Goal: Information Seeking & Learning: Compare options

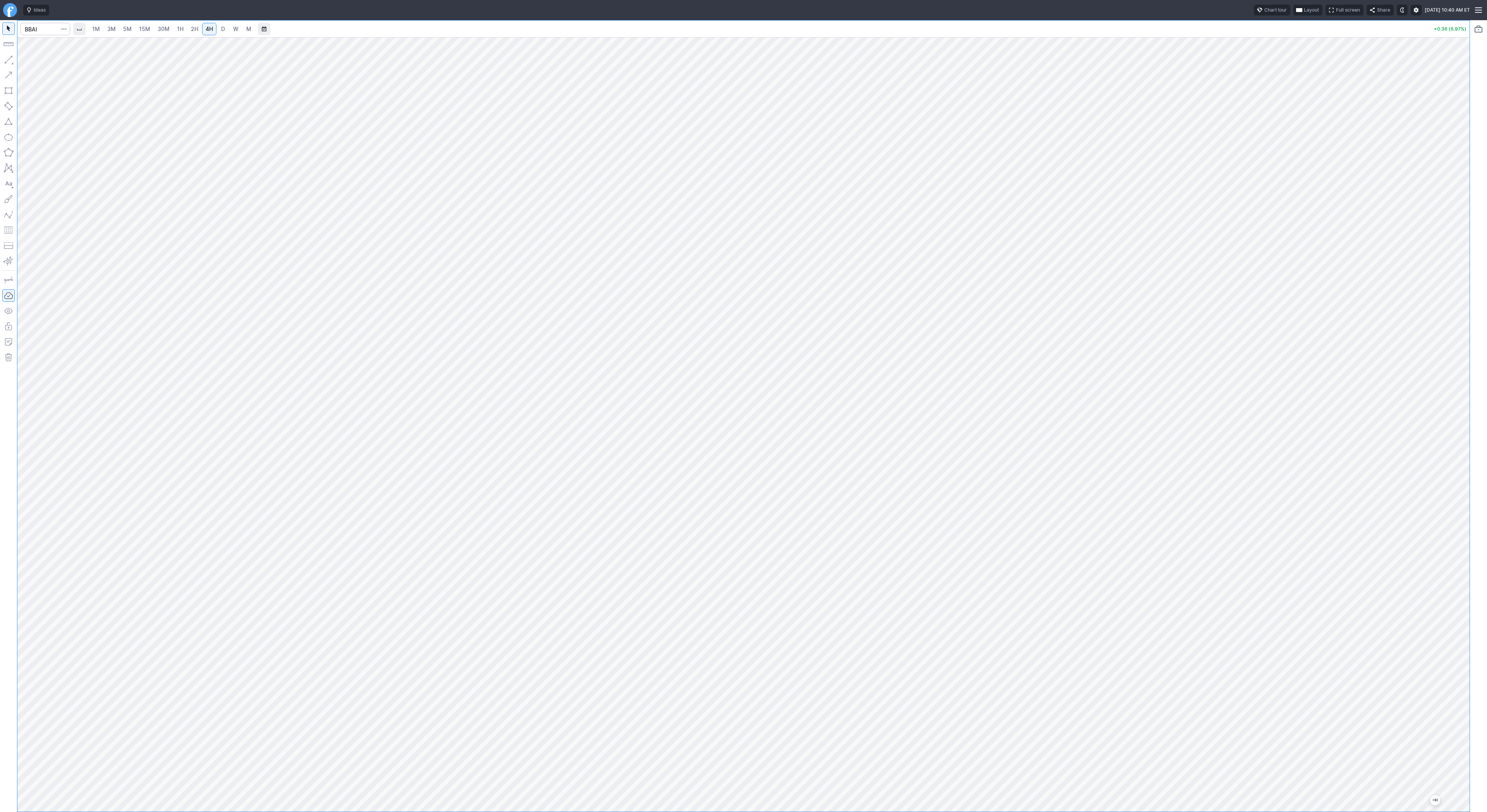
click at [221, 33] on link "D" at bounding box center [223, 29] width 12 height 12
click at [36, 28] on input "Search" at bounding box center [46, 29] width 50 height 12
type input "eth"
click at [79, 145] on span "ereum / USD" at bounding box center [73, 143] width 28 height 6
click at [177, 33] on link "1H" at bounding box center [180, 29] width 13 height 12
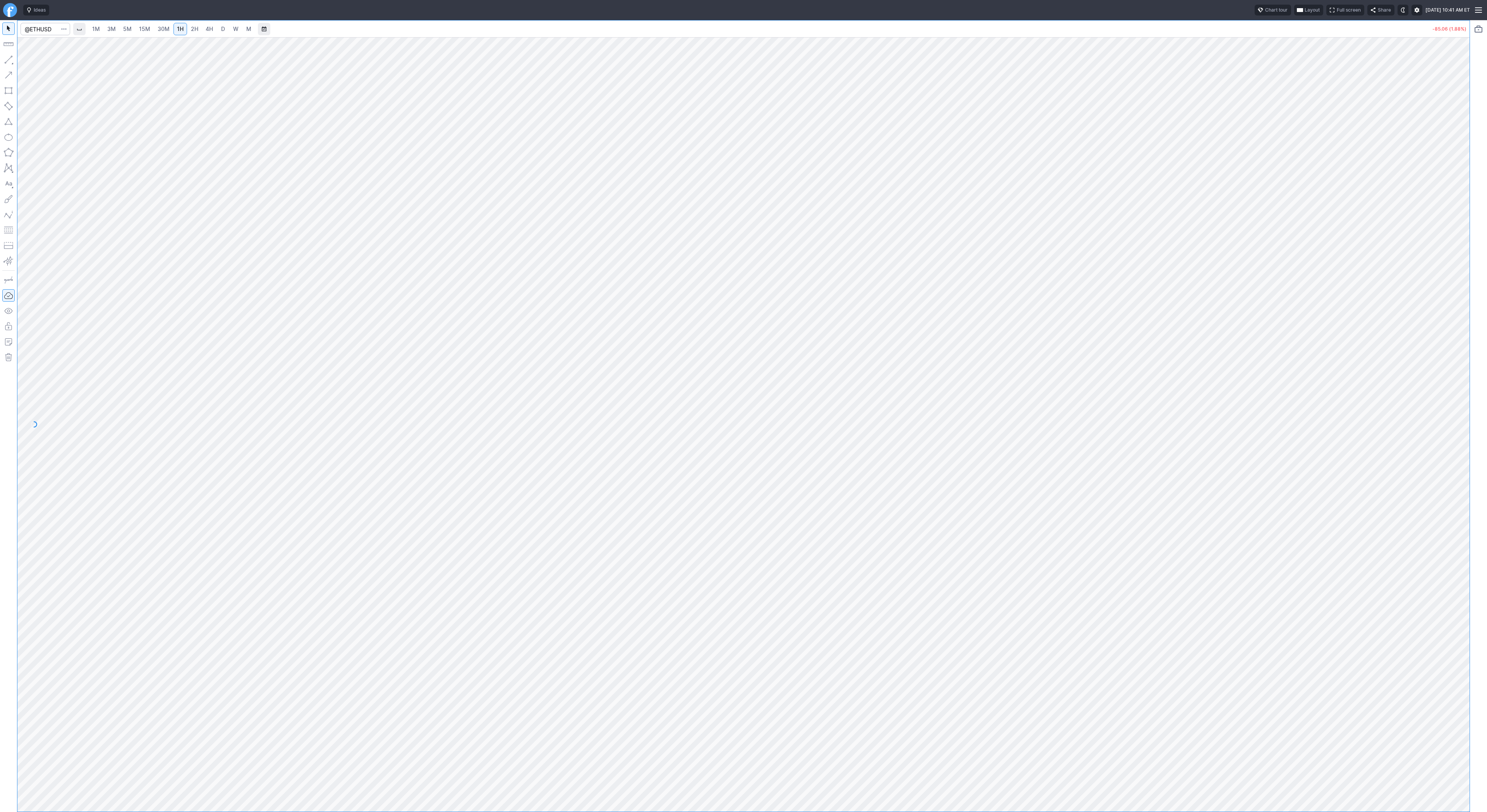
click at [191, 27] on span "2H" at bounding box center [195, 28] width 8 height 6
click at [33, 61] on span "Line" at bounding box center [45, 61] width 31 height 8
click at [38, 62] on span "Line" at bounding box center [45, 61] width 31 height 8
click at [46, 27] on input "Search" at bounding box center [46, 29] width 50 height 12
type input "qs"
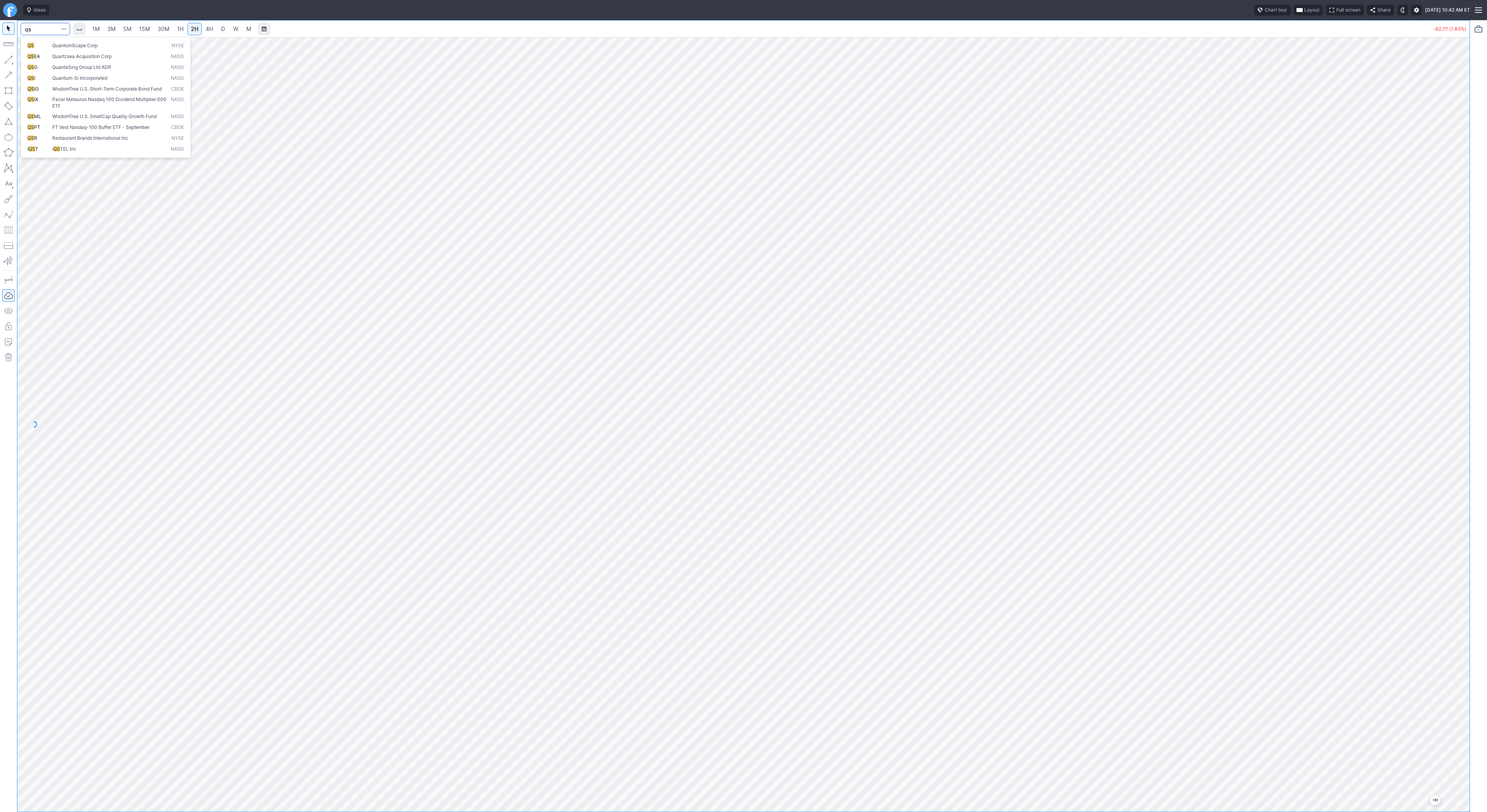
click at [85, 47] on span "QuantumScape Corp" at bounding box center [75, 46] width 45 height 6
click at [35, 62] on span "Line" at bounding box center [45, 61] width 31 height 8
click at [47, 32] on input "Search" at bounding box center [46, 29] width 50 height 12
type input "bmnr"
click at [36, 63] on span "Line" at bounding box center [45, 61] width 31 height 8
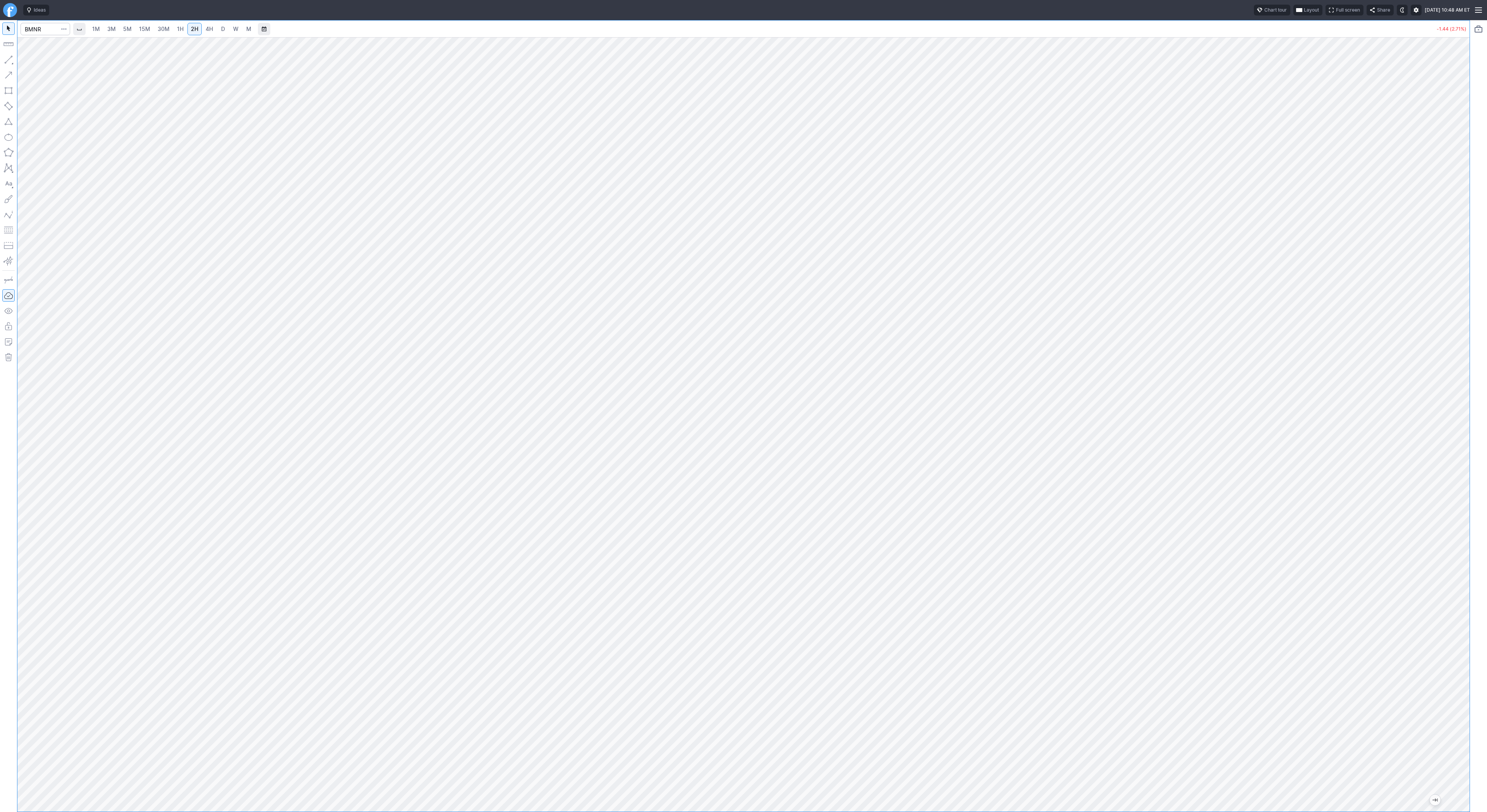
click at [115, 30] on span "3M" at bounding box center [111, 28] width 9 height 6
click at [150, 29] on link "15M" at bounding box center [145, 29] width 18 height 12
click at [162, 27] on span "30M" at bounding box center [163, 28] width 12 height 6
click at [177, 27] on span "1H" at bounding box center [180, 28] width 6 height 6
click at [37, 64] on span "Line" at bounding box center [45, 61] width 31 height 8
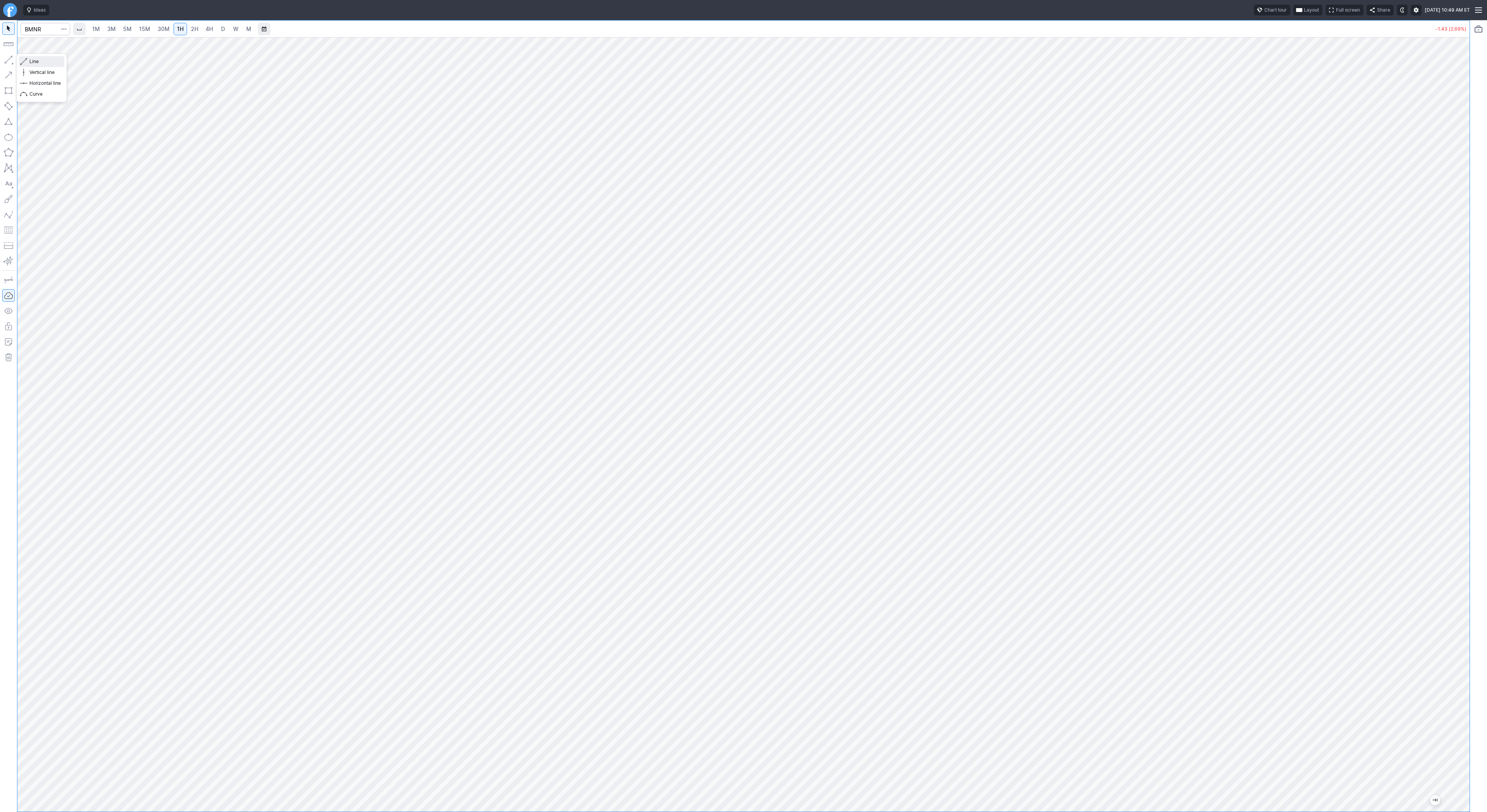
click at [47, 62] on span "Line" at bounding box center [45, 61] width 31 height 8
click at [133, 29] on link "5M" at bounding box center [127, 29] width 16 height 12
click at [155, 33] on link "30M" at bounding box center [163, 29] width 19 height 12
click at [35, 32] on input "Search" at bounding box center [46, 29] width 50 height 12
type input "eth"
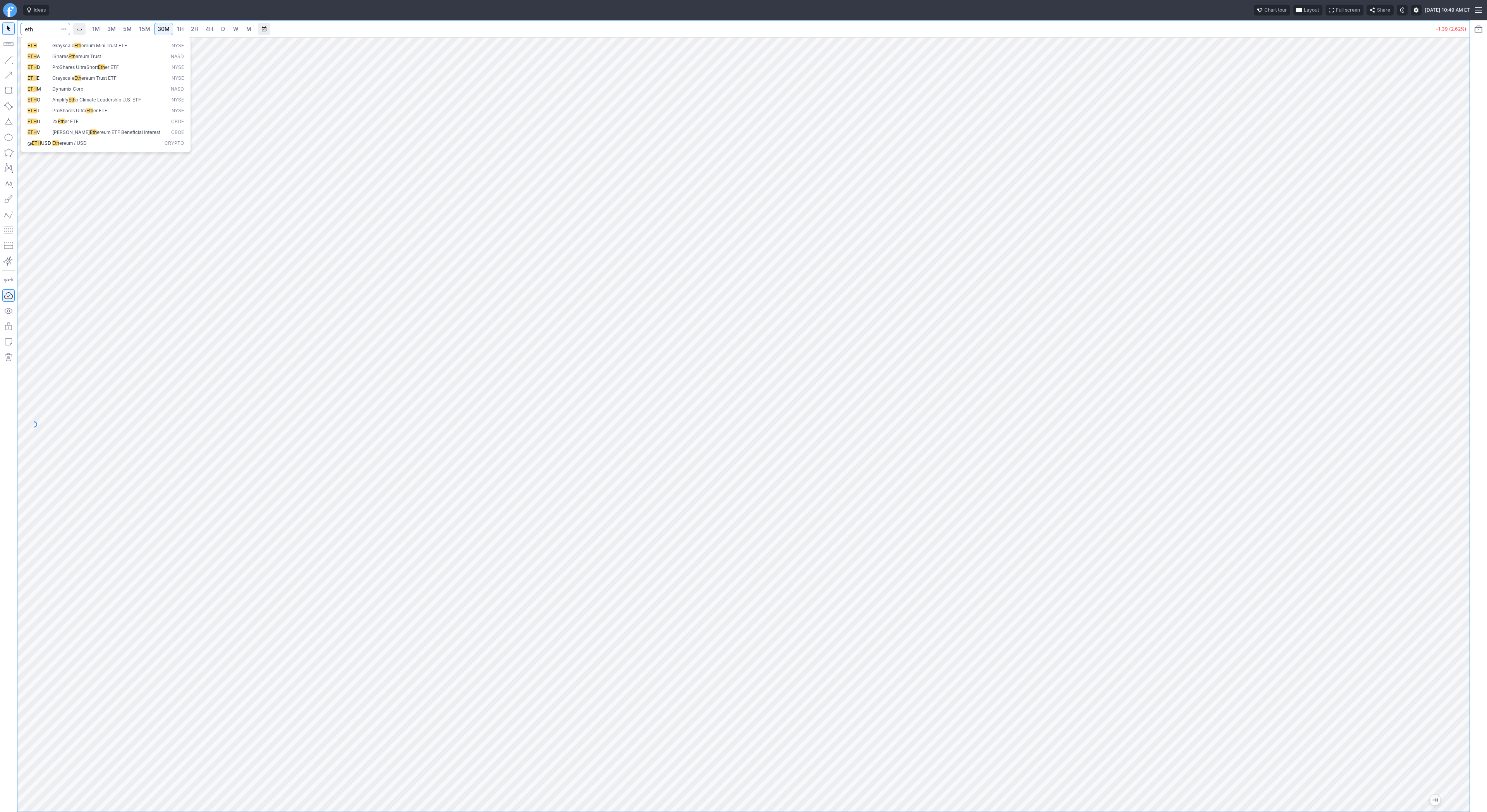
click at [74, 143] on span "ereum / USD" at bounding box center [73, 143] width 28 height 6
click at [196, 28] on span "2H" at bounding box center [195, 28] width 8 height 6
click at [29, 33] on input "Search" at bounding box center [46, 29] width 50 height 12
type input "btcusd"
click at [40, 43] on span "BTCUSD" at bounding box center [42, 46] width 20 height 6
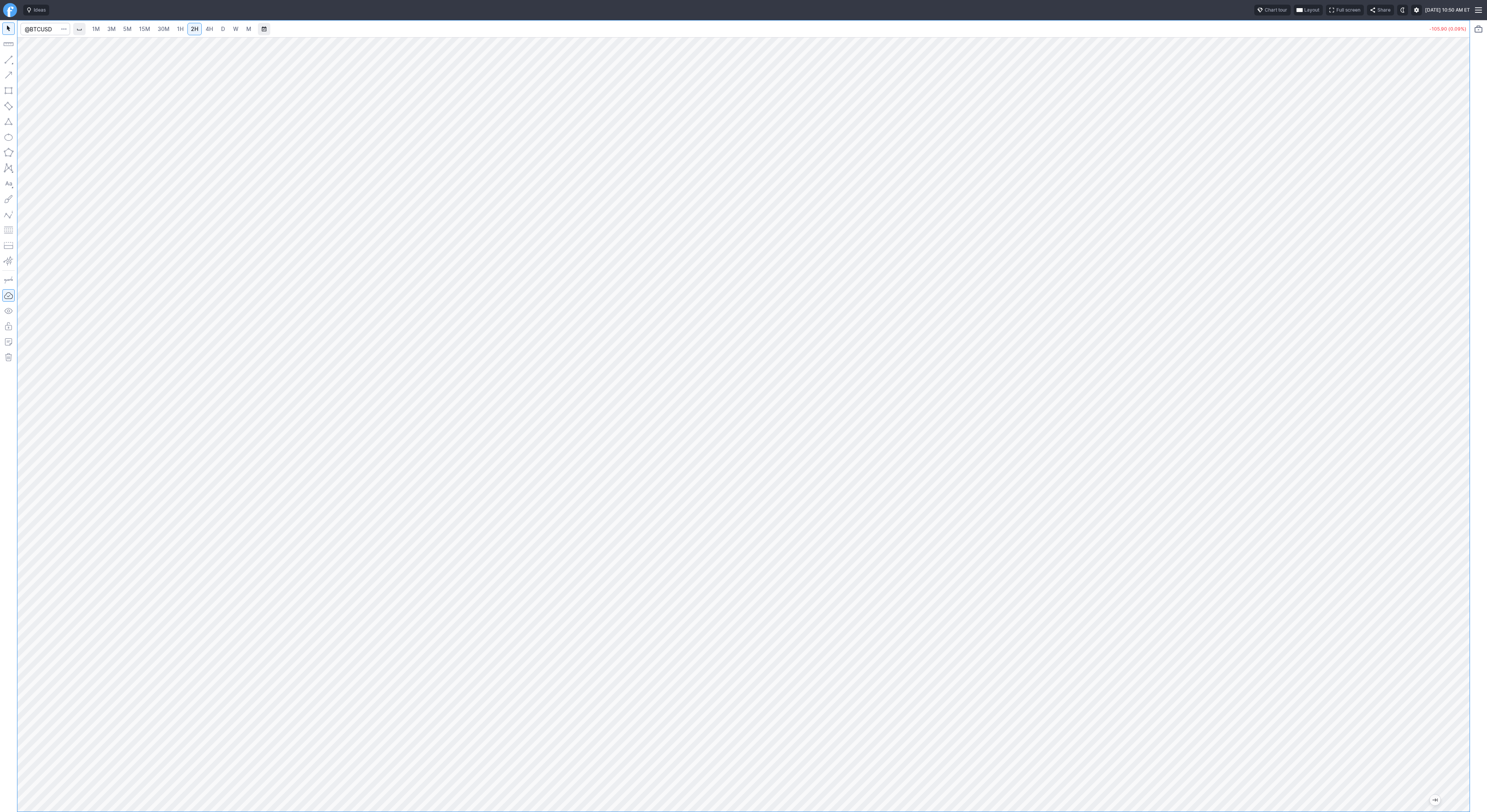
click at [214, 29] on link "4H" at bounding box center [209, 29] width 14 height 12
click at [221, 28] on span "D" at bounding box center [223, 28] width 4 height 6
click at [32, 61] on span "Line" at bounding box center [45, 61] width 31 height 8
click at [6, 58] on button "button" at bounding box center [8, 59] width 12 height 12
click at [6, 58] on button "button" at bounding box center [8, 59] width 12 height 12
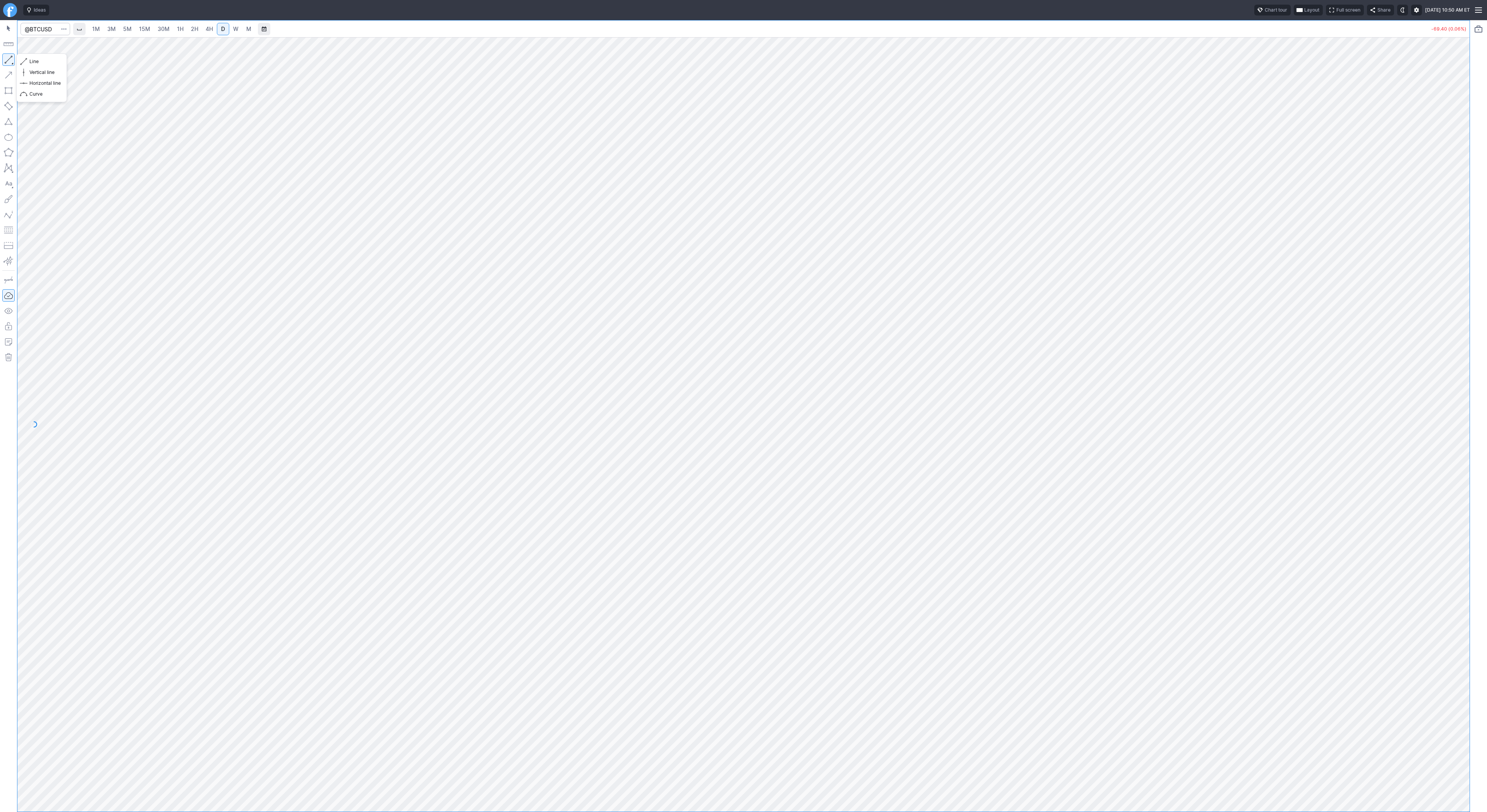
click at [8, 59] on button "button" at bounding box center [8, 59] width 12 height 12
click at [11, 59] on button "button" at bounding box center [8, 59] width 12 height 12
click at [8, 58] on button "button" at bounding box center [8, 59] width 12 height 12
click at [33, 62] on span "Line" at bounding box center [45, 61] width 31 height 8
click at [39, 29] on input "Search" at bounding box center [46, 29] width 50 height 12
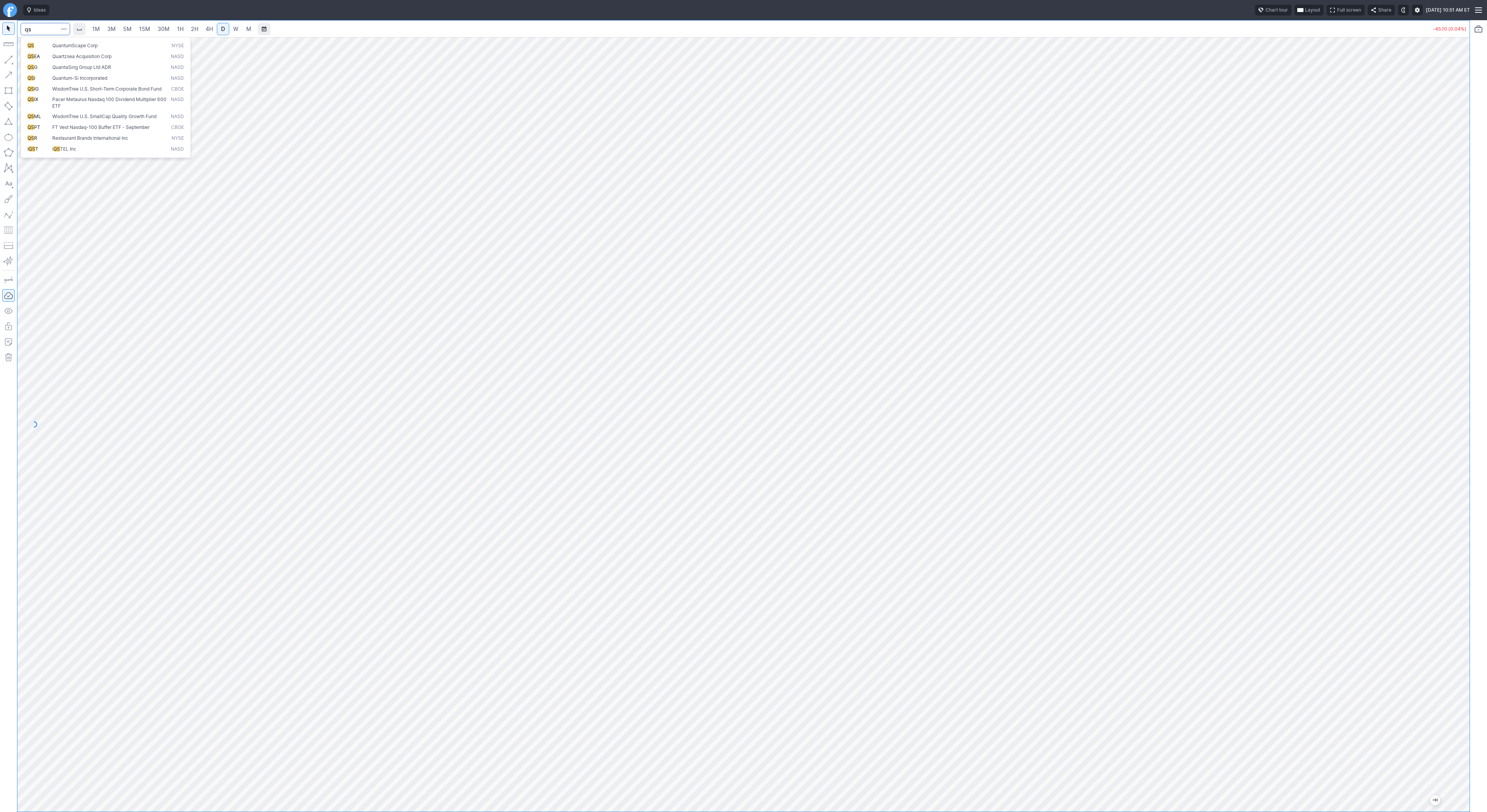
type input "qs"
click at [47, 45] on span "QS" at bounding box center [40, 46] width 25 height 6
click at [237, 30] on span "W" at bounding box center [236, 28] width 5 height 6
click at [110, 30] on span "3M" at bounding box center [111, 28] width 9 height 6
click at [139, 30] on span "15M" at bounding box center [144, 28] width 11 height 6
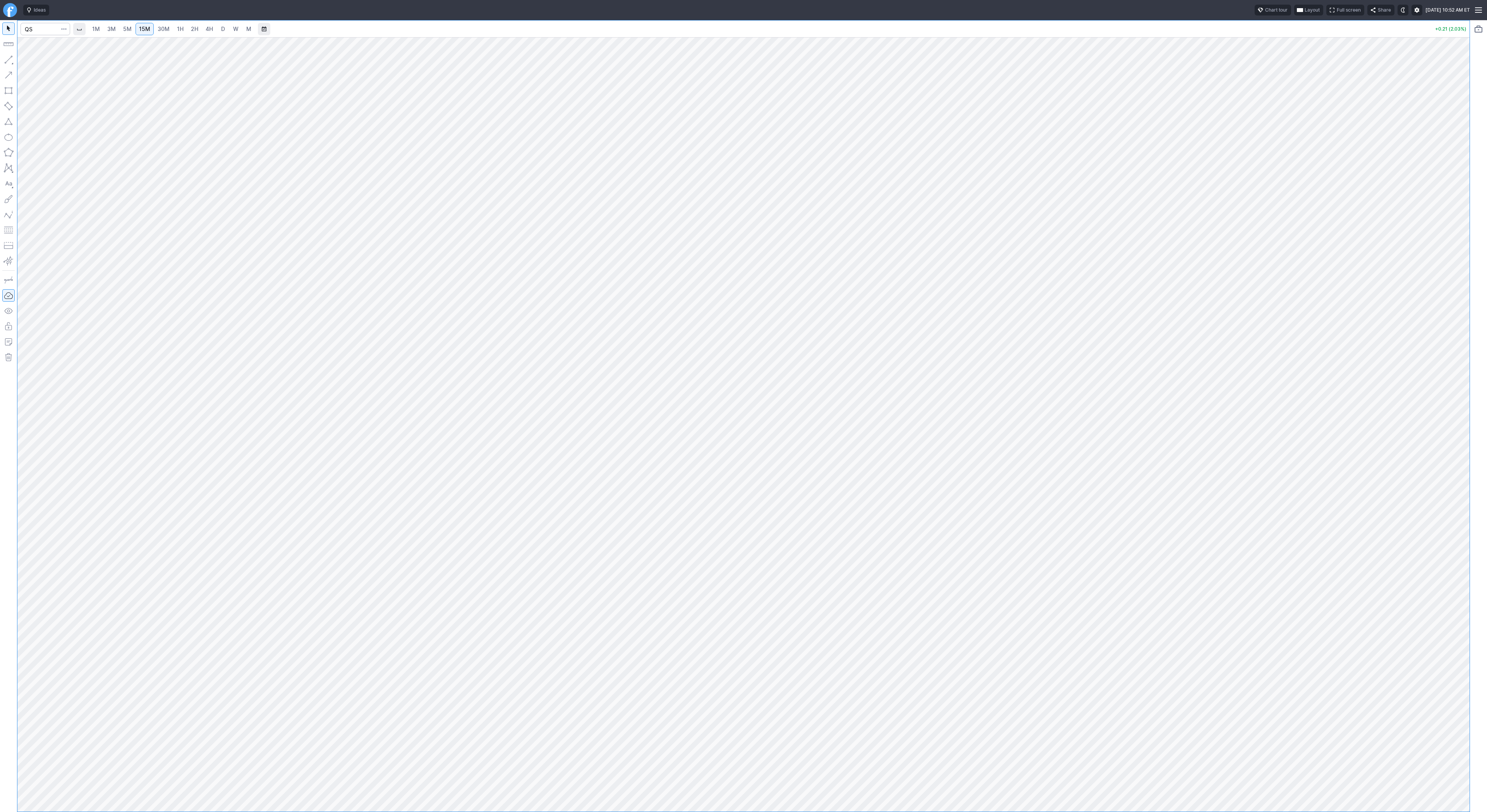
click at [149, 26] on span "15M" at bounding box center [144, 28] width 11 height 6
click at [160, 28] on span "30M" at bounding box center [163, 28] width 12 height 6
click at [191, 29] on span "2H" at bounding box center [195, 28] width 8 height 6
click at [30, 61] on span "Line" at bounding box center [45, 61] width 31 height 8
click at [10, 56] on button "button" at bounding box center [8, 59] width 12 height 12
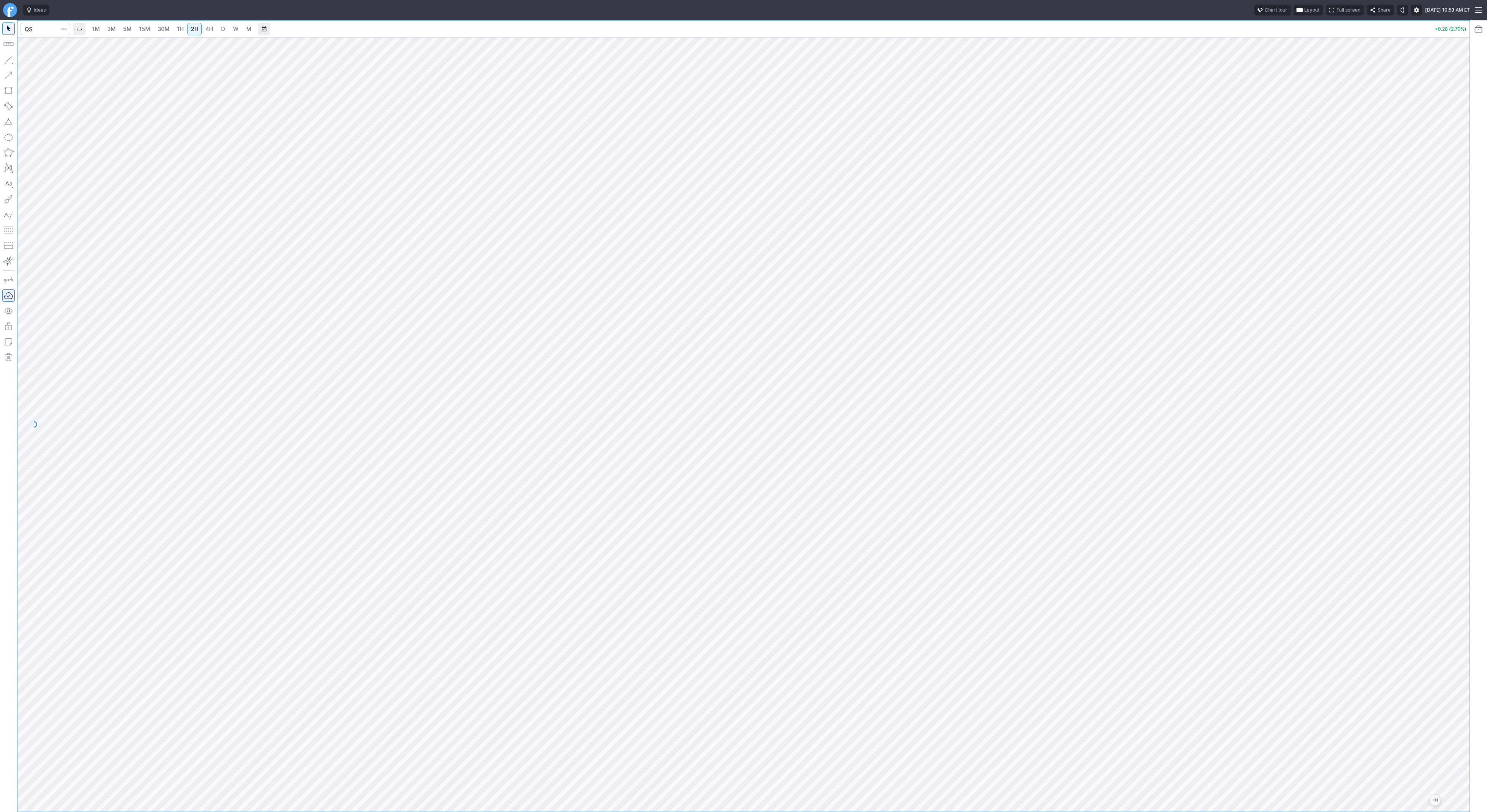
click at [178, 29] on span "1H" at bounding box center [180, 28] width 6 height 6
click at [27, 63] on span "button" at bounding box center [25, 61] width 5 height 11
click at [29, 61] on span "Line" at bounding box center [45, 61] width 31 height 8
drag, startPoint x: 29, startPoint y: 61, endPoint x: 42, endPoint y: 84, distance: 26.4
click at [29, 61] on button "Line" at bounding box center [42, 61] width 45 height 11
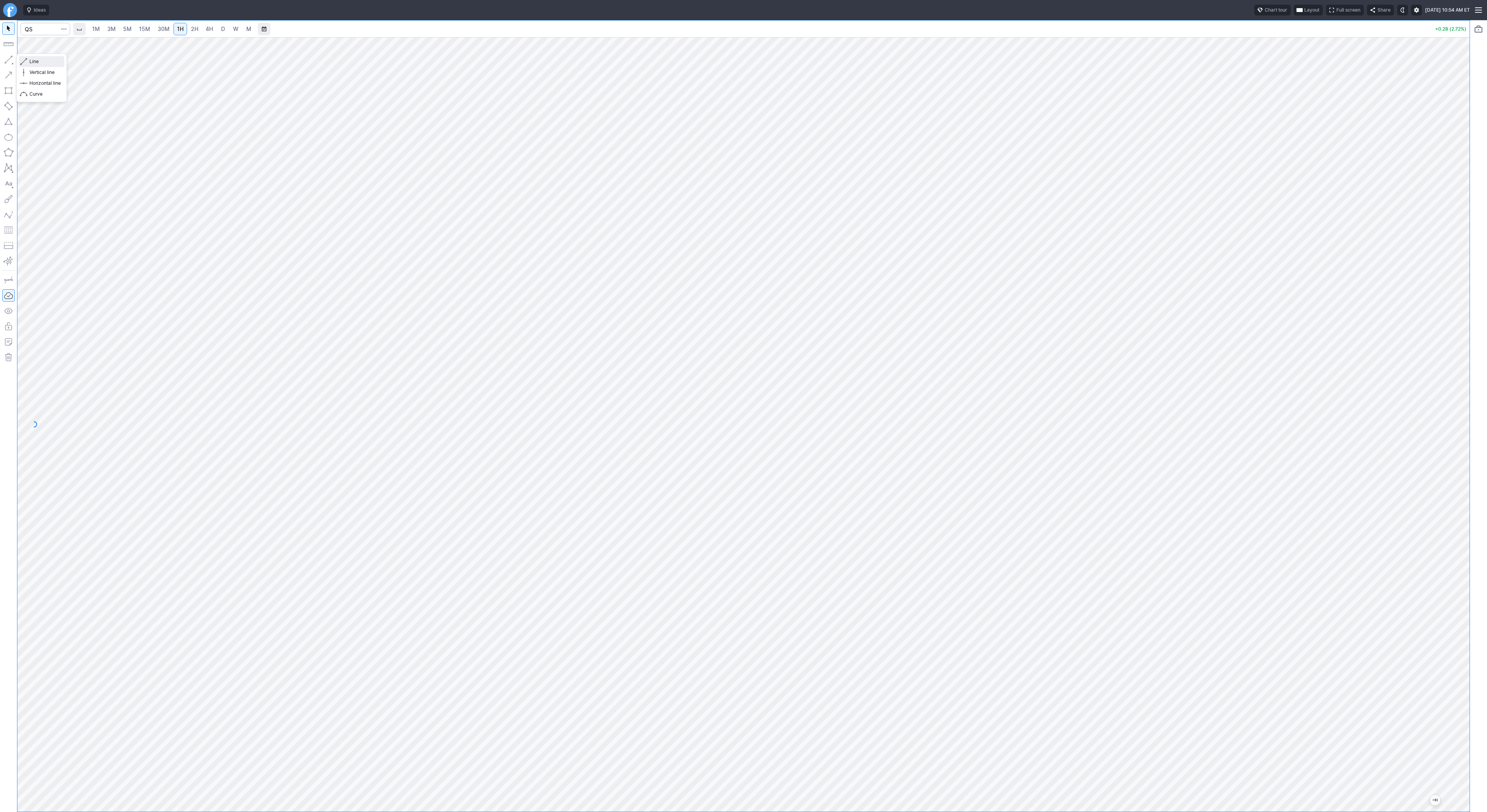
click at [45, 63] on span "Line" at bounding box center [45, 61] width 31 height 8
click at [31, 61] on span "Line" at bounding box center [45, 61] width 31 height 8
drag, startPoint x: 1466, startPoint y: 300, endPoint x: 1469, endPoint y: 335, distance: 35.1
click at [1469, 335] on div at bounding box center [1462, 422] width 16 height 755
click at [12, 60] on button "button" at bounding box center [8, 59] width 12 height 12
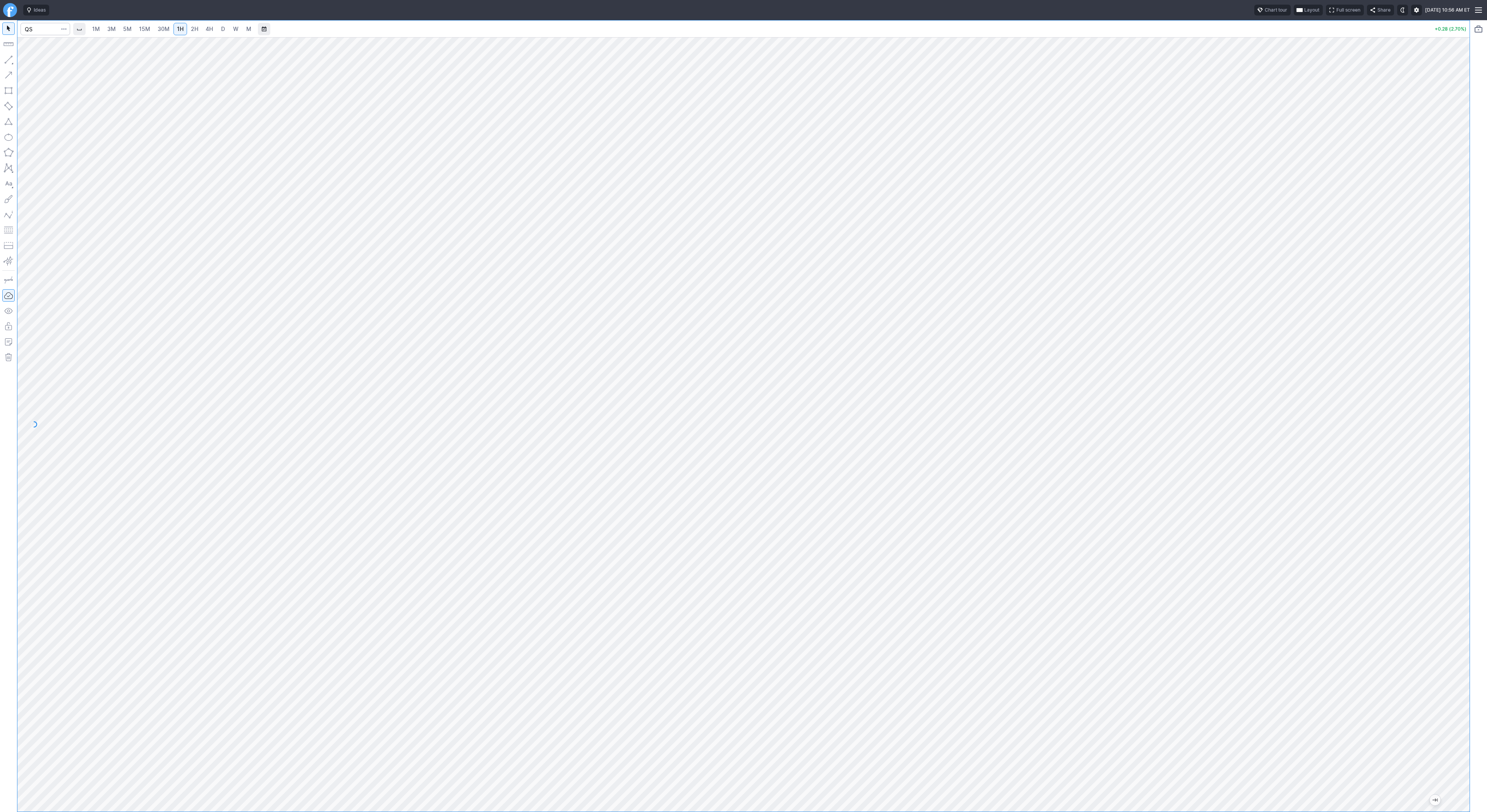
click at [115, 29] on link "3M" at bounding box center [111, 29] width 16 height 12
click at [141, 29] on span "15M" at bounding box center [144, 28] width 11 height 6
click at [164, 32] on span "30M" at bounding box center [163, 29] width 12 height 8
click at [177, 32] on span "1H" at bounding box center [180, 28] width 6 height 6
click at [31, 62] on span "Line" at bounding box center [45, 61] width 31 height 8
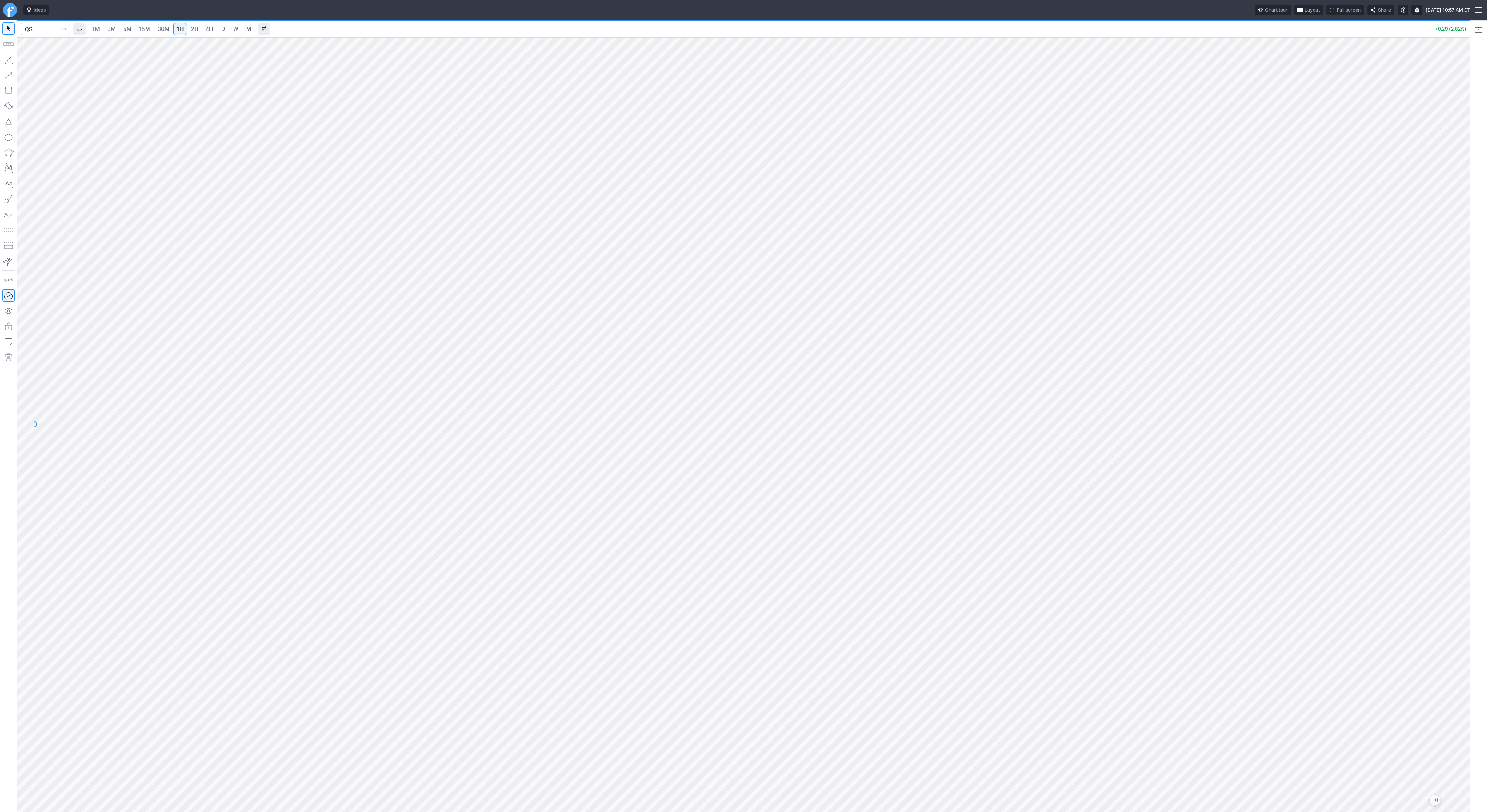
click at [116, 29] on link "3M" at bounding box center [111, 29] width 16 height 12
click at [152, 28] on link "15M" at bounding box center [145, 29] width 18 height 12
click at [177, 27] on span "1H" at bounding box center [180, 28] width 6 height 6
click at [39, 27] on input "Search" at bounding box center [46, 29] width 50 height 12
type input "gbtc"
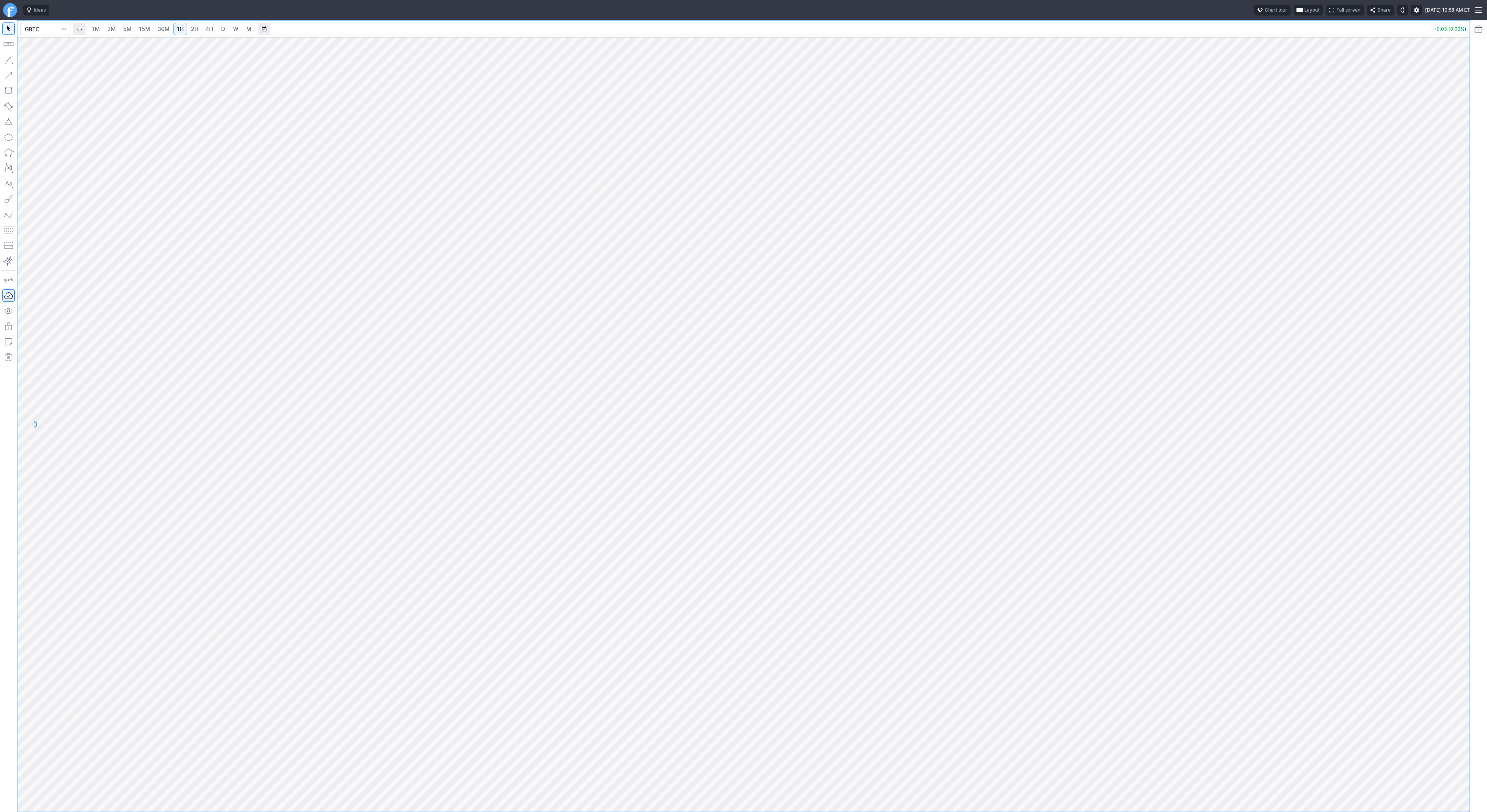
click at [213, 31] on link "4H" at bounding box center [209, 29] width 14 height 12
click at [221, 27] on span "D" at bounding box center [223, 28] width 4 height 6
click at [203, 27] on link "4H" at bounding box center [209, 29] width 14 height 12
click at [221, 27] on span "D" at bounding box center [223, 29] width 5 height 8
click at [231, 27] on link "W" at bounding box center [236, 29] width 12 height 12
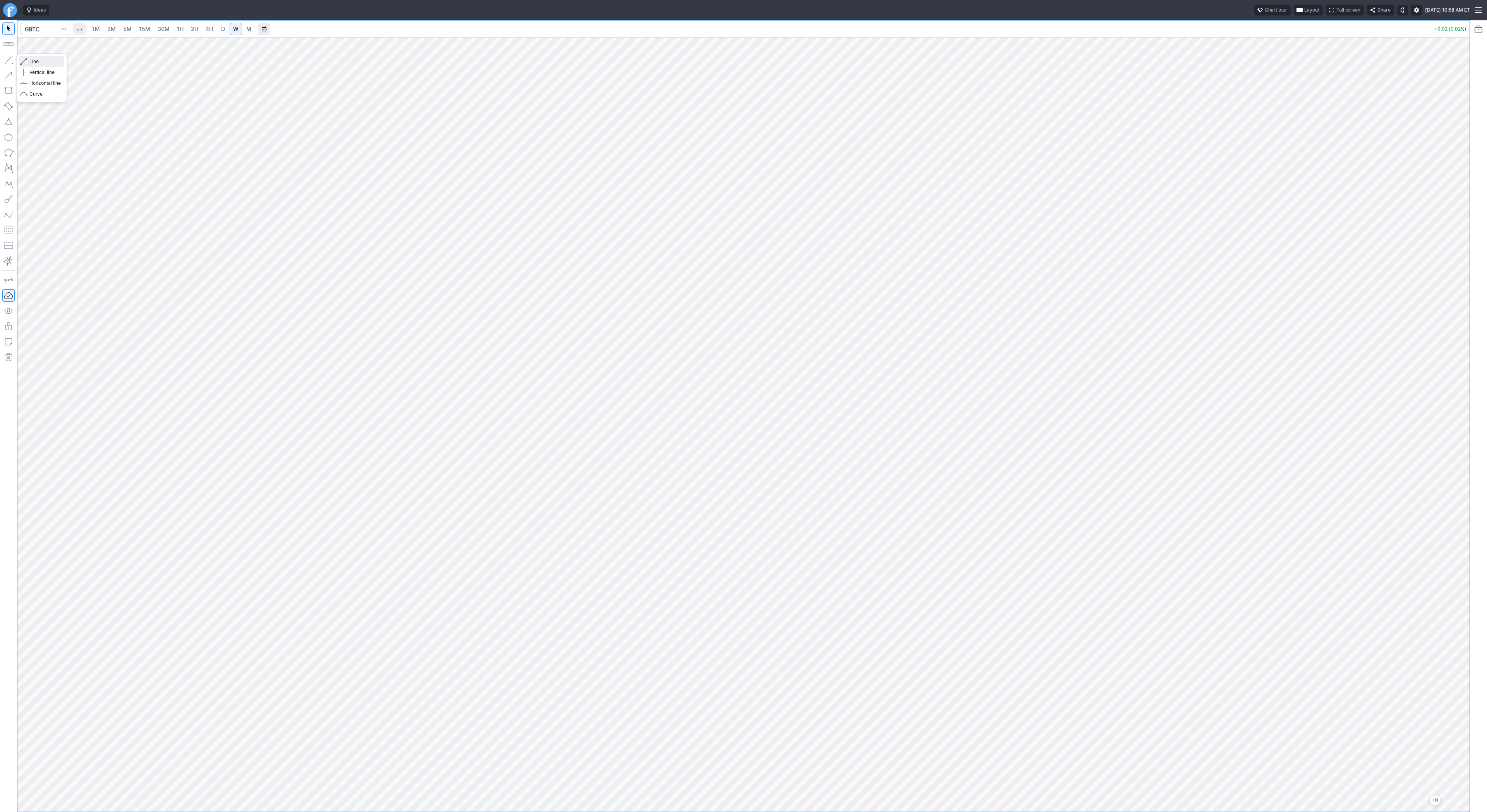
click at [49, 64] on span "Line" at bounding box center [45, 61] width 31 height 8
click at [36, 63] on span "Line" at bounding box center [45, 61] width 31 height 8
click at [36, 61] on span "Line" at bounding box center [45, 61] width 31 height 8
click at [1448, 616] on div at bounding box center [744, 424] width 1452 height 774
click at [30, 61] on span "Line" at bounding box center [45, 61] width 31 height 8
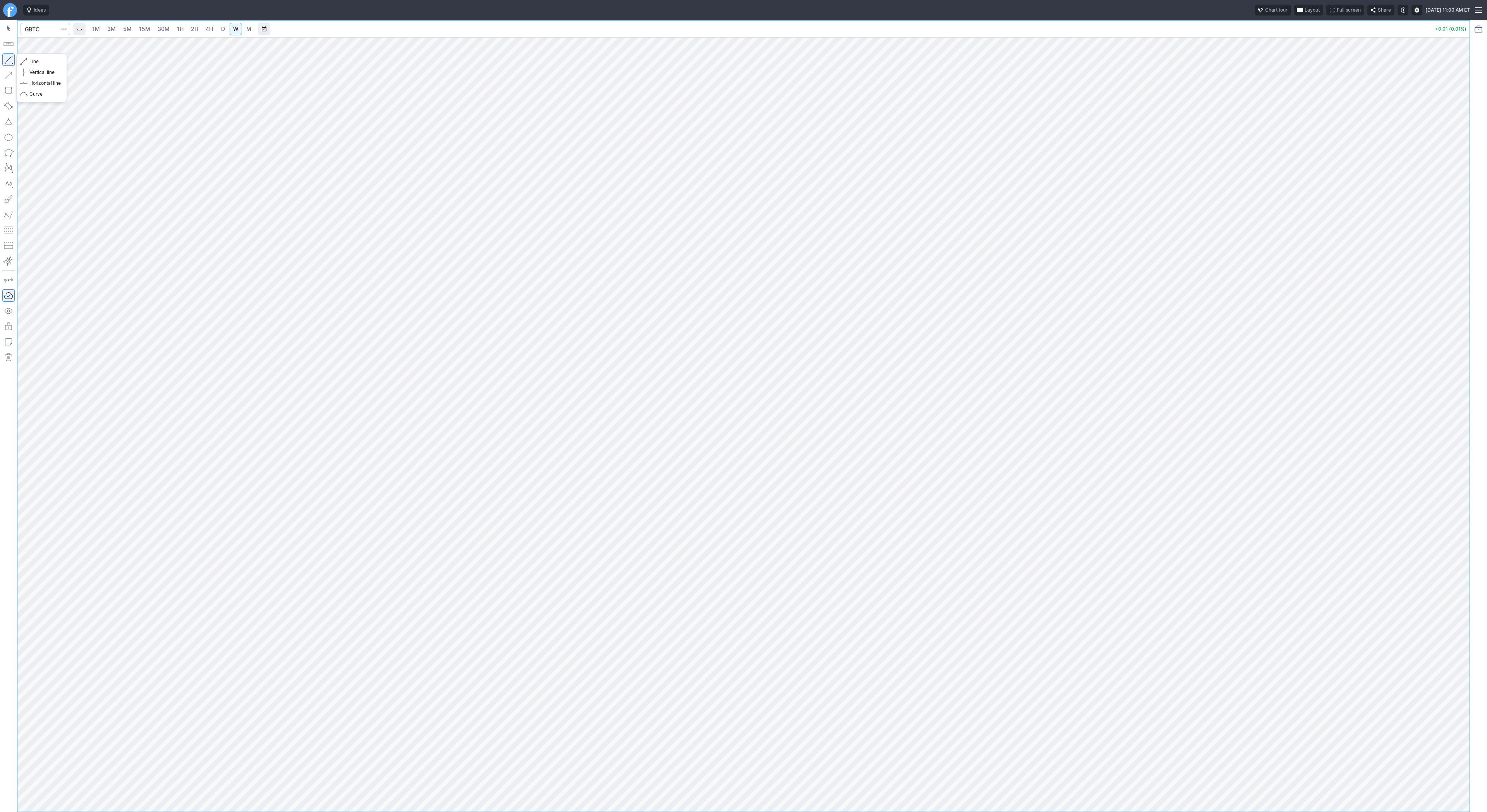
drag, startPoint x: 8, startPoint y: 58, endPoint x: 35, endPoint y: 89, distance: 41.1
click at [8, 59] on button "button" at bounding box center [8, 59] width 12 height 12
click at [33, 62] on span "Line" at bounding box center [45, 61] width 31 height 8
click at [28, 60] on button "Line" at bounding box center [42, 61] width 45 height 11
click at [33, 28] on input "Search" at bounding box center [46, 29] width 50 height 12
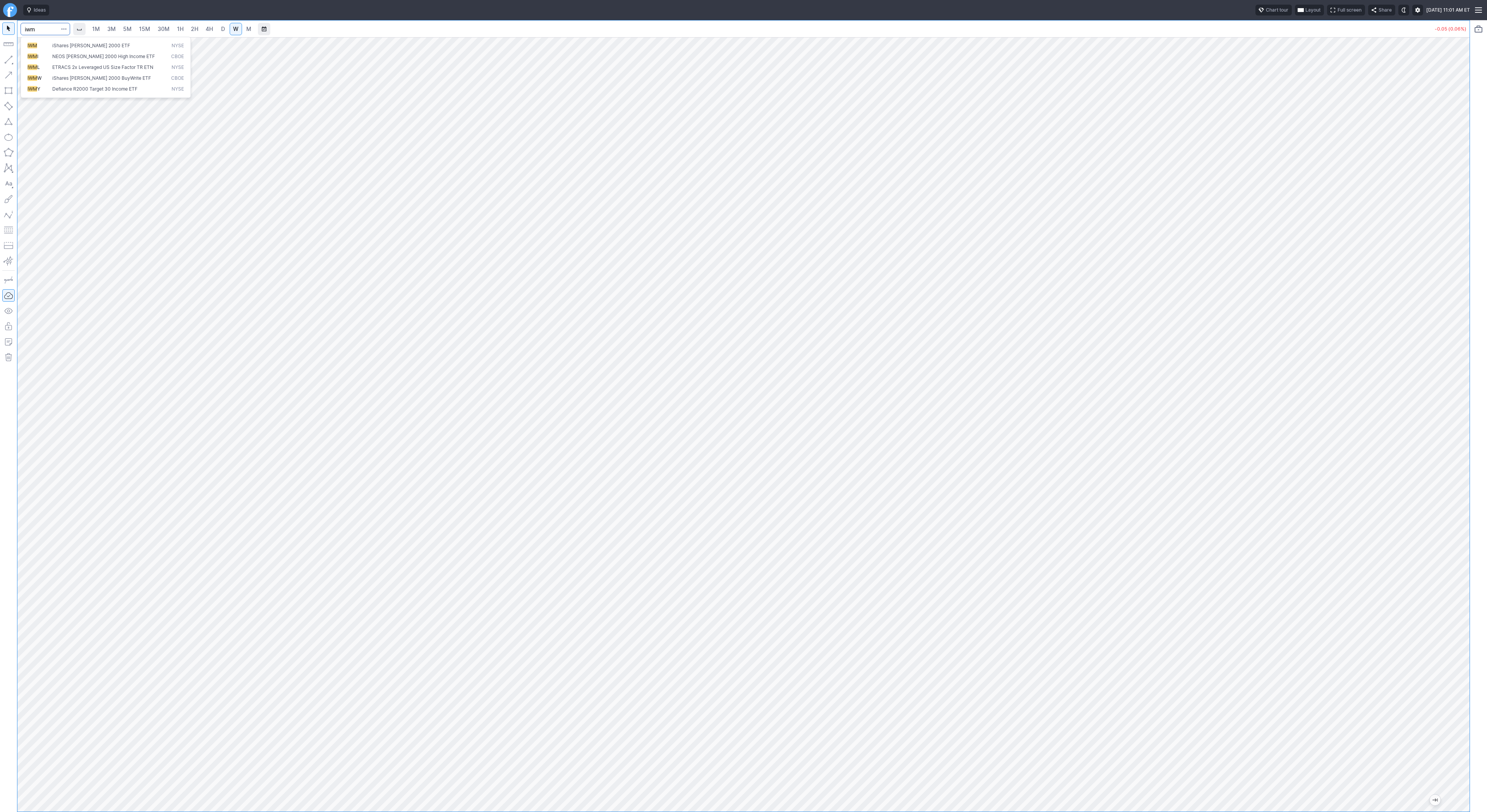
type input "iwm"
click at [227, 28] on link "D" at bounding box center [223, 29] width 12 height 12
drag, startPoint x: 1460, startPoint y: 417, endPoint x: 1458, endPoint y: 503, distance: 86.0
click at [1459, 504] on div at bounding box center [1462, 422] width 16 height 755
click at [8, 60] on button "button" at bounding box center [8, 59] width 12 height 12
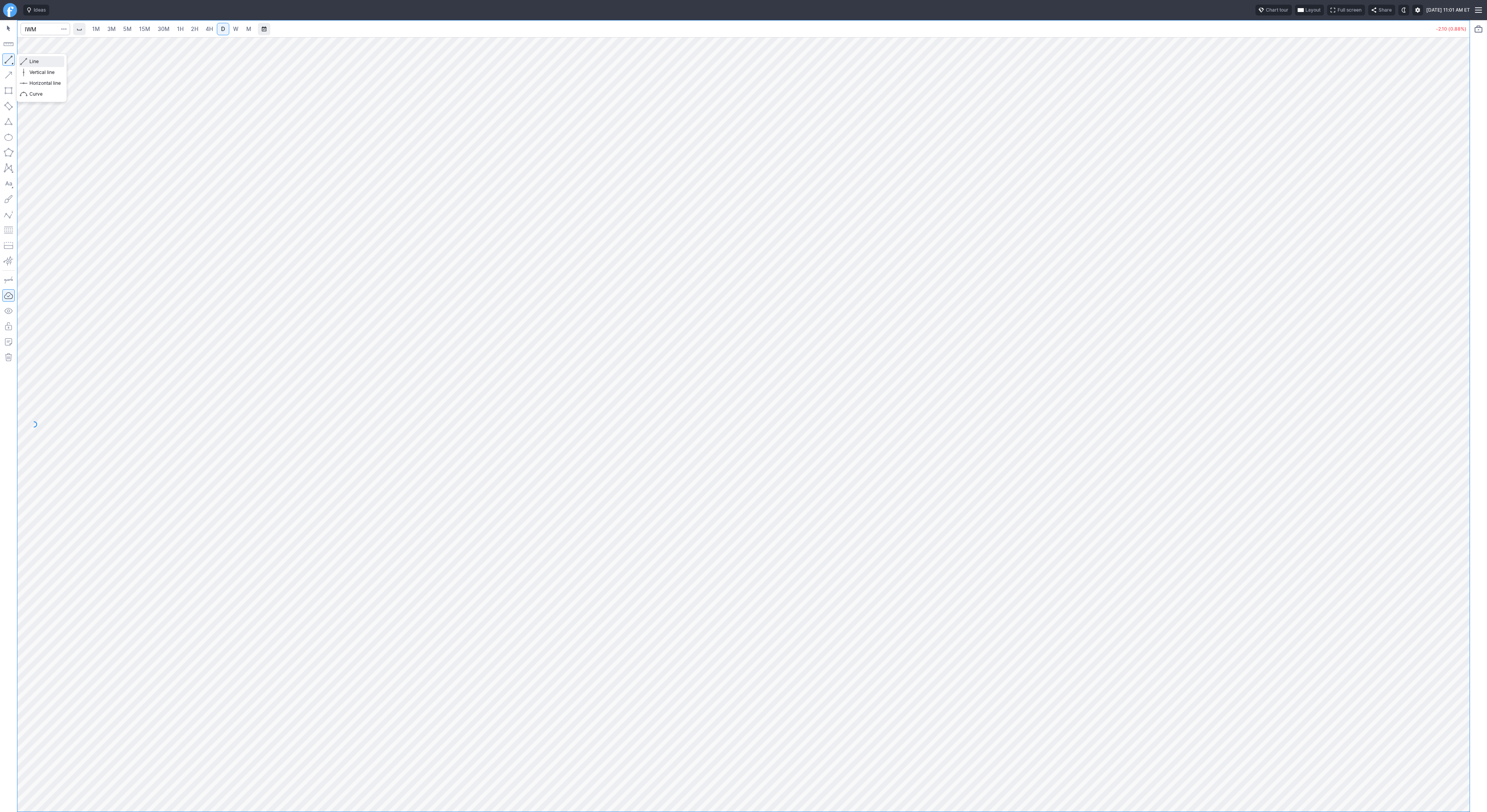
click at [36, 62] on span "Line" at bounding box center [45, 61] width 31 height 8
click at [9, 59] on button "button" at bounding box center [8, 59] width 12 height 12
click at [34, 61] on span "Line" at bounding box center [45, 61] width 31 height 8
click at [12, 58] on button "button" at bounding box center [8, 59] width 12 height 12
click at [10, 59] on button "button" at bounding box center [8, 59] width 12 height 12
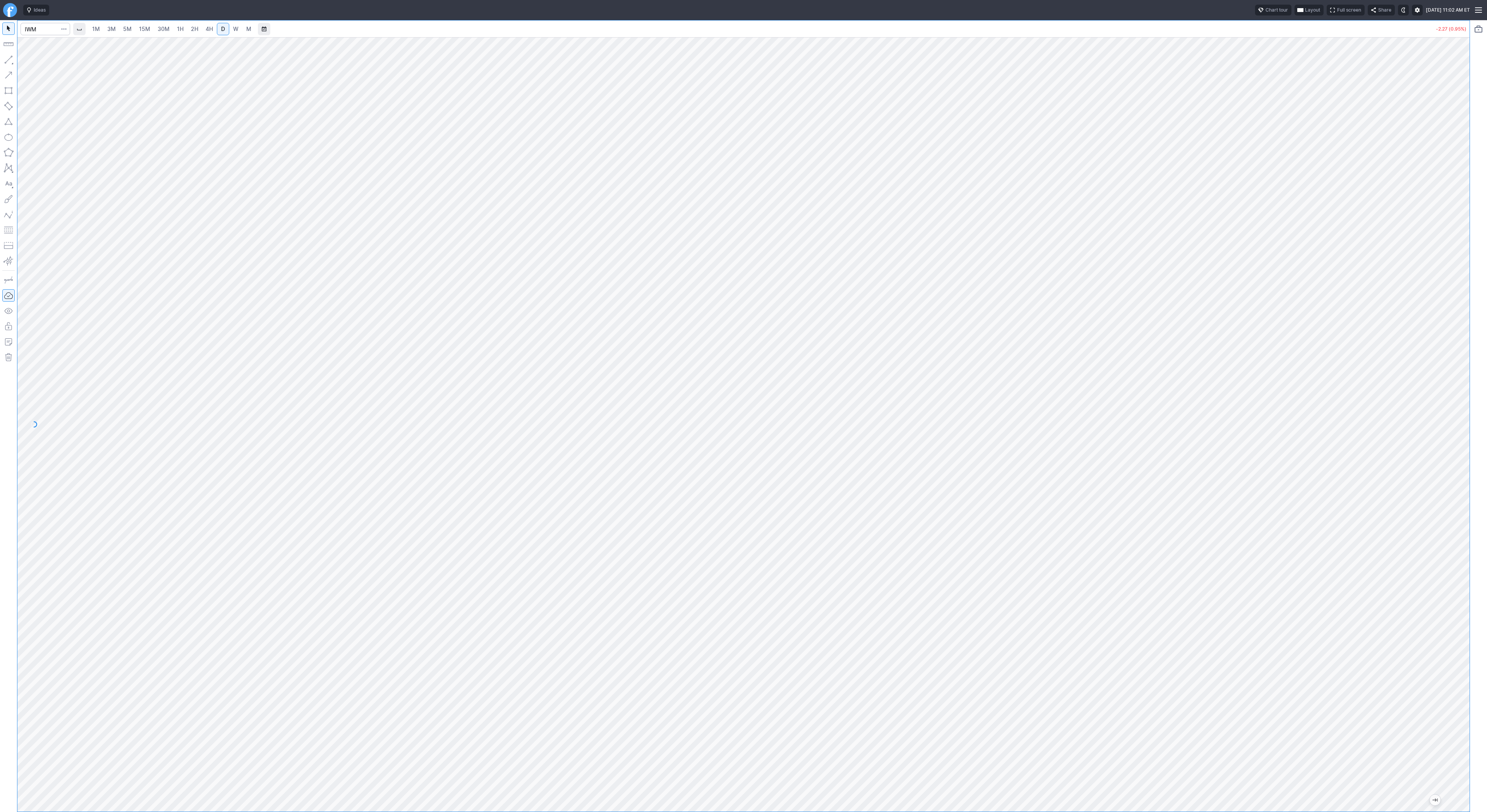
click at [114, 28] on span "3M" at bounding box center [111, 28] width 9 height 6
click at [148, 29] on span "15M" at bounding box center [144, 28] width 11 height 6
click at [32, 28] on input "Search" at bounding box center [46, 29] width 50 height 12
type input "eth"
click at [94, 143] on span "Eth ereum / USD" at bounding box center [107, 143] width 113 height 6
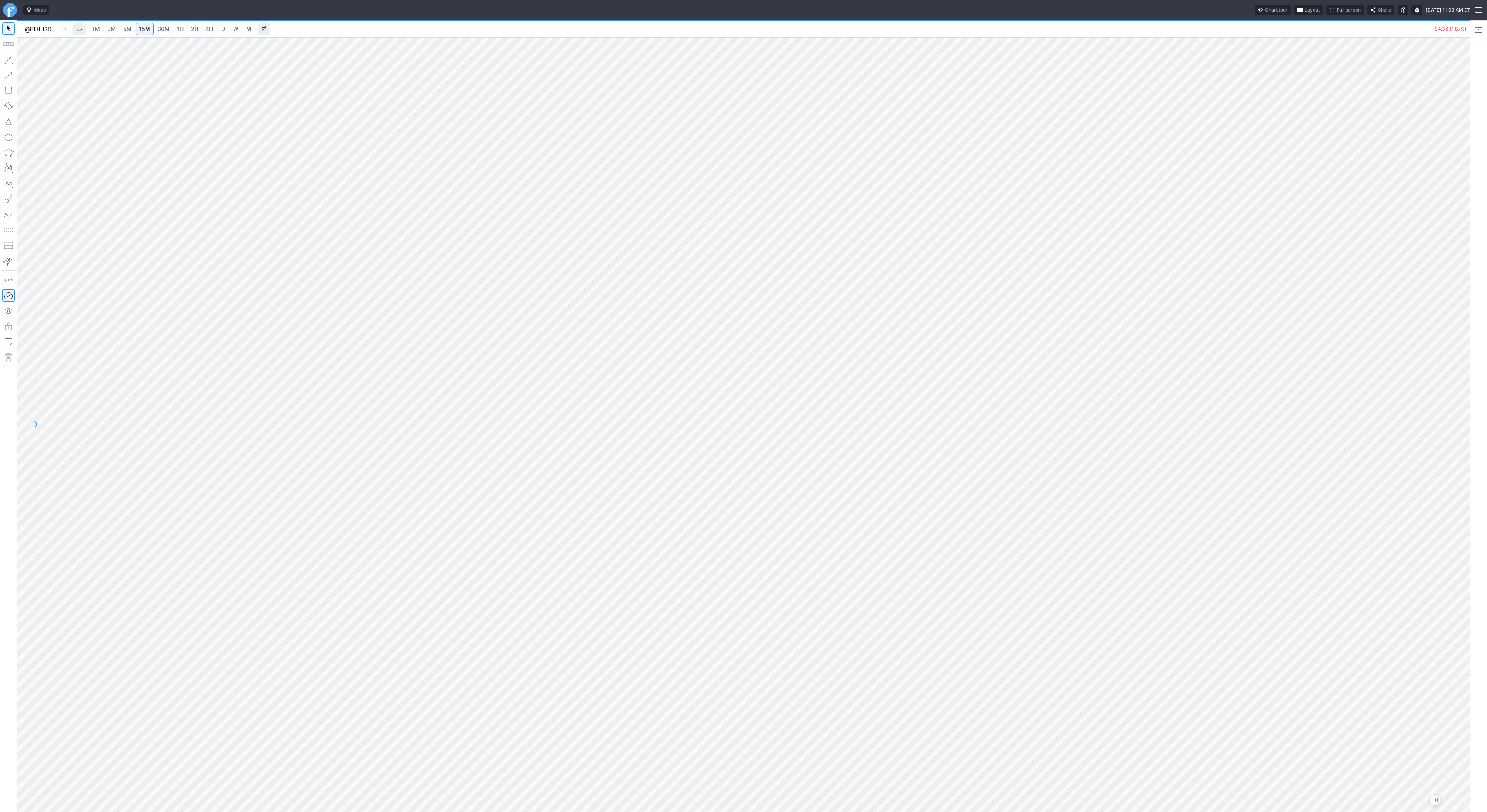
click at [178, 25] on span "1H" at bounding box center [180, 29] width 6 height 8
click at [191, 28] on span "2H" at bounding box center [195, 28] width 8 height 6
click at [27, 60] on span "button" at bounding box center [25, 61] width 5 height 11
drag, startPoint x: 9, startPoint y: 60, endPoint x: 21, endPoint y: 89, distance: 31.4
click at [9, 60] on button "button" at bounding box center [8, 59] width 12 height 12
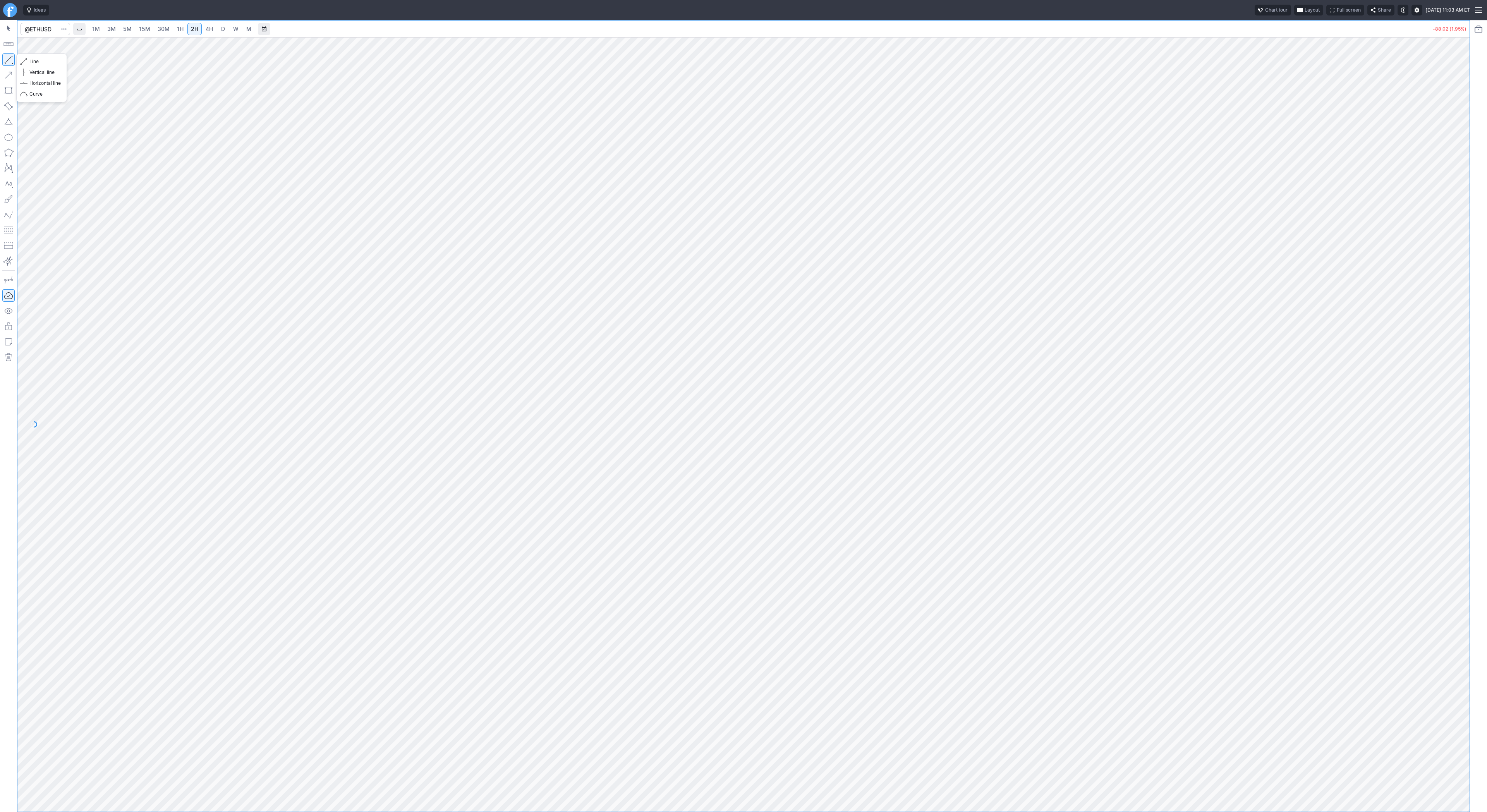
click at [4, 59] on button "button" at bounding box center [8, 59] width 12 height 12
click at [211, 28] on span "4H" at bounding box center [209, 28] width 8 height 6
click at [222, 28] on span "D" at bounding box center [223, 28] width 4 height 6
click at [210, 30] on span "4H" at bounding box center [209, 28] width 8 height 6
click at [11, 56] on button "button" at bounding box center [8, 59] width 12 height 12
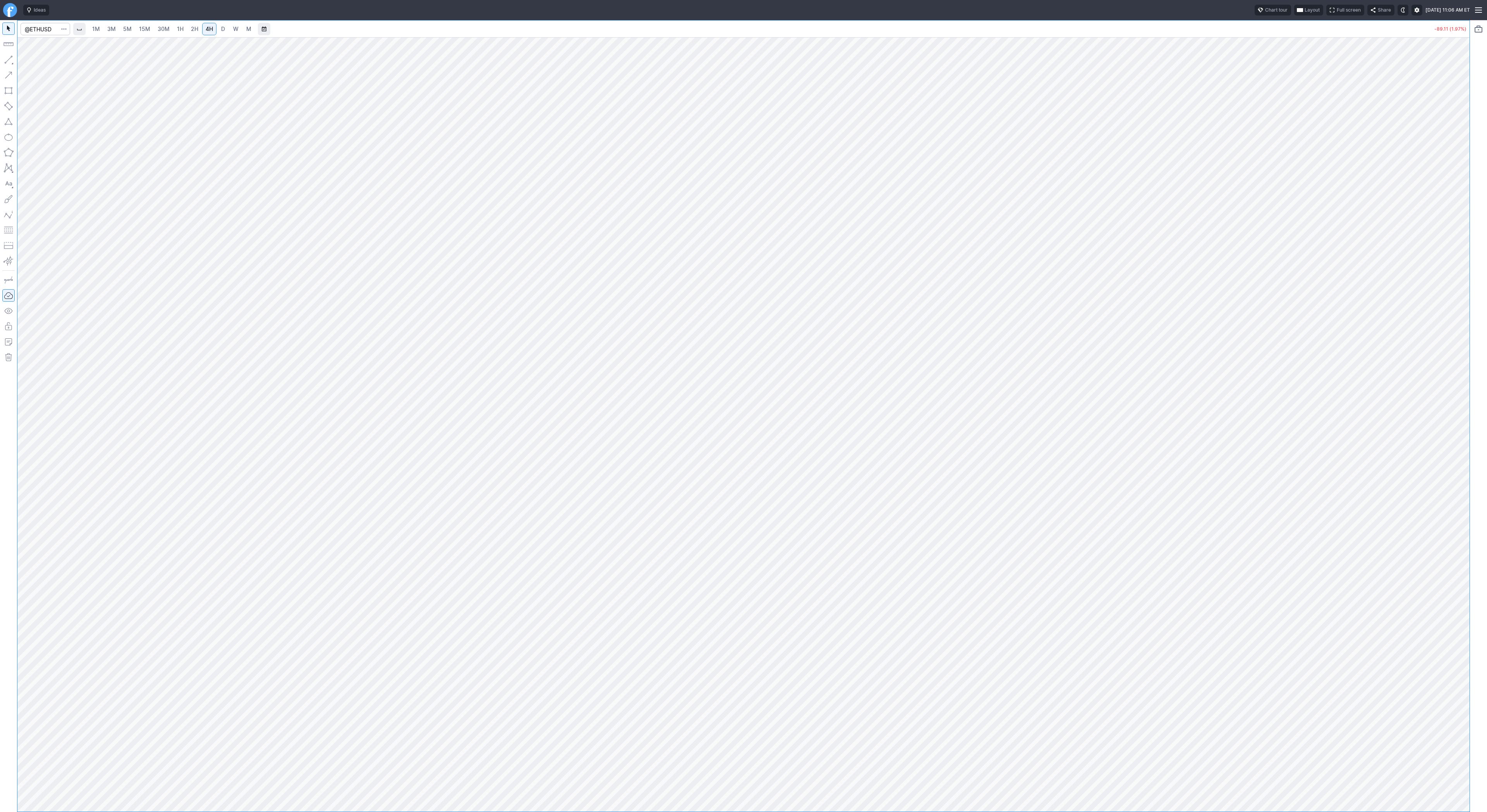
click at [221, 28] on span "D" at bounding box center [223, 28] width 4 height 6
click at [235, 32] on span "W" at bounding box center [236, 28] width 5 height 6
click at [222, 29] on span "D" at bounding box center [223, 28] width 4 height 6
click at [1451, 413] on div at bounding box center [744, 424] width 1452 height 774
click at [31, 62] on span "Line" at bounding box center [45, 61] width 31 height 8
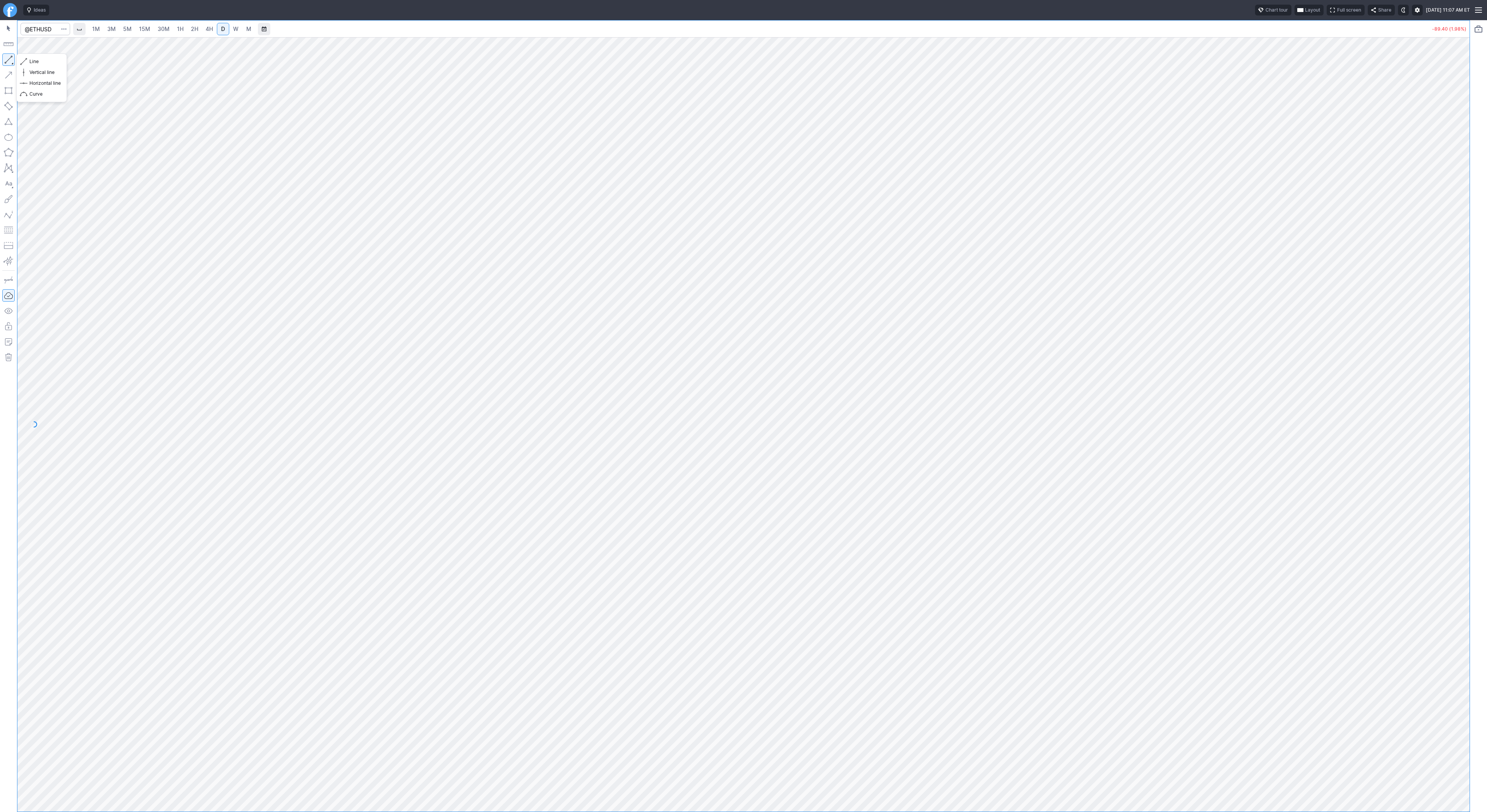
click at [12, 58] on button "button" at bounding box center [8, 59] width 12 height 12
click at [46, 63] on span "Line" at bounding box center [45, 61] width 31 height 8
click at [27, 63] on span "button" at bounding box center [25, 61] width 5 height 11
click at [233, 30] on span "W" at bounding box center [236, 28] width 5 height 6
click at [221, 30] on span "D" at bounding box center [223, 28] width 4 height 6
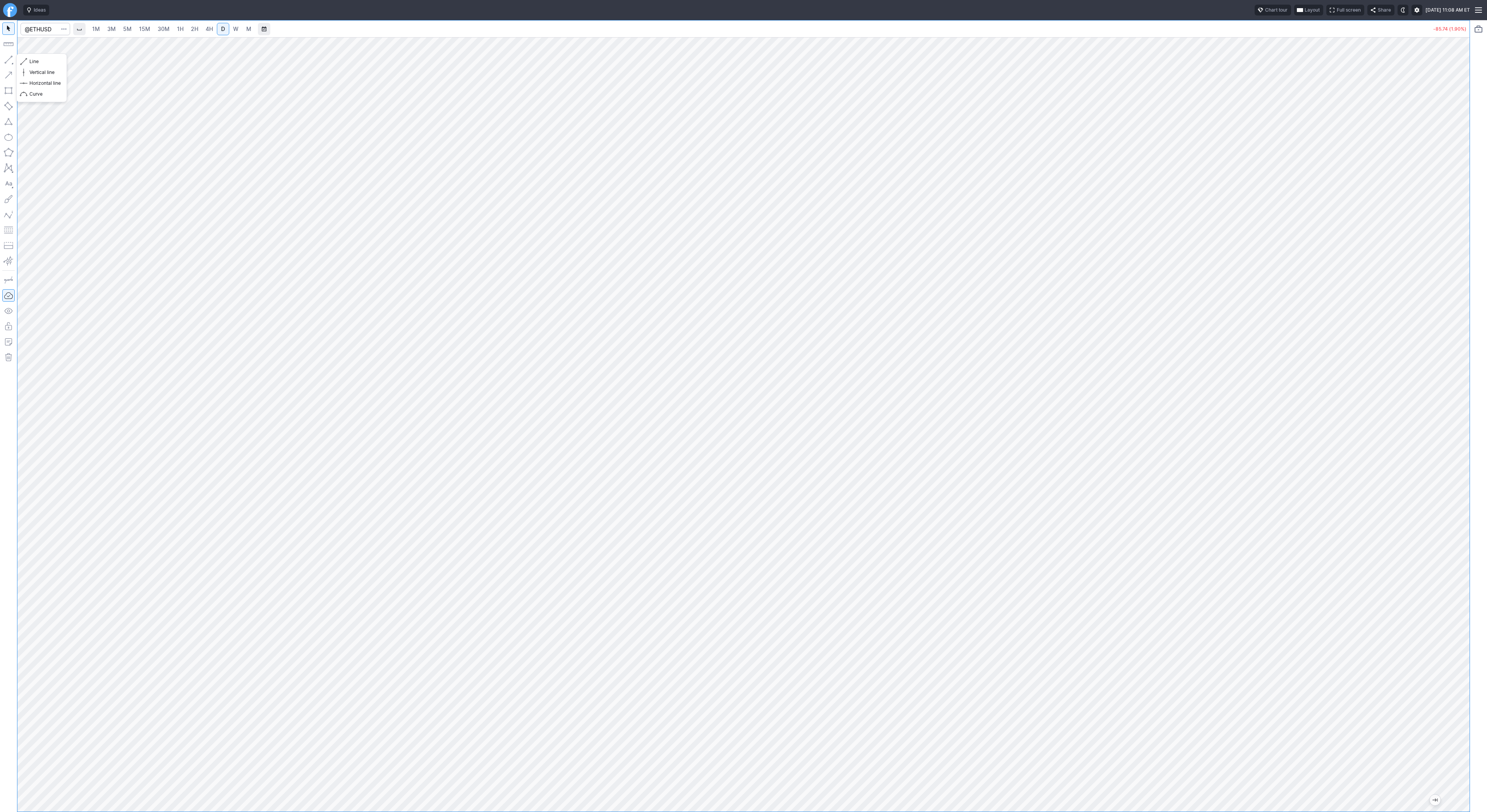
click at [11, 61] on button "button" at bounding box center [8, 59] width 12 height 12
click at [6, 57] on button "button" at bounding box center [8, 59] width 12 height 12
click at [28, 62] on button "Line" at bounding box center [42, 61] width 45 height 11
click at [10, 55] on button "button" at bounding box center [8, 59] width 12 height 12
click at [26, 59] on span "button" at bounding box center [25, 61] width 5 height 11
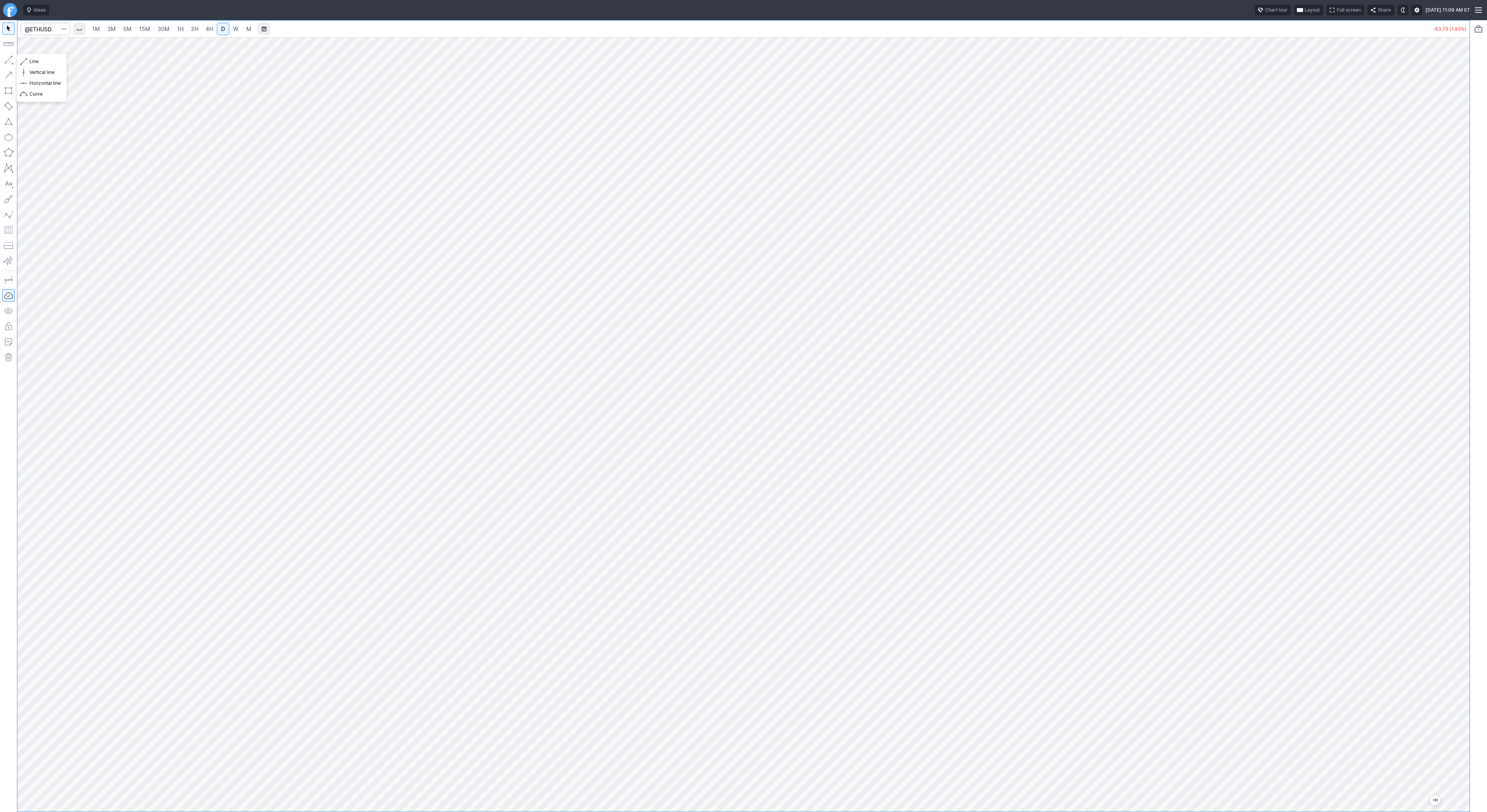
click at [7, 60] on button "button" at bounding box center [8, 59] width 12 height 12
drag, startPoint x: 1459, startPoint y: 364, endPoint x: 1453, endPoint y: 431, distance: 67.3
click at [1455, 430] on div at bounding box center [1462, 422] width 16 height 755
click at [10, 59] on button "button" at bounding box center [8, 59] width 12 height 12
click at [32, 61] on span "Line" at bounding box center [45, 61] width 31 height 8
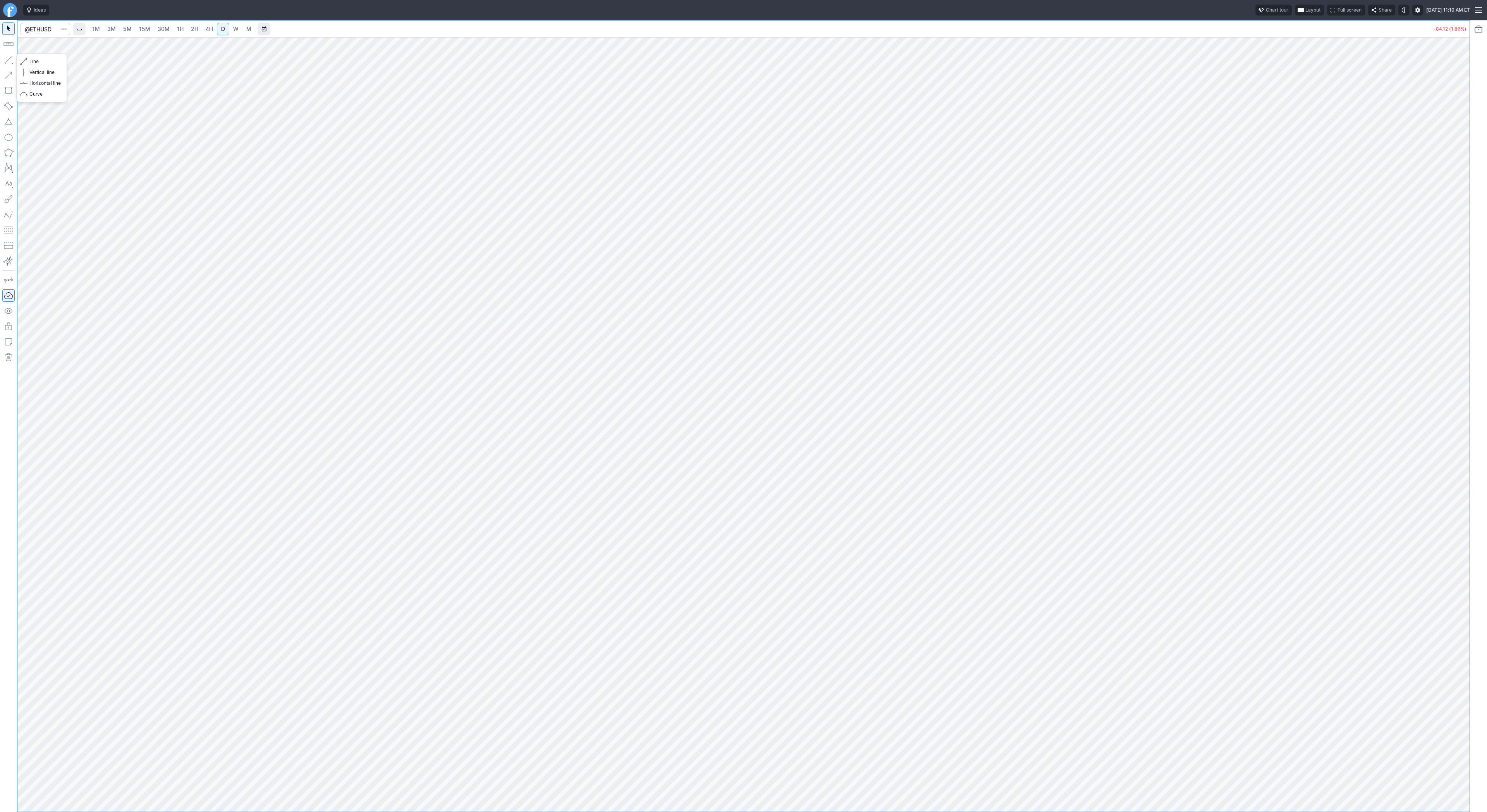
click at [6, 62] on button "button" at bounding box center [8, 59] width 12 height 12
drag, startPoint x: 1464, startPoint y: 179, endPoint x: 1455, endPoint y: 248, distance: 69.6
click at [1456, 249] on div at bounding box center [1462, 422] width 16 height 755
click at [29, 61] on span "Line" at bounding box center [45, 61] width 31 height 8
click at [1452, 188] on div at bounding box center [744, 424] width 1452 height 774
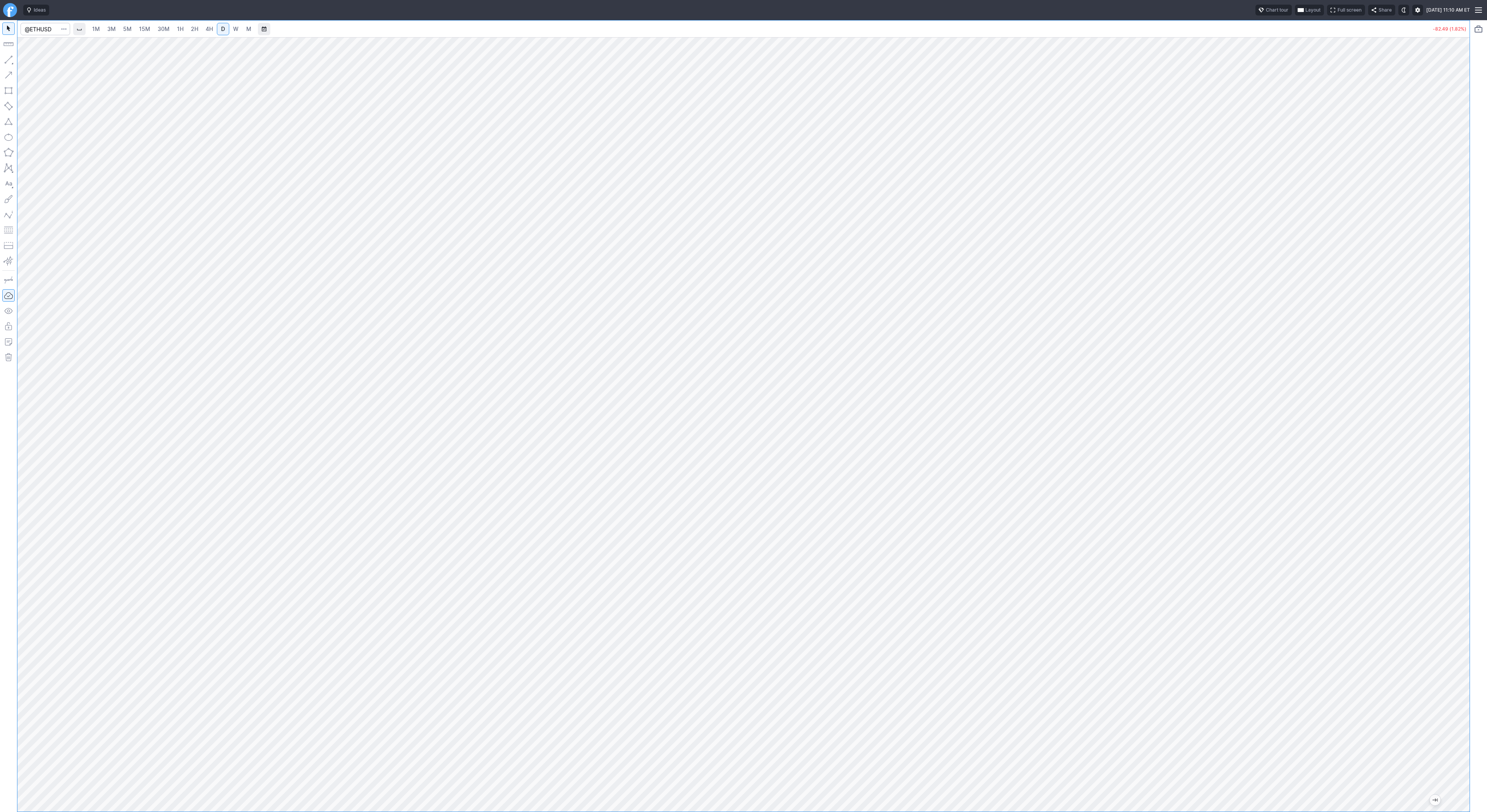
click at [1439, 167] on div at bounding box center [744, 424] width 1452 height 774
drag, startPoint x: 1457, startPoint y: 142, endPoint x: 1458, endPoint y: 154, distance: 12.0
click at [1469, 154] on div at bounding box center [744, 424] width 1452 height 774
click at [1486, 154] on div "1M 3M 5M 15M 30M 1H 2H 4H D W M -82.33 (1.82%)" at bounding box center [744, 416] width 1487 height 792
click at [122, 29] on link "5M" at bounding box center [127, 29] width 16 height 12
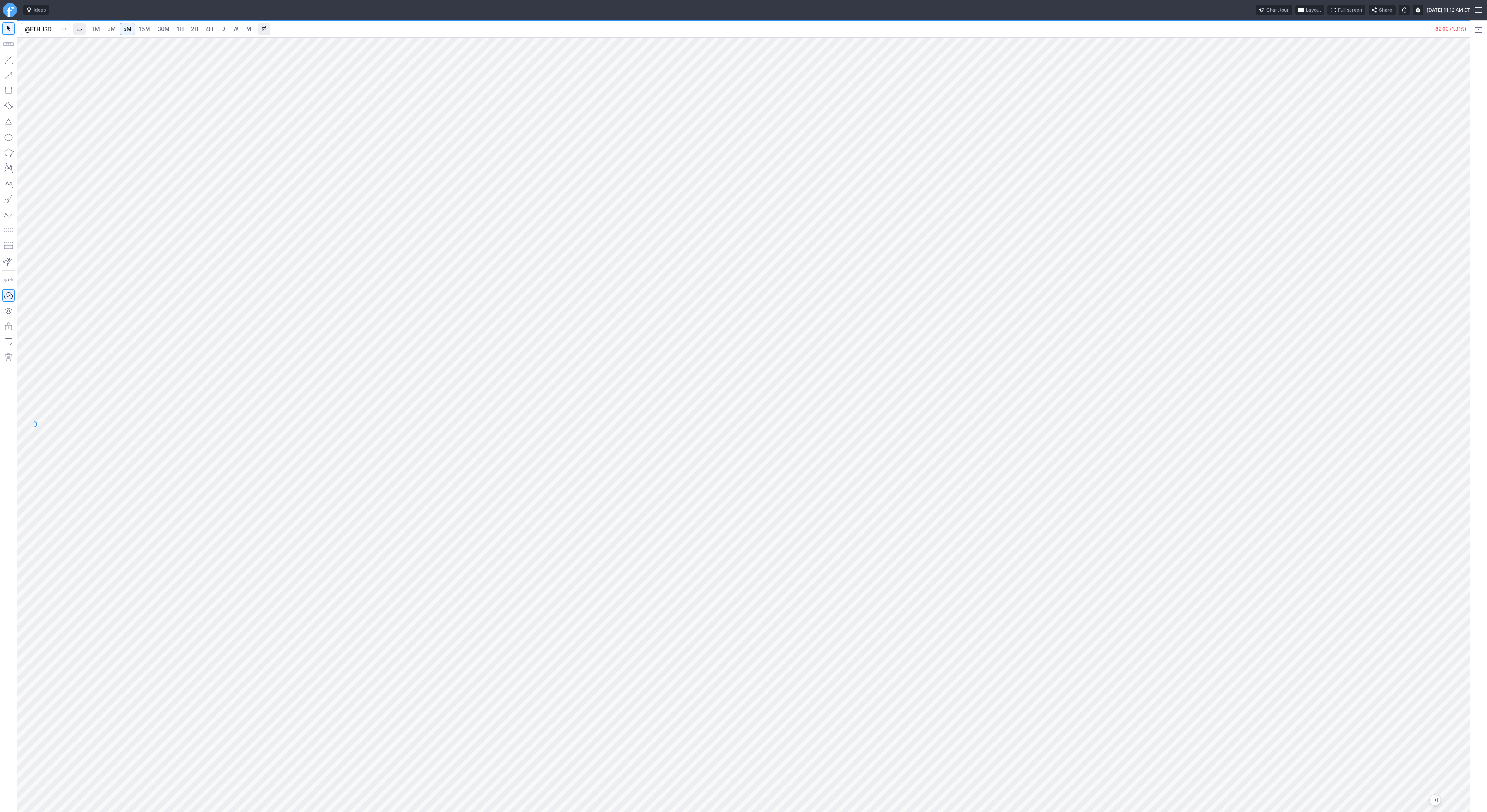
click at [158, 31] on span "30M" at bounding box center [163, 28] width 12 height 6
click at [6, 62] on button "button" at bounding box center [8, 59] width 12 height 12
click at [31, 61] on span "Line" at bounding box center [45, 61] width 31 height 8
click at [43, 31] on input "Search" at bounding box center [46, 29] width 50 height 12
type input "turb"
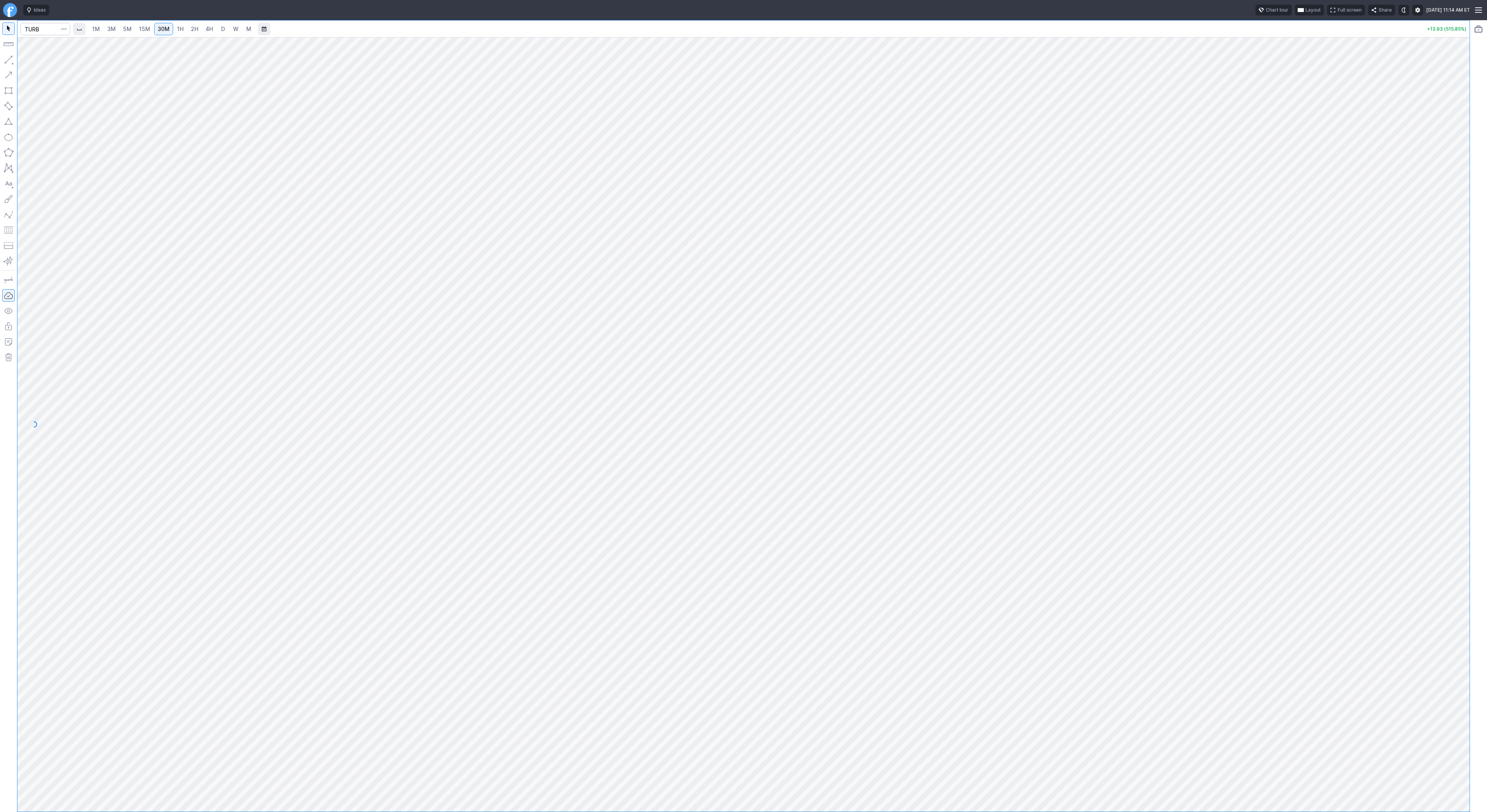
click at [218, 27] on link "D" at bounding box center [223, 29] width 12 height 12
drag, startPoint x: 1463, startPoint y: 321, endPoint x: 1453, endPoint y: 396, distance: 75.7
click at [1454, 396] on div at bounding box center [1462, 422] width 16 height 755
drag, startPoint x: 8, startPoint y: 56, endPoint x: 20, endPoint y: 88, distance: 34.2
click at [9, 58] on button "button" at bounding box center [8, 59] width 12 height 12
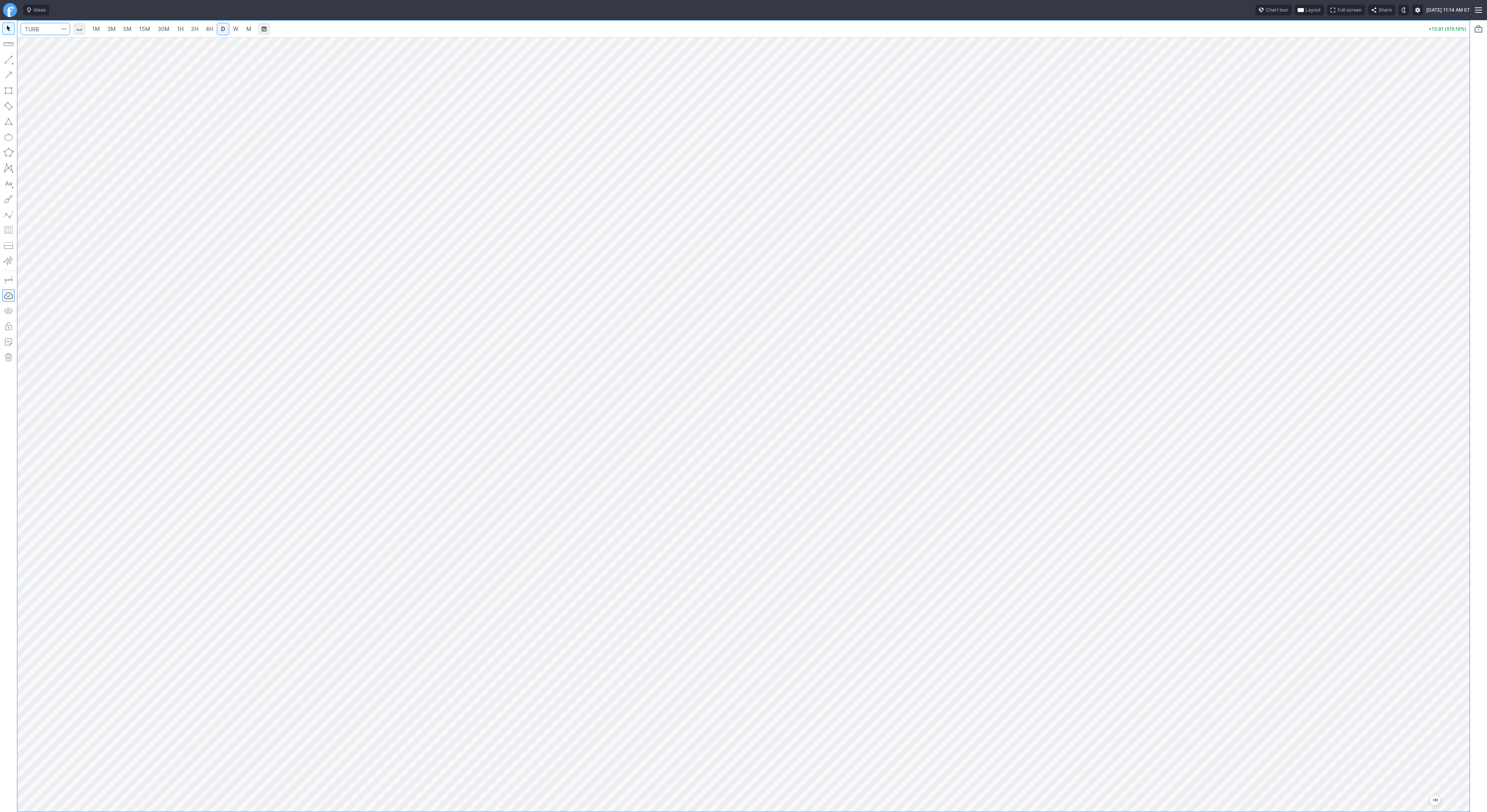
click at [40, 31] on input "Search" at bounding box center [46, 29] width 50 height 12
click at [119, 28] on link "5M" at bounding box center [127, 29] width 16 height 12
click at [149, 30] on link "15M" at bounding box center [145, 29] width 18 height 12
click at [44, 29] on input "Search" at bounding box center [46, 29] width 50 height 12
type input "sbet"
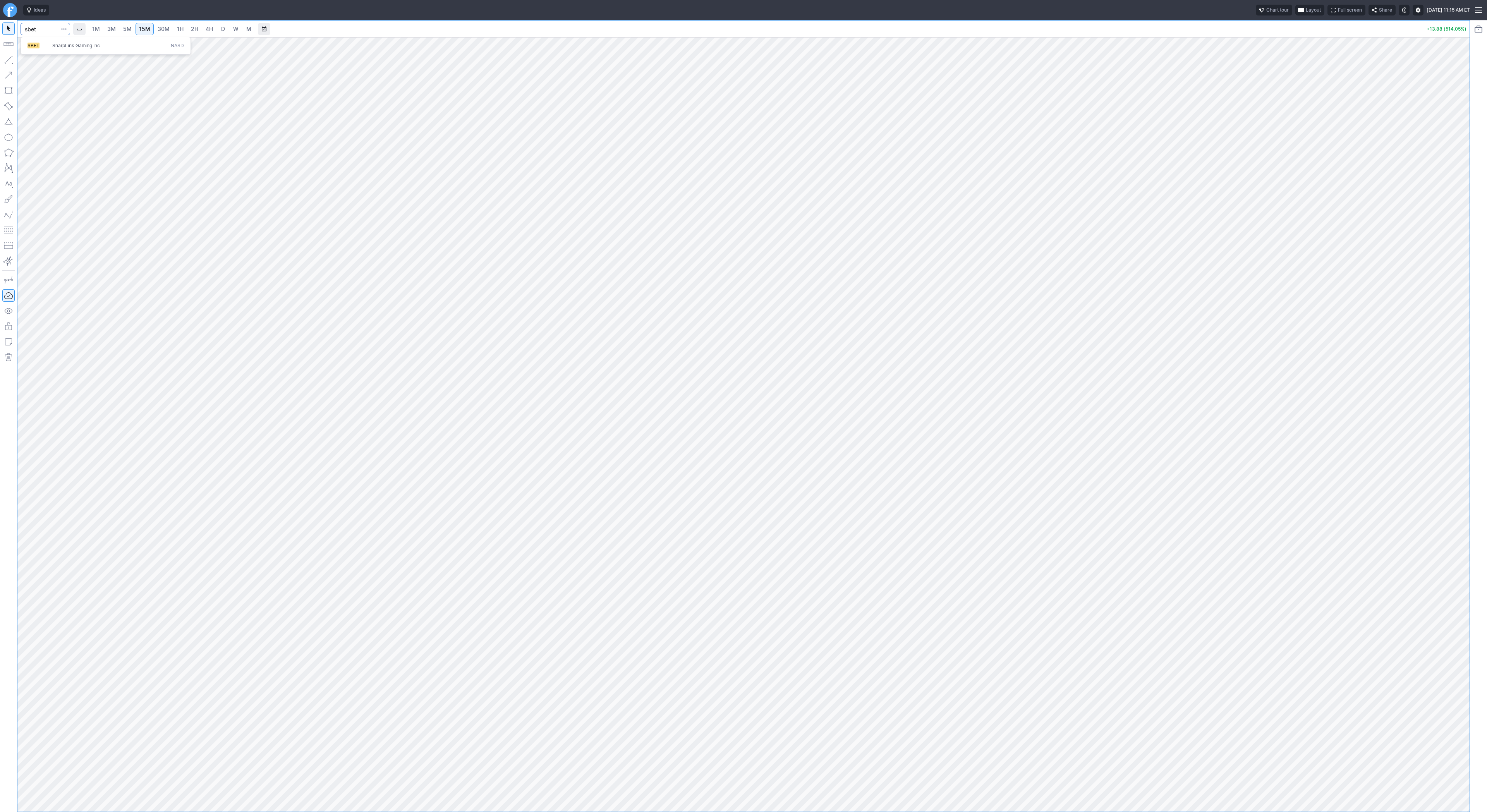
click at [71, 47] on span "SharpLink Gaming Inc" at bounding box center [76, 46] width 48 height 6
click at [193, 31] on span "2H" at bounding box center [195, 28] width 8 height 6
click at [30, 59] on span "Line" at bounding box center [45, 61] width 31 height 8
click at [12, 64] on button "button" at bounding box center [8, 59] width 12 height 12
click at [40, 25] on input "Search" at bounding box center [46, 29] width 50 height 12
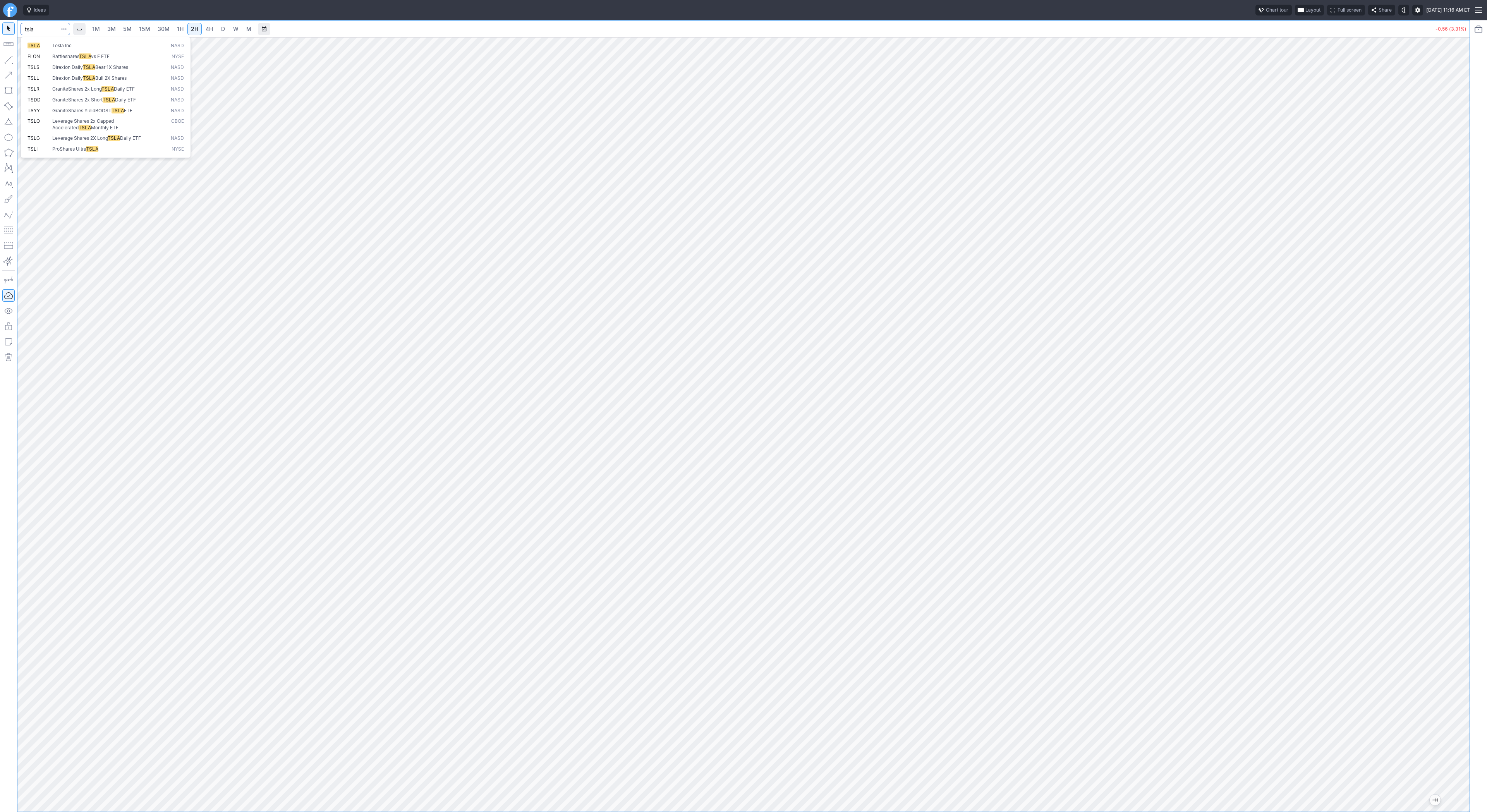
type input "tsla"
click at [35, 28] on input "Search" at bounding box center [46, 29] width 50 height 12
type input "goog"
click at [38, 45] on span "GOOG" at bounding box center [35, 46] width 14 height 6
click at [223, 27] on span "D" at bounding box center [223, 28] width 4 height 6
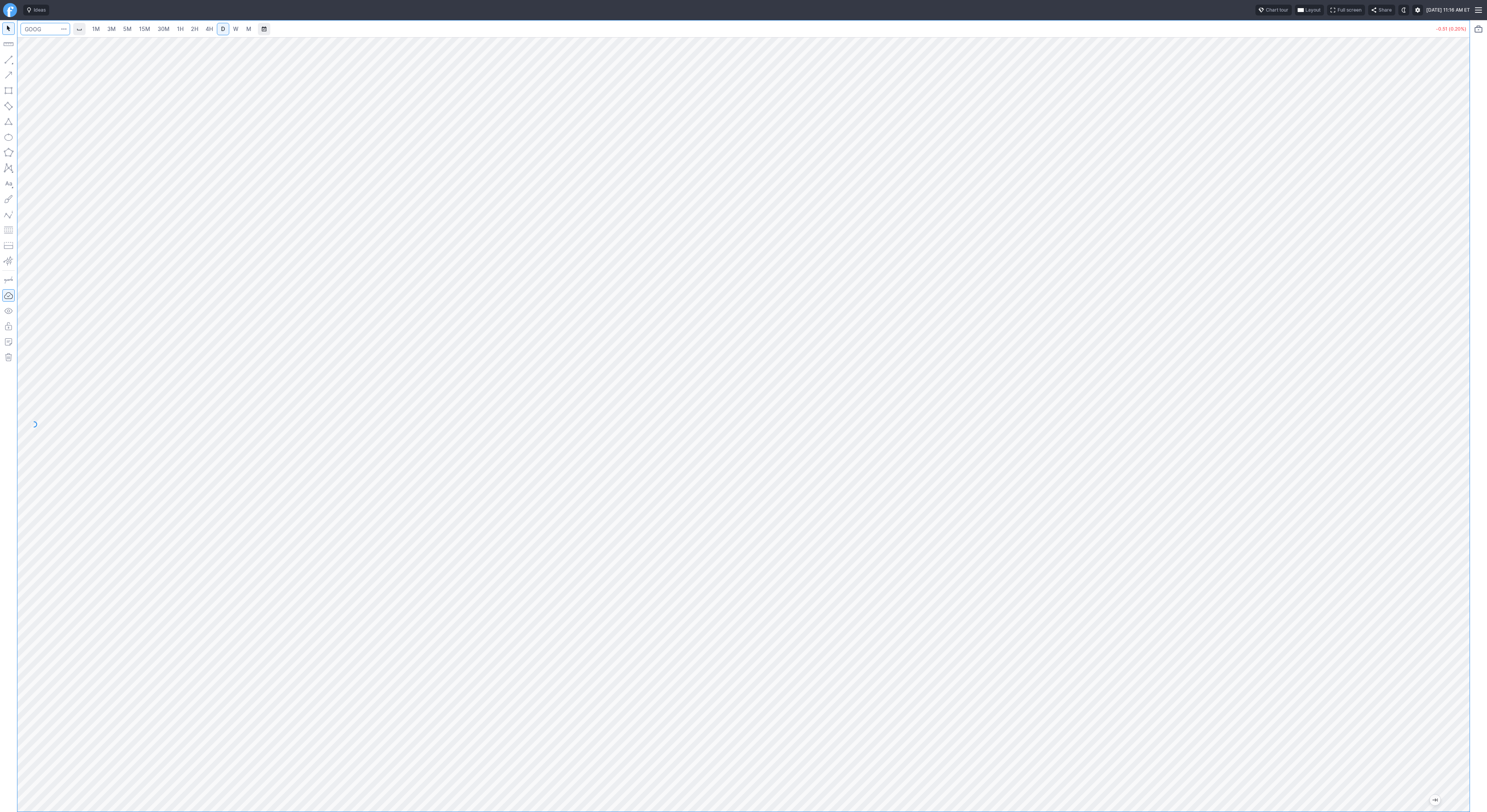
click at [45, 29] on input "Search" at bounding box center [46, 29] width 50 height 12
type input "qs"
click at [83, 46] on span "QuantumScape Corp" at bounding box center [75, 46] width 45 height 6
click at [122, 28] on link "5M" at bounding box center [127, 29] width 16 height 12
click at [169, 28] on link "30M" at bounding box center [163, 29] width 19 height 12
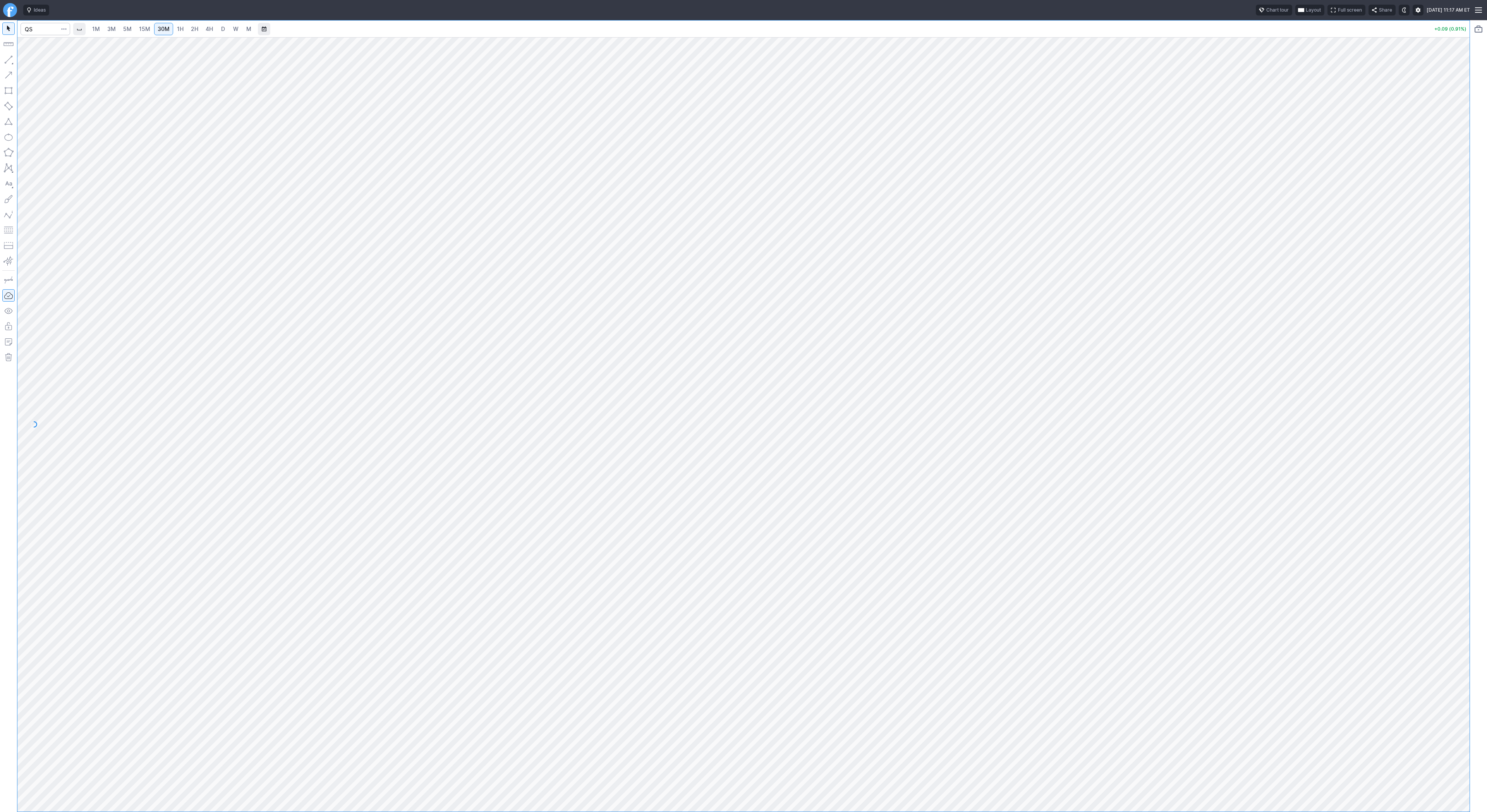
click at [196, 30] on span "2H" at bounding box center [195, 28] width 8 height 6
click at [177, 28] on span "1H" at bounding box center [180, 28] width 6 height 6
click at [30, 30] on input "Search" at bounding box center [46, 29] width 50 height 12
type input "rwm"
click at [211, 28] on span "4H" at bounding box center [209, 28] width 8 height 6
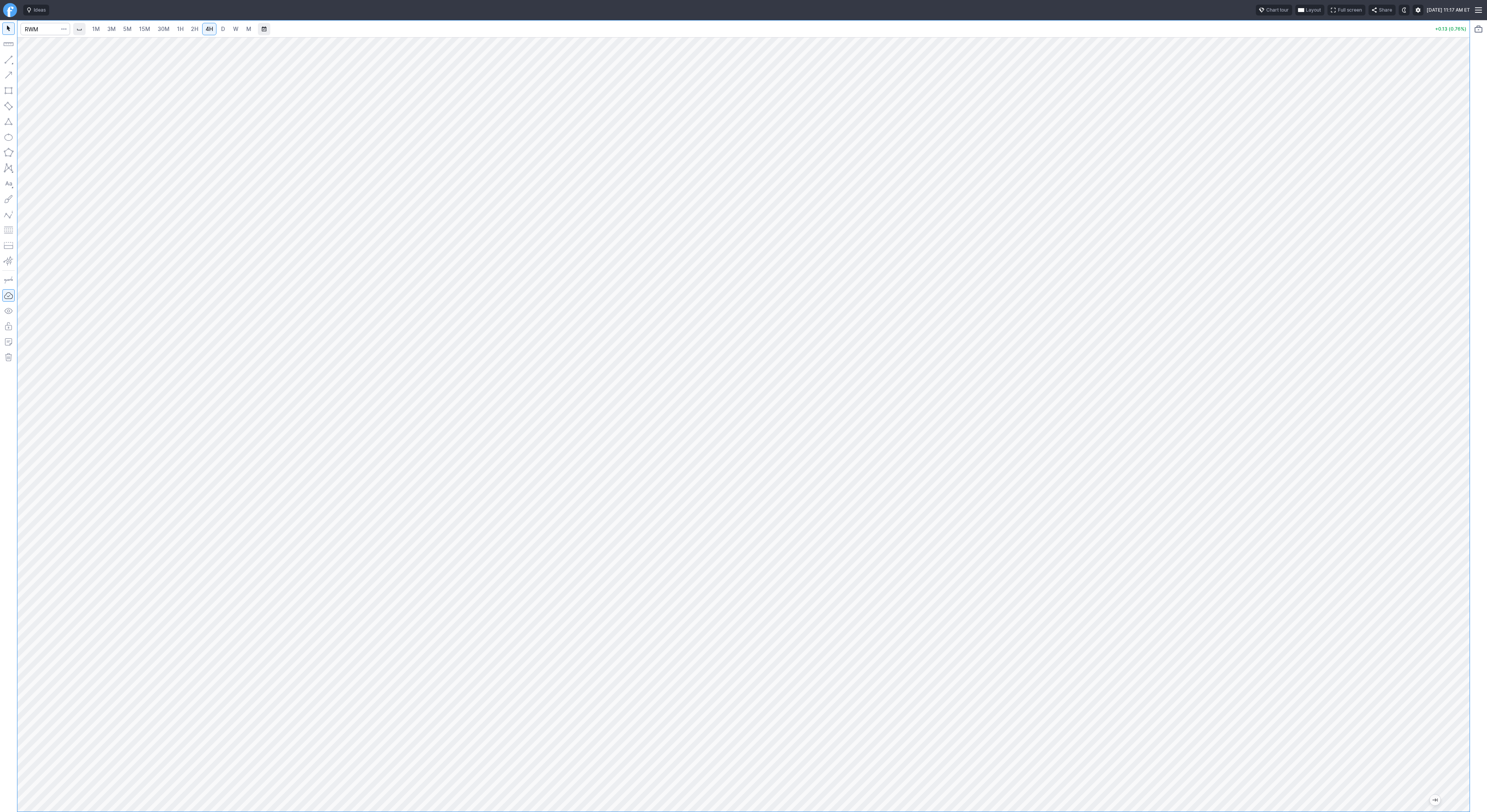
click at [223, 28] on span "D" at bounding box center [223, 28] width 4 height 6
drag, startPoint x: 1462, startPoint y: 628, endPoint x: 1459, endPoint y: 675, distance: 47.1
click at [1459, 675] on div at bounding box center [1462, 422] width 16 height 755
click at [9, 59] on button "button" at bounding box center [8, 59] width 12 height 12
click at [37, 63] on span "Line" at bounding box center [45, 61] width 31 height 8
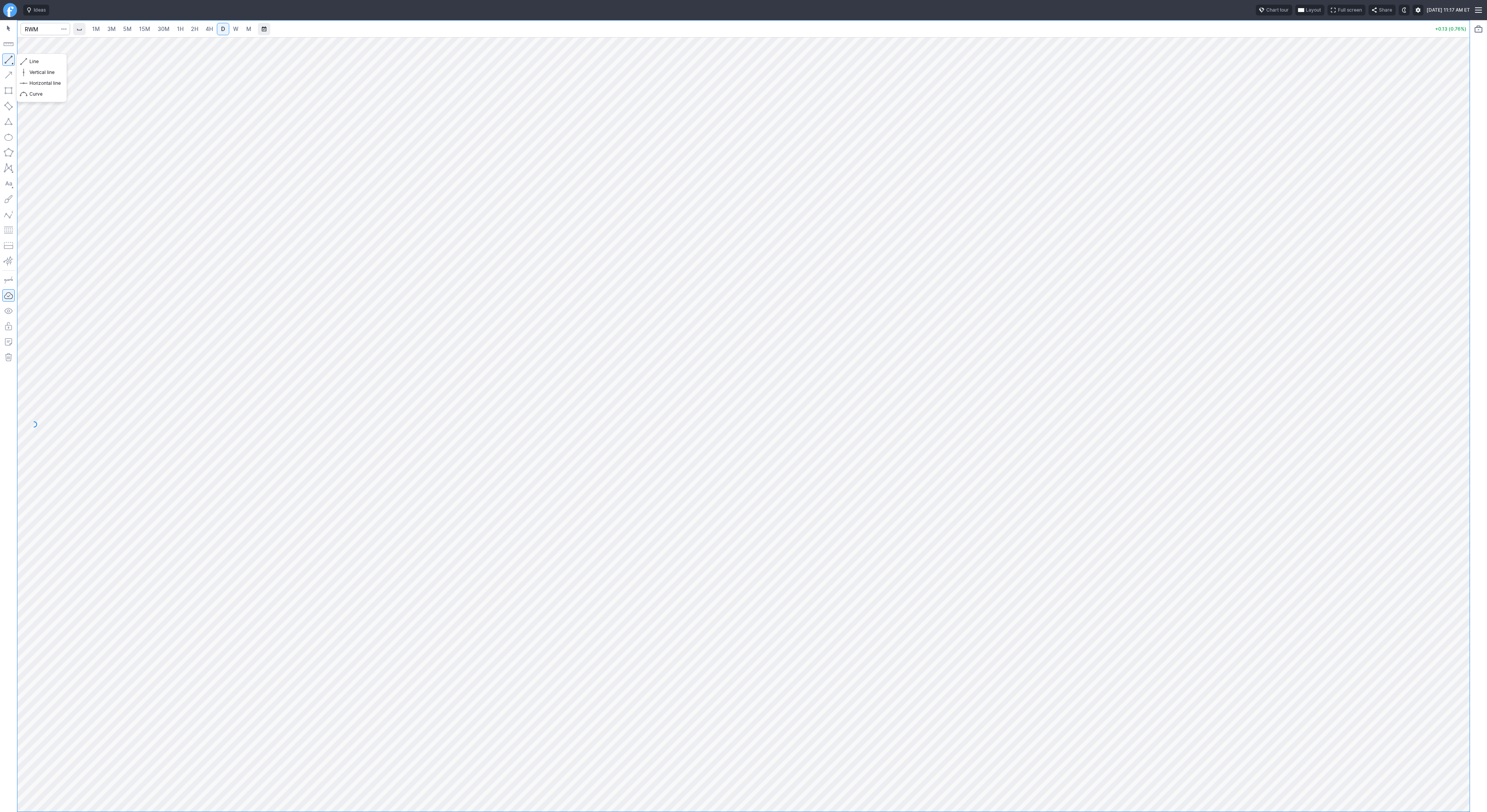
drag, startPoint x: 8, startPoint y: 62, endPoint x: 12, endPoint y: 84, distance: 22.4
click at [8, 62] on button "button" at bounding box center [8, 59] width 12 height 12
click at [40, 31] on input "Search" at bounding box center [46, 29] width 50 height 12
type input "qs"
click at [68, 47] on span "QuantumScape Corp" at bounding box center [75, 46] width 45 height 6
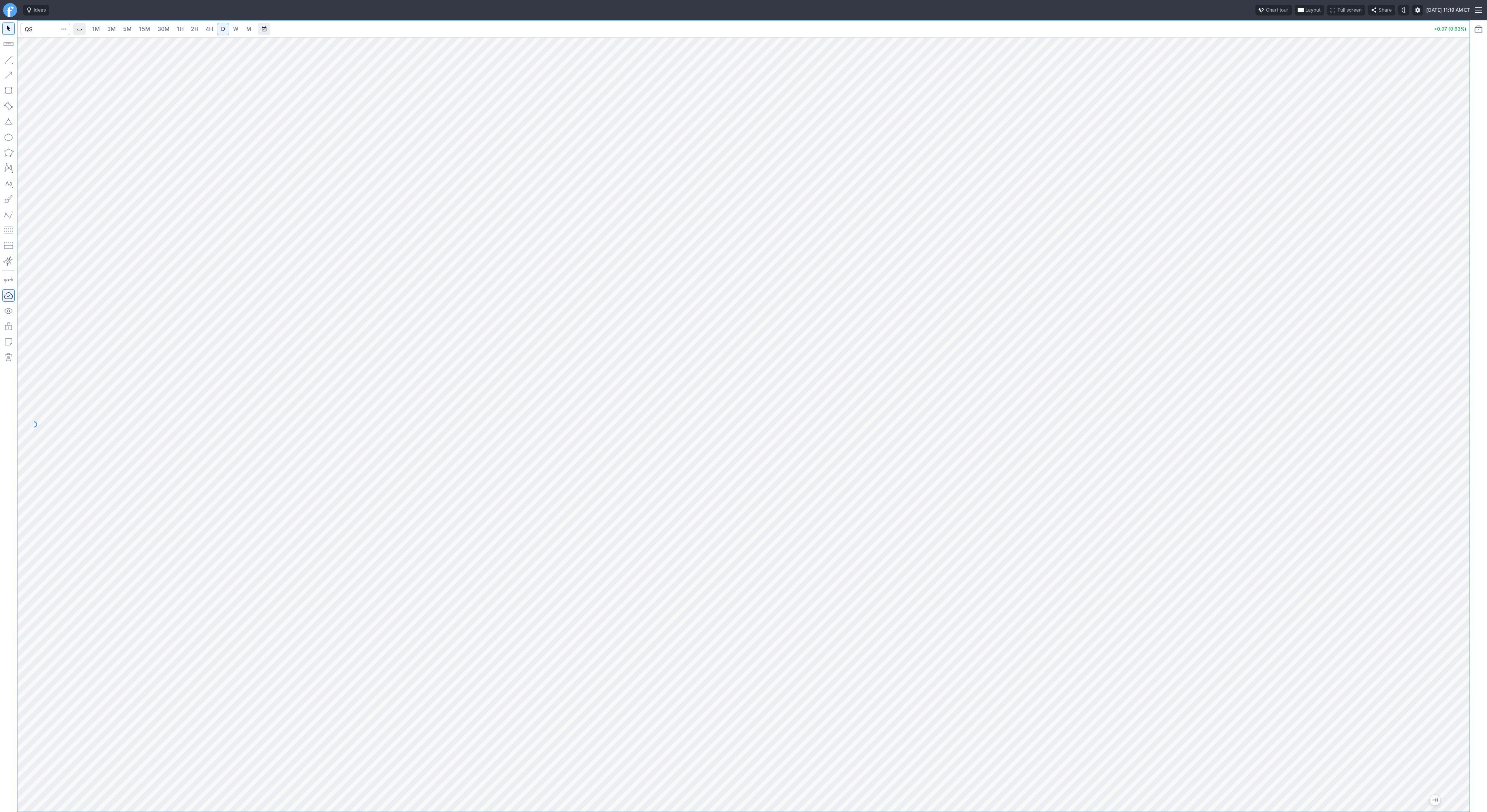
click at [177, 28] on span "1H" at bounding box center [180, 28] width 6 height 6
click at [126, 31] on span "5M" at bounding box center [127, 28] width 9 height 6
click at [143, 30] on span "15M" at bounding box center [144, 28] width 11 height 6
click at [8, 61] on button "button" at bounding box center [8, 59] width 12 height 12
click at [112, 28] on span "3M" at bounding box center [111, 28] width 9 height 6
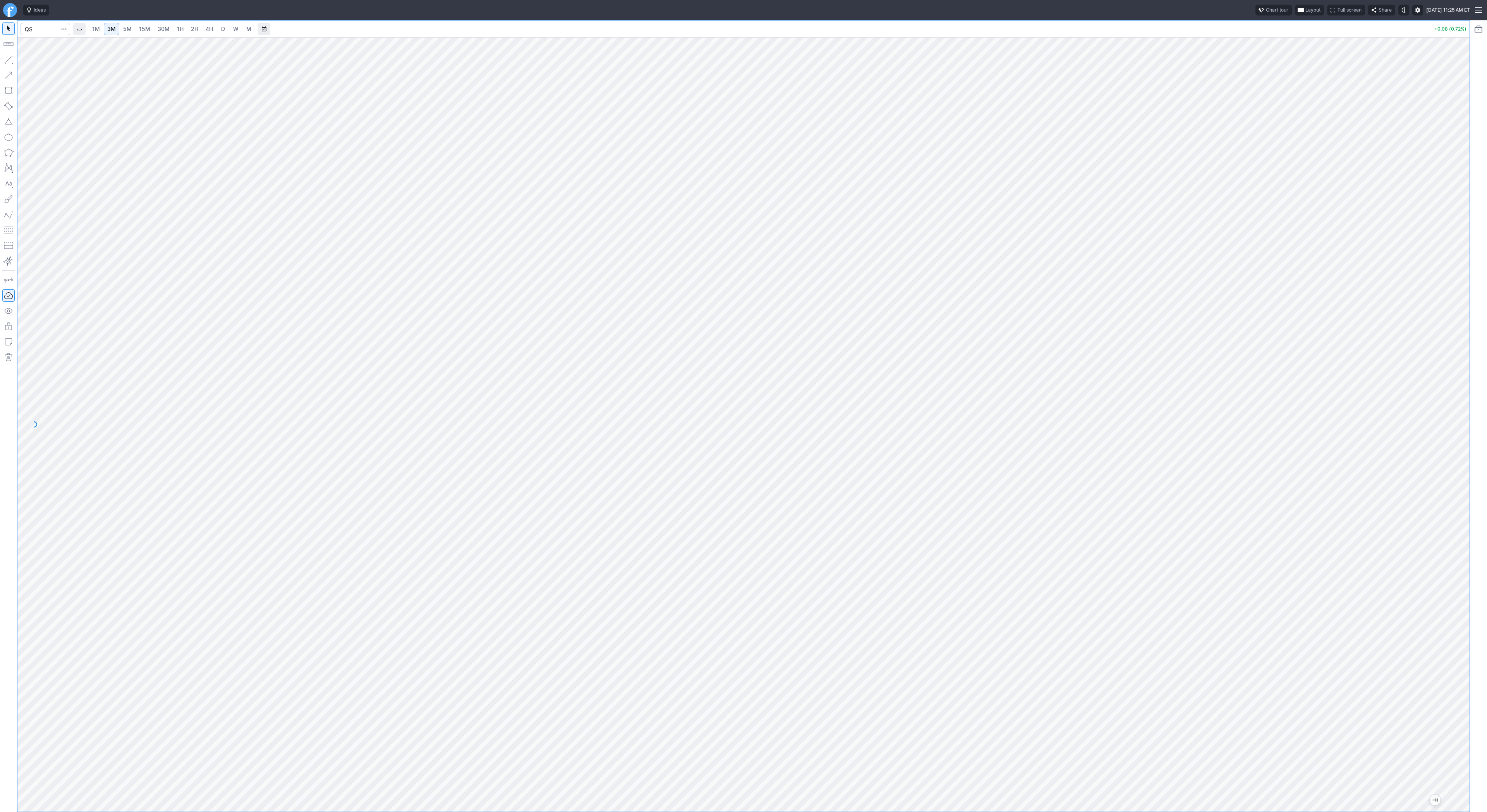
click at [174, 33] on link "1H" at bounding box center [180, 29] width 13 height 12
drag, startPoint x: 10, startPoint y: 62, endPoint x: 37, endPoint y: 88, distance: 37.5
click at [10, 62] on button "button" at bounding box center [8, 59] width 12 height 12
click at [47, 63] on span "Line" at bounding box center [45, 61] width 31 height 8
click at [193, 30] on span "2H" at bounding box center [195, 28] width 8 height 6
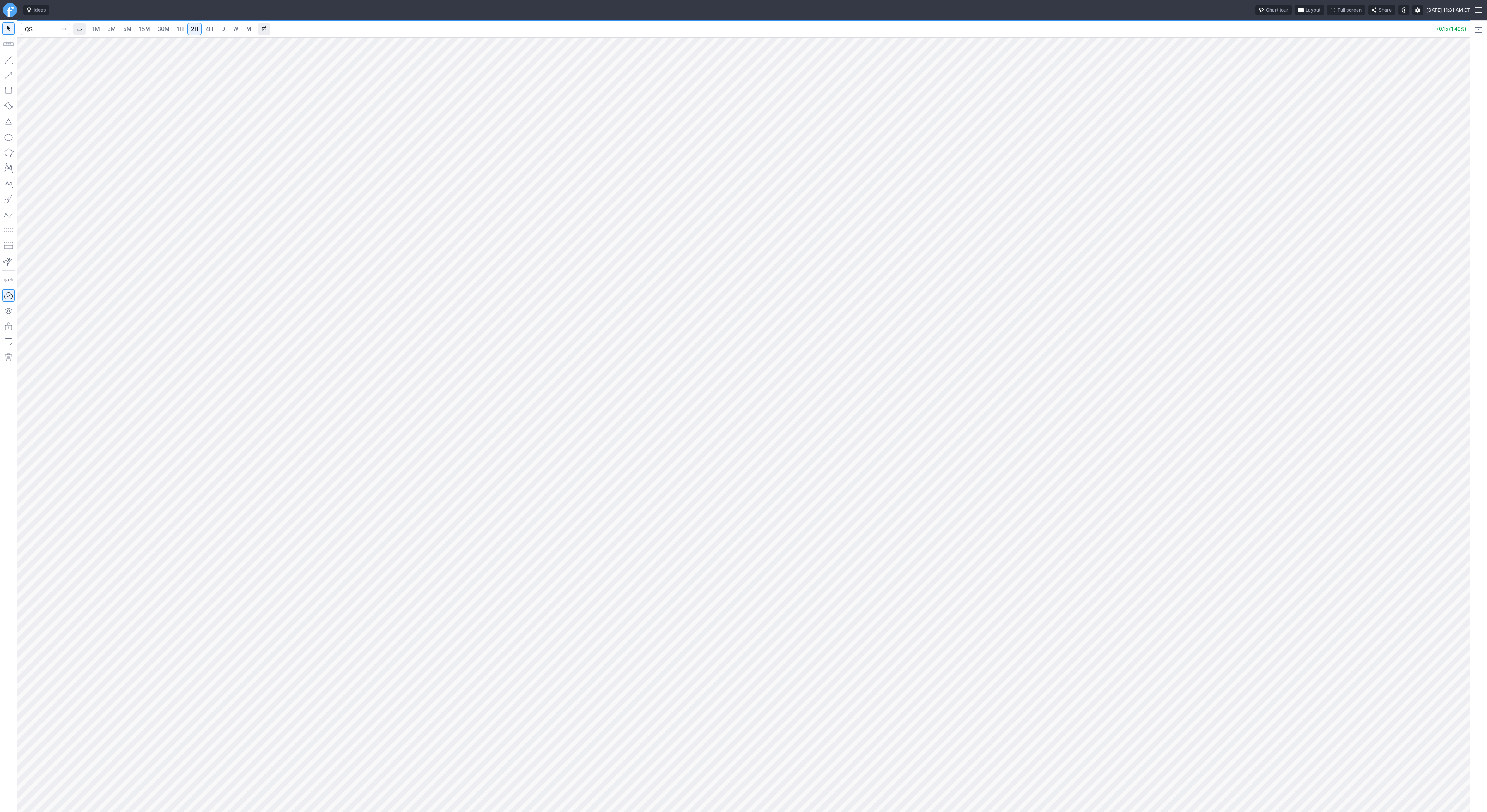
click at [213, 31] on link "4H" at bounding box center [209, 29] width 14 height 12
click at [222, 32] on span "D" at bounding box center [223, 28] width 4 height 6
click at [9, 61] on button "button" at bounding box center [8, 59] width 12 height 12
click at [10, 62] on button "button" at bounding box center [8, 59] width 12 height 12
click at [118, 32] on link "3M" at bounding box center [111, 29] width 16 height 12
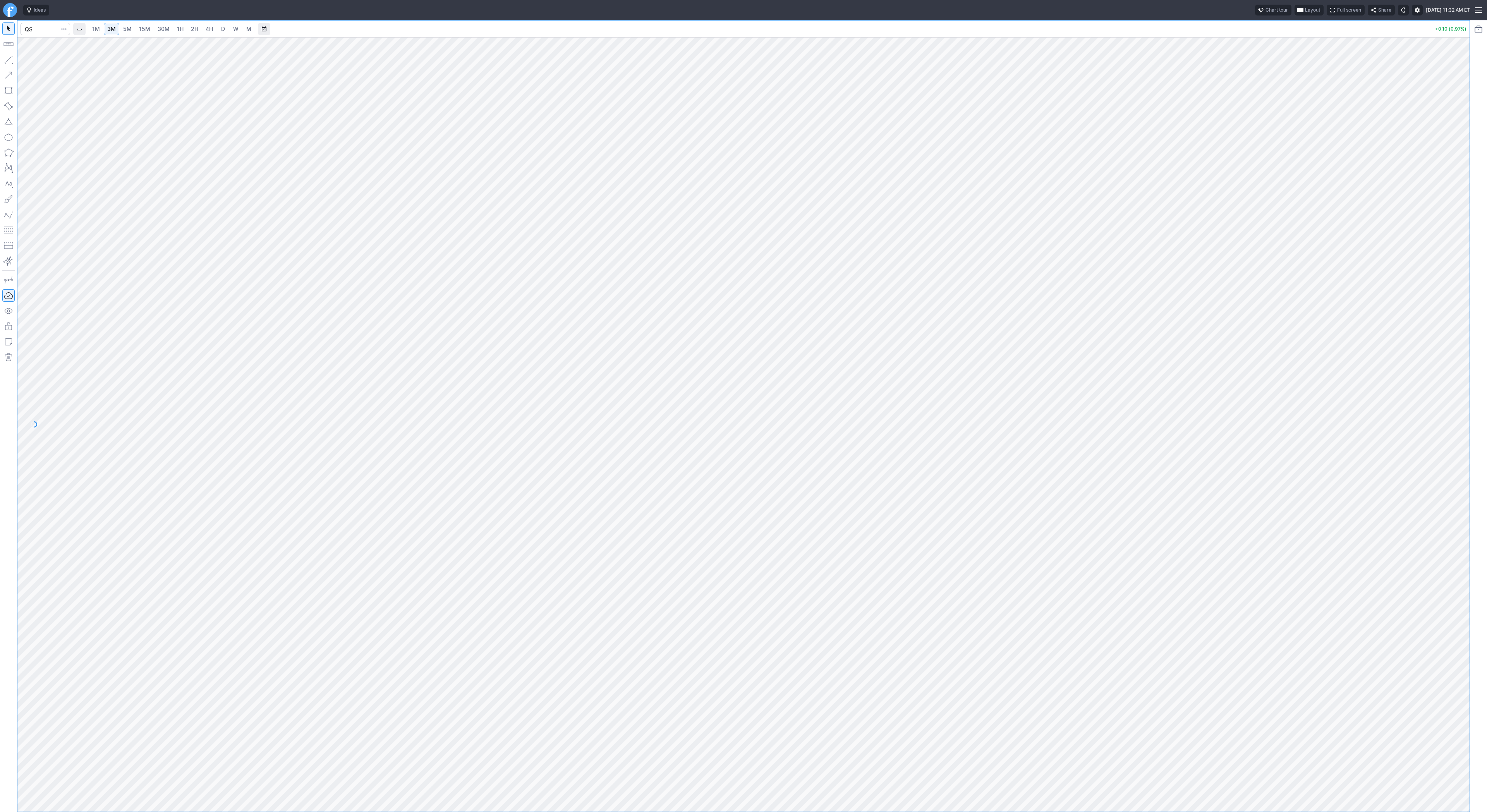
click at [99, 28] on span "1M" at bounding box center [96, 28] width 8 height 6
click at [136, 28] on link "15M" at bounding box center [145, 29] width 18 height 12
click at [164, 28] on span "30M" at bounding box center [163, 28] width 12 height 6
click at [33, 25] on input "Search" at bounding box center [46, 29] width 50 height 12
type input "sbet"
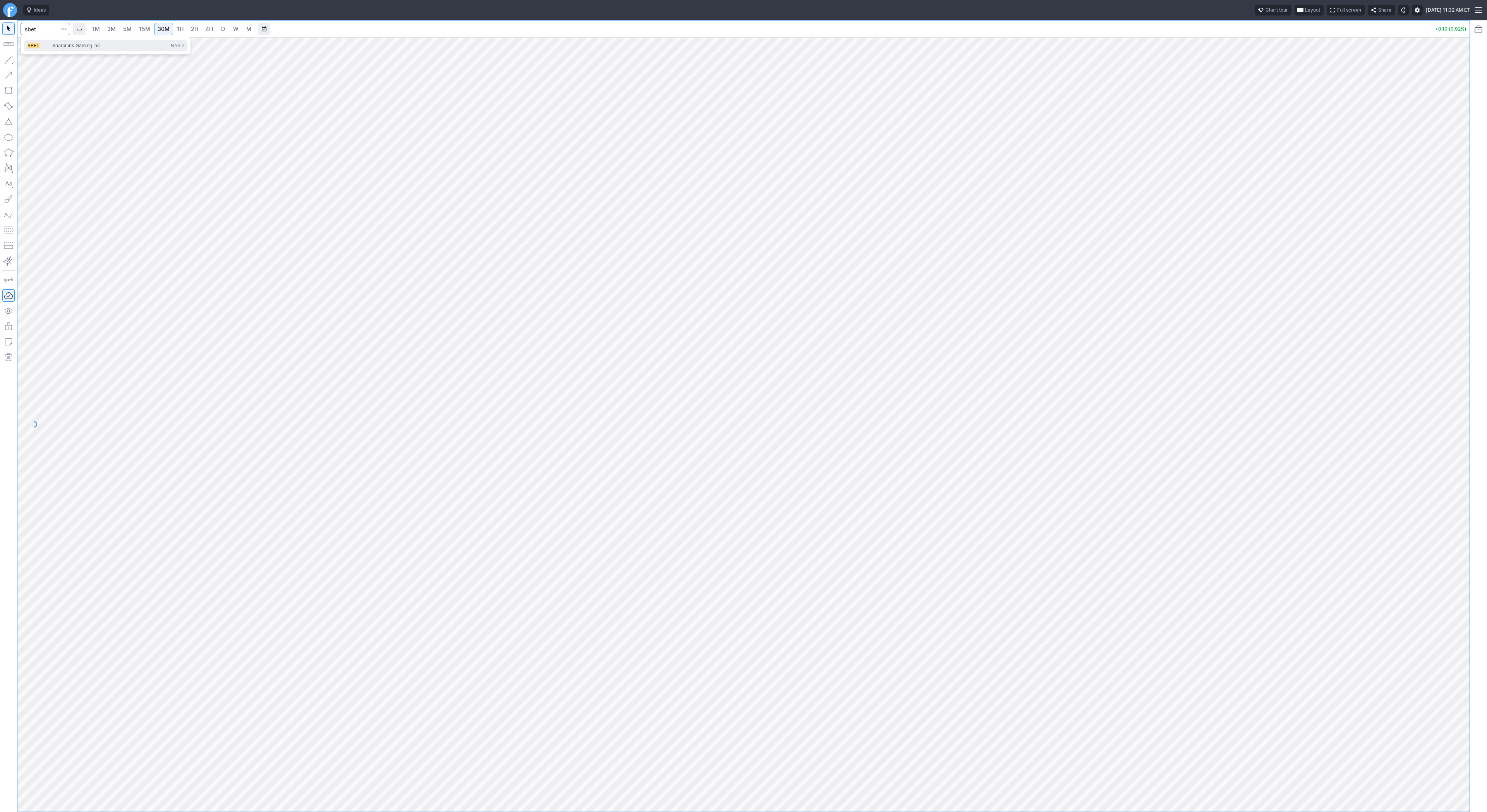
click at [46, 46] on span "SBET" at bounding box center [40, 46] width 25 height 6
drag, startPoint x: 16, startPoint y: 62, endPoint x: 48, endPoint y: 92, distance: 43.9
click at [16, 62] on div at bounding box center [9, 416] width 17 height 792
click at [28, 62] on button "Line" at bounding box center [42, 61] width 45 height 11
click at [10, 57] on button "button" at bounding box center [8, 59] width 12 height 12
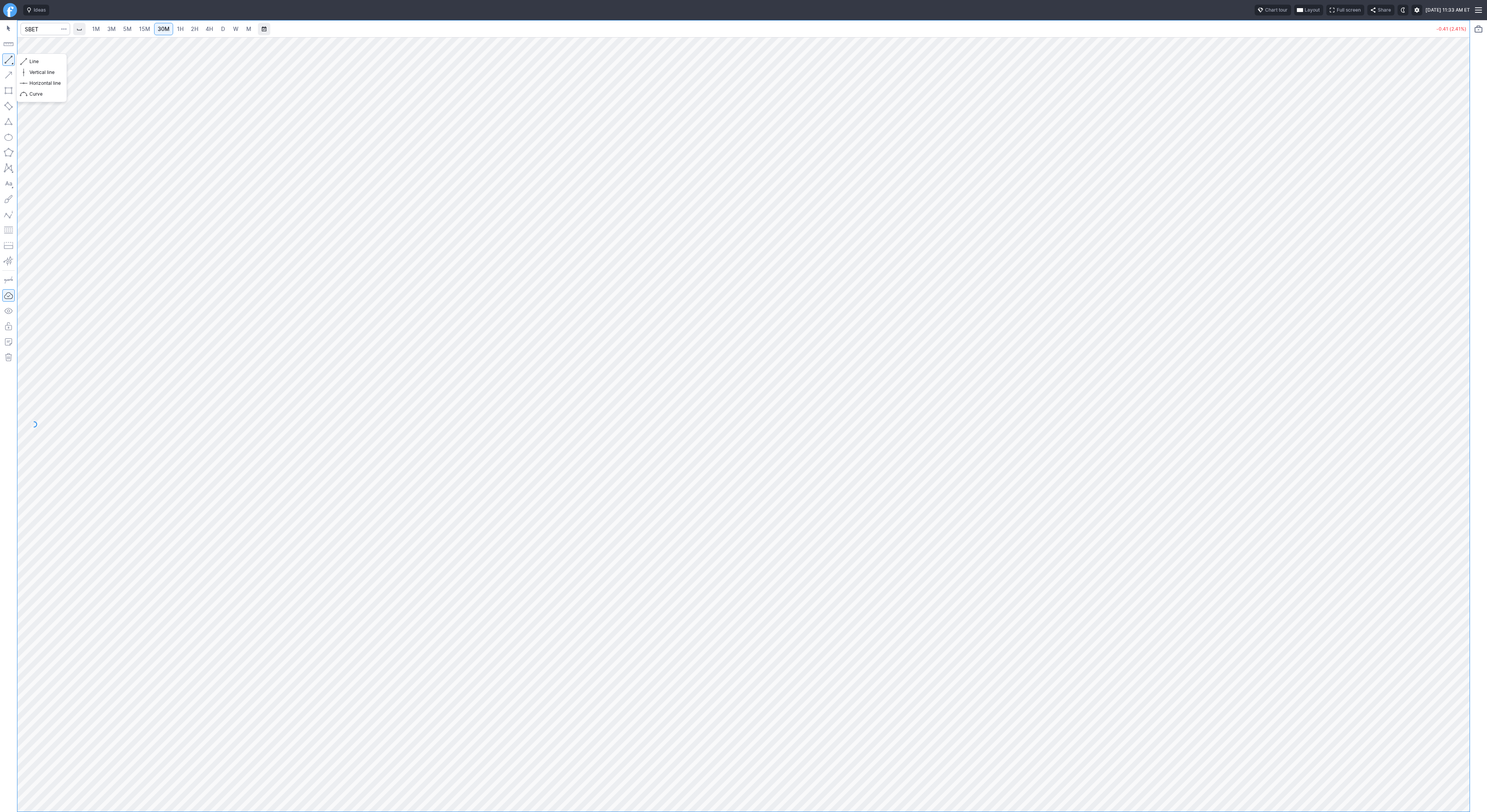
drag, startPoint x: 9, startPoint y: 56, endPoint x: 33, endPoint y: 92, distance: 43.3
click at [9, 57] on button "button" at bounding box center [8, 59] width 12 height 12
drag, startPoint x: 9, startPoint y: 57, endPoint x: 34, endPoint y: 79, distance: 33.3
click at [9, 58] on button "button" at bounding box center [8, 59] width 12 height 12
click at [10, 55] on button "button" at bounding box center [8, 59] width 12 height 12
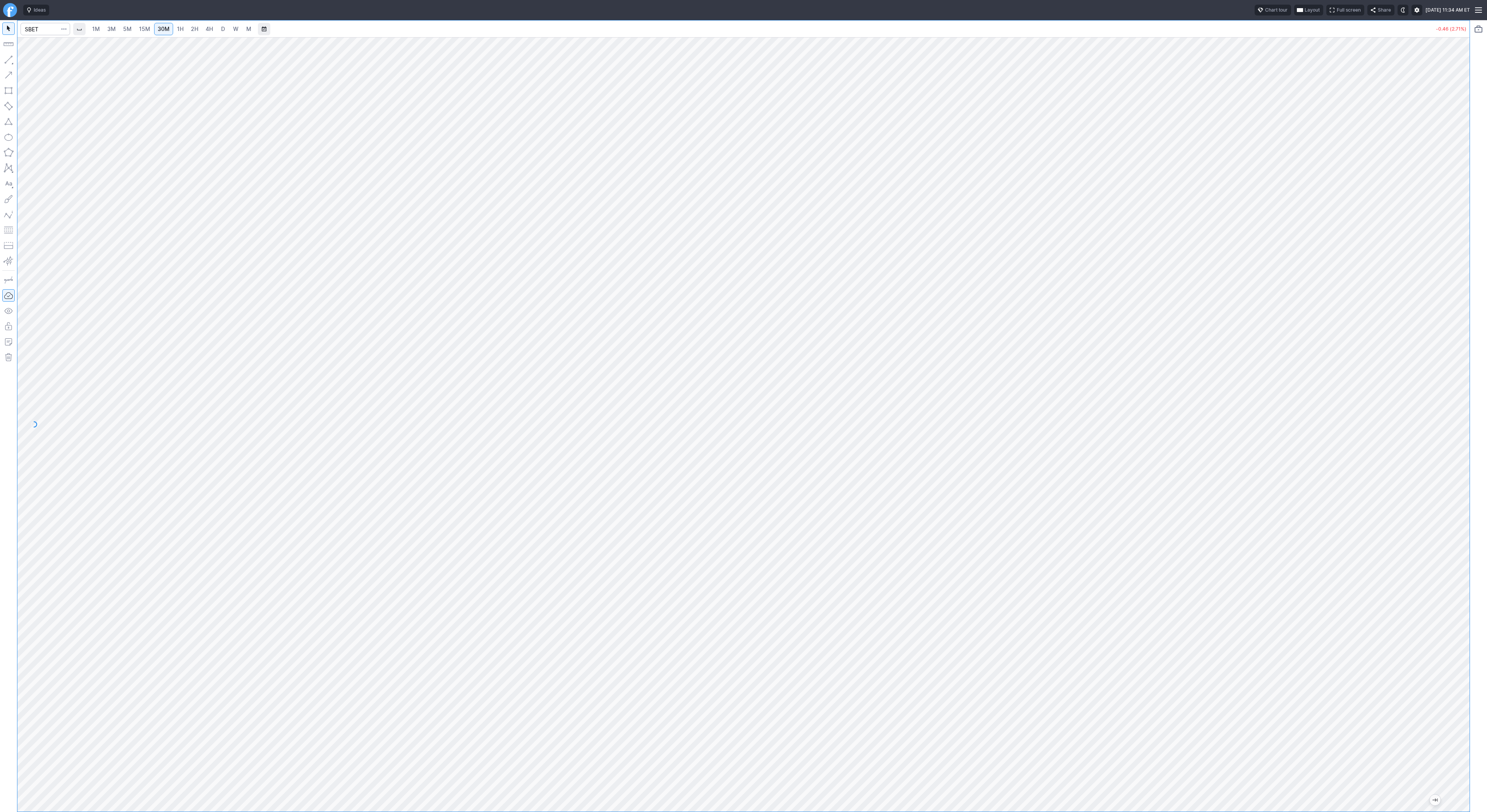
click at [1483, 259] on div "1M 3M 5M 15M 30M 1H 2H 4H D W M -0.46 (2.71%)" at bounding box center [744, 416] width 1487 height 792
click at [1477, 252] on div "1M 3M 5M 15M 30M 1H 2H 4H D W M -0.46 (2.71%)" at bounding box center [744, 416] width 1487 height 792
click at [0, 277] on html "Ideas Chart tour Layout Full screen Share Tue SEP 16 2025 11:34 AM ET 1M 3M 5M …" at bounding box center [744, 406] width 1487 height 812
click at [40, 33] on input "Search" at bounding box center [46, 29] width 50 height 12
type input "qs"
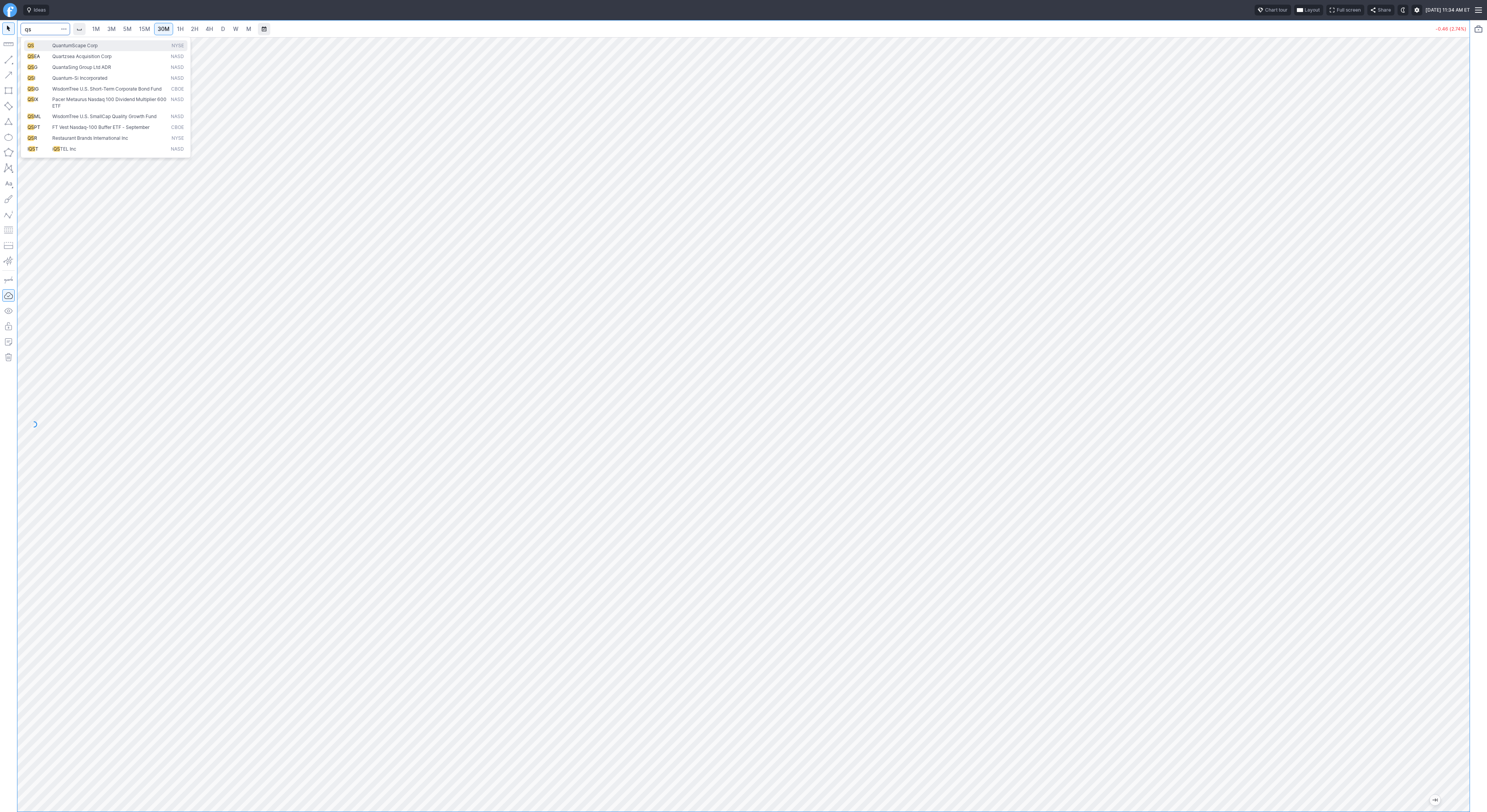
click at [57, 40] on button "QS QuantumScape Corp NYSE" at bounding box center [106, 46] width 163 height 11
click at [217, 28] on link "D" at bounding box center [223, 29] width 12 height 12
click at [210, 31] on span "4H" at bounding box center [209, 28] width 8 height 6
click at [192, 32] on span "2H" at bounding box center [195, 29] width 8 height 8
drag, startPoint x: 9, startPoint y: 58, endPoint x: 12, endPoint y: 65, distance: 7.6
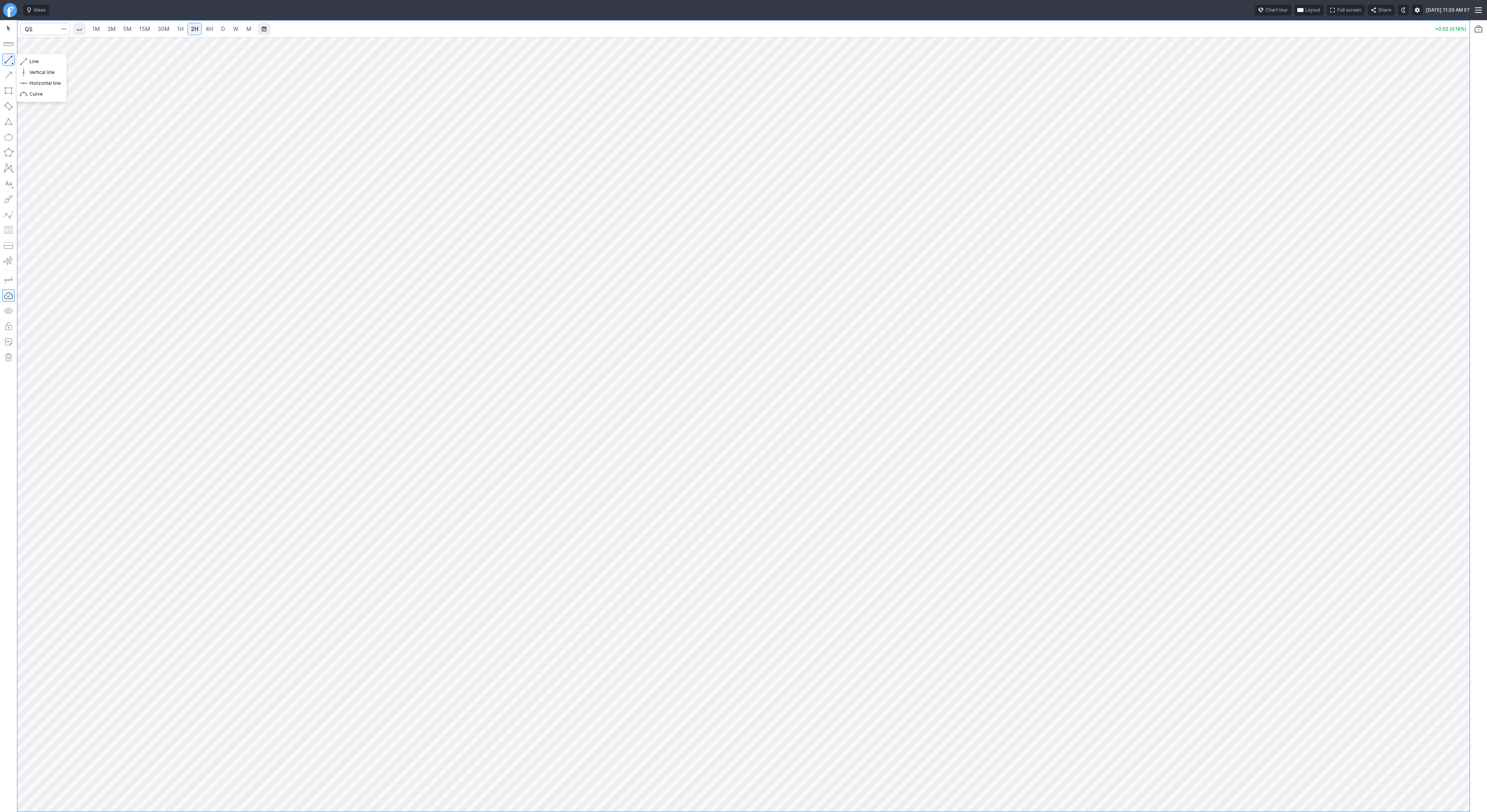
click at [9, 58] on button "button" at bounding box center [8, 59] width 12 height 12
click at [32, 31] on input "Search" at bounding box center [46, 29] width 50 height 12
type input "bmnr"
click at [44, 31] on input "Search" at bounding box center [46, 29] width 50 height 12
click at [163, 31] on span "30M" at bounding box center [163, 28] width 12 height 6
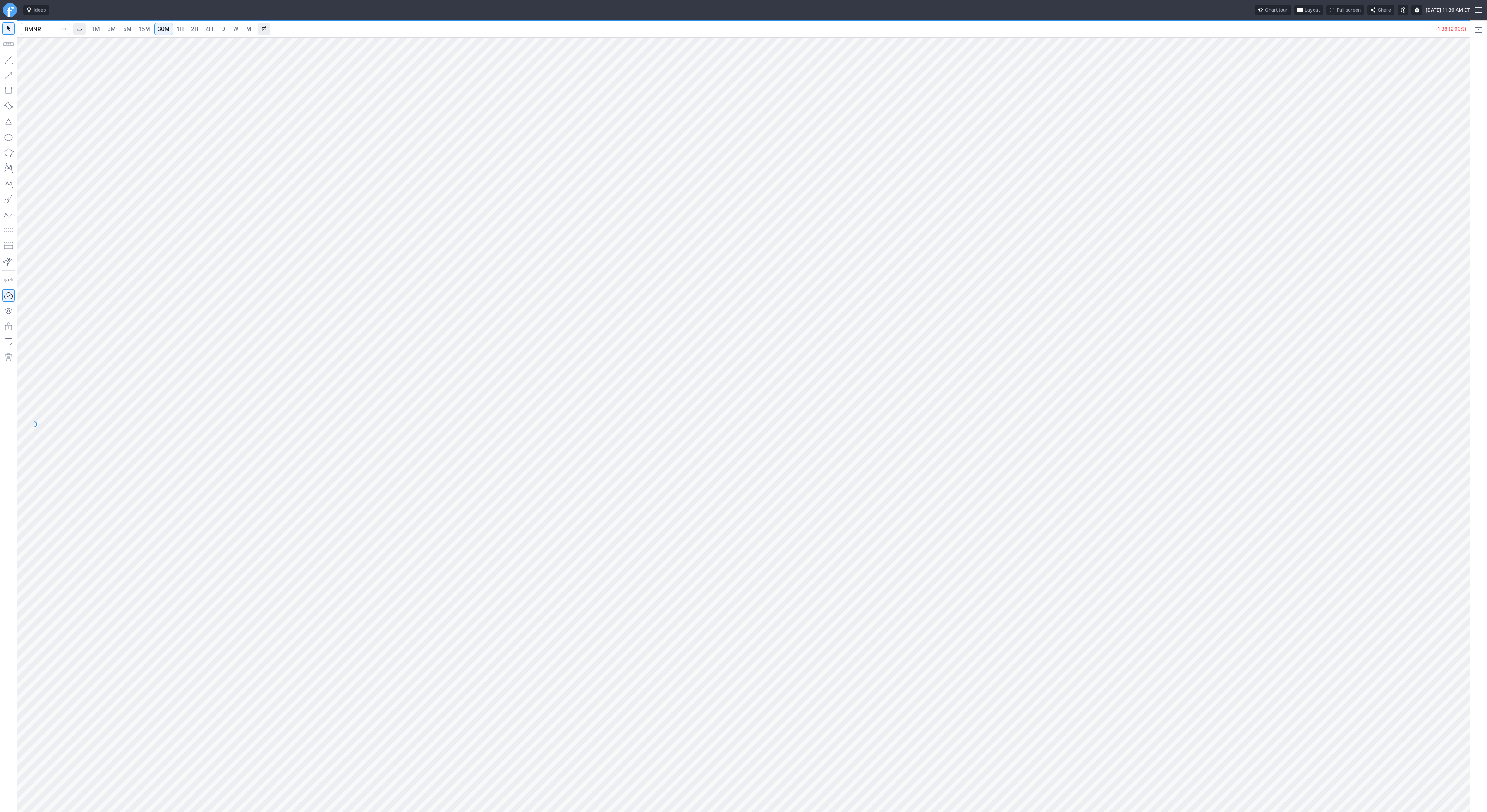
click at [185, 26] on link "1H" at bounding box center [180, 29] width 13 height 12
click at [711, 802] on div at bounding box center [744, 424] width 1452 height 774
click at [855, 803] on div at bounding box center [744, 424] width 1452 height 774
click at [32, 61] on span "Line" at bounding box center [45, 61] width 31 height 8
drag, startPoint x: 37, startPoint y: 63, endPoint x: 63, endPoint y: 98, distance: 43.6
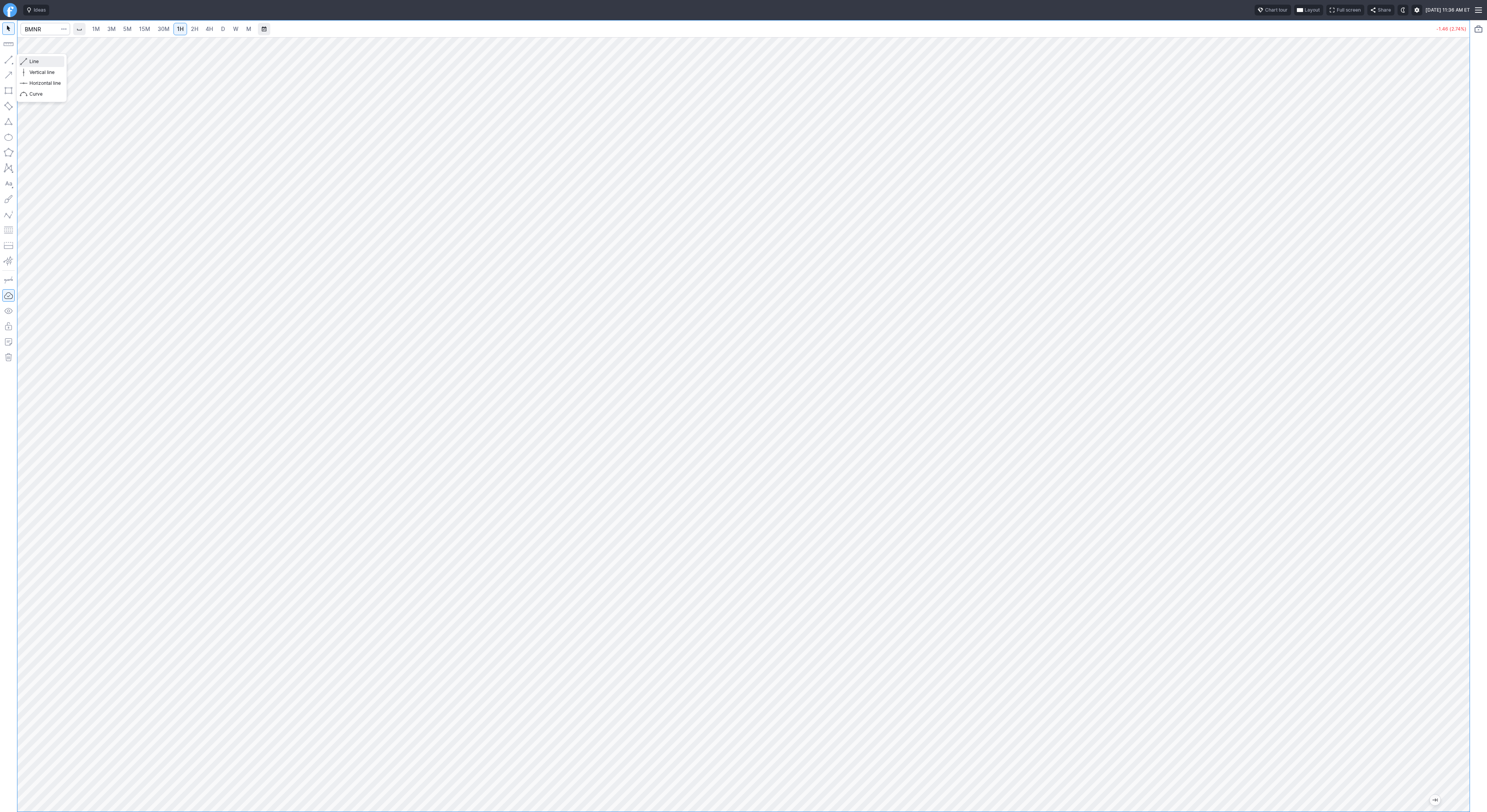
click at [37, 64] on span "Line" at bounding box center [45, 61] width 31 height 8
click at [8, 58] on button "button" at bounding box center [8, 59] width 12 height 12
click at [1413, 502] on div at bounding box center [744, 424] width 1452 height 774
drag, startPoint x: 1454, startPoint y: 393, endPoint x: 1110, endPoint y: 75, distance: 468.5
click at [1249, 119] on div at bounding box center [744, 406] width 1487 height 812
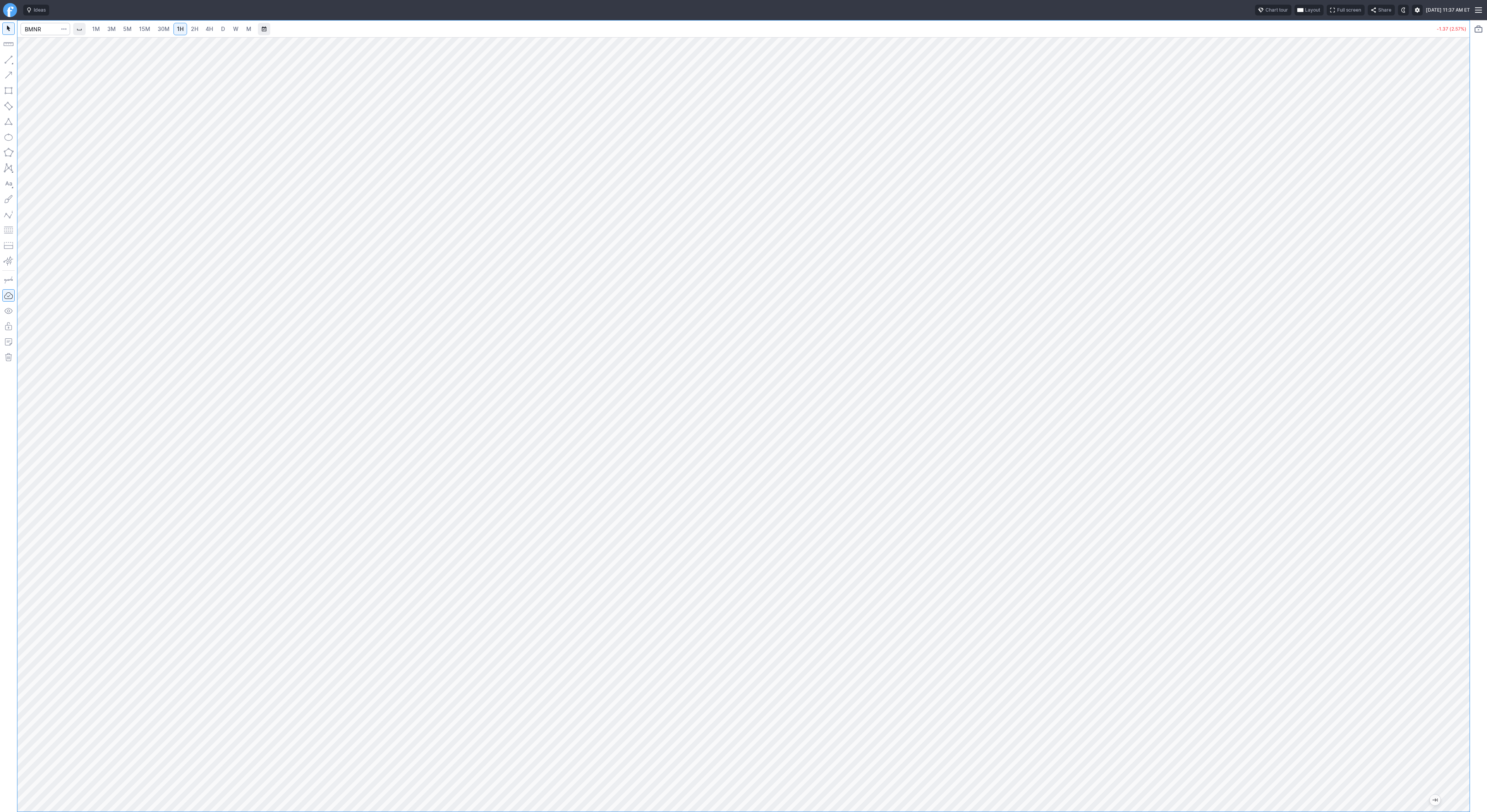
drag, startPoint x: 1467, startPoint y: 323, endPoint x: 1466, endPoint y: 353, distance: 30.0
click at [1466, 353] on div at bounding box center [1462, 422] width 16 height 755
click at [1451, 381] on div at bounding box center [744, 424] width 1452 height 774
click at [1364, 225] on div at bounding box center [744, 424] width 1452 height 774
click at [115, 27] on link "3M" at bounding box center [111, 29] width 16 height 12
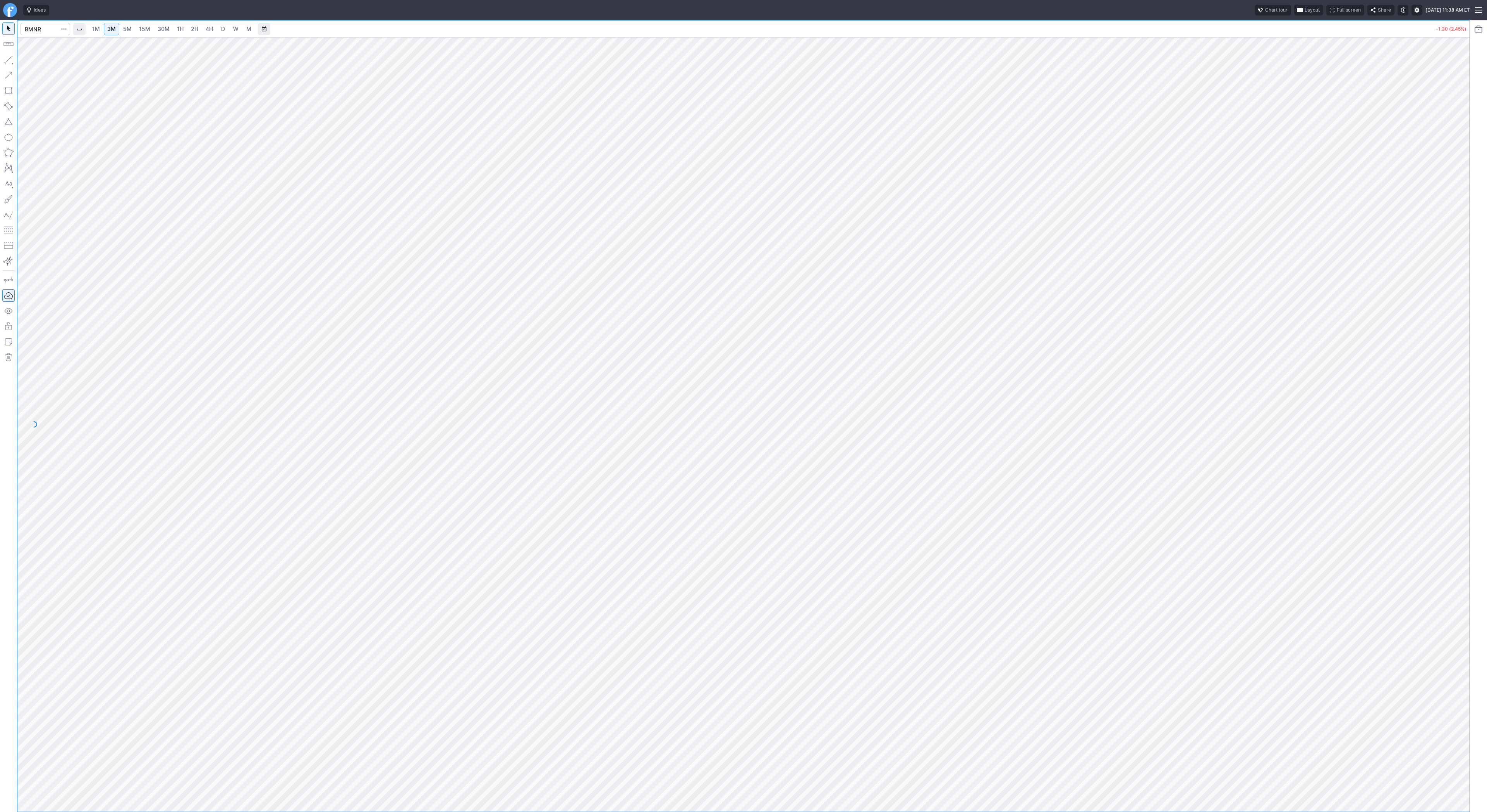
click at [143, 26] on span "15M" at bounding box center [144, 28] width 11 height 6
click at [208, 25] on span "4H" at bounding box center [209, 28] width 8 height 6
click at [181, 31] on span "1H" at bounding box center [180, 28] width 6 height 6
click at [47, 28] on input "Search" at bounding box center [46, 29] width 50 height 12
type input "jmia"
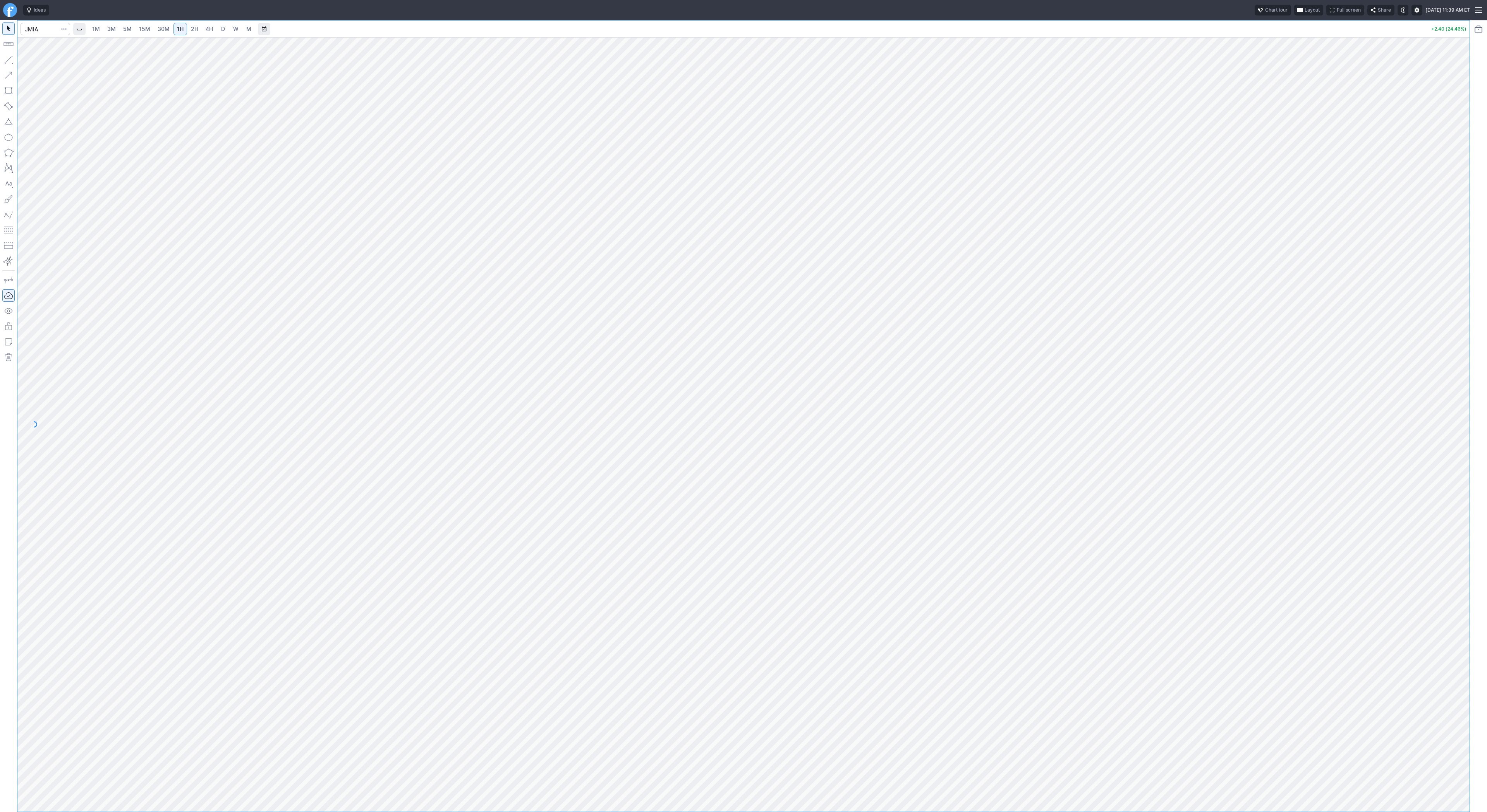
click at [224, 29] on span "D" at bounding box center [223, 29] width 5 height 8
click at [233, 29] on span "W" at bounding box center [236, 28] width 5 height 6
click at [218, 27] on link "D" at bounding box center [223, 29] width 12 height 12
click at [11, 58] on button "button" at bounding box center [8, 59] width 12 height 12
click at [29, 59] on button "Line" at bounding box center [42, 61] width 45 height 11
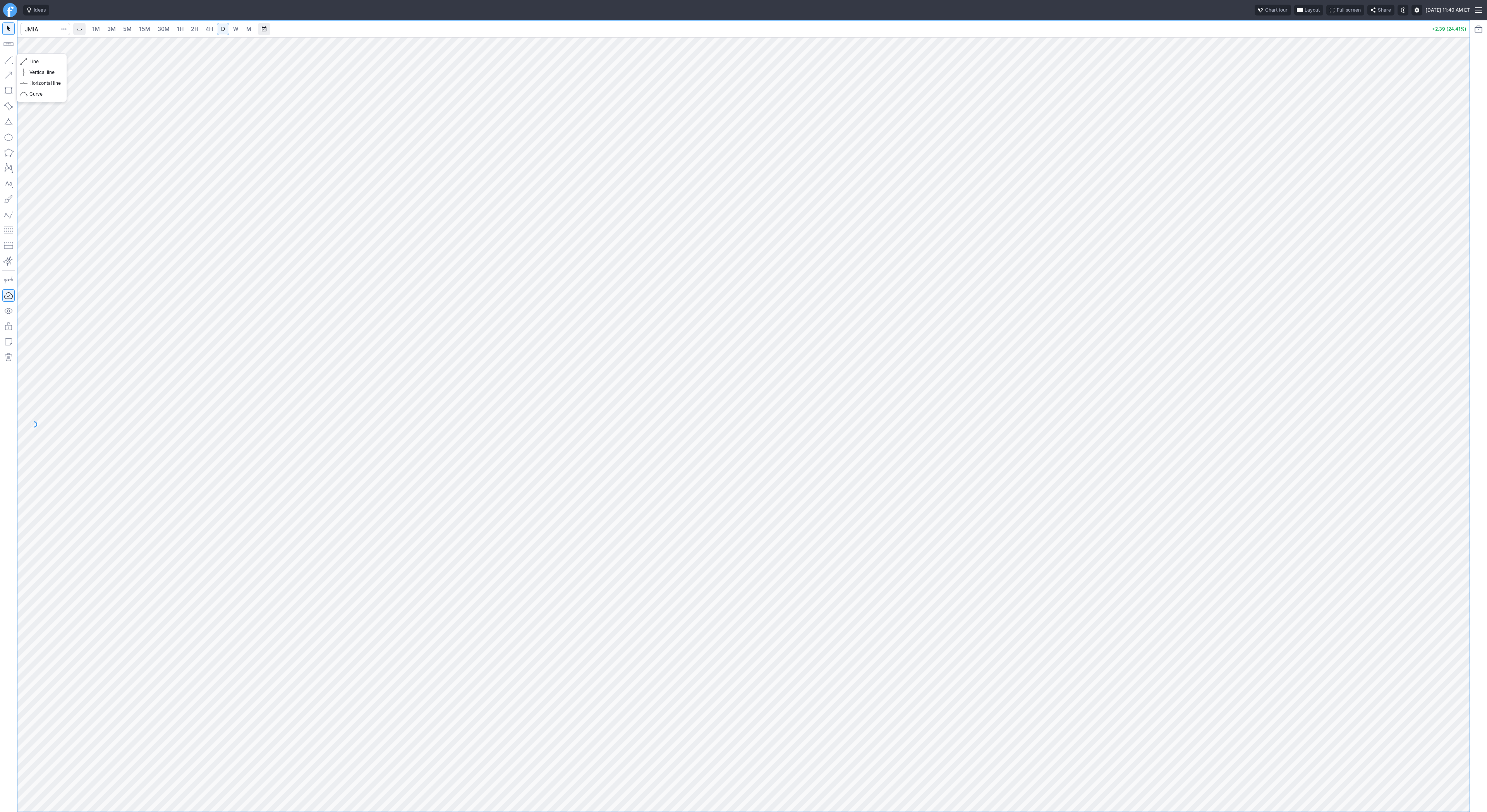
drag, startPoint x: 10, startPoint y: 61, endPoint x: 13, endPoint y: 83, distance: 22.2
click at [9, 61] on button "button" at bounding box center [8, 59] width 12 height 12
drag, startPoint x: 1460, startPoint y: 566, endPoint x: 1456, endPoint y: 590, distance: 24.3
click at [1457, 590] on div at bounding box center [1462, 422] width 16 height 755
click at [5, 59] on button "button" at bounding box center [8, 59] width 12 height 12
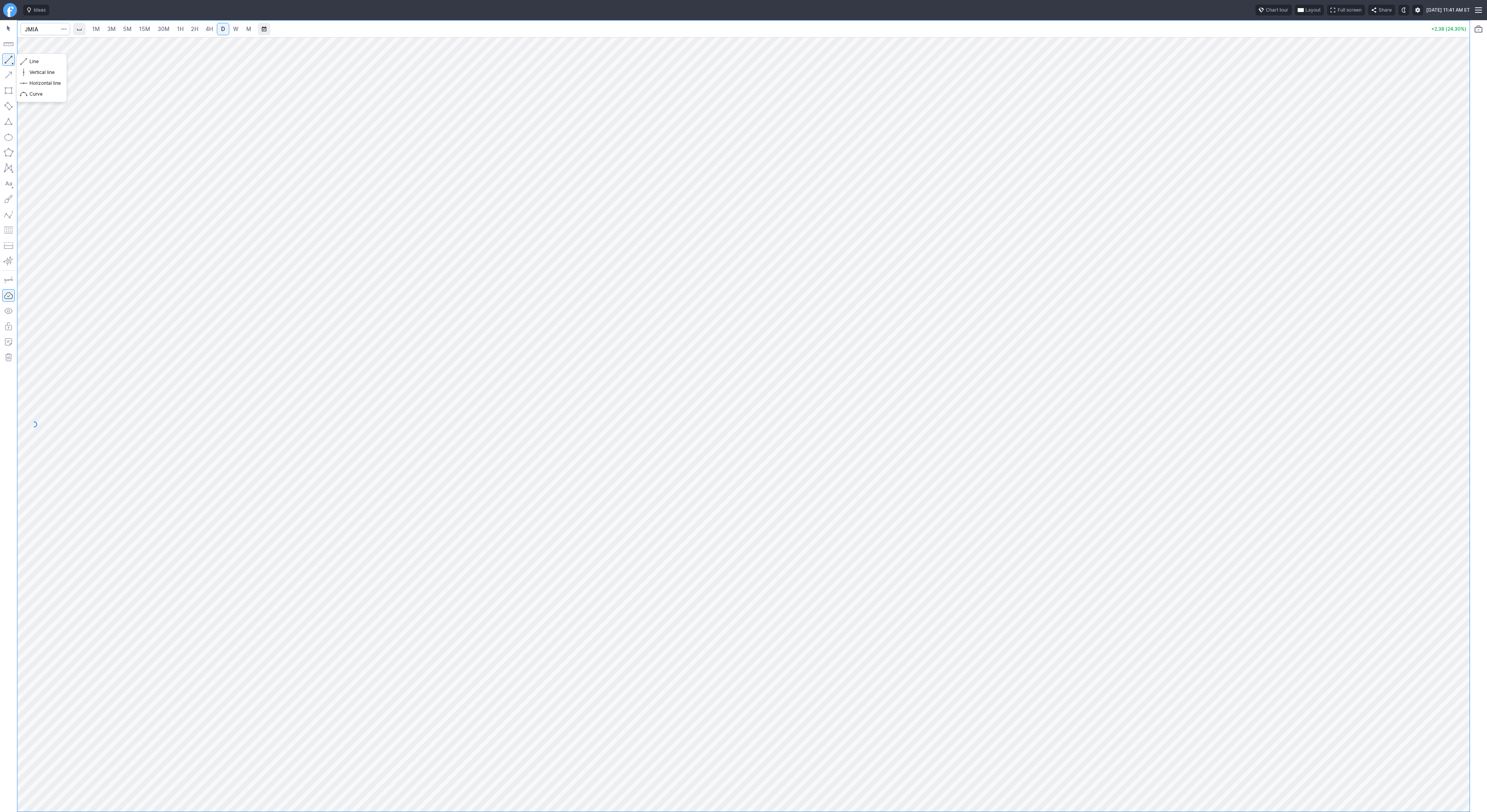
click at [10, 60] on button "button" at bounding box center [8, 59] width 12 height 12
click at [10, 61] on button "button" at bounding box center [8, 59] width 12 height 12
click at [7, 57] on button "button" at bounding box center [8, 59] width 12 height 12
click at [28, 61] on button "Line" at bounding box center [42, 61] width 45 height 11
click at [26, 58] on span "button" at bounding box center [25, 61] width 5 height 11
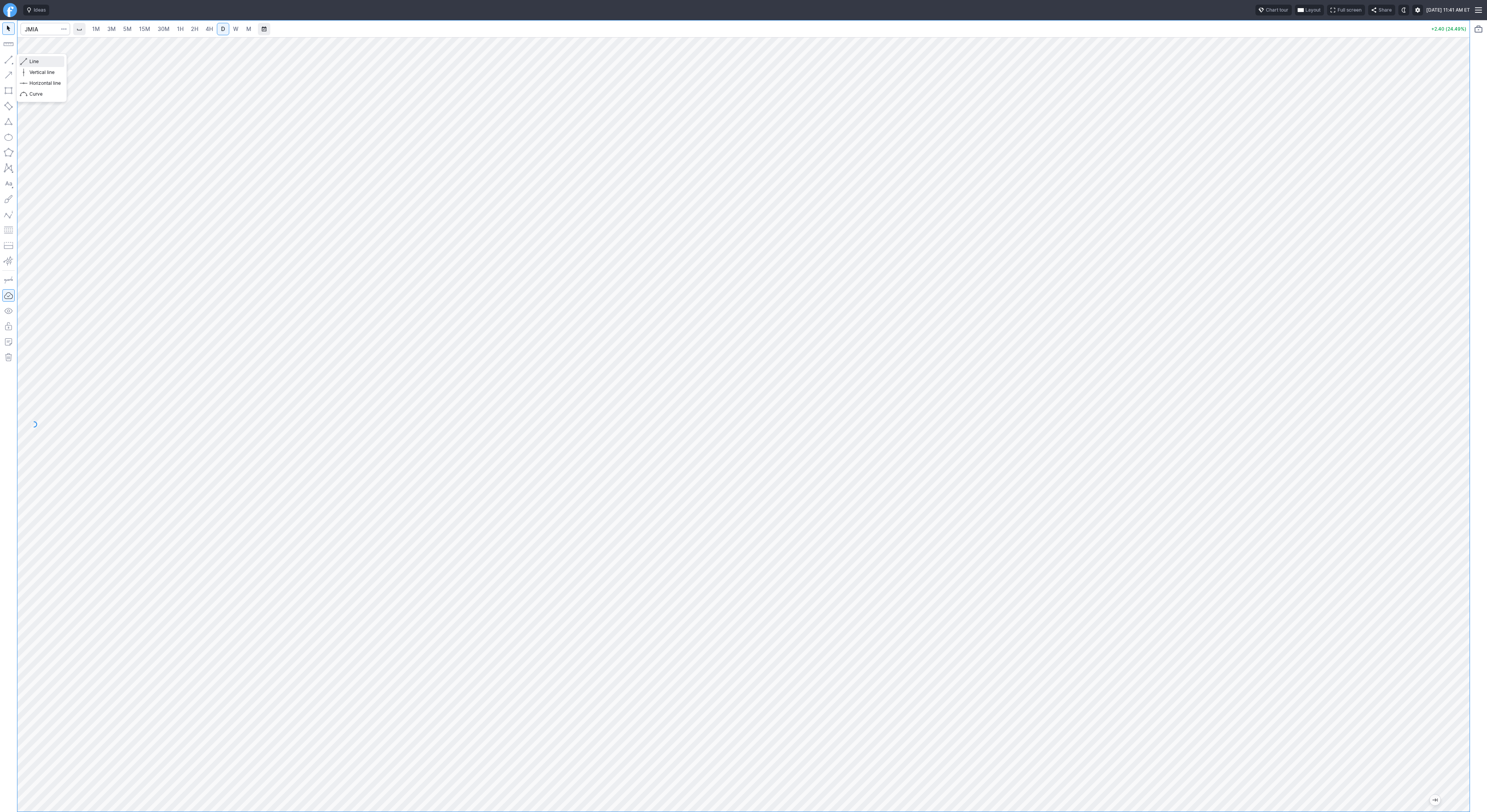
click at [34, 59] on span "Line" at bounding box center [45, 61] width 31 height 8
click at [27, 62] on span "button" at bounding box center [25, 61] width 5 height 11
click at [12, 59] on button "button" at bounding box center [8, 59] width 12 height 12
click at [112, 28] on span "3M" at bounding box center [111, 28] width 9 height 6
click at [147, 28] on span "15M" at bounding box center [144, 28] width 11 height 6
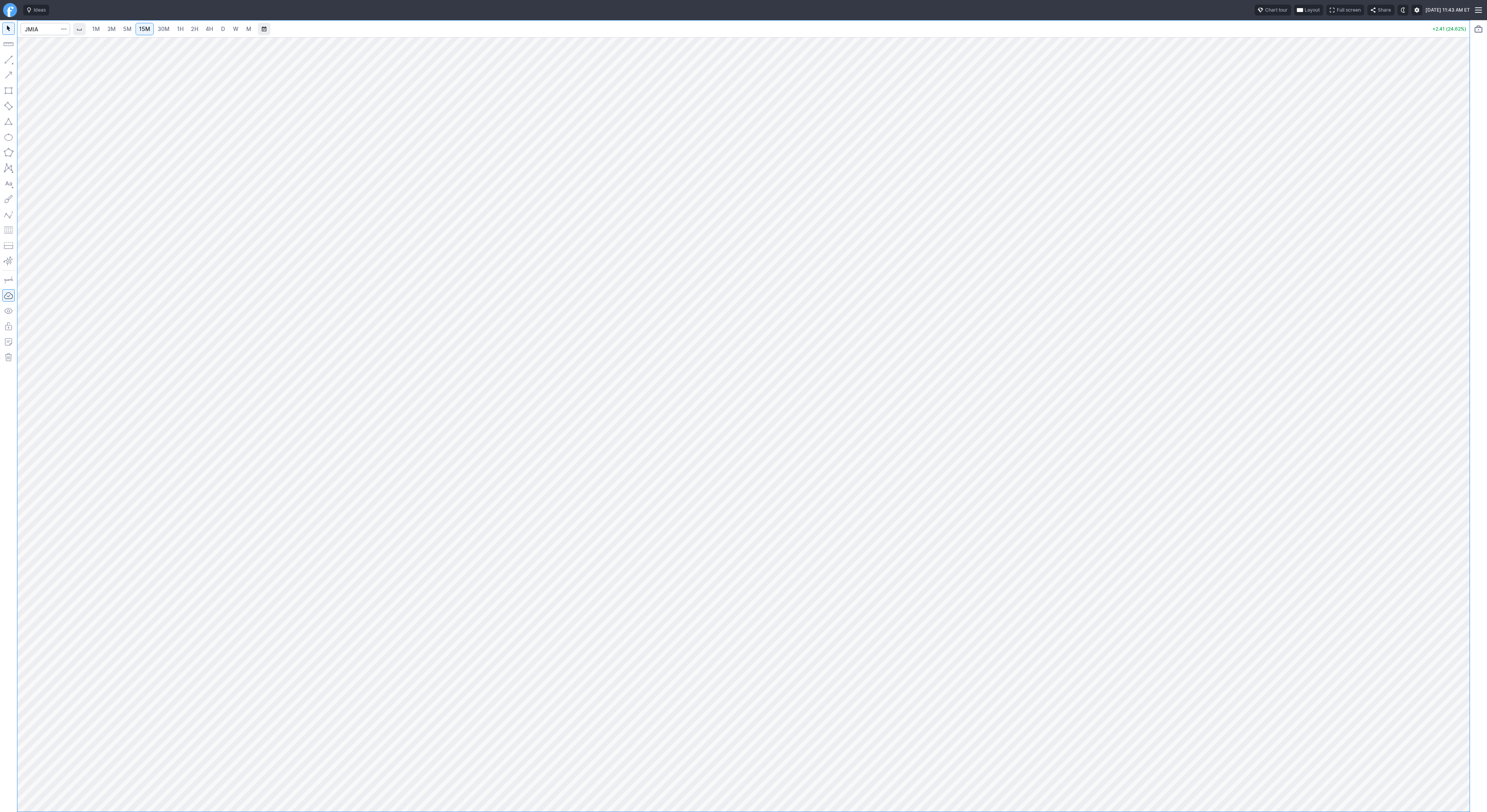
click at [171, 28] on link "30M" at bounding box center [163, 29] width 19 height 12
click at [9, 55] on button "button" at bounding box center [8, 59] width 12 height 12
click at [145, 31] on span "15M" at bounding box center [144, 28] width 11 height 6
click at [162, 31] on span "30M" at bounding box center [163, 28] width 12 height 6
click at [28, 36] on div at bounding box center [46, 29] width 50 height 17
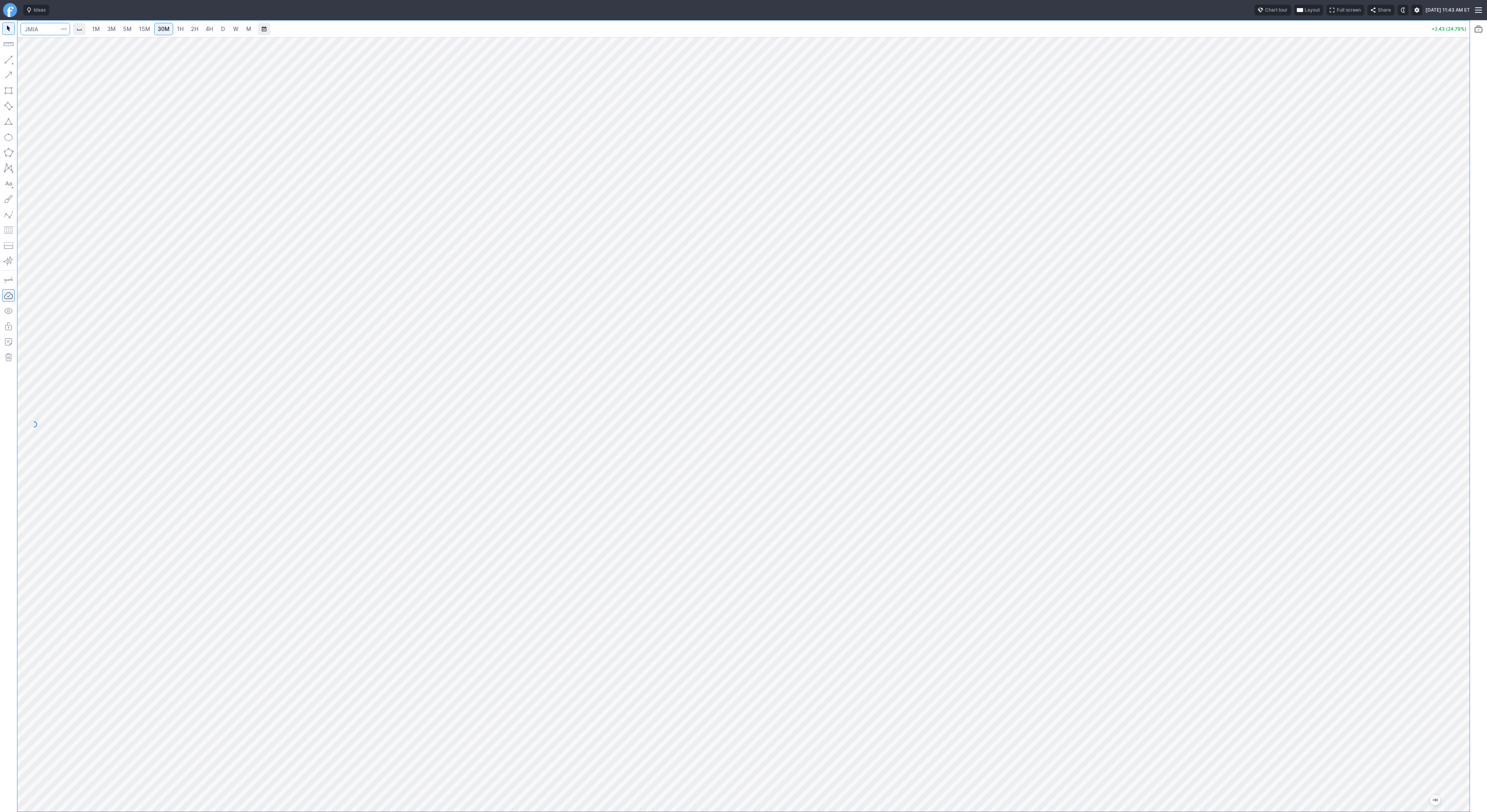
click at [43, 31] on input "Search" at bounding box center [46, 29] width 50 height 12
click at [7, 59] on button "button" at bounding box center [8, 59] width 12 height 12
click at [4, 58] on button "button" at bounding box center [8, 59] width 12 height 12
click at [31, 33] on input "Search" at bounding box center [46, 29] width 50 height 12
type input "qs"
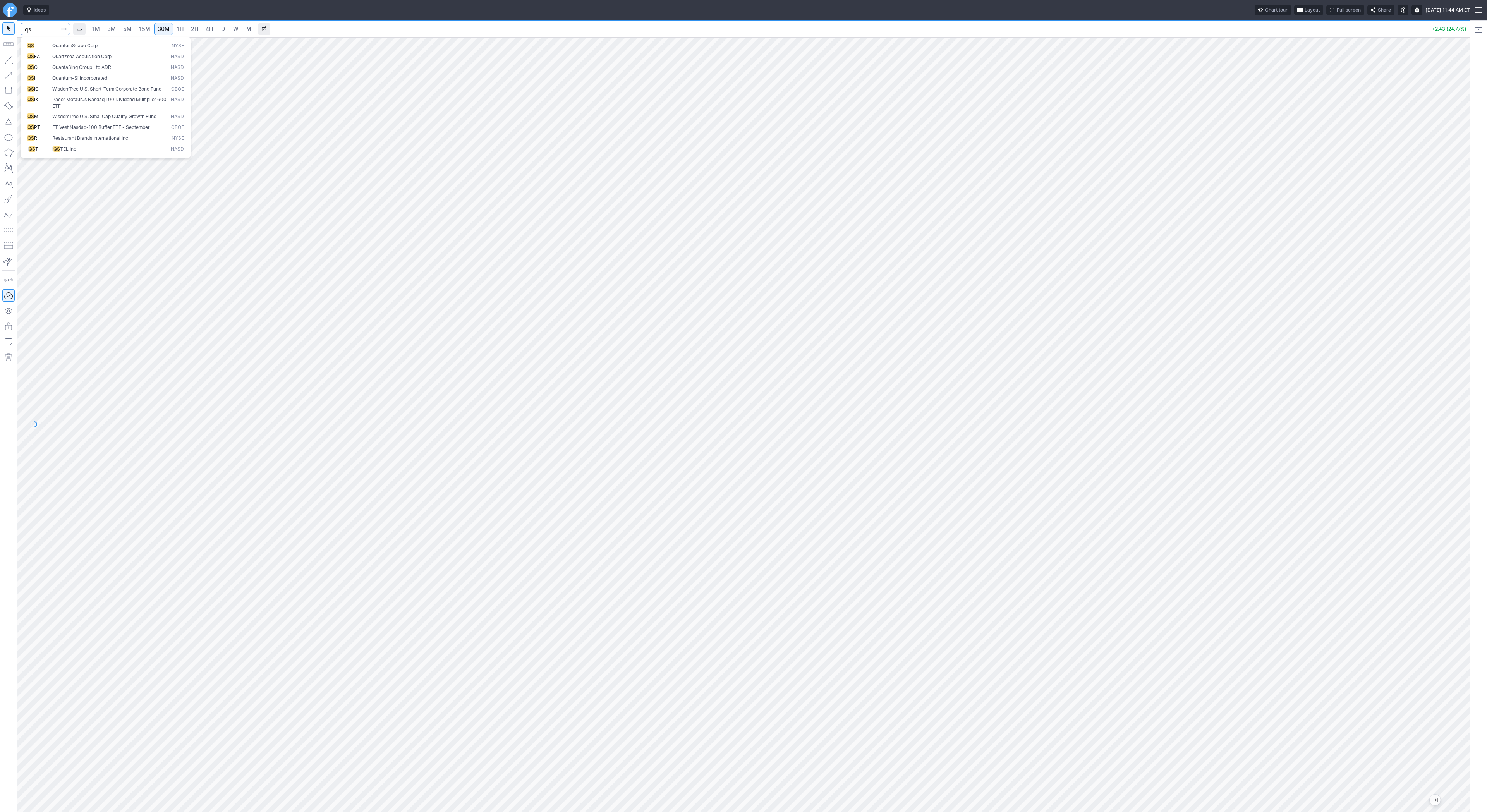
click at [83, 50] on button "QS QuantumScape Corp NYSE" at bounding box center [106, 46] width 163 height 11
click at [109, 28] on span "3M" at bounding box center [111, 28] width 9 height 6
click at [95, 28] on span "1M" at bounding box center [96, 28] width 8 height 6
click at [10, 59] on button "button" at bounding box center [8, 59] width 12 height 12
click at [35, 63] on span "Line" at bounding box center [45, 61] width 31 height 8
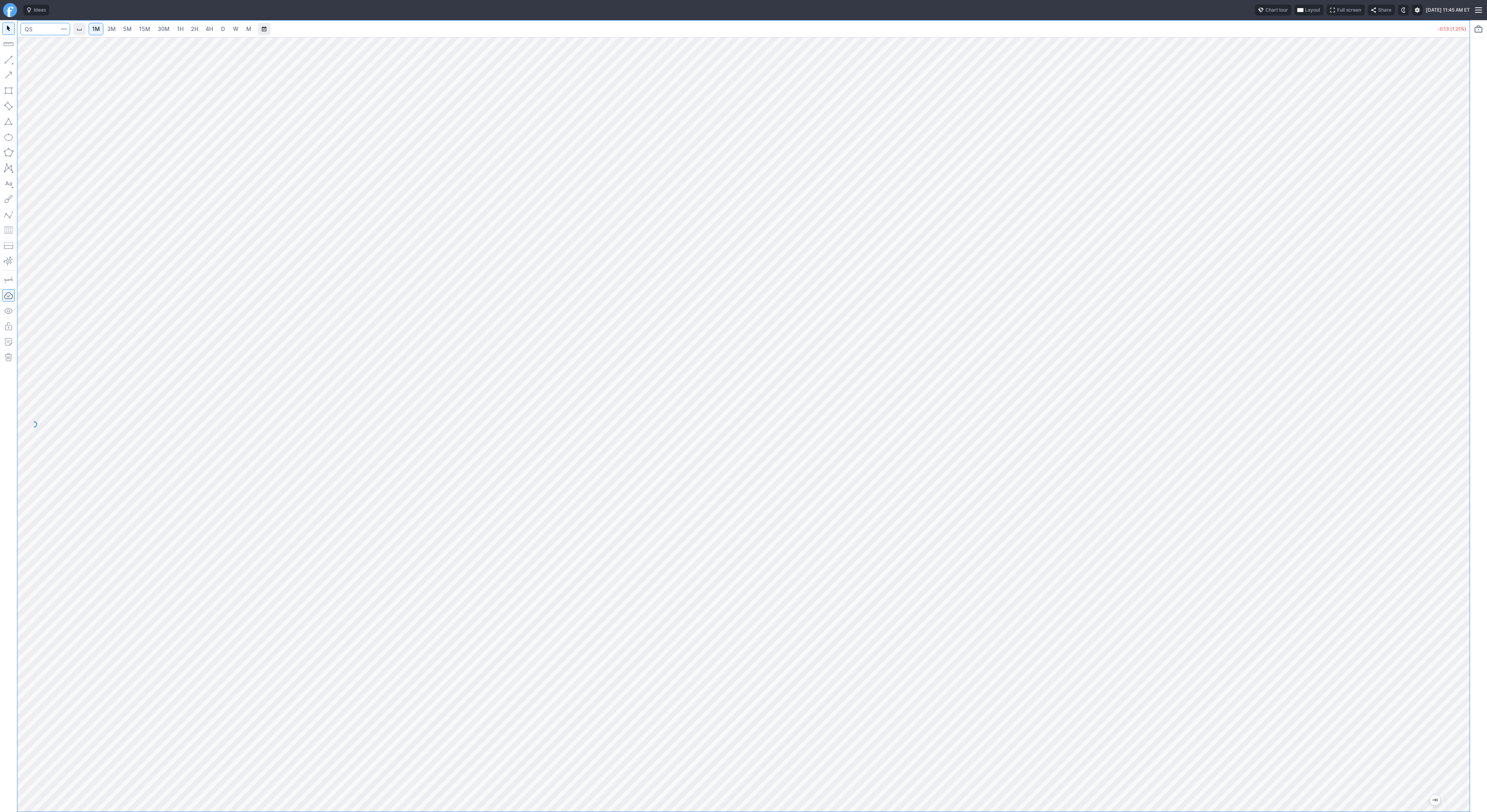
click at [37, 34] on input "Search" at bounding box center [46, 29] width 50 height 12
type input "tsls"
click at [43, 29] on input "Search" at bounding box center [46, 29] width 50 height 12
type input "bmnr"
click at [207, 28] on span "4H" at bounding box center [209, 28] width 8 height 6
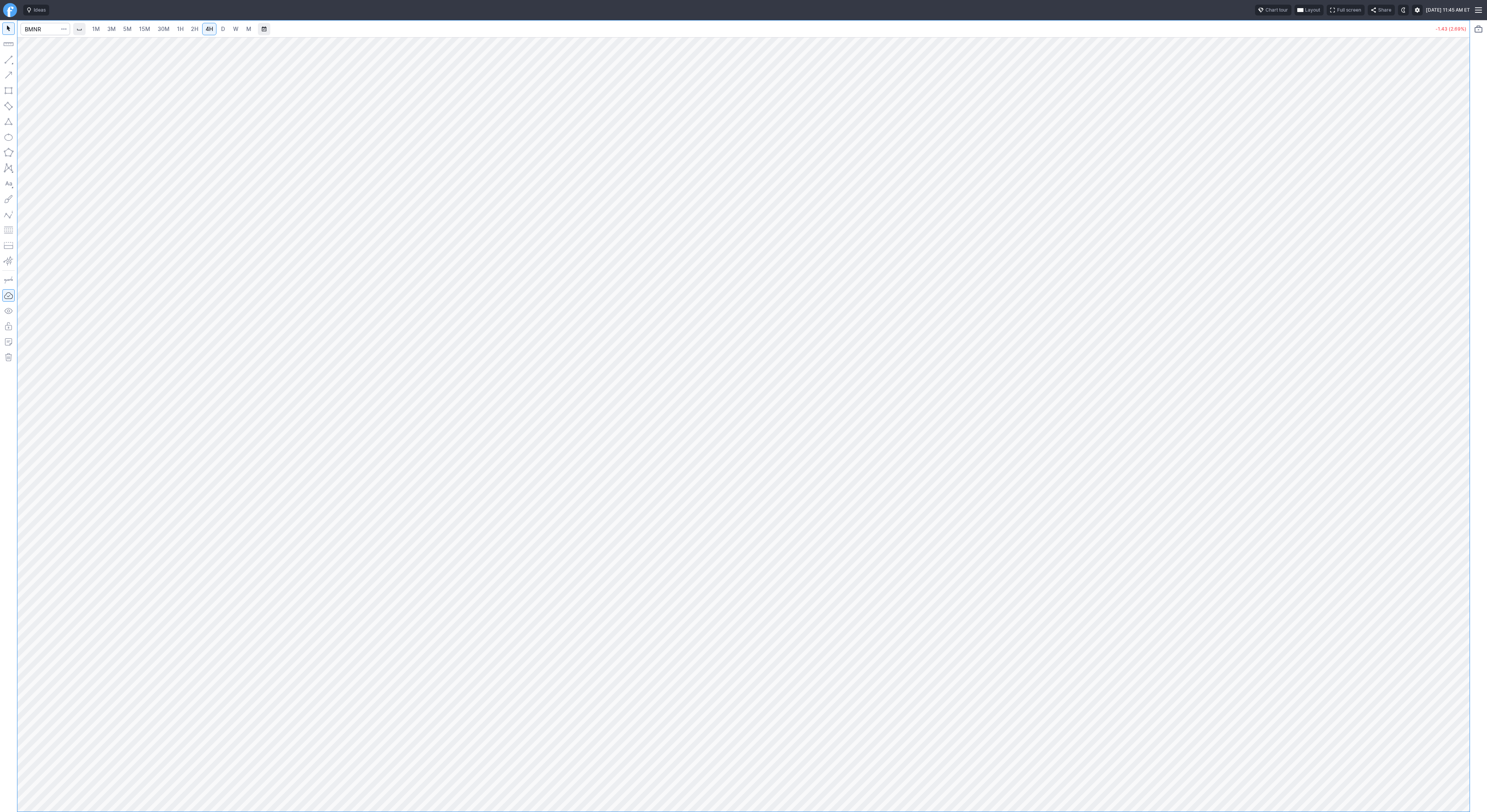
click at [193, 31] on span "2H" at bounding box center [195, 28] width 8 height 6
click at [46, 28] on input "Search" at bounding box center [46, 29] width 50 height 12
type input "sbet"
click at [68, 46] on span "SharpLink Gaming Inc" at bounding box center [76, 46] width 48 height 6
click at [12, 59] on button "button" at bounding box center [8, 59] width 12 height 12
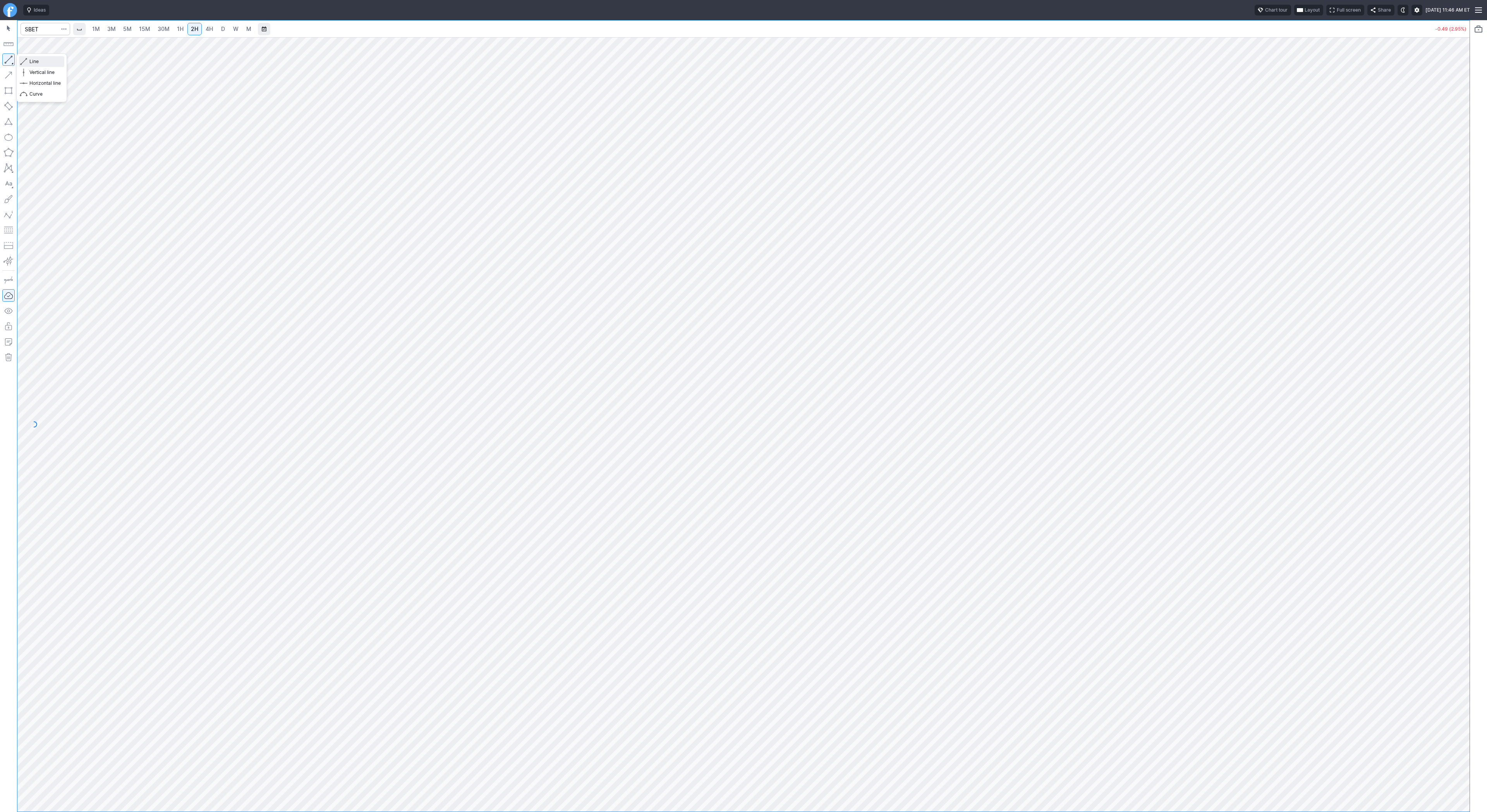
drag, startPoint x: 35, startPoint y: 62, endPoint x: 49, endPoint y: 89, distance: 30.4
click at [35, 62] on span "Line" at bounding box center [45, 61] width 31 height 8
click at [114, 31] on span "3M" at bounding box center [111, 28] width 9 height 6
click at [142, 30] on span "15M" at bounding box center [144, 28] width 11 height 6
click at [174, 27] on link "1H" at bounding box center [180, 29] width 13 height 12
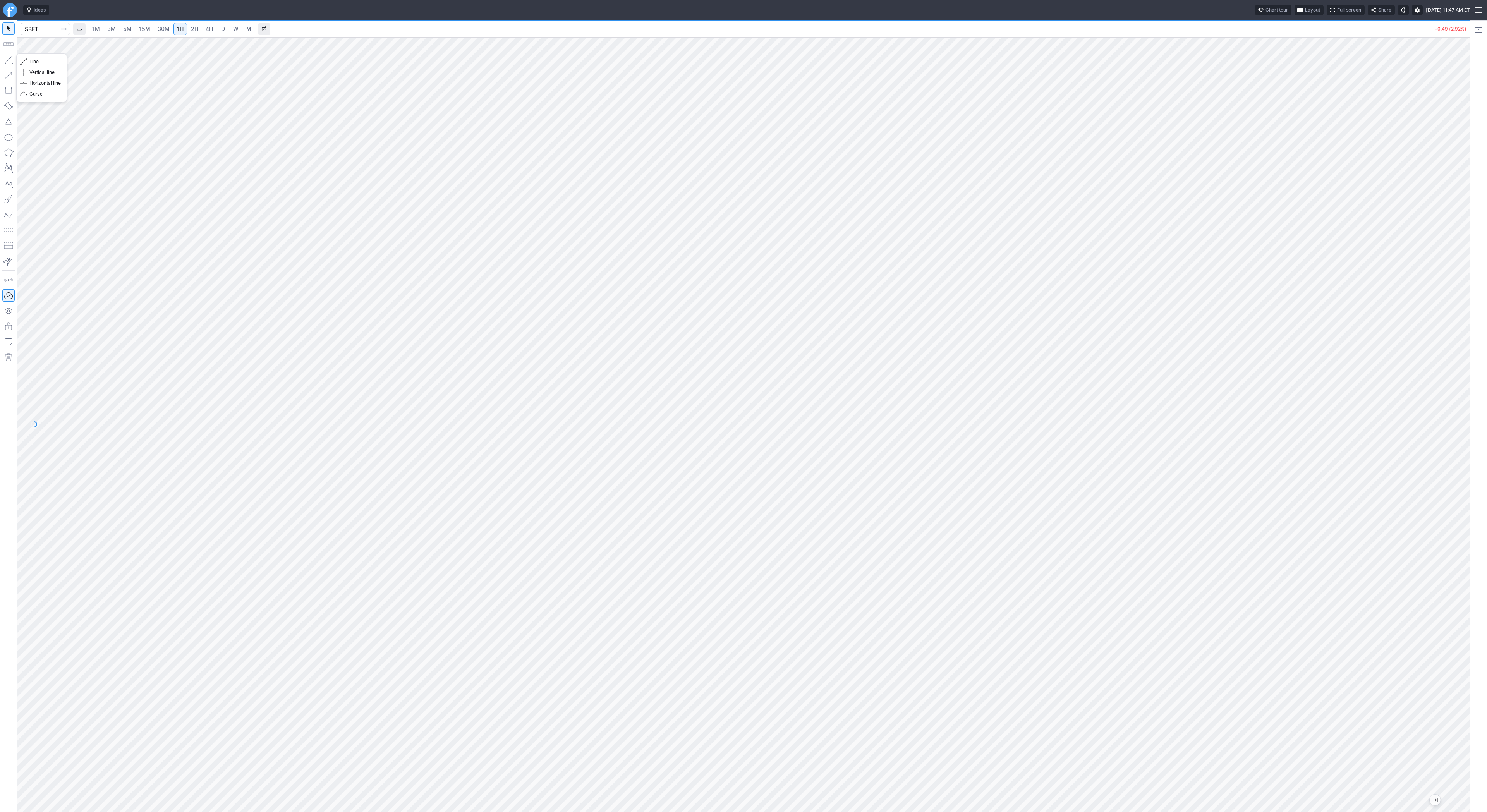
click at [9, 58] on button "button" at bounding box center [8, 59] width 12 height 12
click at [32, 62] on span "Line" at bounding box center [45, 61] width 31 height 8
click at [48, 27] on input "Search" at bounding box center [46, 29] width 50 height 12
type input "crnc"
click at [66, 46] on span "Cerence Inc" at bounding box center [66, 46] width 27 height 6
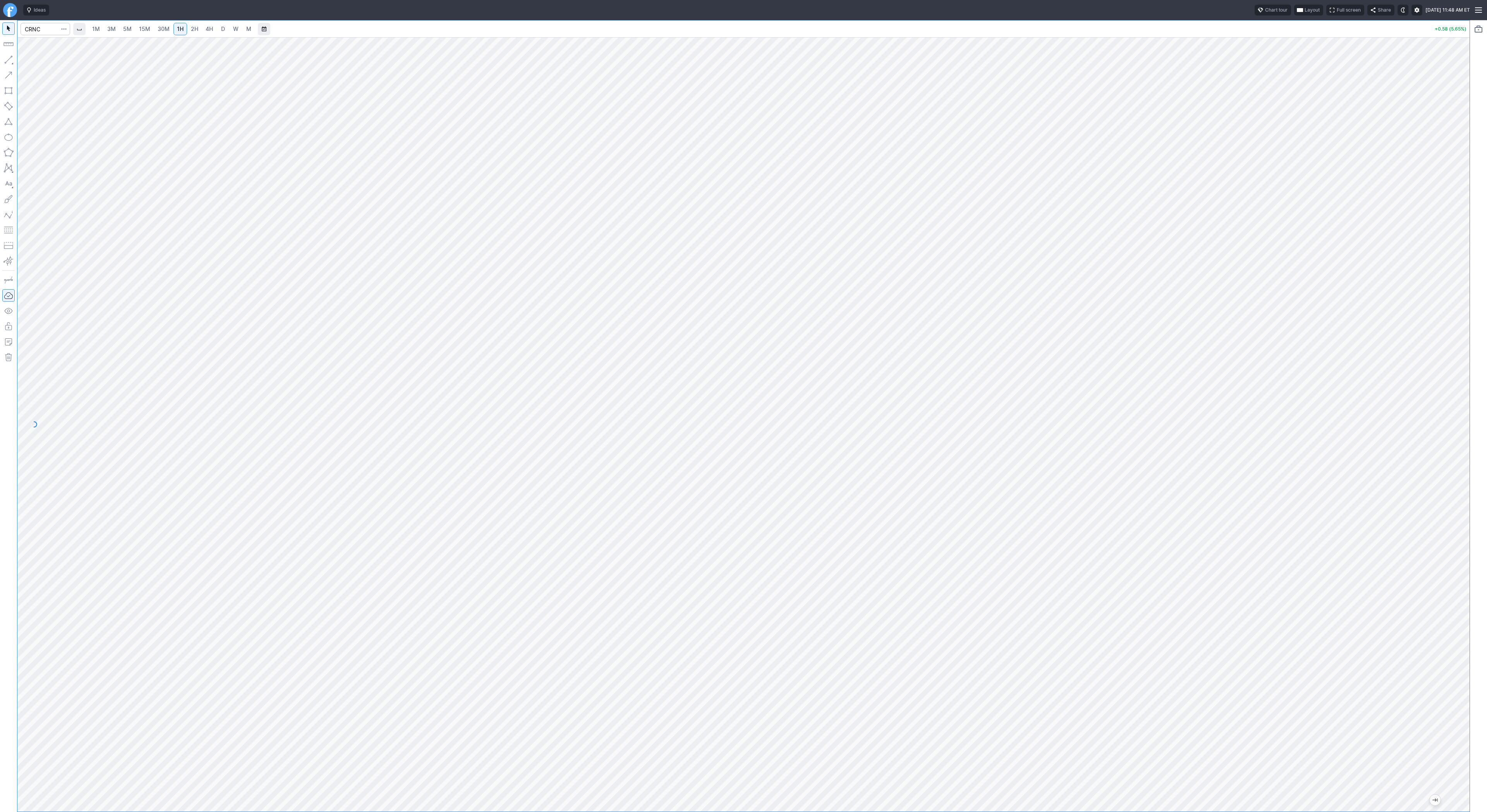
click at [221, 29] on span "D" at bounding box center [223, 29] width 5 height 8
click at [31, 61] on span "Line" at bounding box center [45, 61] width 31 height 8
click at [41, 29] on input "Search" at bounding box center [46, 29] width 50 height 12
type input "qs"
click at [68, 43] on span "QuantumScape Corp" at bounding box center [75, 46] width 45 height 6
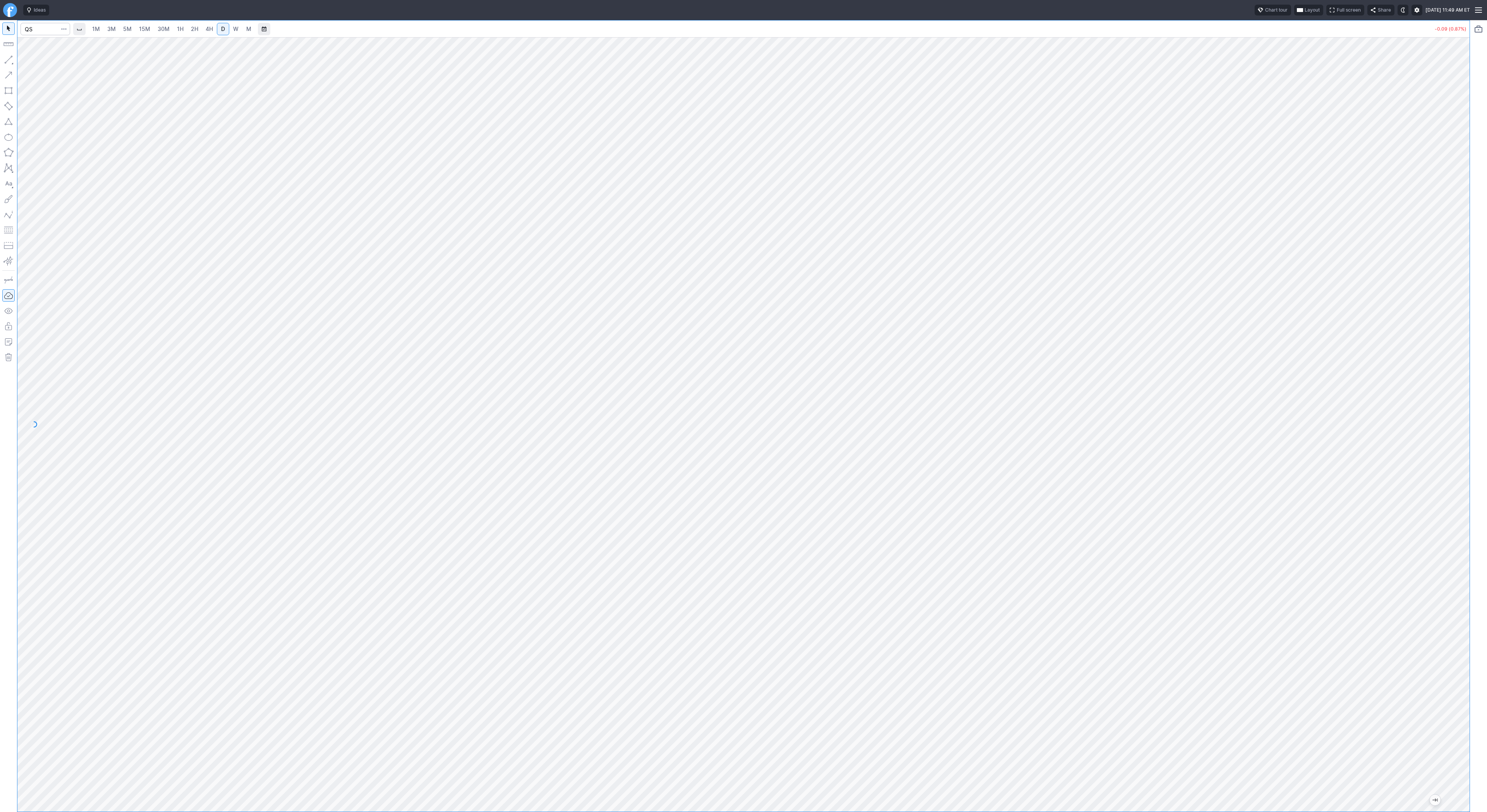
click at [119, 30] on link "5M" at bounding box center [127, 29] width 16 height 12
click at [146, 29] on span "15M" at bounding box center [144, 28] width 11 height 6
click at [45, 31] on input "Search" at bounding box center [46, 29] width 50 height 12
type input "tem"
click at [215, 30] on link "4H" at bounding box center [209, 29] width 14 height 12
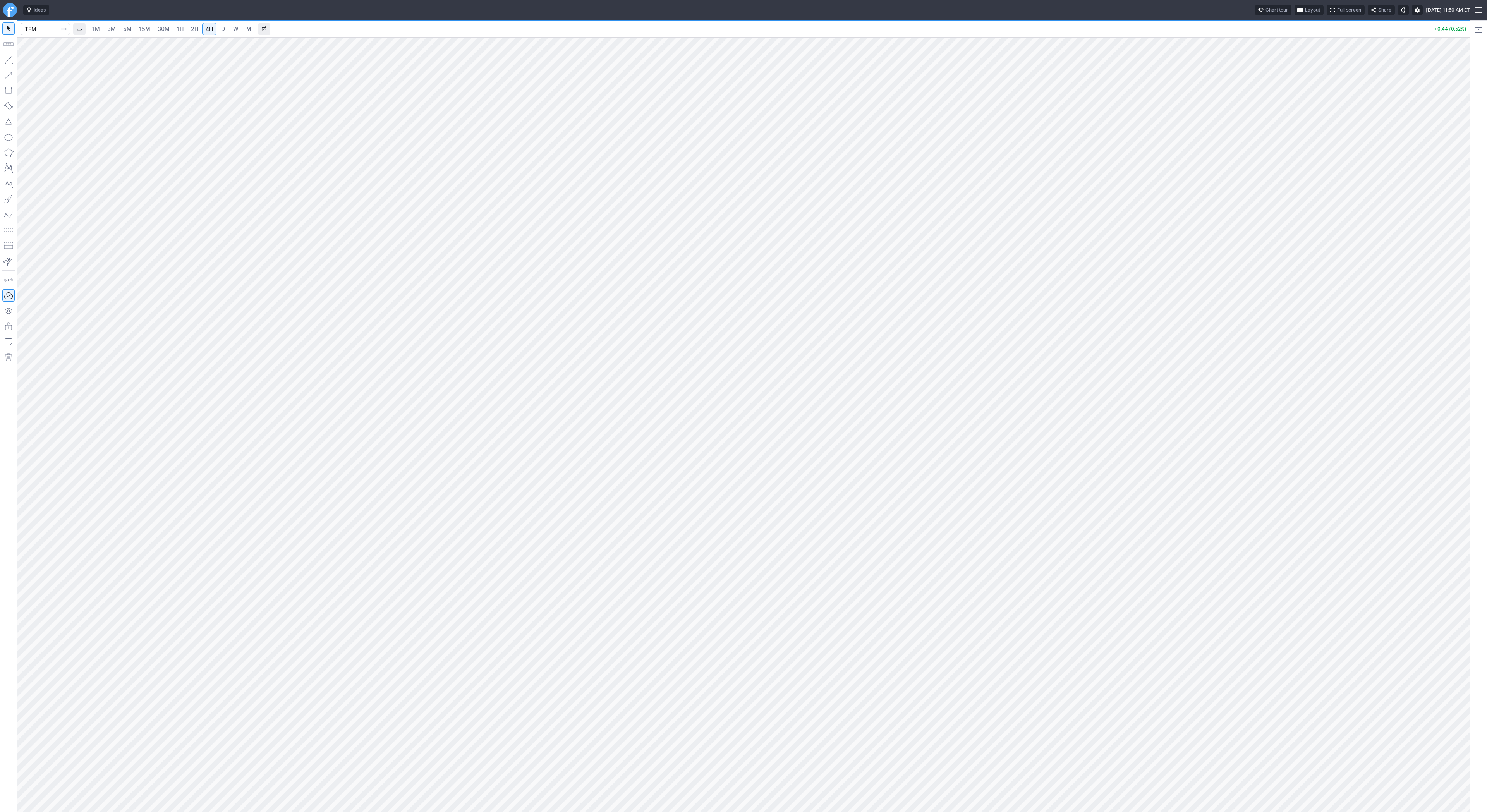
click at [222, 29] on span "D" at bounding box center [223, 28] width 4 height 6
click at [118, 29] on link "3M" at bounding box center [111, 29] width 16 height 12
click at [150, 31] on link "15M" at bounding box center [145, 29] width 18 height 12
click at [11, 58] on button "button" at bounding box center [8, 59] width 12 height 12
click at [10, 61] on button "button" at bounding box center [8, 59] width 12 height 12
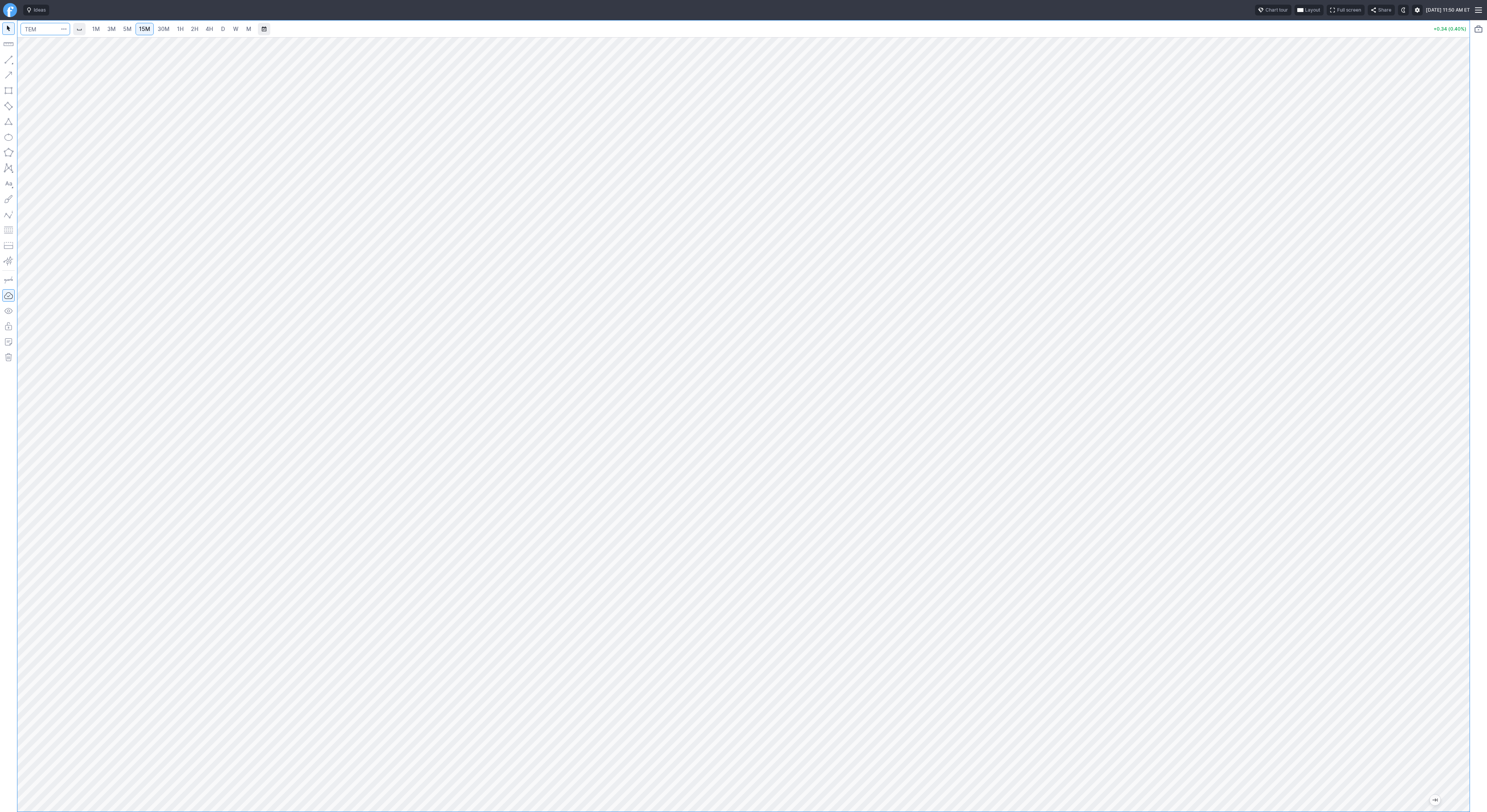
click at [32, 23] on input "Search" at bounding box center [46, 29] width 50 height 12
type input "qs"
click at [61, 47] on span "QuantumScape Corp" at bounding box center [75, 46] width 45 height 6
click at [12, 58] on button "button" at bounding box center [8, 59] width 12 height 12
click at [9, 61] on button "button" at bounding box center [8, 59] width 12 height 12
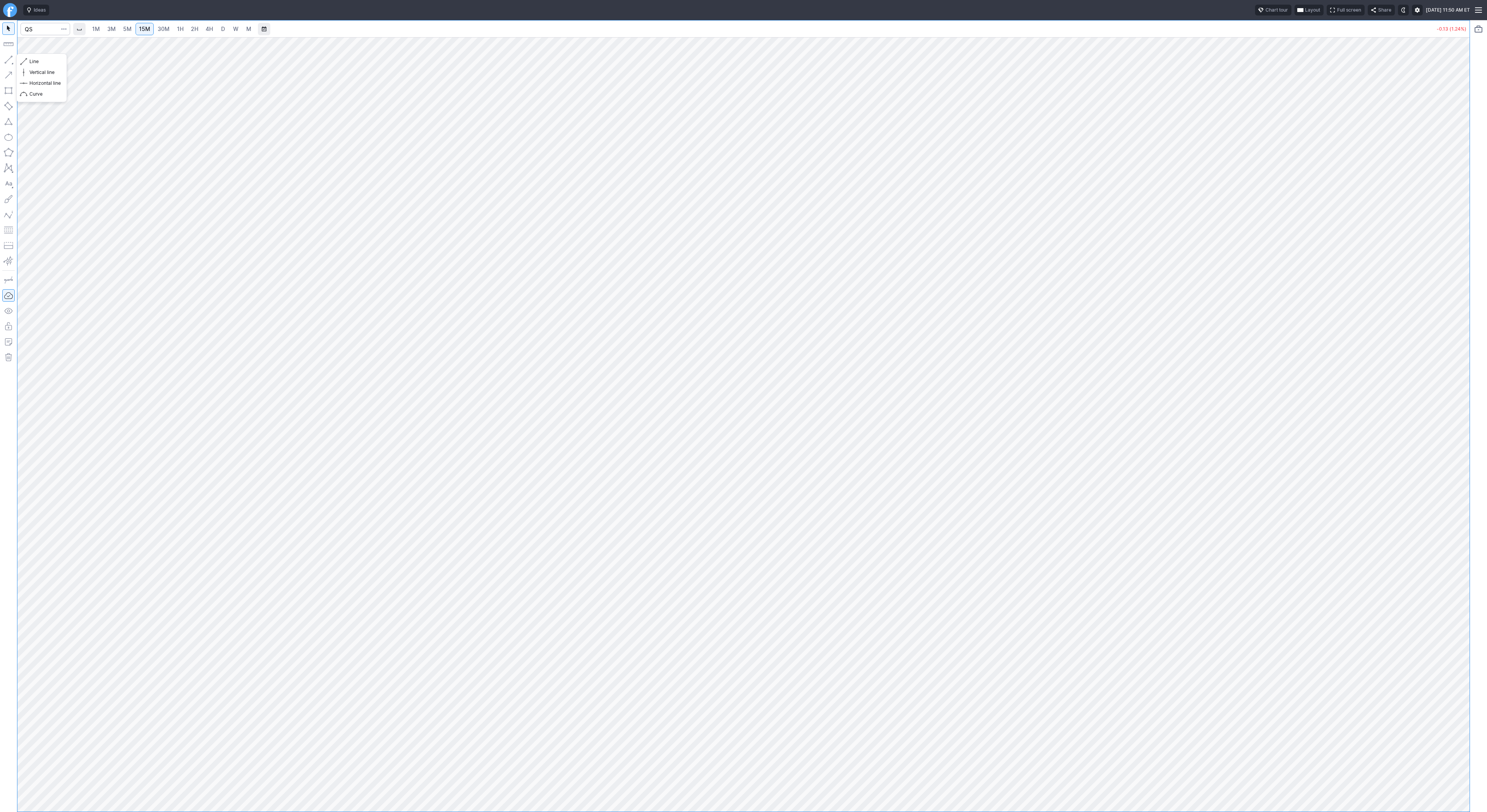
click at [4, 57] on button "button" at bounding box center [8, 59] width 12 height 12
click at [115, 27] on span "3M" at bounding box center [111, 28] width 9 height 6
click at [96, 30] on span "1M" at bounding box center [96, 28] width 8 height 6
click at [29, 63] on span "Line" at bounding box center [45, 61] width 31 height 8
click at [6, 57] on button "button" at bounding box center [8, 59] width 12 height 12
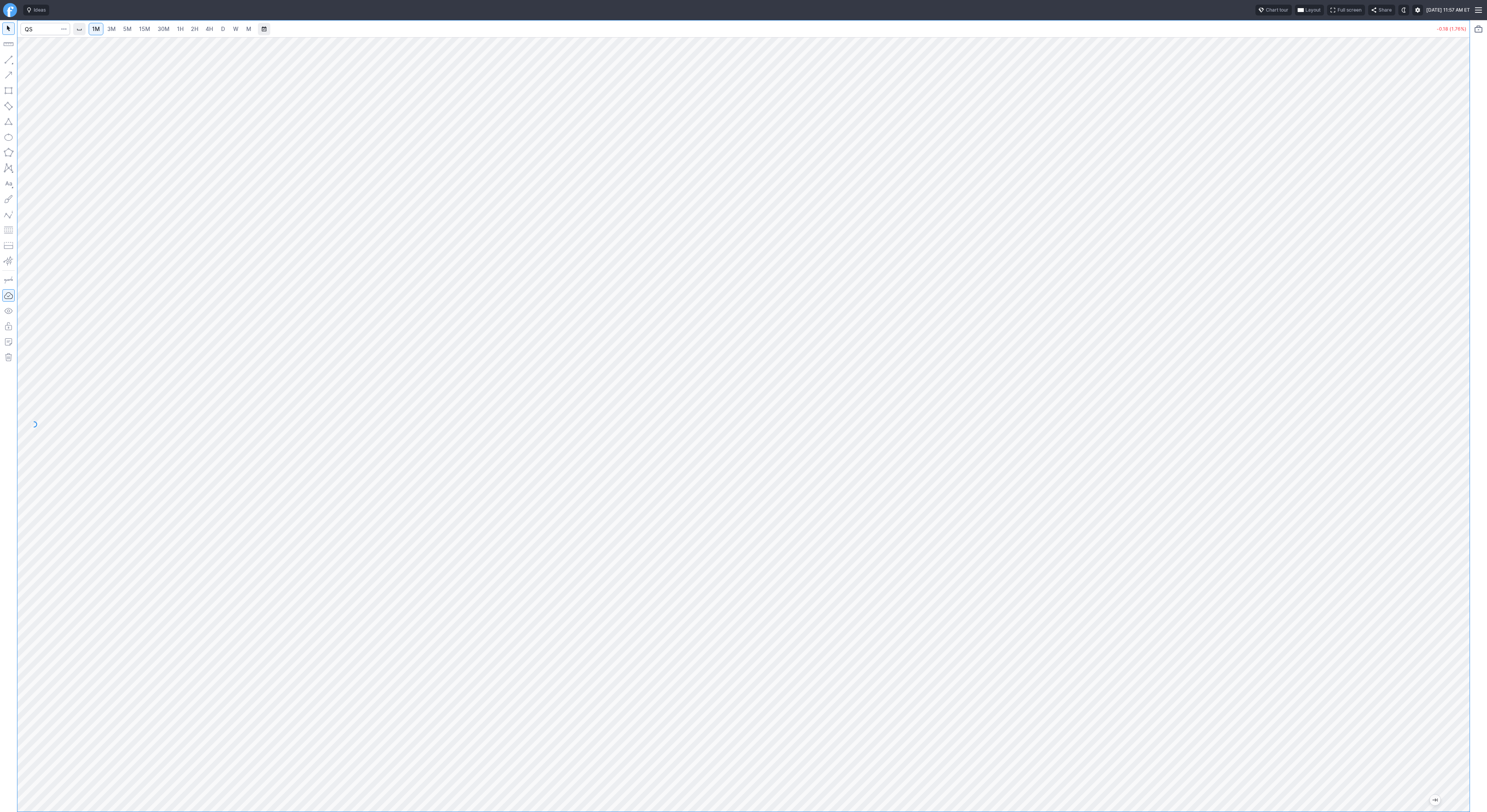
click at [221, 28] on span "D" at bounding box center [223, 29] width 5 height 8
click at [108, 27] on span "3M" at bounding box center [111, 28] width 9 height 6
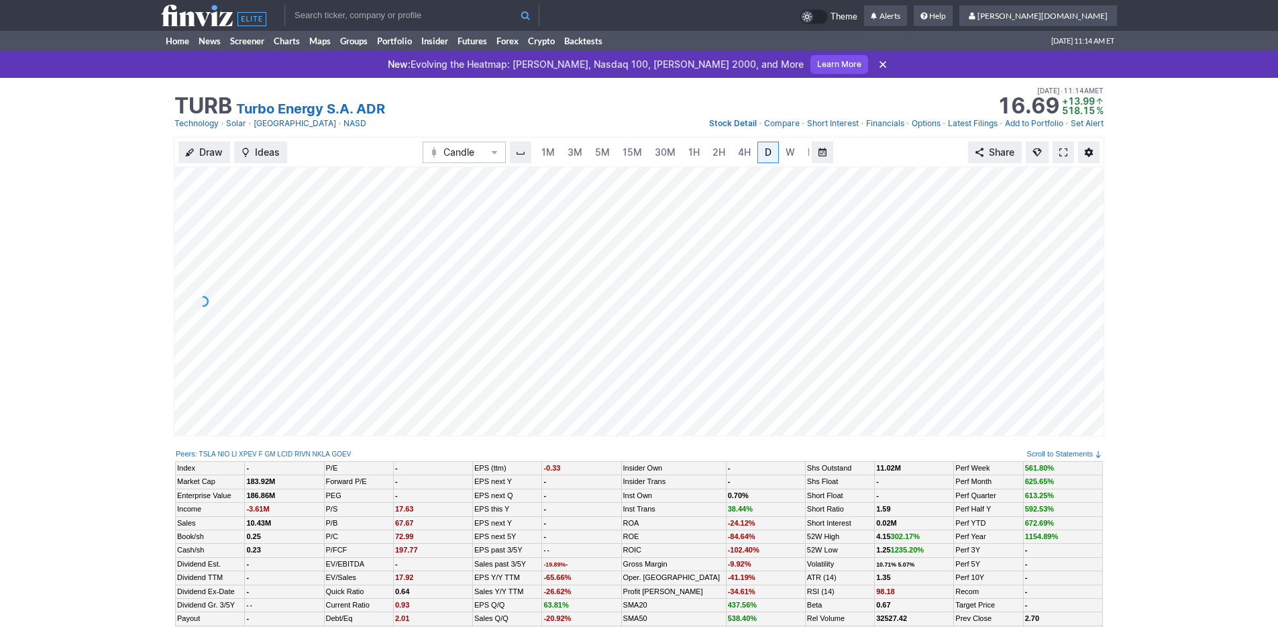
scroll to position [0, 13]
click at [568, 148] on link "3M" at bounding box center [561, 152] width 27 height 21
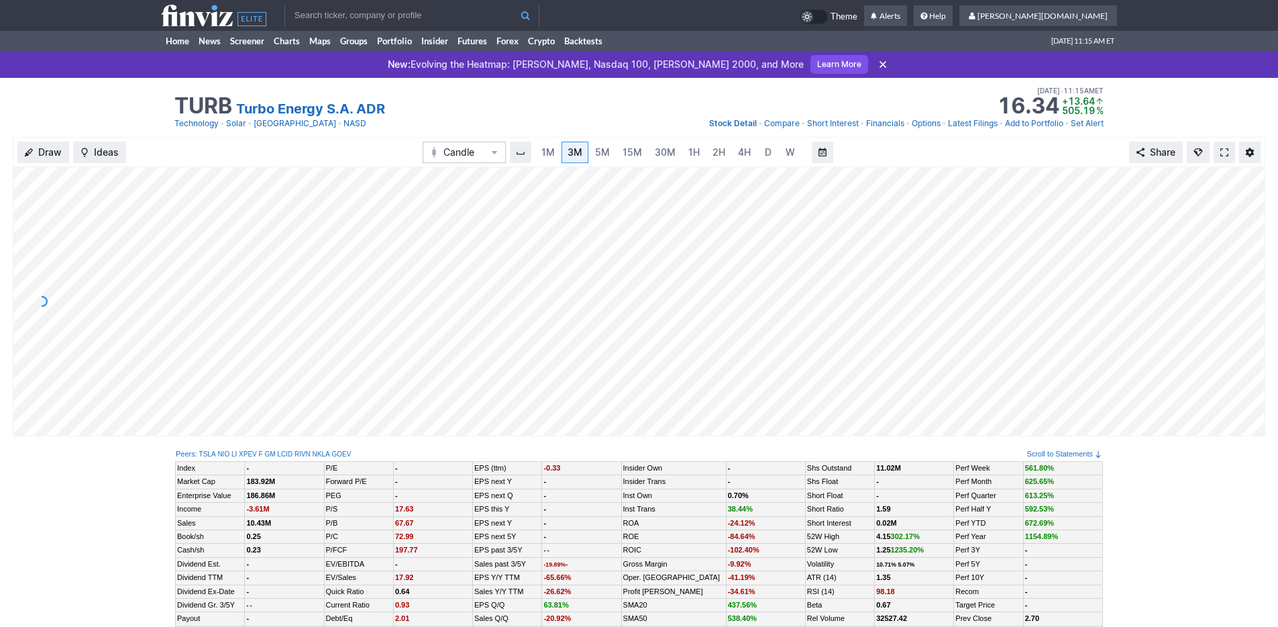
click at [810, 72] on link "Learn More" at bounding box center [839, 64] width 58 height 19
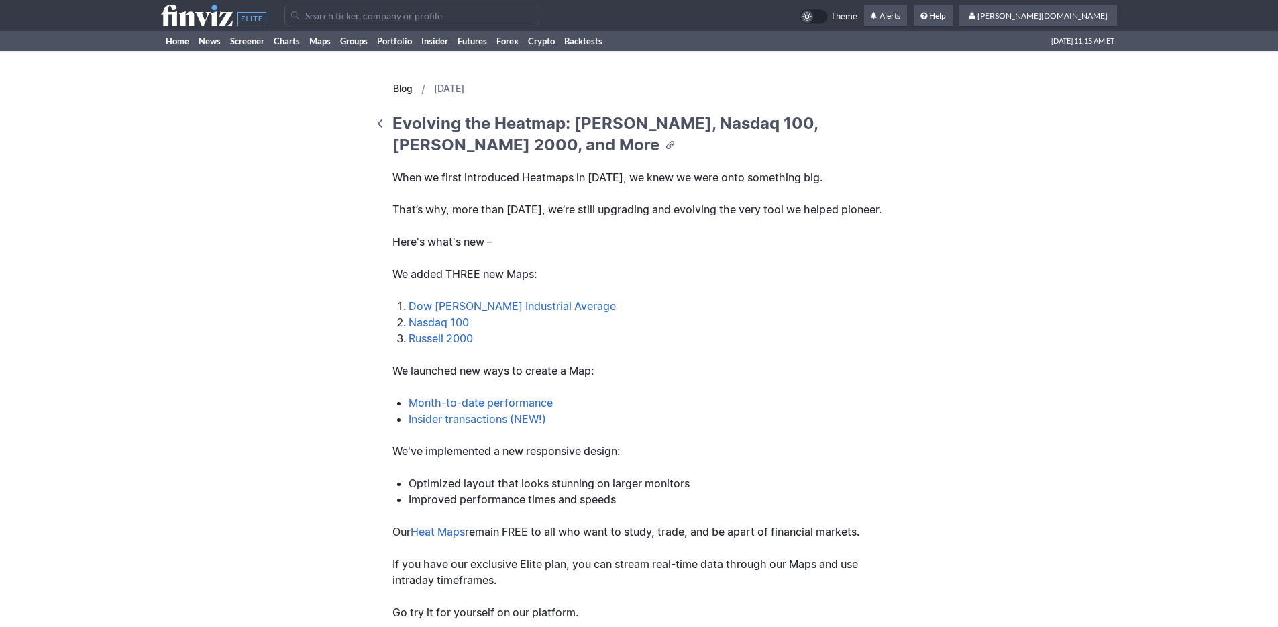
click at [531, 313] on link "Dow Jones Industrial Average" at bounding box center [512, 305] width 207 height 13
click at [186, 42] on link "Home" at bounding box center [177, 41] width 33 height 20
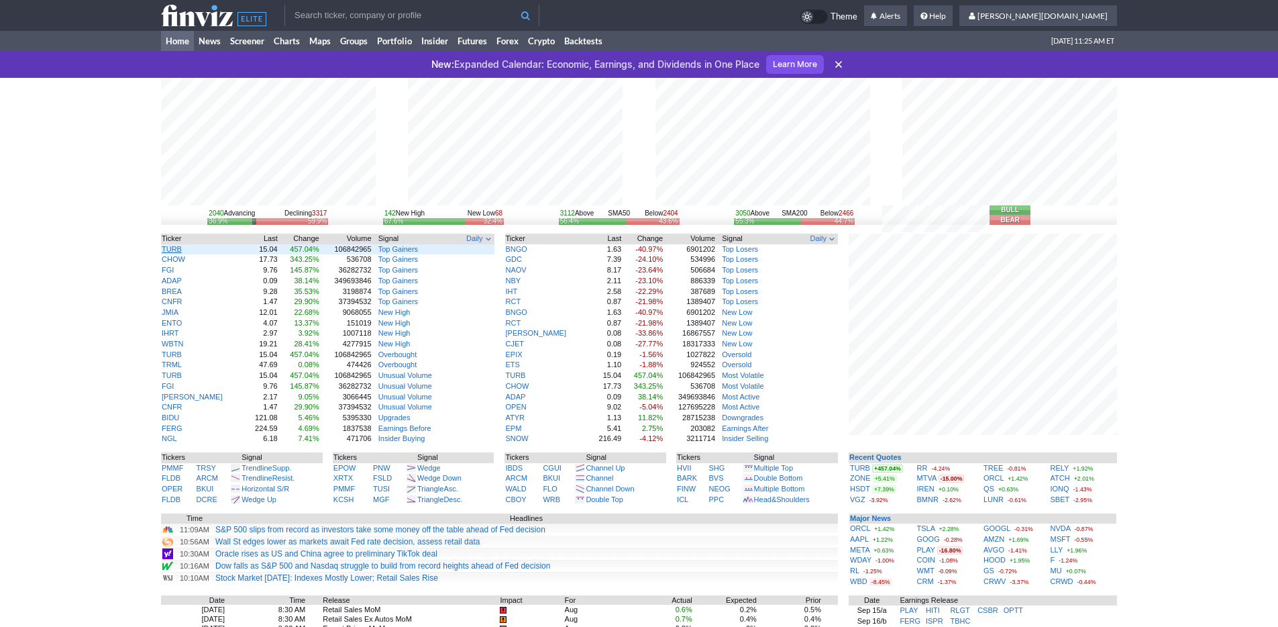
click at [172, 251] on link "TURB" at bounding box center [172, 249] width 20 height 8
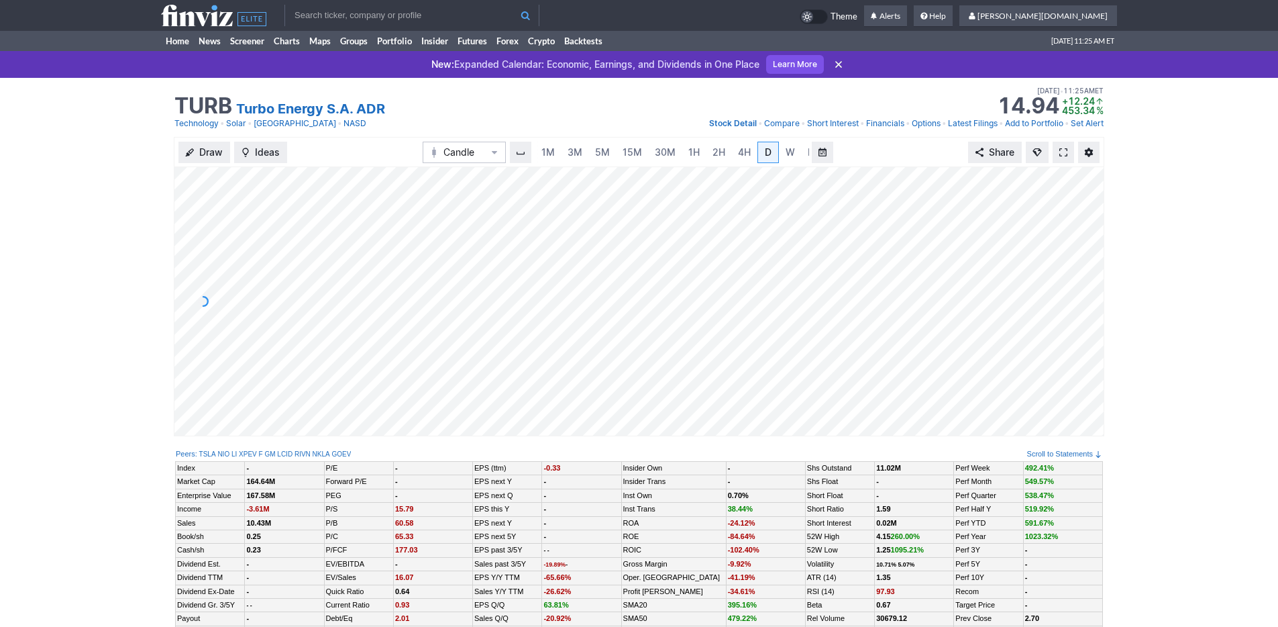
scroll to position [0, 13]
click at [568, 152] on link "3M" at bounding box center [561, 152] width 27 height 21
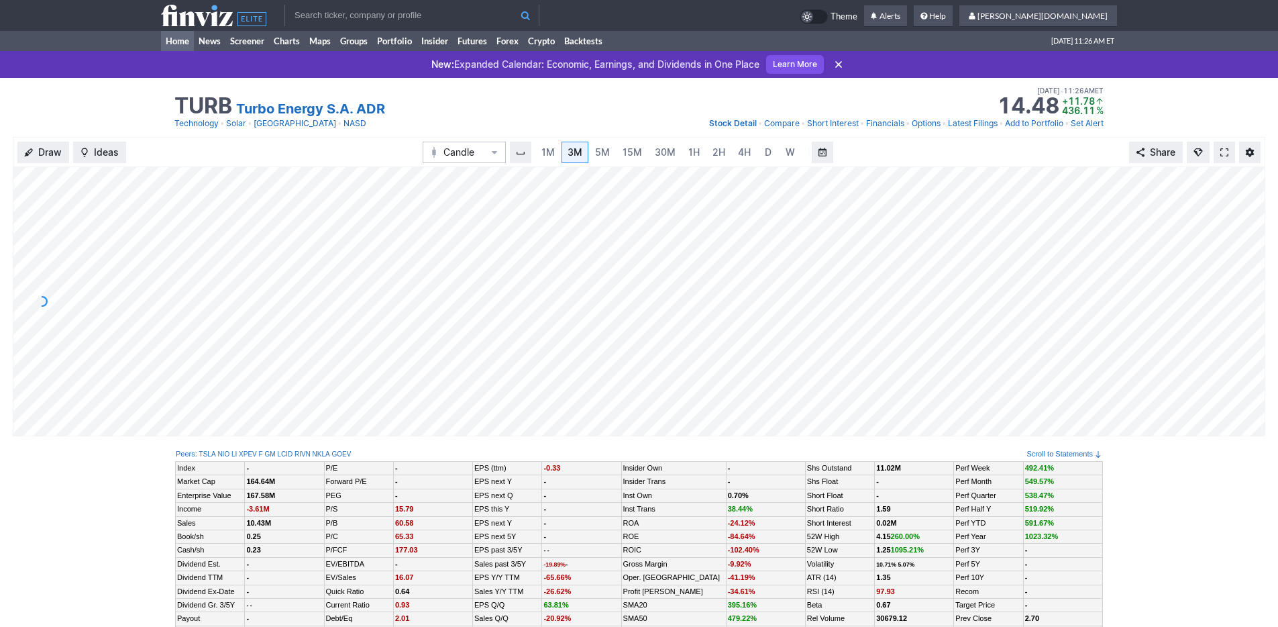
click at [182, 42] on link "Home" at bounding box center [177, 41] width 33 height 20
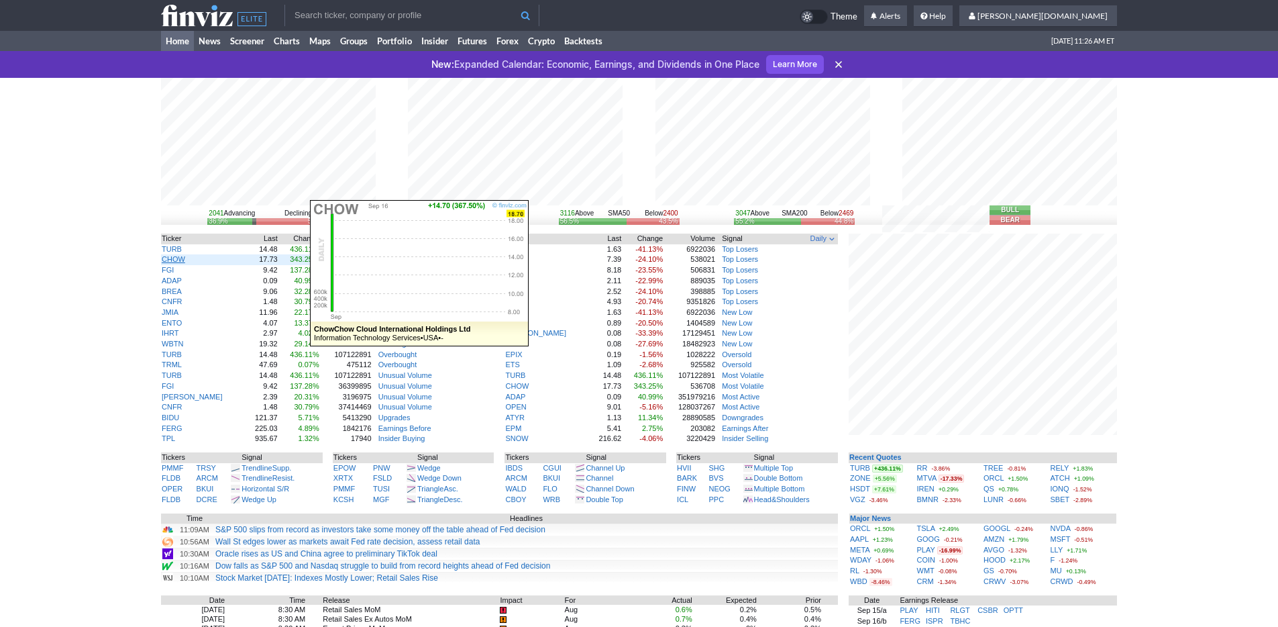
click at [176, 263] on link "CHOW" at bounding box center [173, 259] width 23 height 8
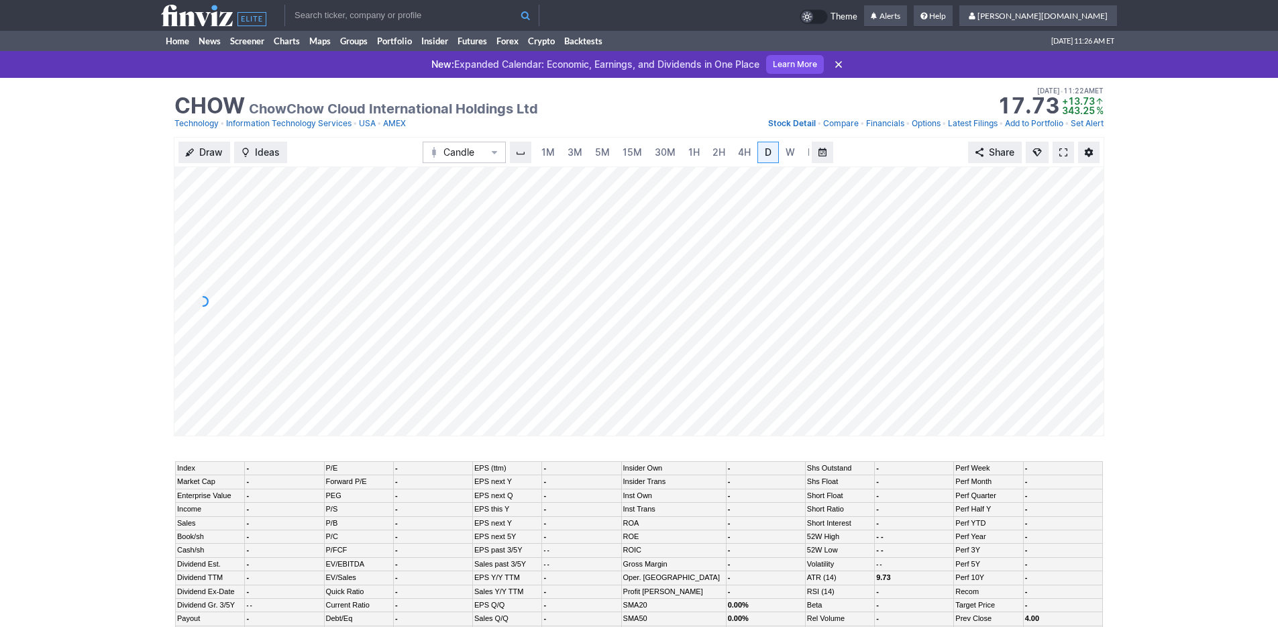
scroll to position [0, 13]
click at [561, 154] on span "3M" at bounding box center [561, 151] width 15 height 11
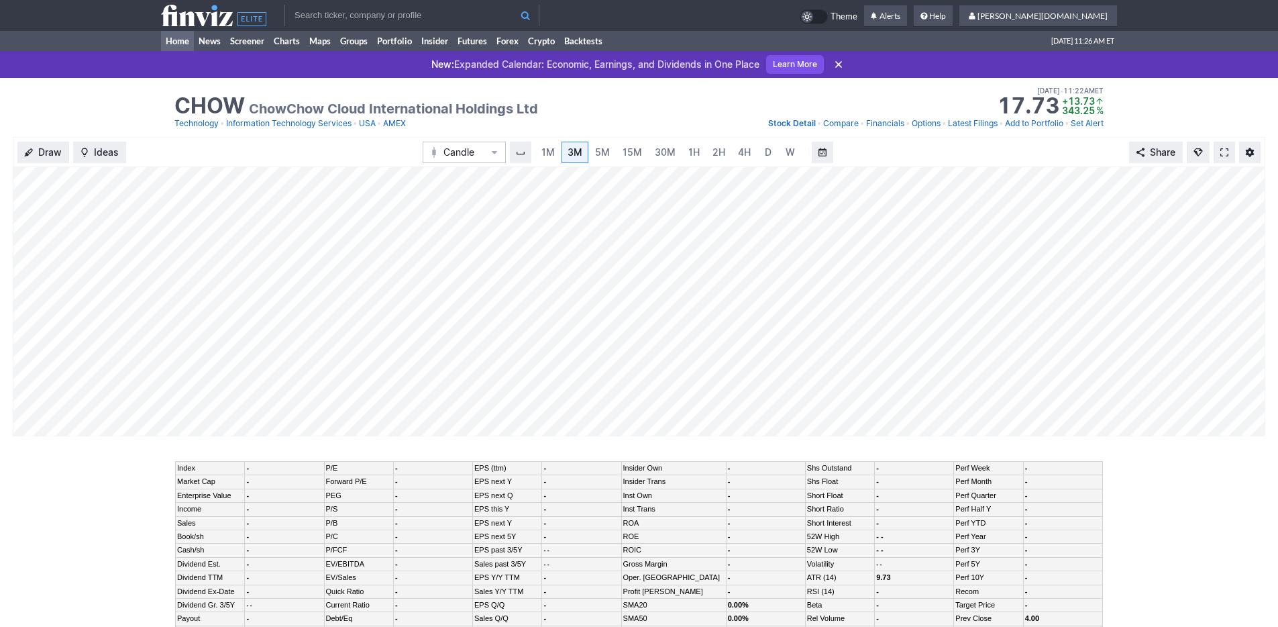
click at [171, 43] on link "Home" at bounding box center [177, 41] width 33 height 20
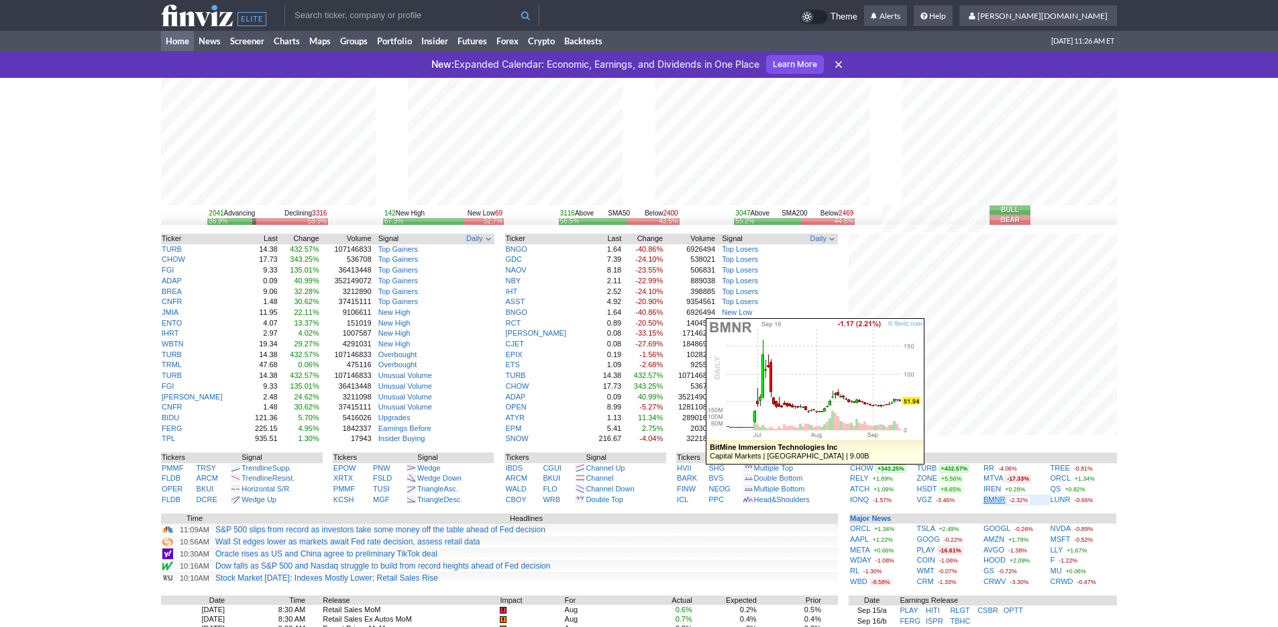
click at [994, 502] on link "BMNR" at bounding box center [993, 499] width 21 height 8
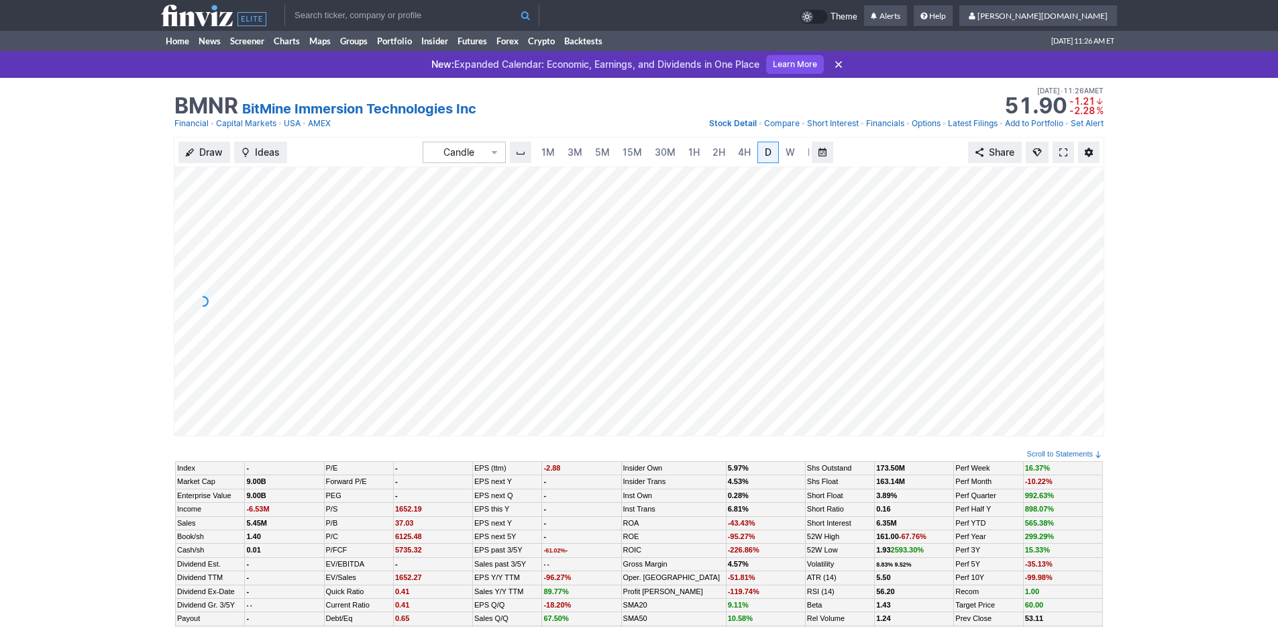
scroll to position [0, 13]
click at [571, 150] on link "3M" at bounding box center [561, 152] width 27 height 21
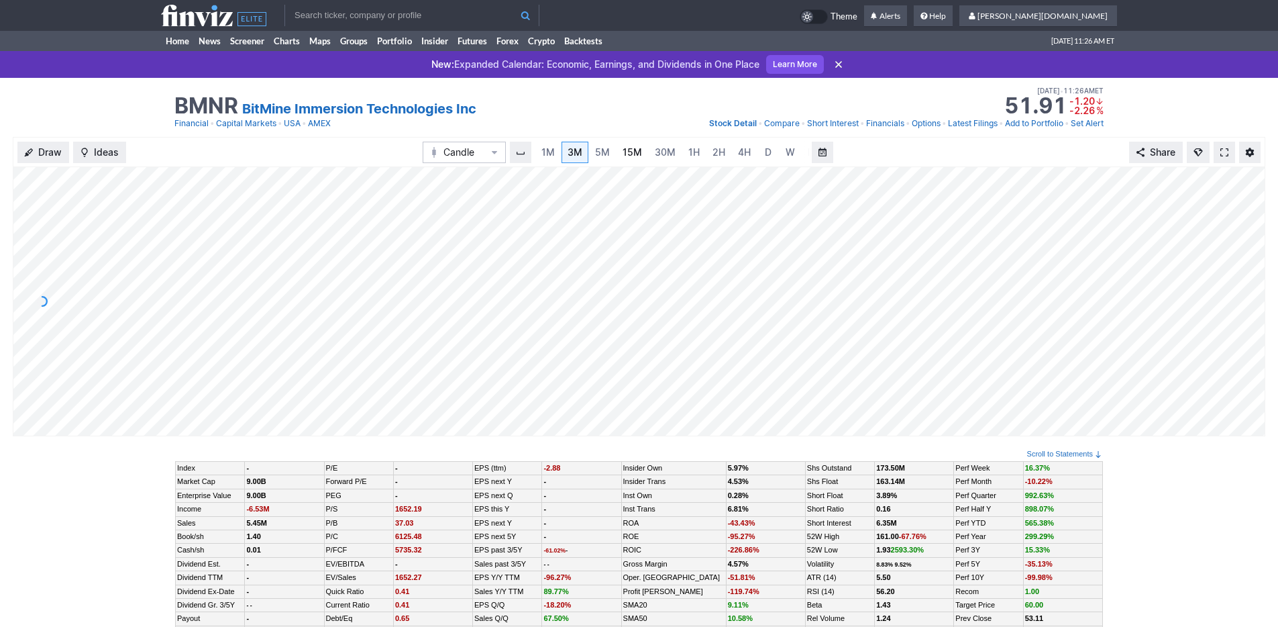
click at [616, 152] on link "15M" at bounding box center [632, 152] width 32 height 21
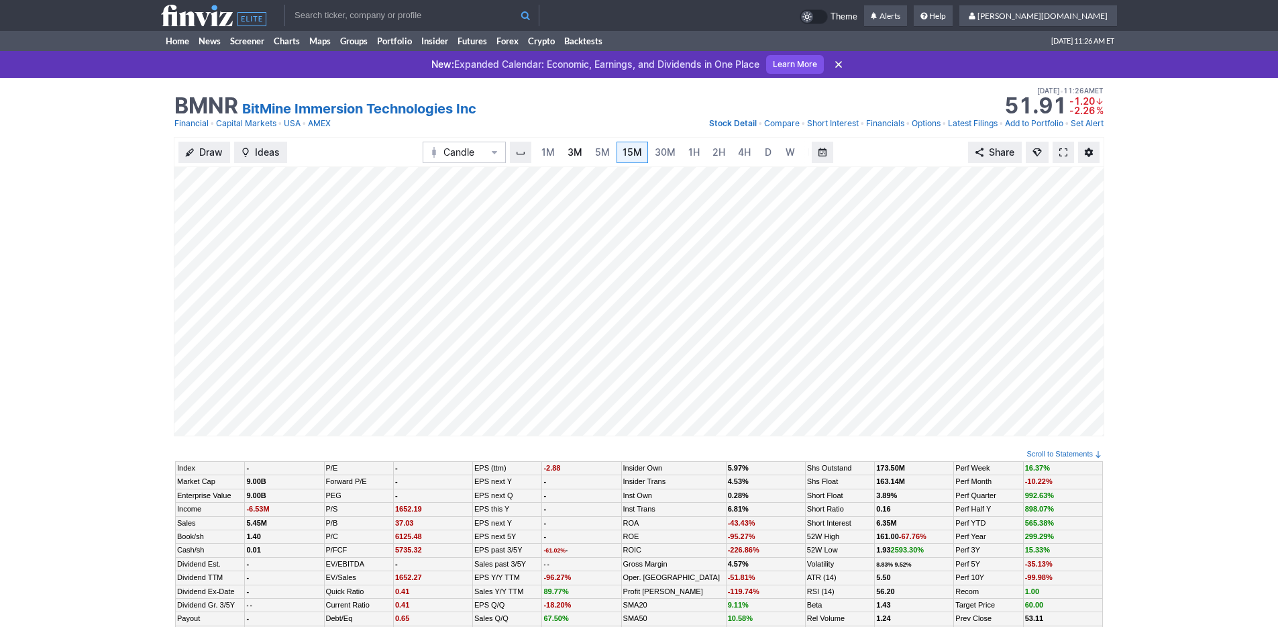
click at [580, 152] on span "3M" at bounding box center [575, 151] width 15 height 11
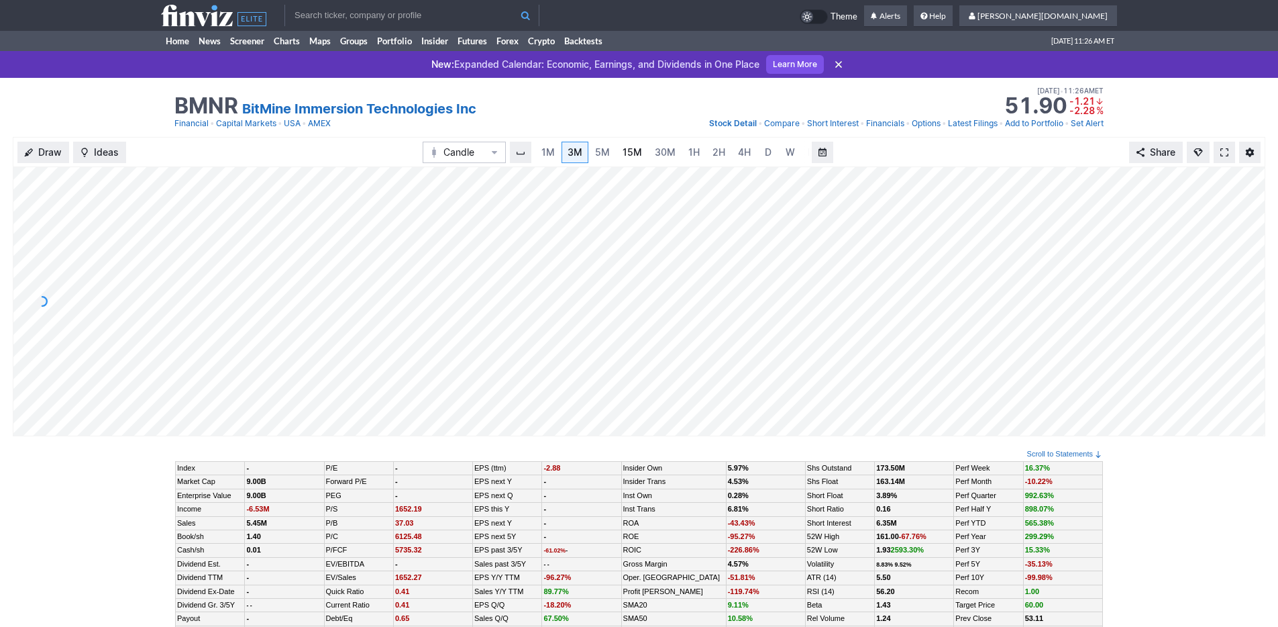
click at [629, 157] on span "15M" at bounding box center [632, 151] width 19 height 11
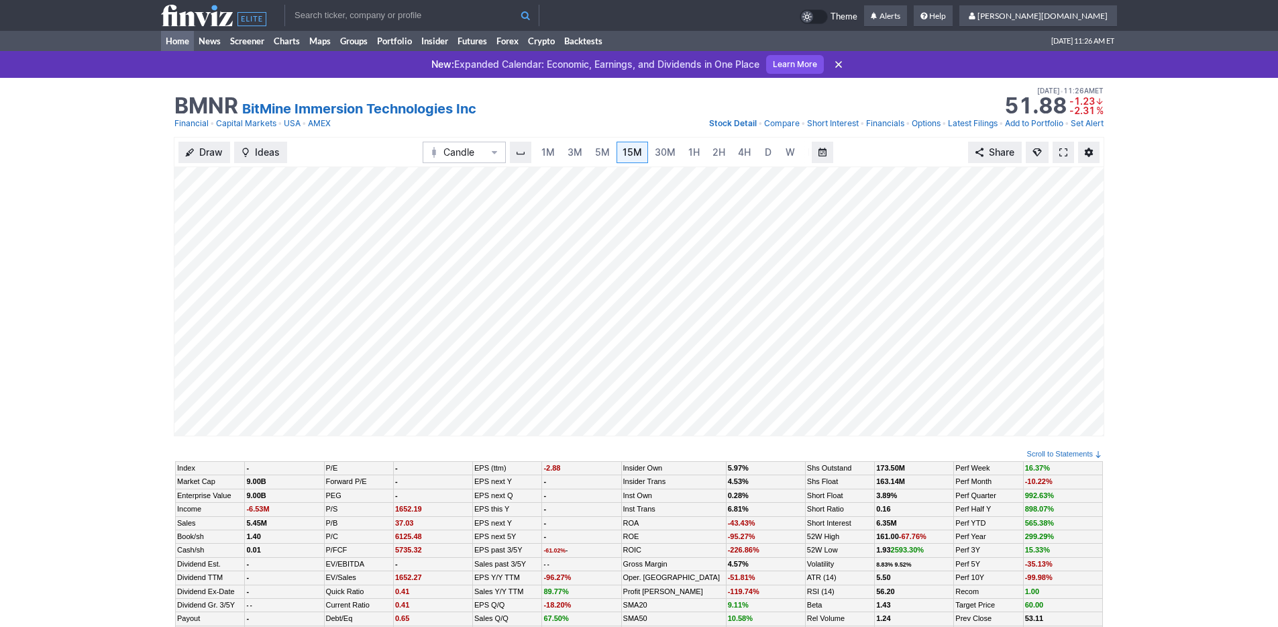
click at [176, 42] on link "Home" at bounding box center [177, 41] width 33 height 20
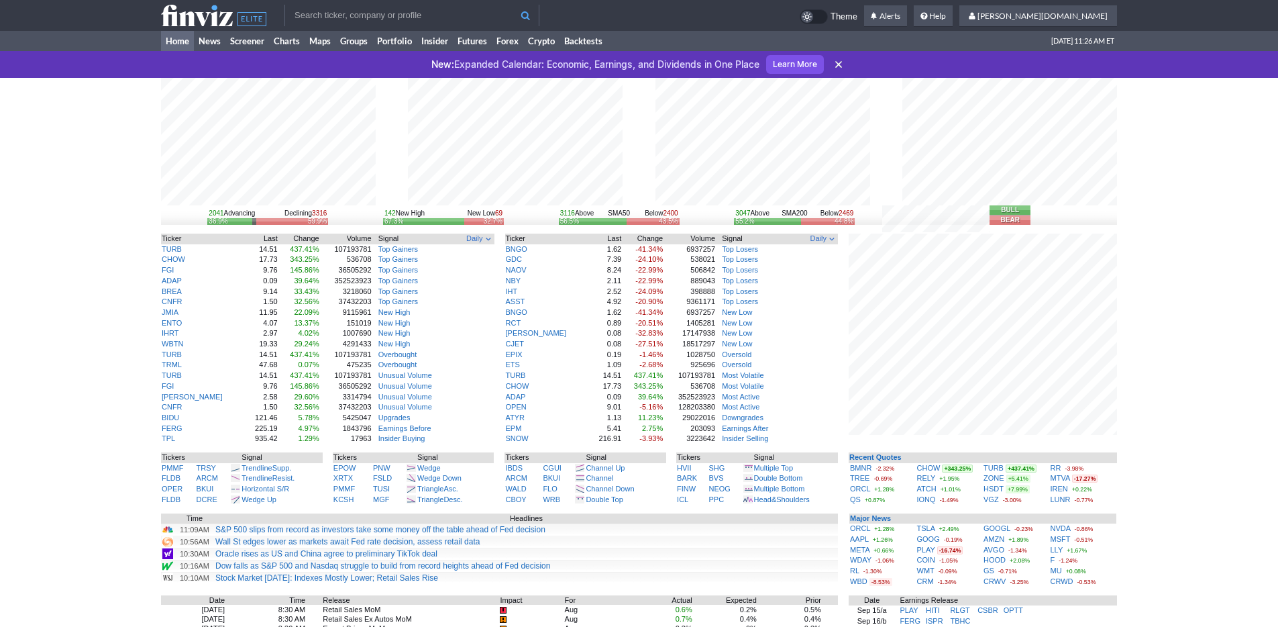
click at [1136, 476] on div "2041 Advancing Declining 3316 36.9% 59.9% 142 New High New Low 69 67.3% 32.7% 3…" at bounding box center [639, 466] width 1278 height 777
click at [362, 9] on input "text" at bounding box center [411, 15] width 255 height 21
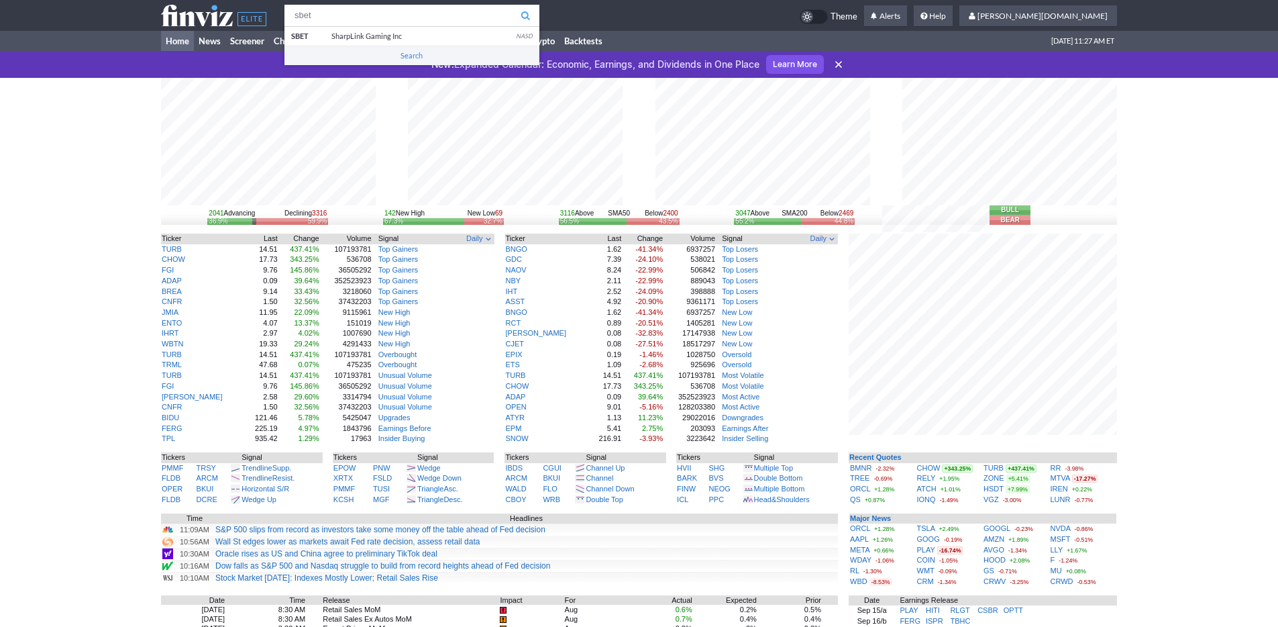
type input "sbet"
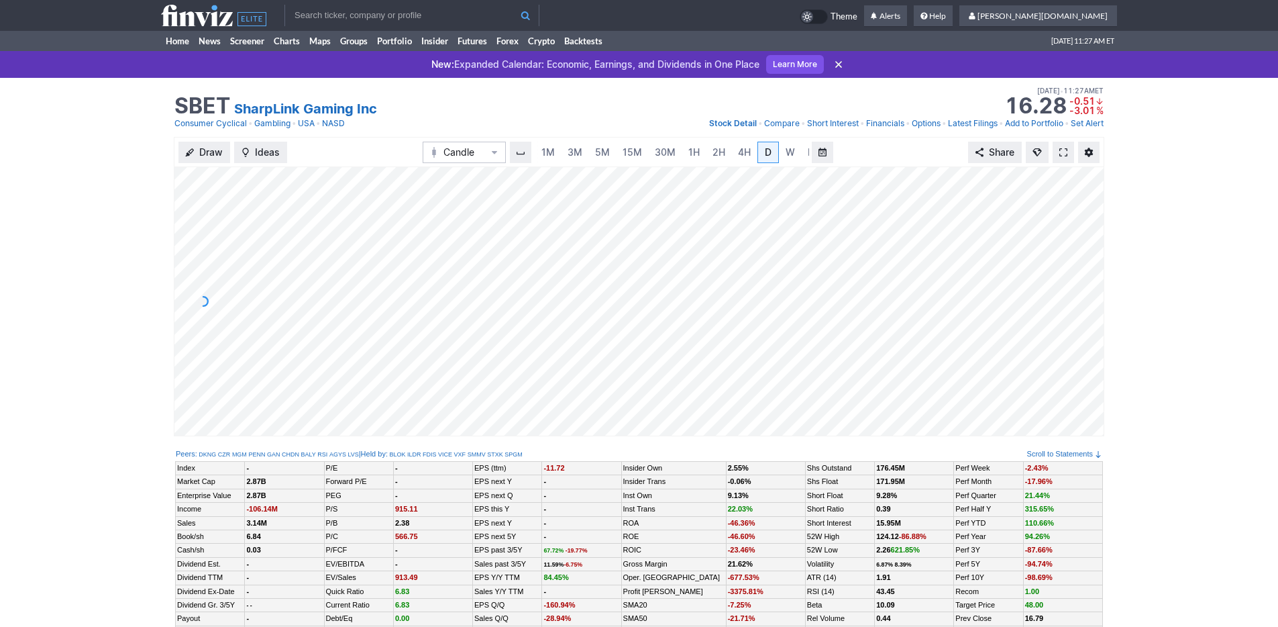
scroll to position [0, 13]
click at [566, 150] on span "3M" at bounding box center [561, 151] width 15 height 11
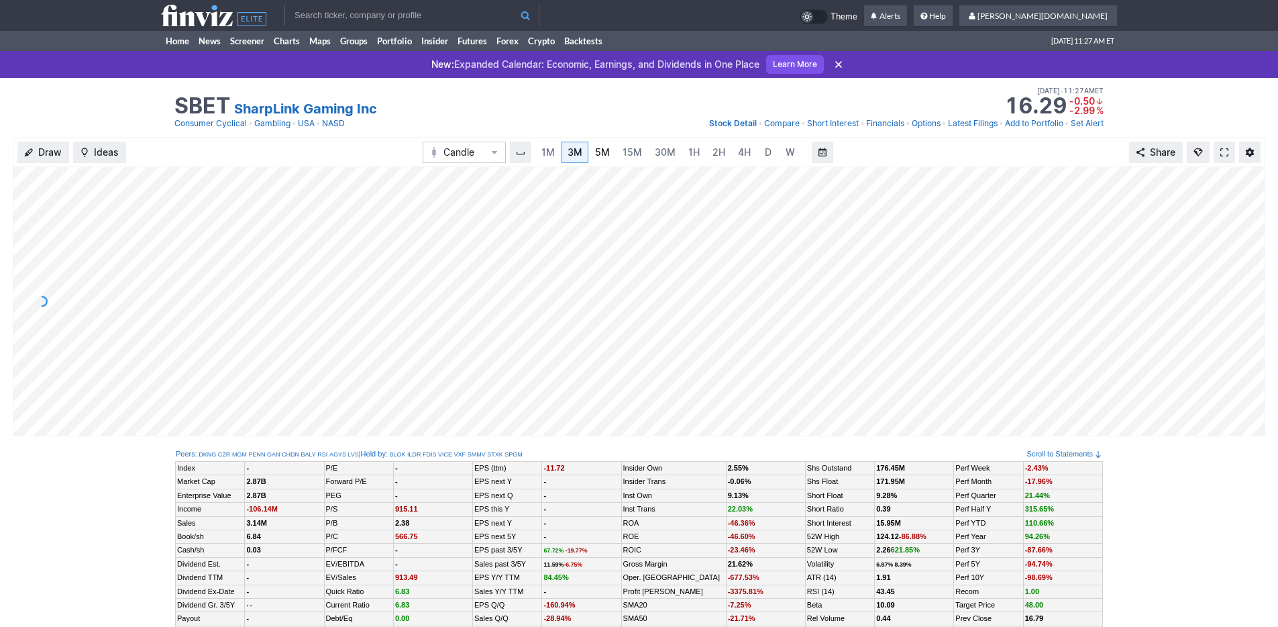
click at [612, 152] on link "5M" at bounding box center [602, 152] width 27 height 21
click at [637, 150] on span "15M" at bounding box center [632, 151] width 19 height 11
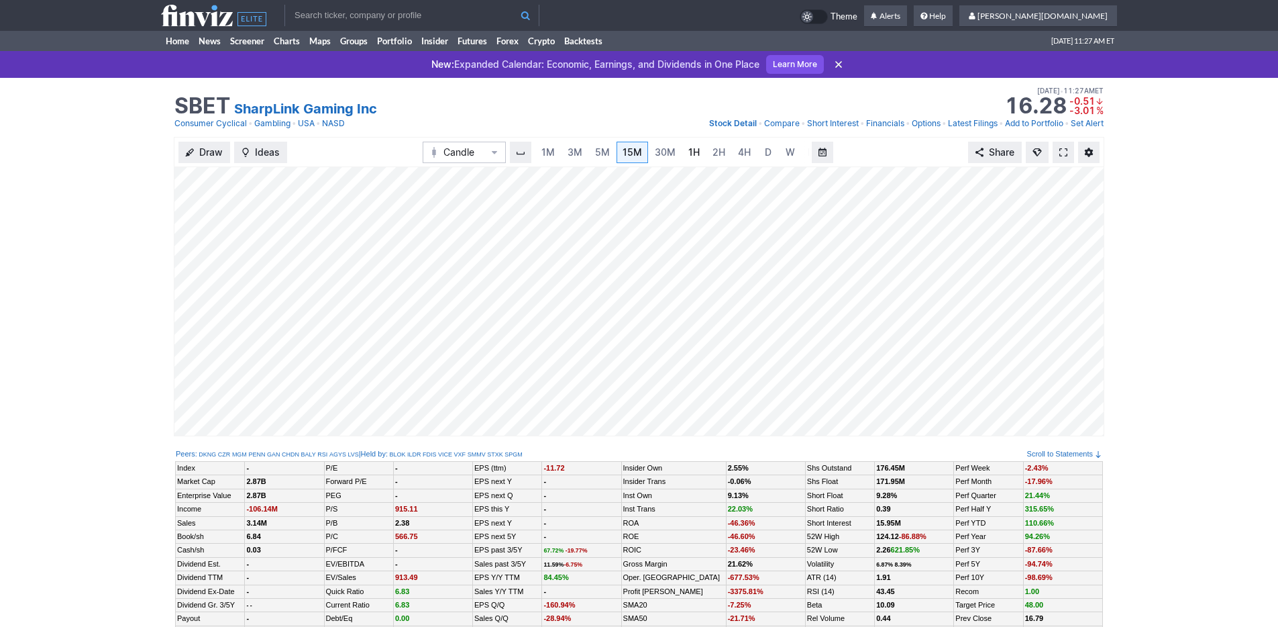
click at [684, 153] on link "1H" at bounding box center [693, 152] width 23 height 21
click at [185, 46] on link "Home" at bounding box center [177, 41] width 33 height 20
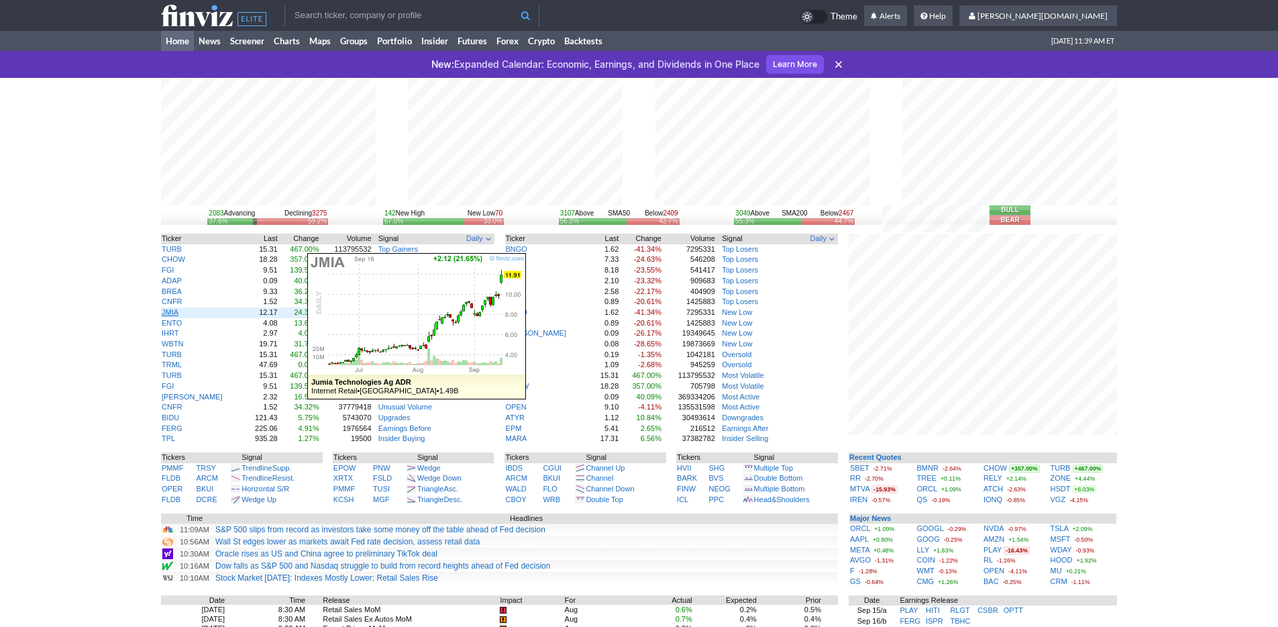
click at [173, 316] on link "JMIA" at bounding box center [170, 312] width 17 height 8
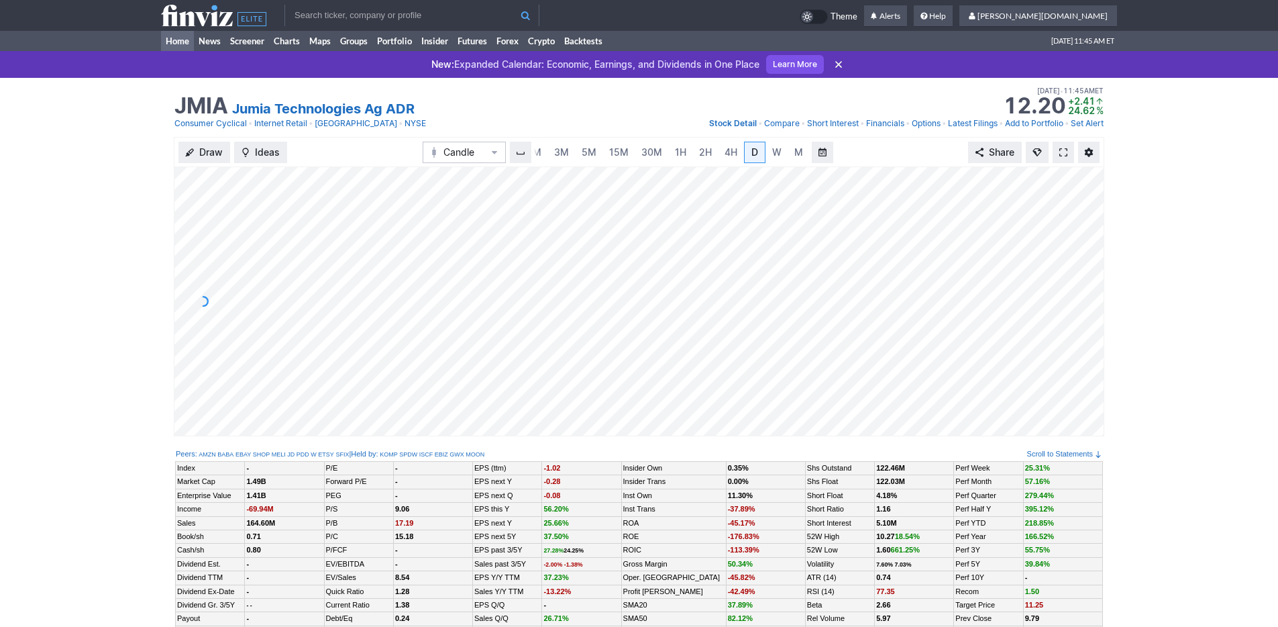
click at [173, 38] on link "Home" at bounding box center [177, 41] width 33 height 20
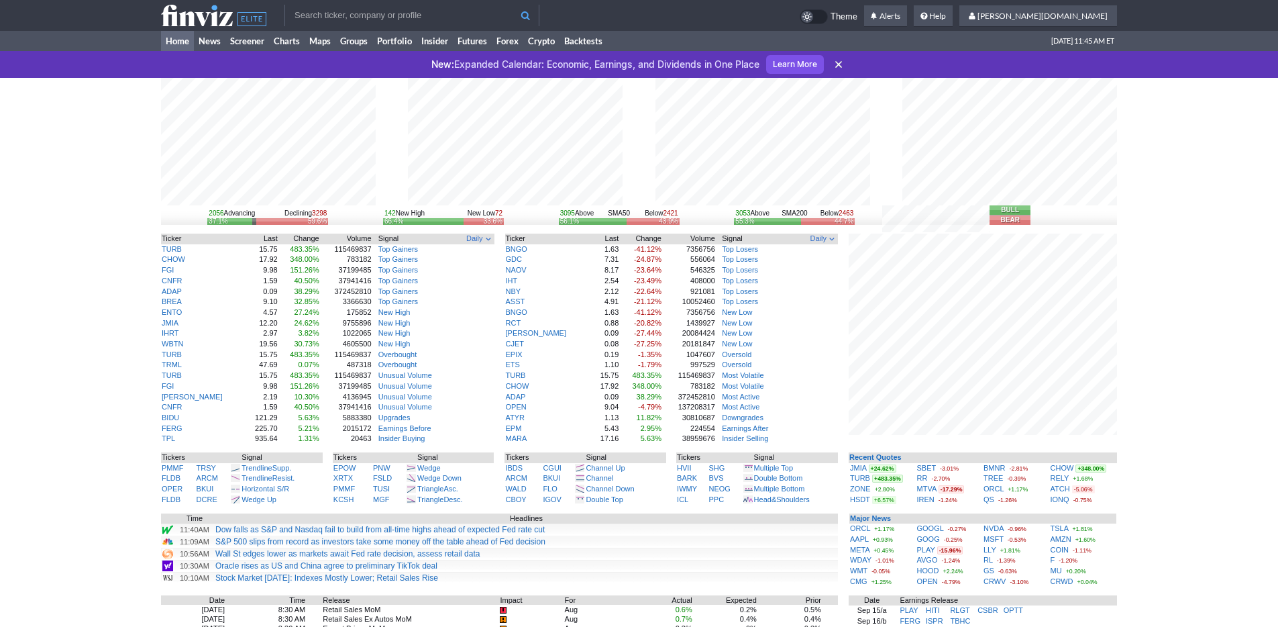
click at [1130, 478] on div "2056 Advancing Declining 3298 37.1% 59.6% 142 New High New Low 72 66.4% 33.6% 3…" at bounding box center [639, 466] width 1278 height 777
click at [1207, 445] on div "2214 Advancing Declining 3161 40.0% 57.1% 143 New High New Low 74 65.9% 34.1% 3…" at bounding box center [639, 466] width 1278 height 777
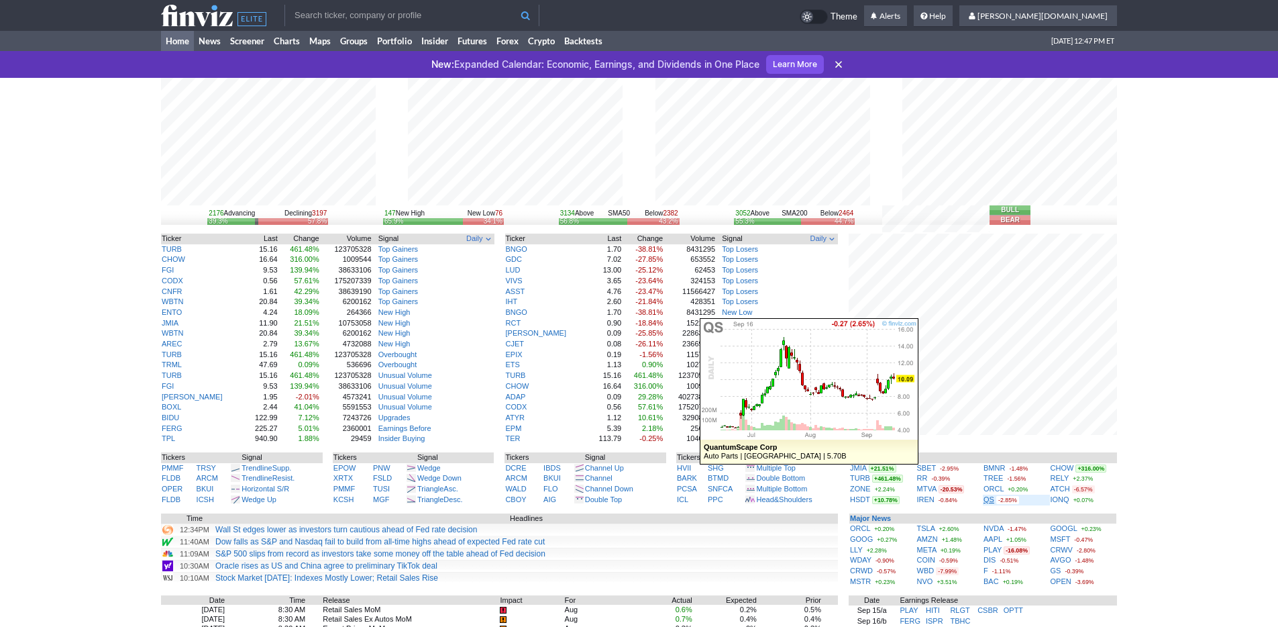
click at [987, 502] on link "QS" at bounding box center [988, 499] width 11 height 8
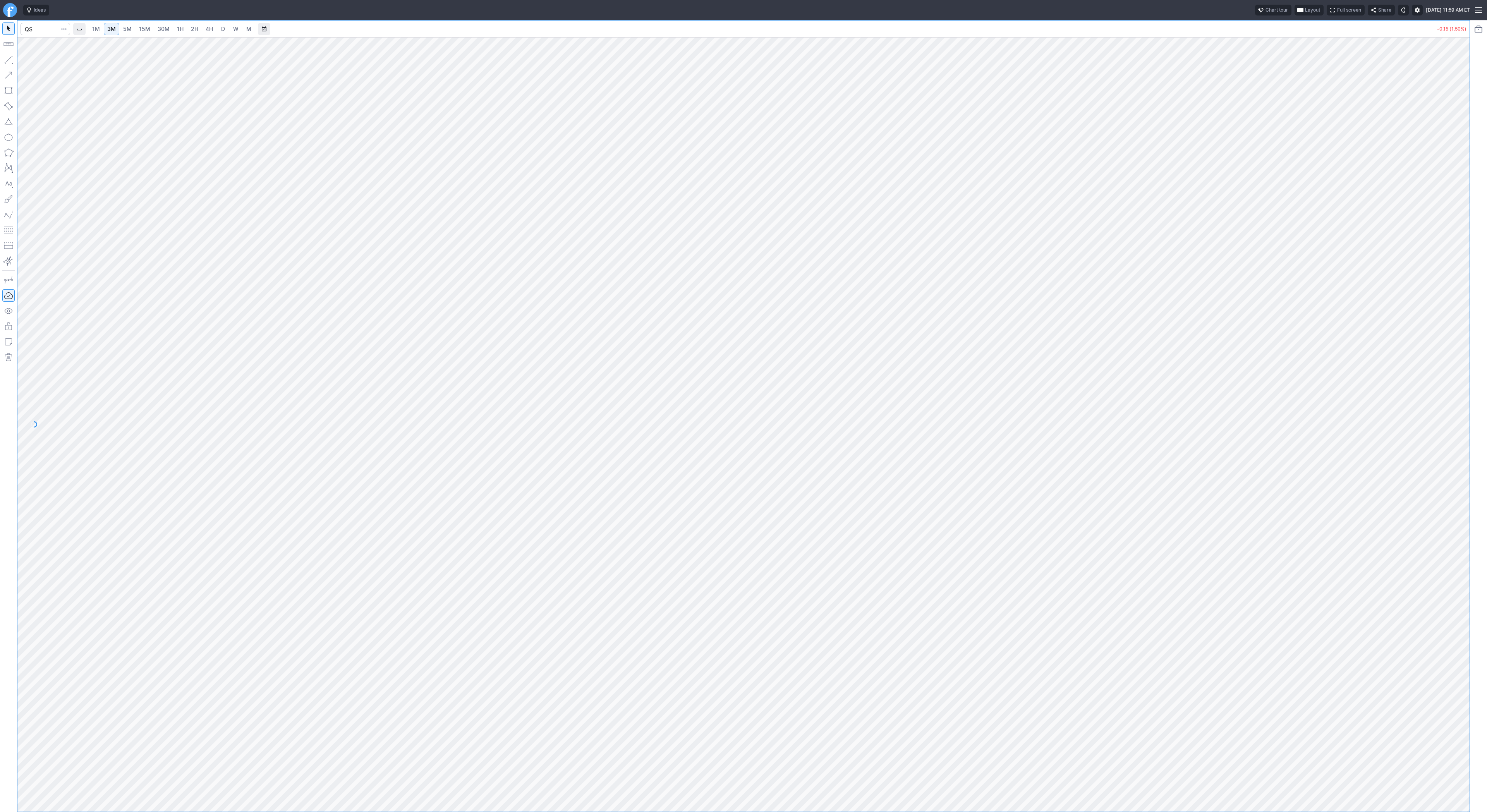
click at [145, 31] on span "15M" at bounding box center [144, 28] width 11 height 6
click at [123, 30] on span "5M" at bounding box center [127, 28] width 9 height 6
click at [115, 30] on span "3M" at bounding box center [111, 28] width 9 height 6
click at [8, 59] on button "button" at bounding box center [8, 59] width 12 height 12
click at [1443, 549] on div at bounding box center [744, 424] width 1452 height 774
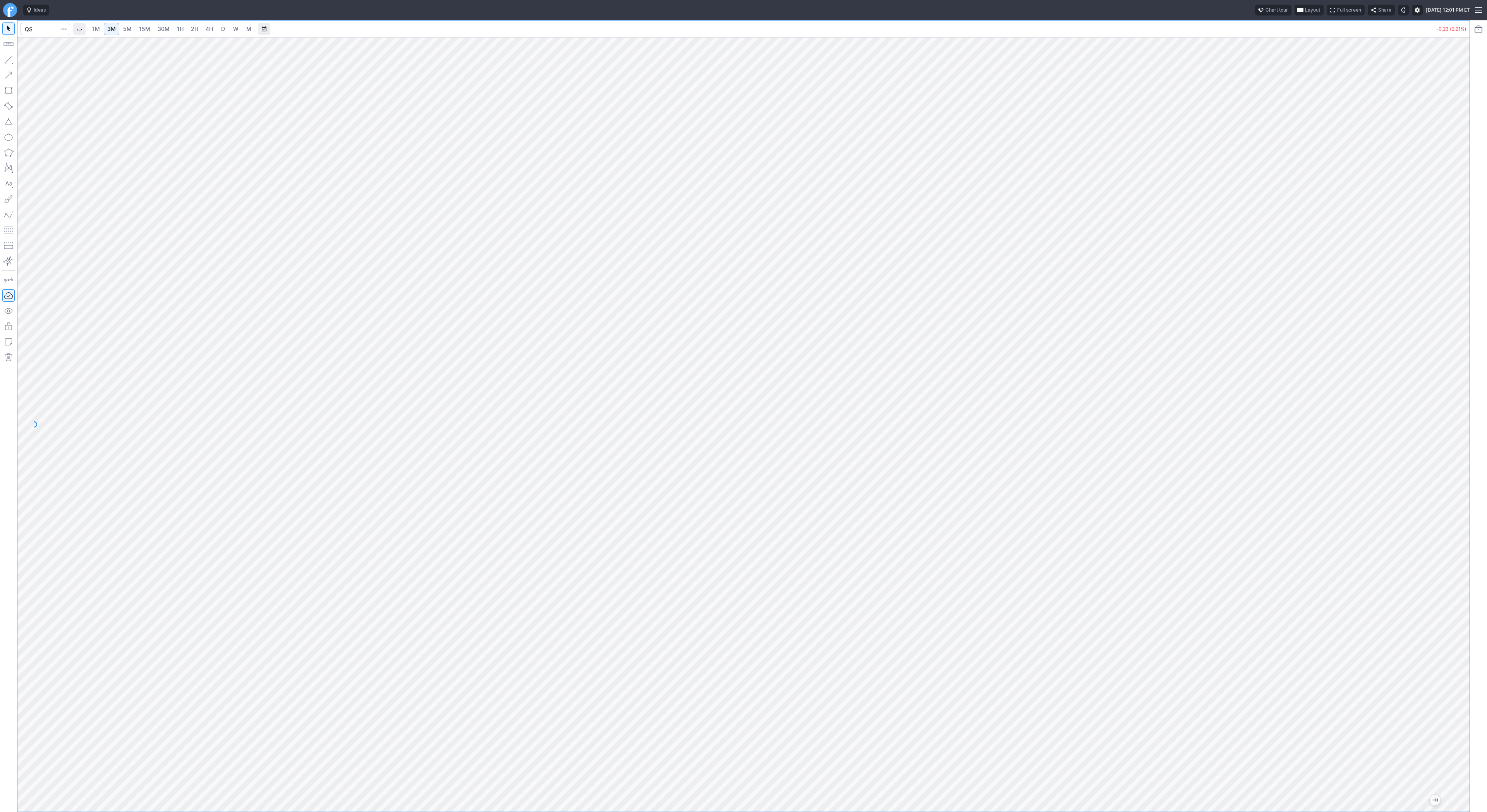
click at [152, 25] on link "15M" at bounding box center [145, 29] width 18 height 12
click at [25, 59] on span "button" at bounding box center [25, 61] width 5 height 11
click at [32, 59] on span "Line" at bounding box center [45, 61] width 31 height 8
click at [191, 29] on span "2H" at bounding box center [195, 28] width 8 height 6
click at [111, 29] on span "3M" at bounding box center [111, 28] width 9 height 6
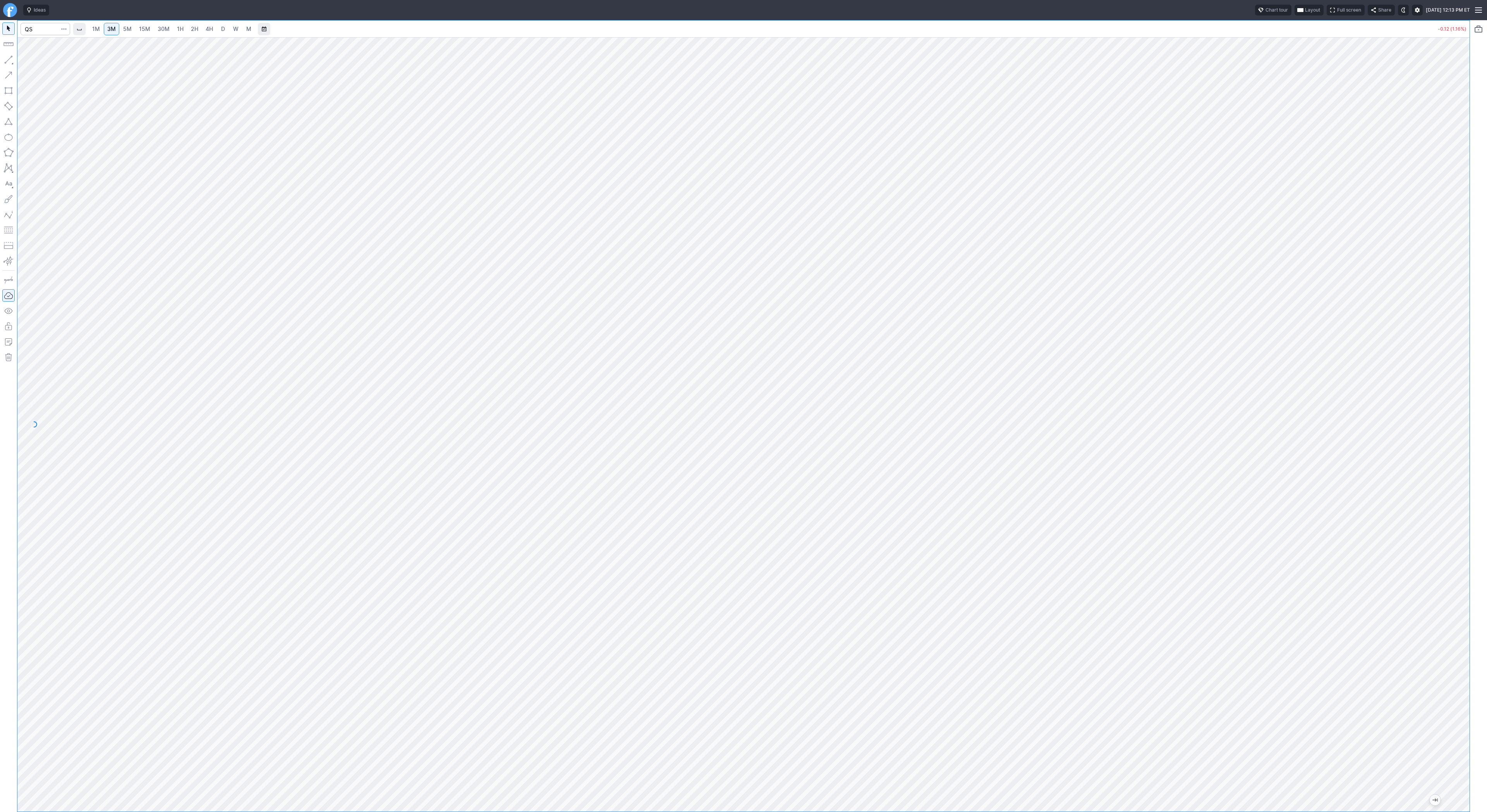
click at [185, 28] on link "1H" at bounding box center [180, 29] width 13 height 12
click at [219, 32] on link "D" at bounding box center [223, 29] width 12 height 12
click at [0, 173] on html "Ideas Chart tour Layout Full screen Share Tue SEP 16 2025 12:13 PM ET 1M 3M 5M …" at bounding box center [744, 406] width 1487 height 812
click at [206, 30] on span "4H" at bounding box center [209, 28] width 8 height 6
click at [9, 57] on button "button" at bounding box center [8, 59] width 12 height 12
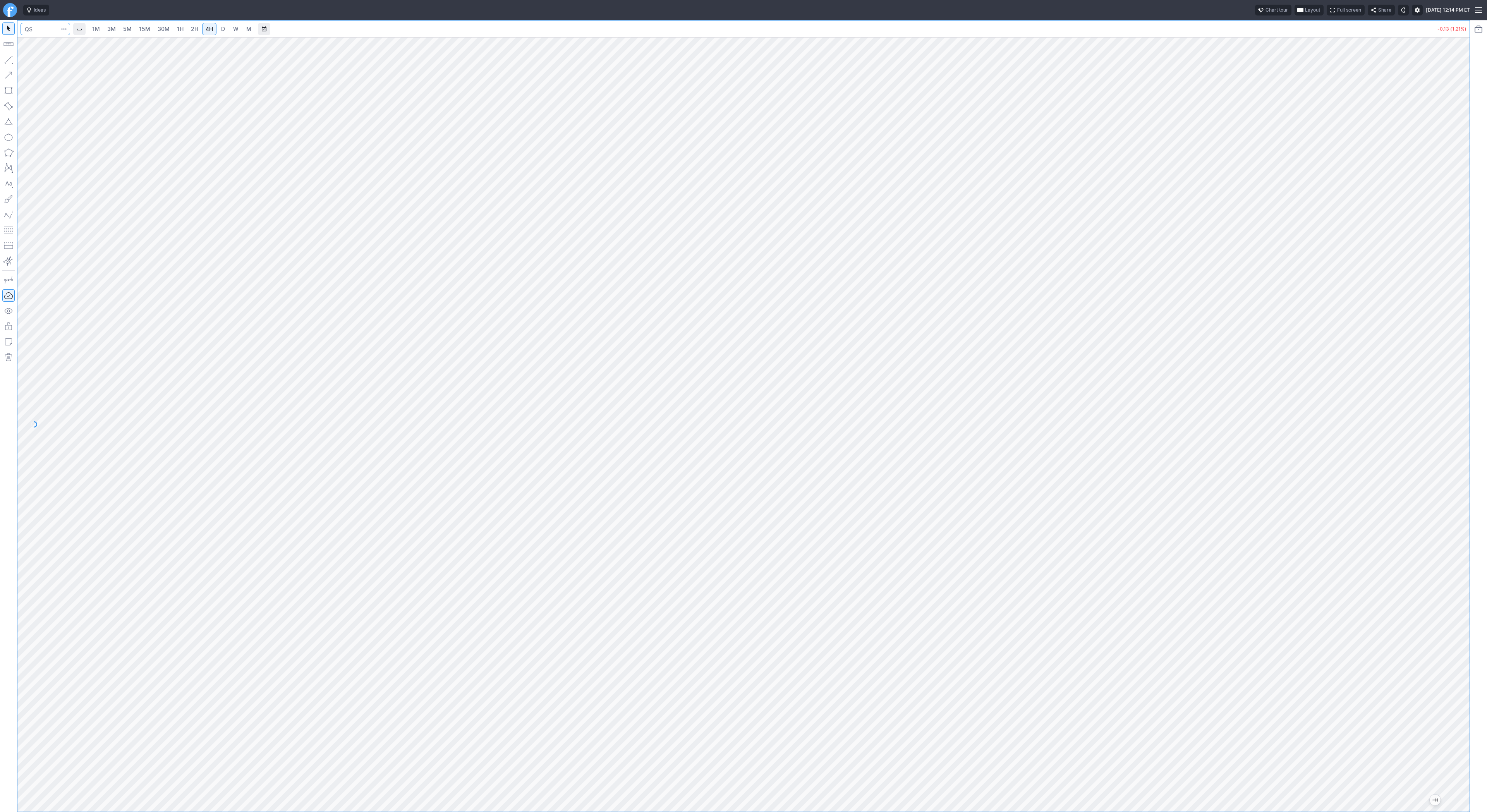
click at [36, 32] on input "Search" at bounding box center [46, 29] width 50 height 12
type input "bmnr"
click at [43, 31] on input "Search" at bounding box center [46, 29] width 50 height 12
type input "iwm"
click at [222, 28] on span "D" at bounding box center [223, 28] width 4 height 6
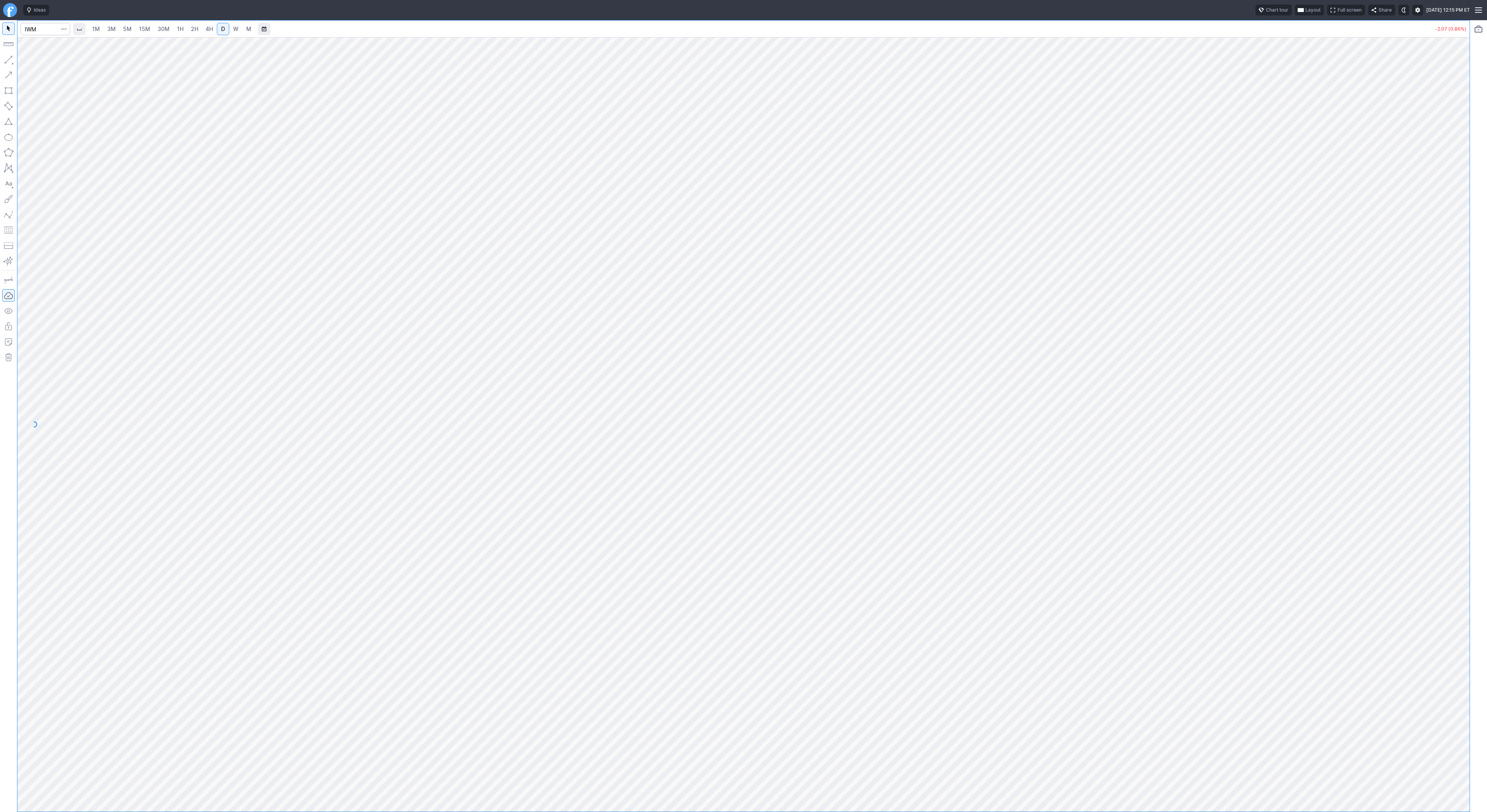
click at [202, 29] on link "4H" at bounding box center [209, 29] width 14 height 12
click at [188, 30] on link "2H" at bounding box center [195, 29] width 14 height 12
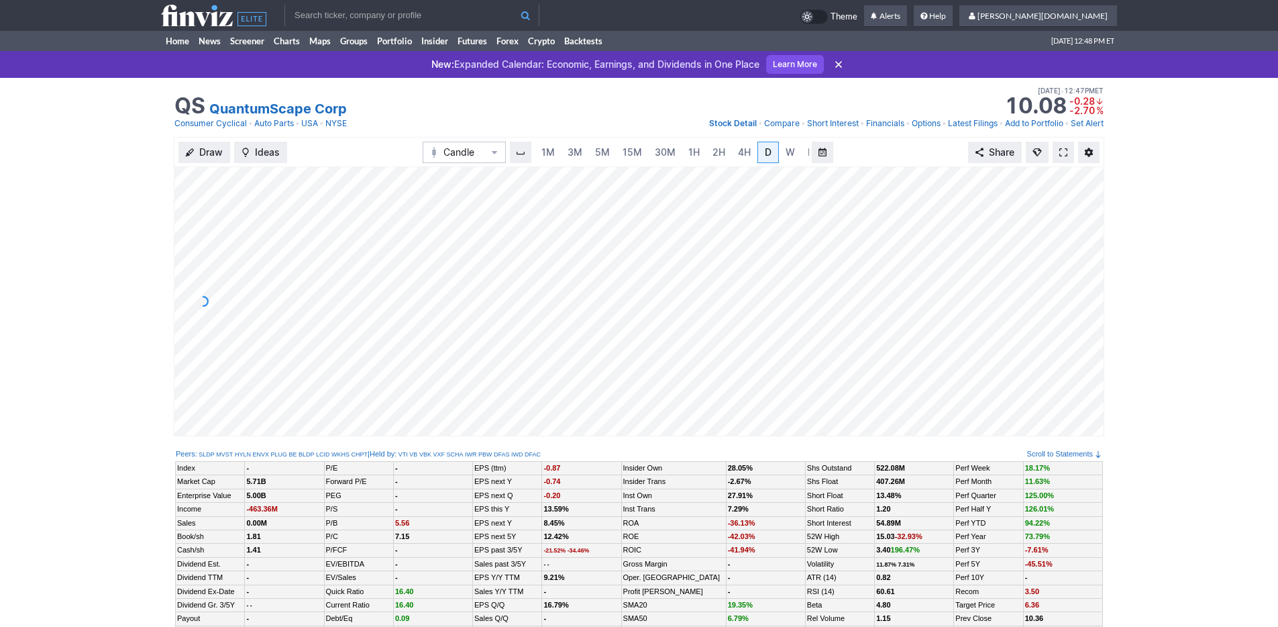
scroll to position [0, 13]
click at [560, 150] on span "3M" at bounding box center [561, 151] width 15 height 11
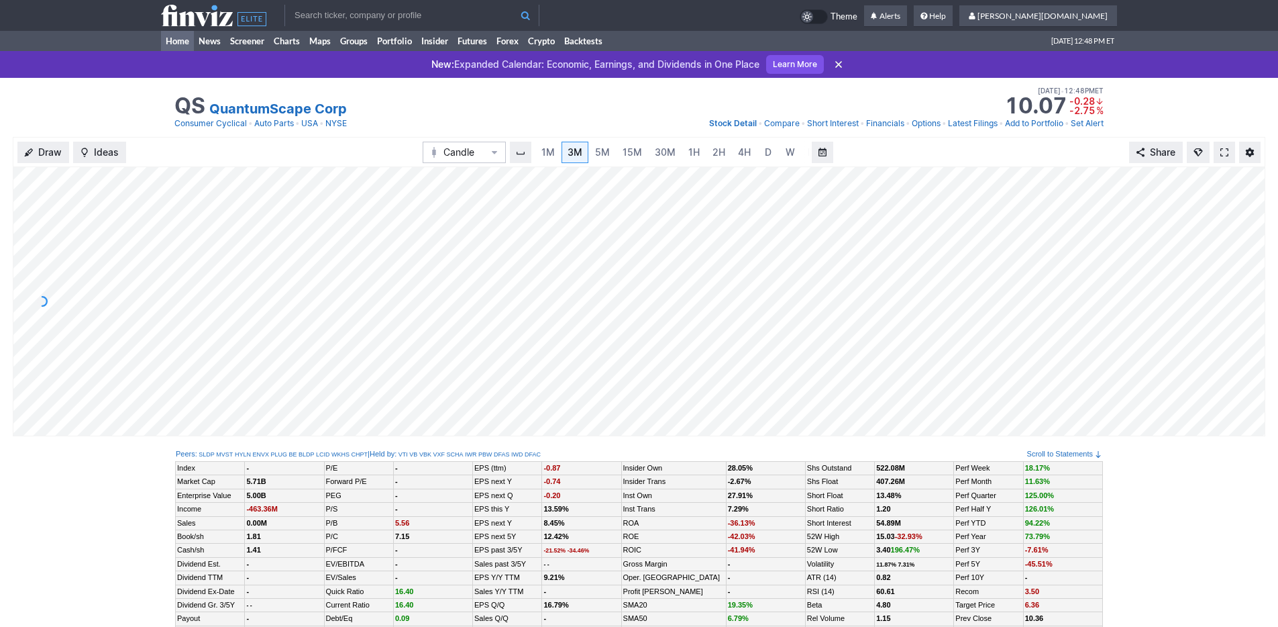
click at [187, 49] on link "Home" at bounding box center [177, 41] width 33 height 20
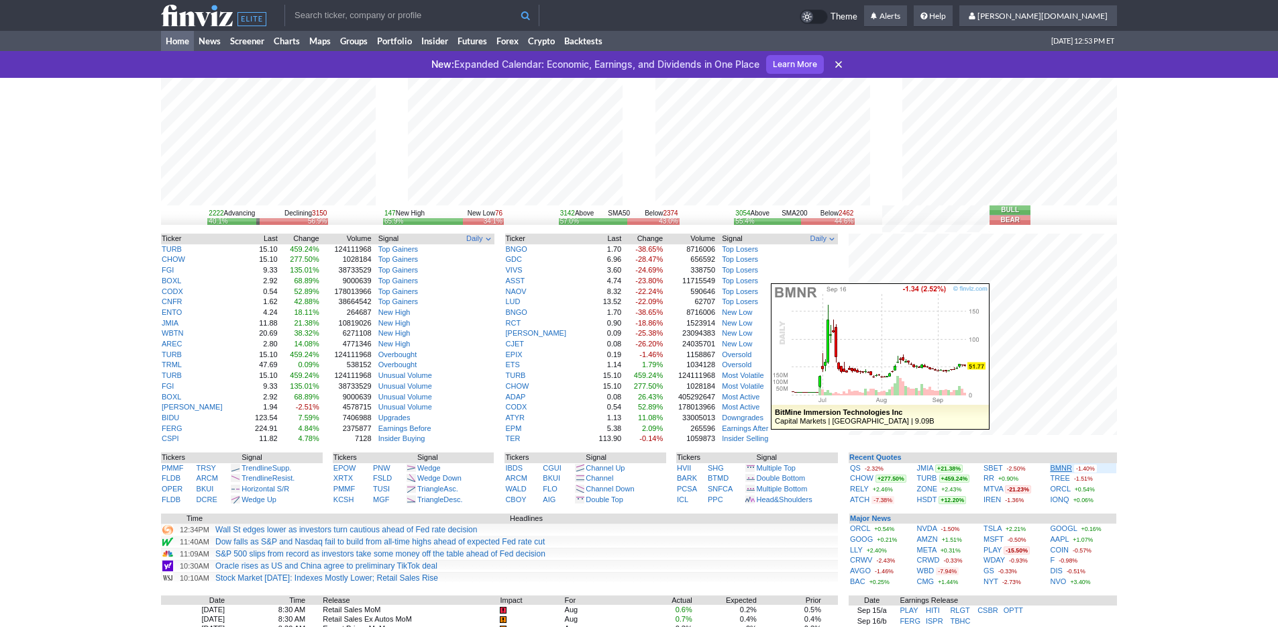
click at [1059, 468] on link "BMNR" at bounding box center [1061, 468] width 21 height 8
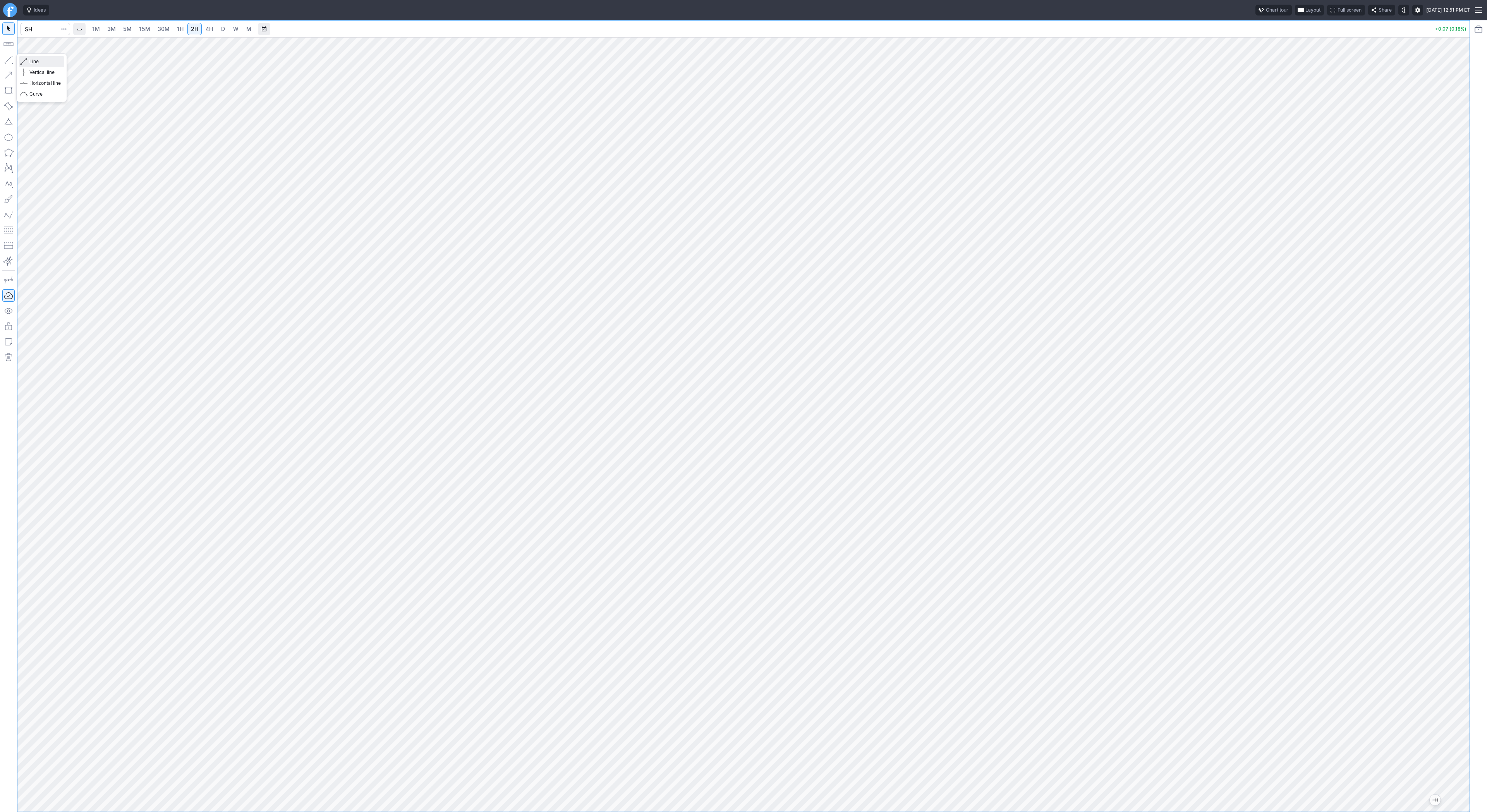
click at [33, 61] on span "Line" at bounding box center [45, 61] width 31 height 8
click at [33, 62] on span "Line" at bounding box center [45, 61] width 31 height 8
click at [43, 64] on span "Line" at bounding box center [45, 61] width 31 height 8
click at [6, 58] on button "button" at bounding box center [8, 59] width 12 height 12
click at [8, 59] on button "button" at bounding box center [8, 59] width 12 height 12
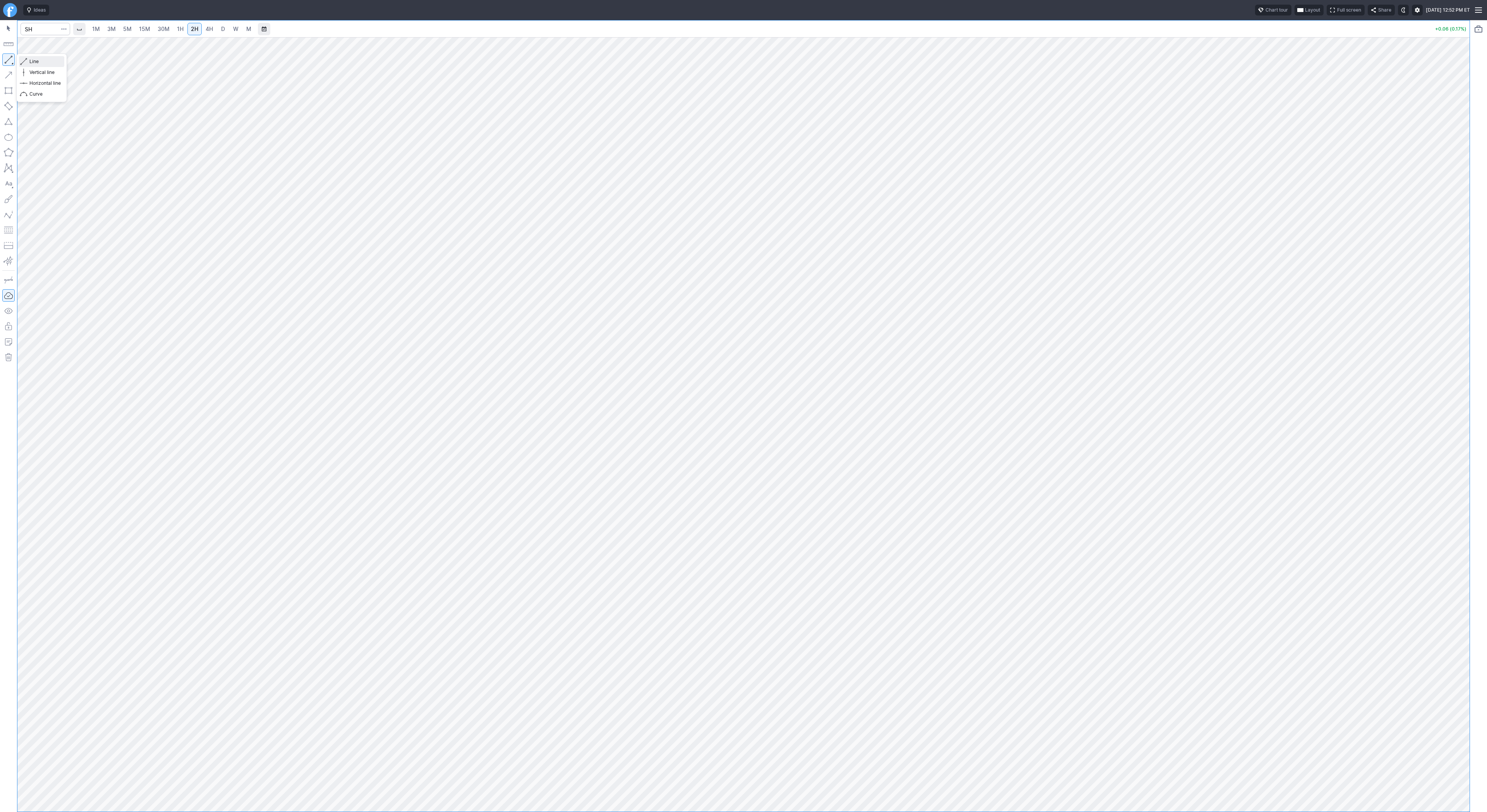
click at [33, 59] on span "Line" at bounding box center [45, 61] width 31 height 8
click at [30, 23] on input "Search" at bounding box center [46, 29] width 50 height 12
type input "skyt"
click at [209, 31] on span "4H" at bounding box center [209, 28] width 8 height 6
click at [221, 31] on span "D" at bounding box center [223, 28] width 4 height 6
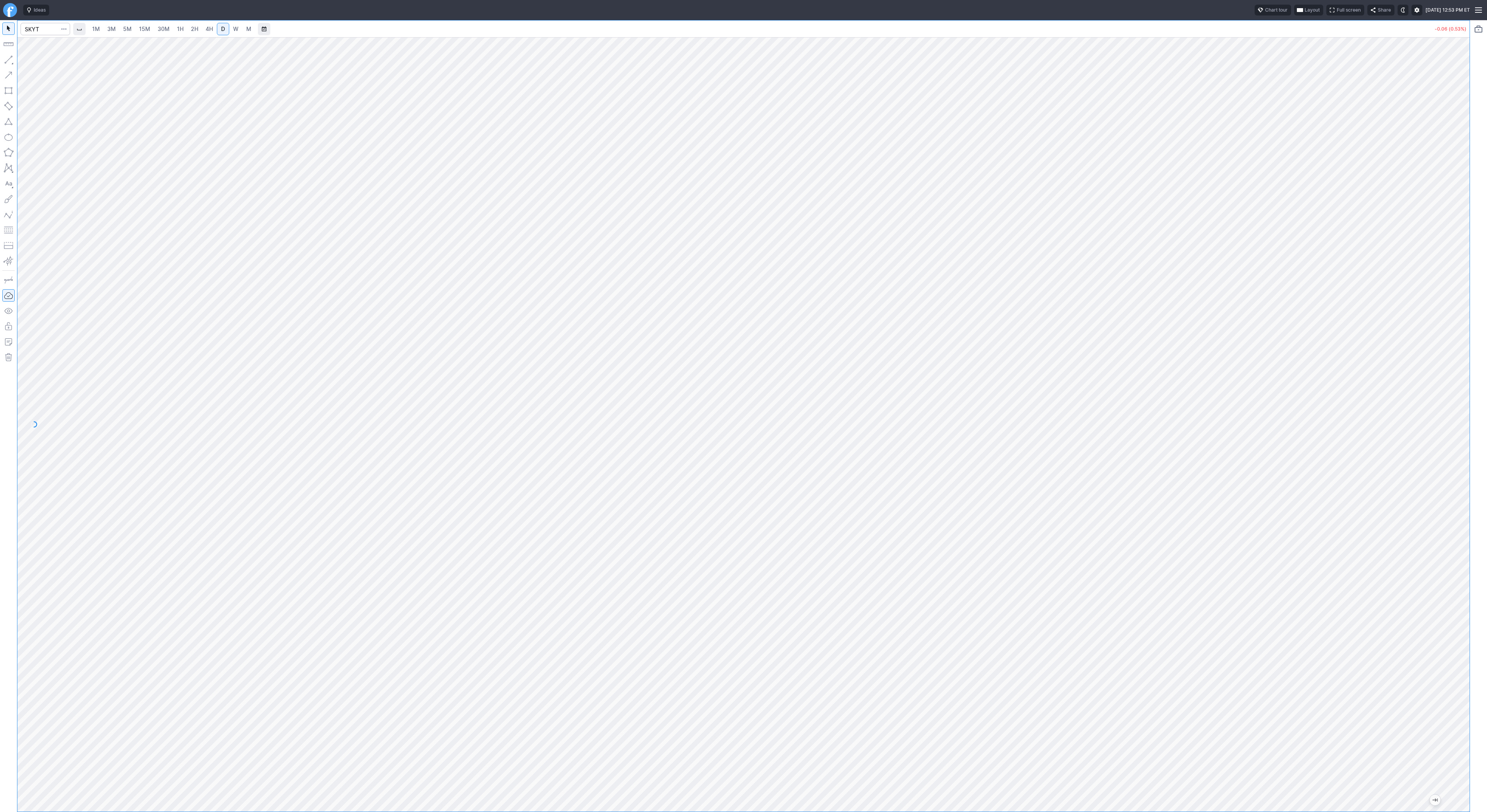
drag, startPoint x: 1462, startPoint y: 500, endPoint x: 1469, endPoint y: 602, distance: 102.2
click at [1469, 602] on div at bounding box center [1462, 422] width 16 height 755
drag, startPoint x: 34, startPoint y: 63, endPoint x: 63, endPoint y: 93, distance: 41.7
click at [35, 64] on span "Line" at bounding box center [45, 61] width 31 height 8
click at [8, 61] on button "button" at bounding box center [8, 59] width 12 height 12
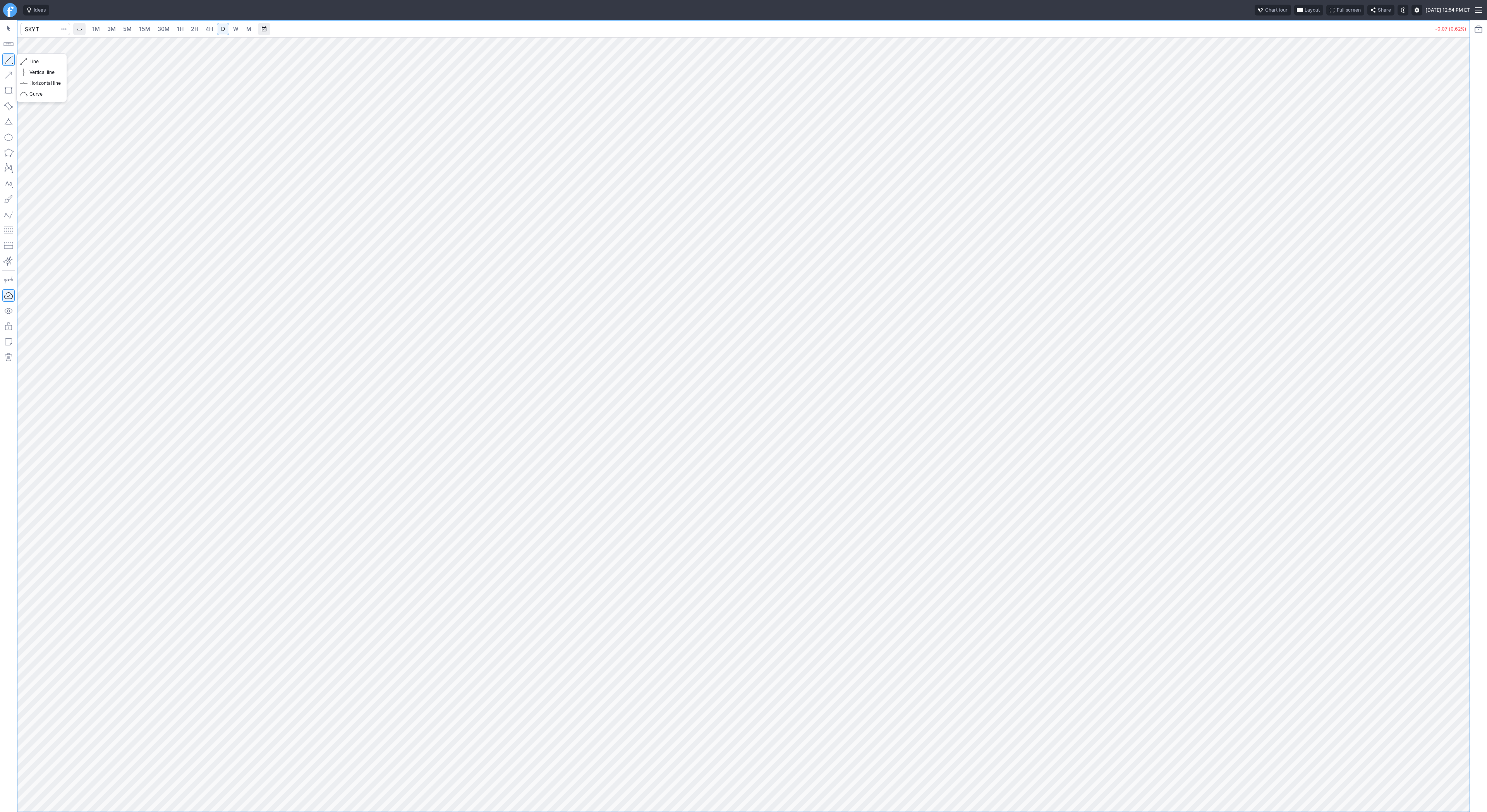
click at [6, 62] on button "button" at bounding box center [8, 59] width 12 height 12
click at [9, 62] on button "button" at bounding box center [8, 59] width 12 height 12
click at [9, 61] on button "button" at bounding box center [8, 59] width 12 height 12
drag, startPoint x: 9, startPoint y: 61, endPoint x: 14, endPoint y: 77, distance: 16.8
click at [8, 64] on button "button" at bounding box center [8, 59] width 12 height 12
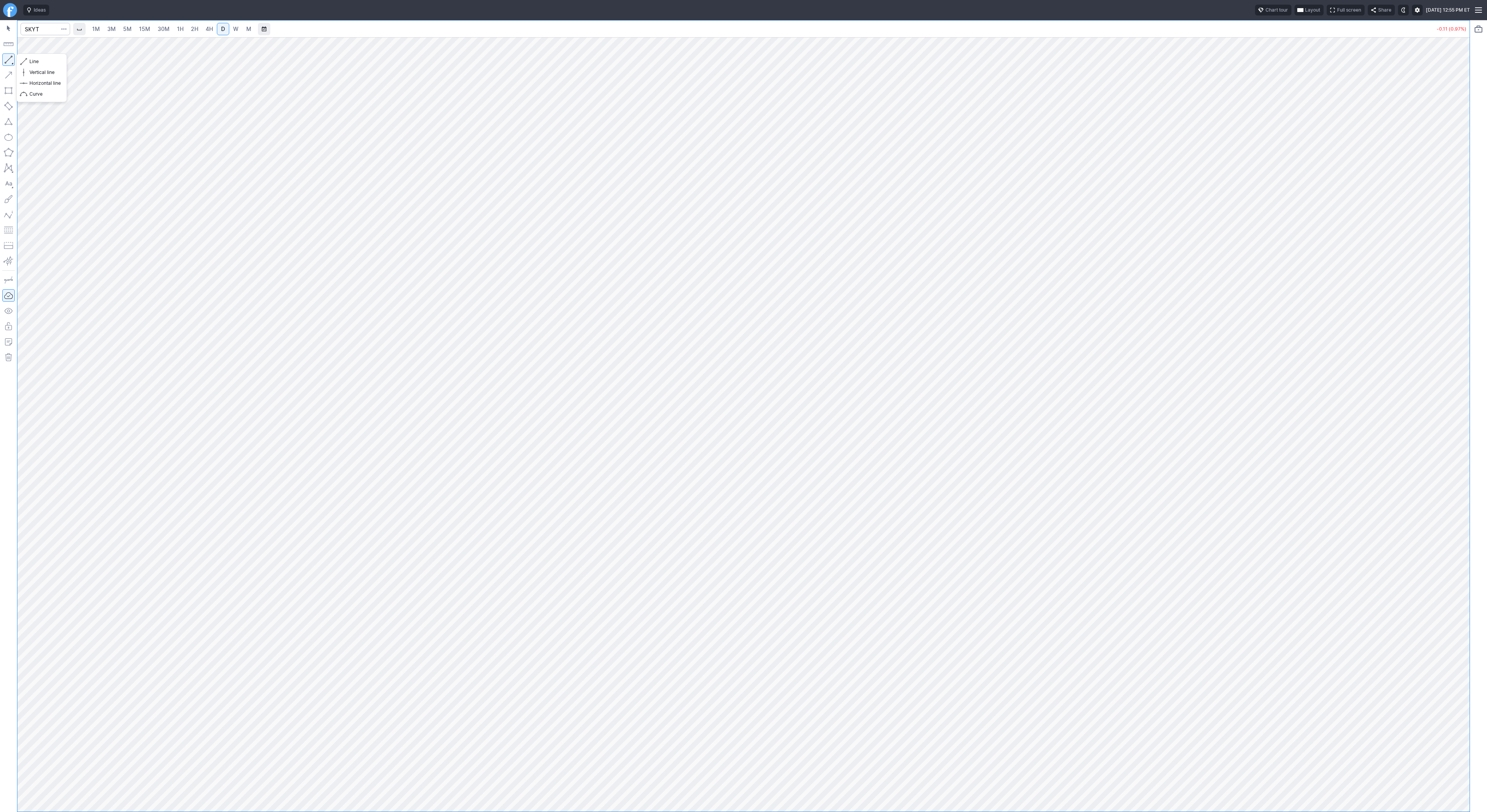
click at [6, 57] on button "button" at bounding box center [8, 59] width 12 height 12
click at [37, 62] on span "Line" at bounding box center [45, 61] width 31 height 8
click at [3, 55] on button "button" at bounding box center [8, 59] width 12 height 12
click at [9, 62] on button "button" at bounding box center [8, 59] width 12 height 12
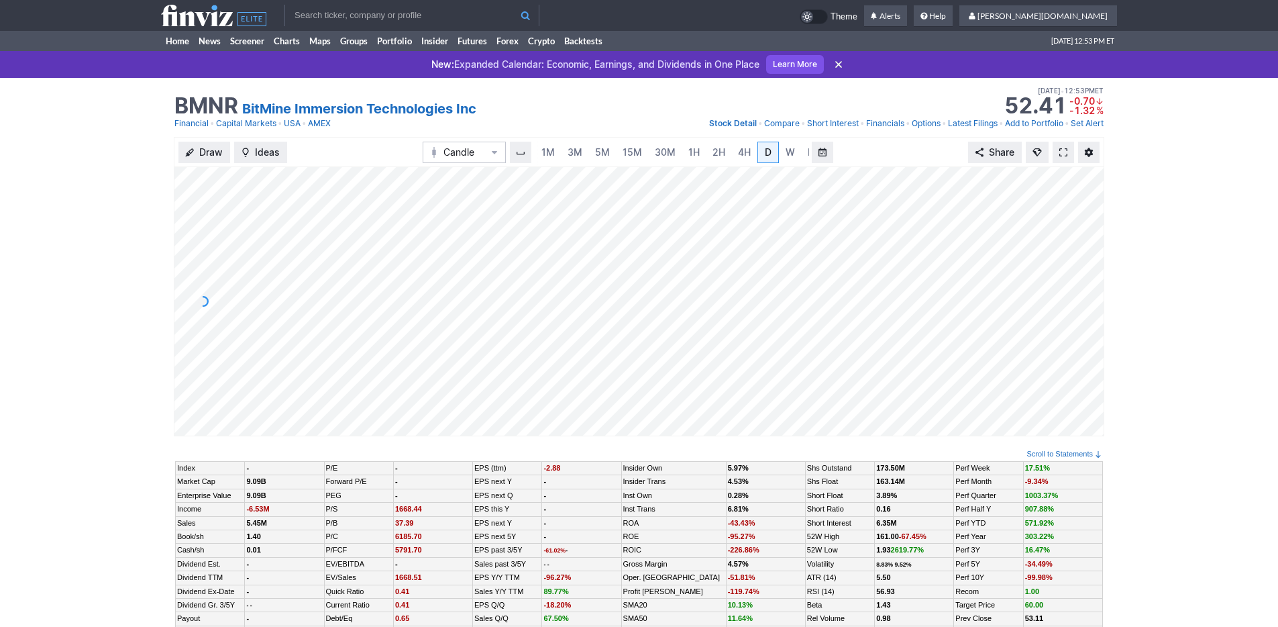
scroll to position [0, 13]
click at [587, 154] on span "5M" at bounding box center [589, 151] width 15 height 11
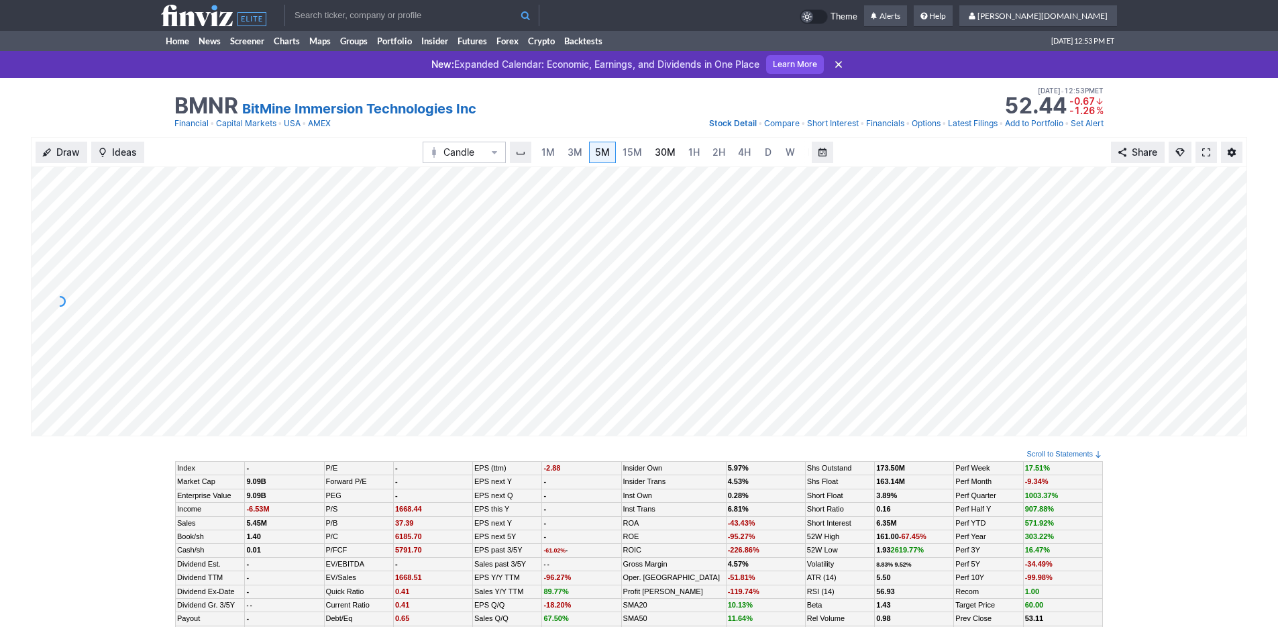
click at [656, 157] on span "30M" at bounding box center [665, 151] width 21 height 11
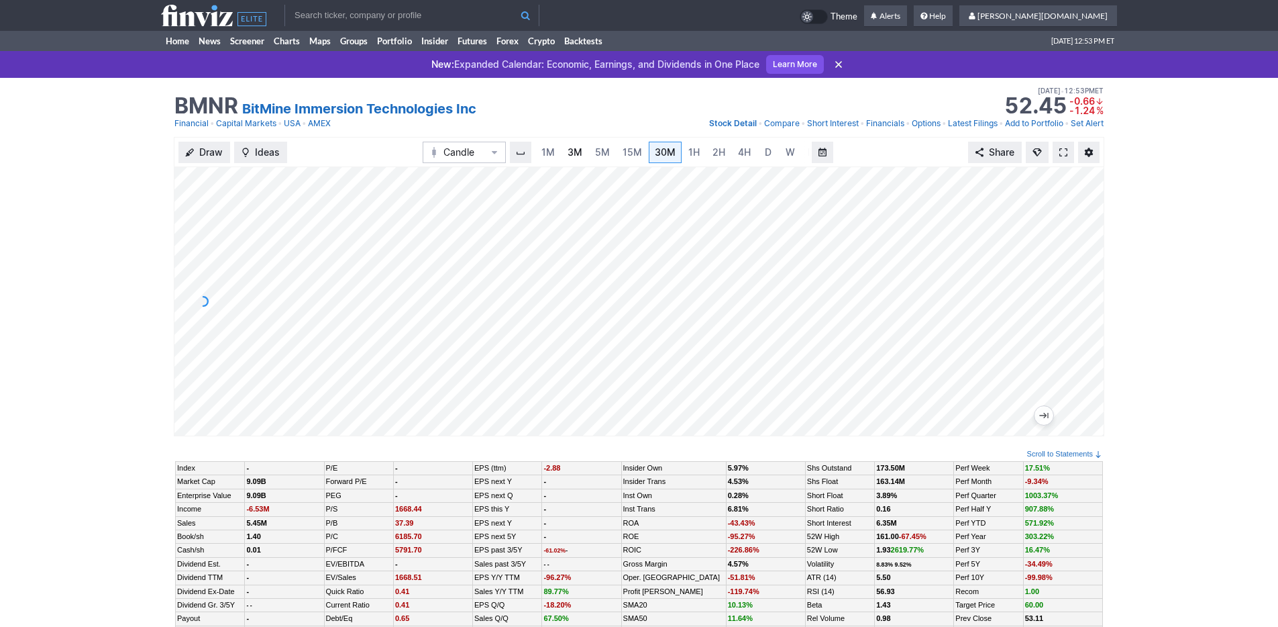
click at [570, 150] on span "3M" at bounding box center [575, 151] width 15 height 11
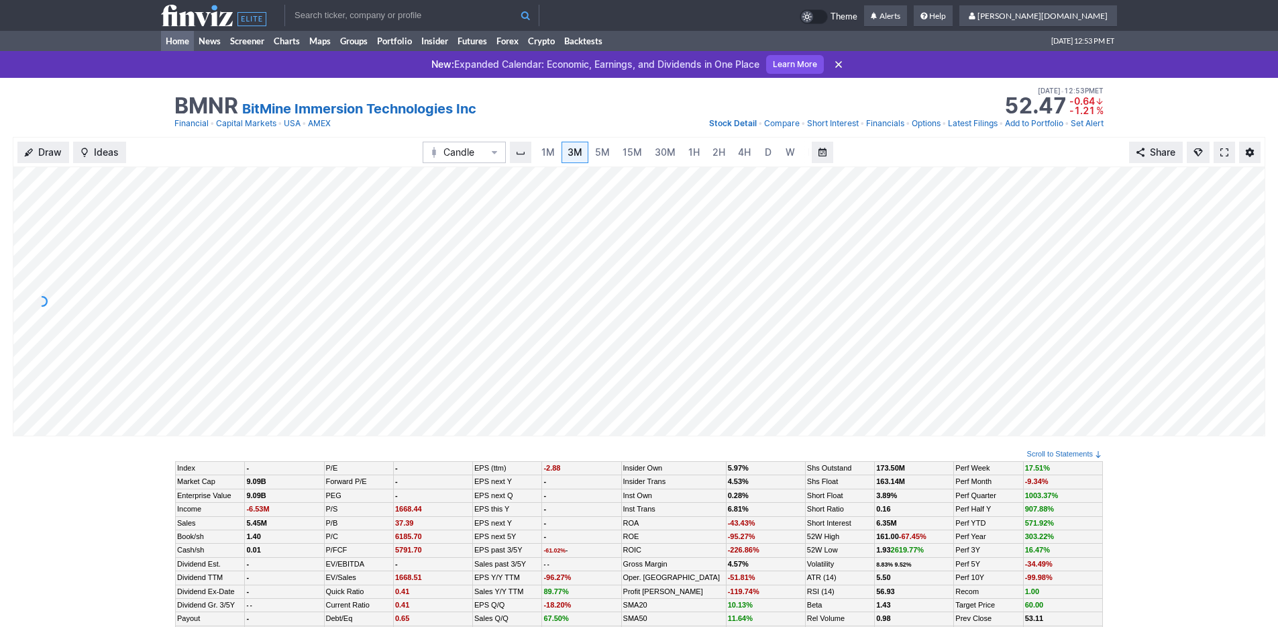
click at [182, 43] on link "Home" at bounding box center [177, 41] width 33 height 20
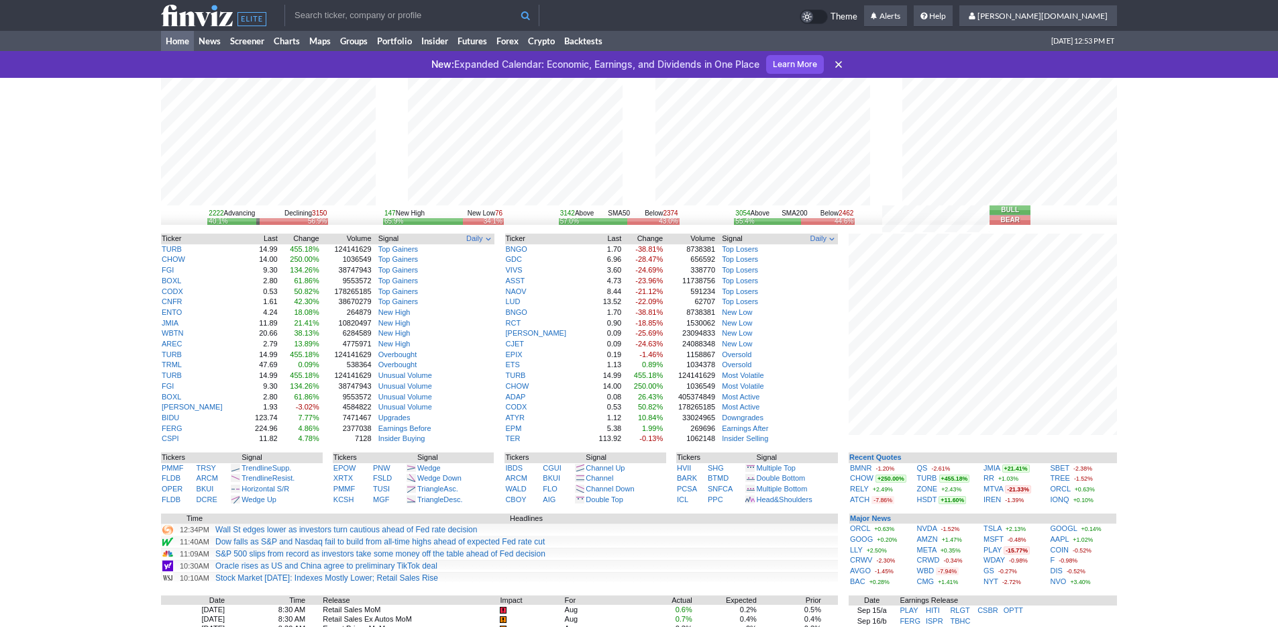
click at [345, 12] on input "text" at bounding box center [411, 15] width 255 height 21
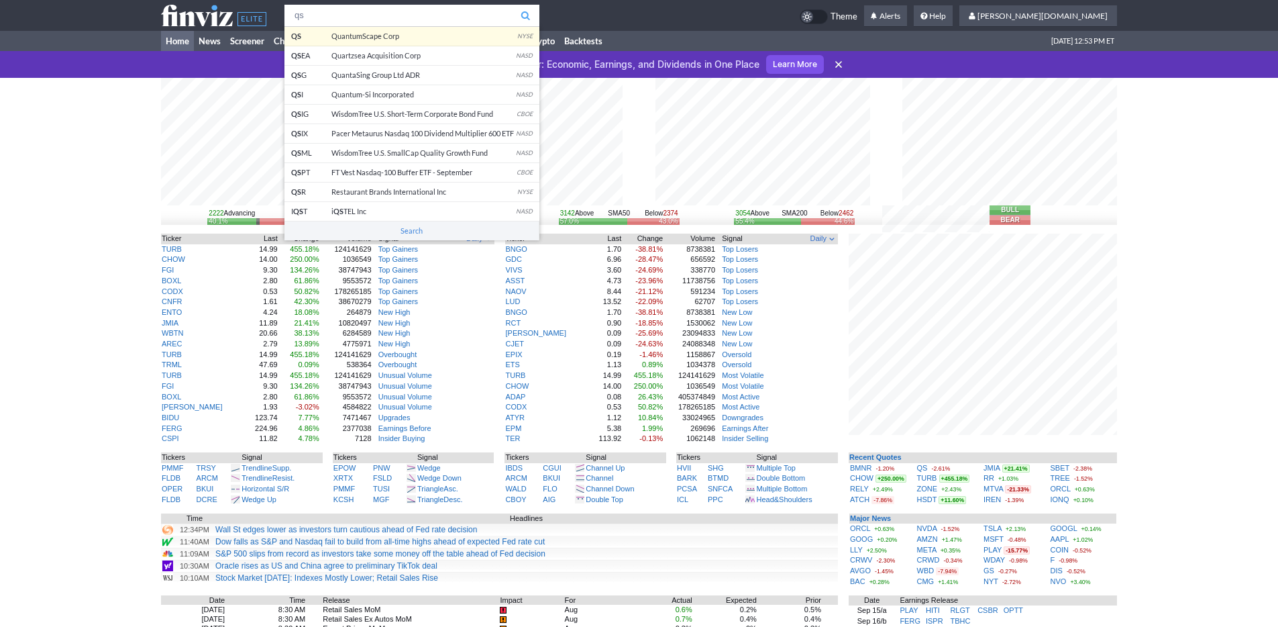
type input "qs"
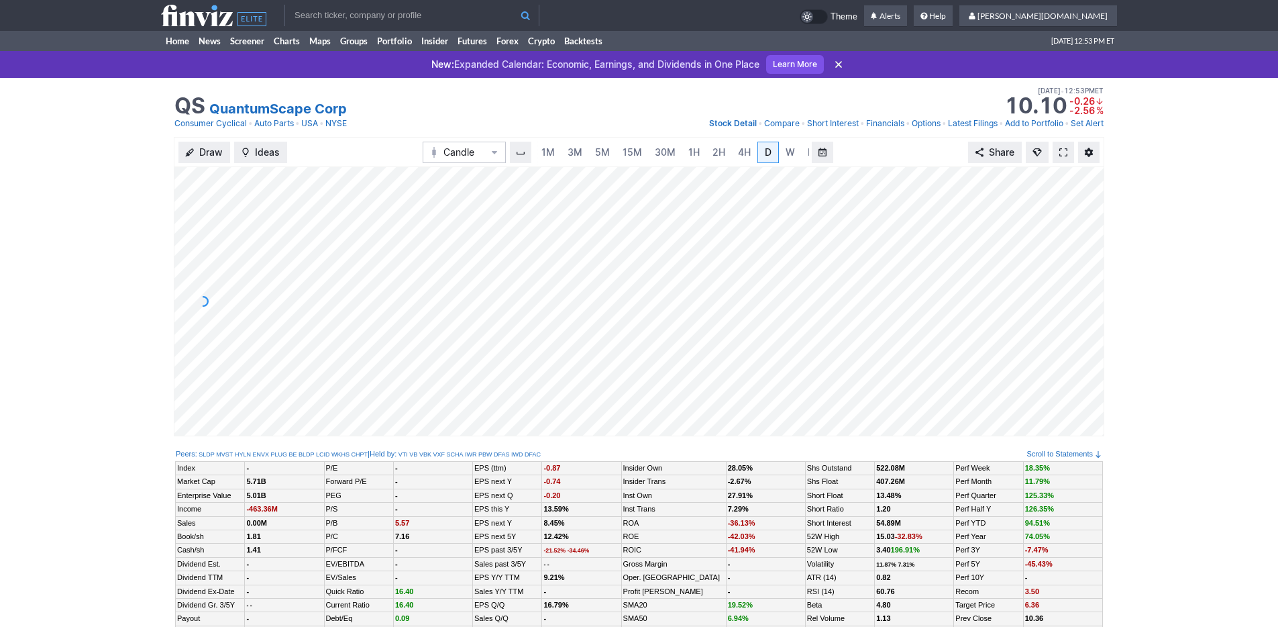
scroll to position [0, 13]
click at [576, 154] on link "5M" at bounding box center [589, 152] width 27 height 21
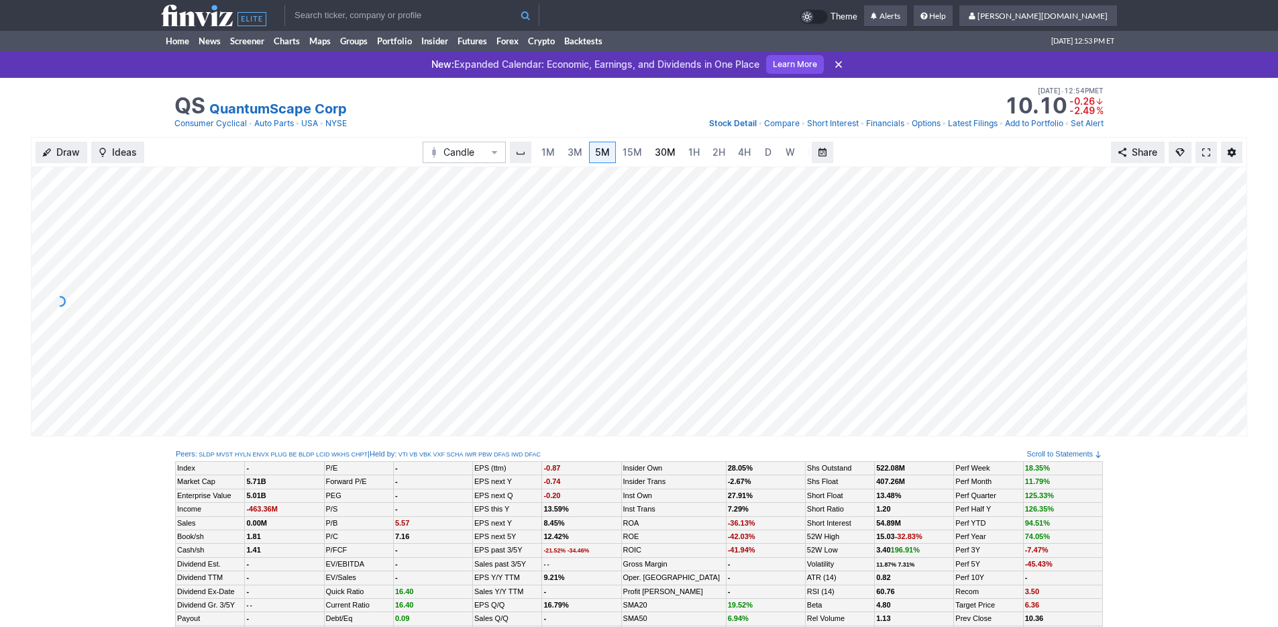
click at [649, 151] on link "30M" at bounding box center [665, 152] width 33 height 21
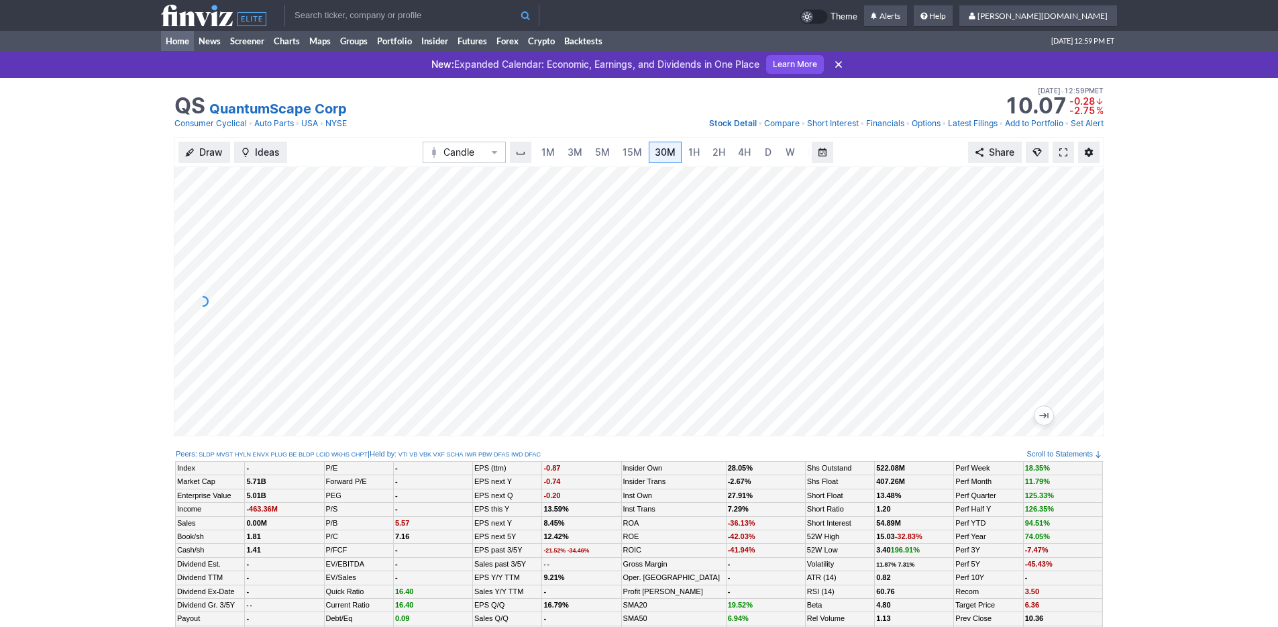
click at [167, 43] on link "Home" at bounding box center [177, 41] width 33 height 20
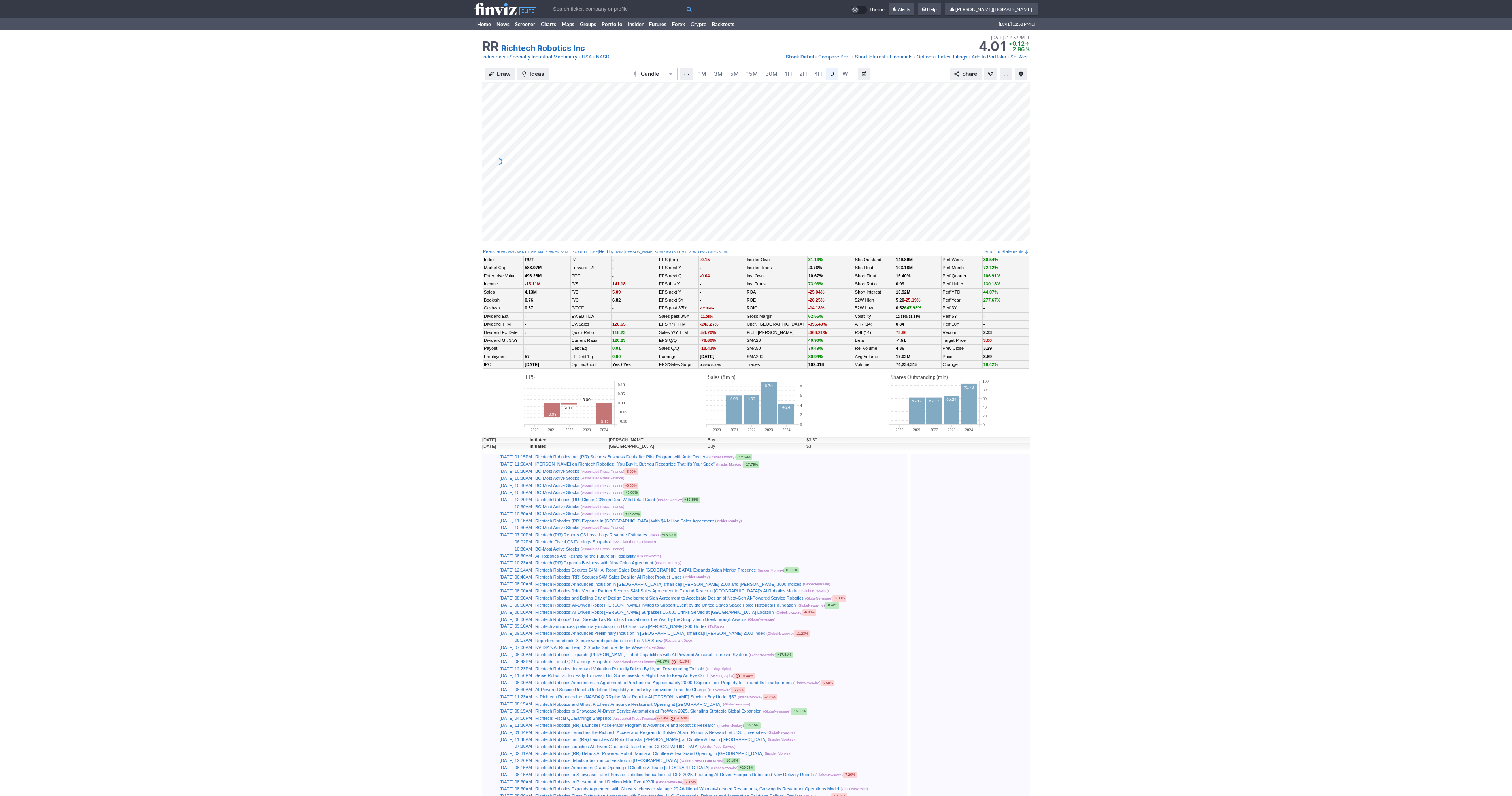
scroll to position [0, 8]
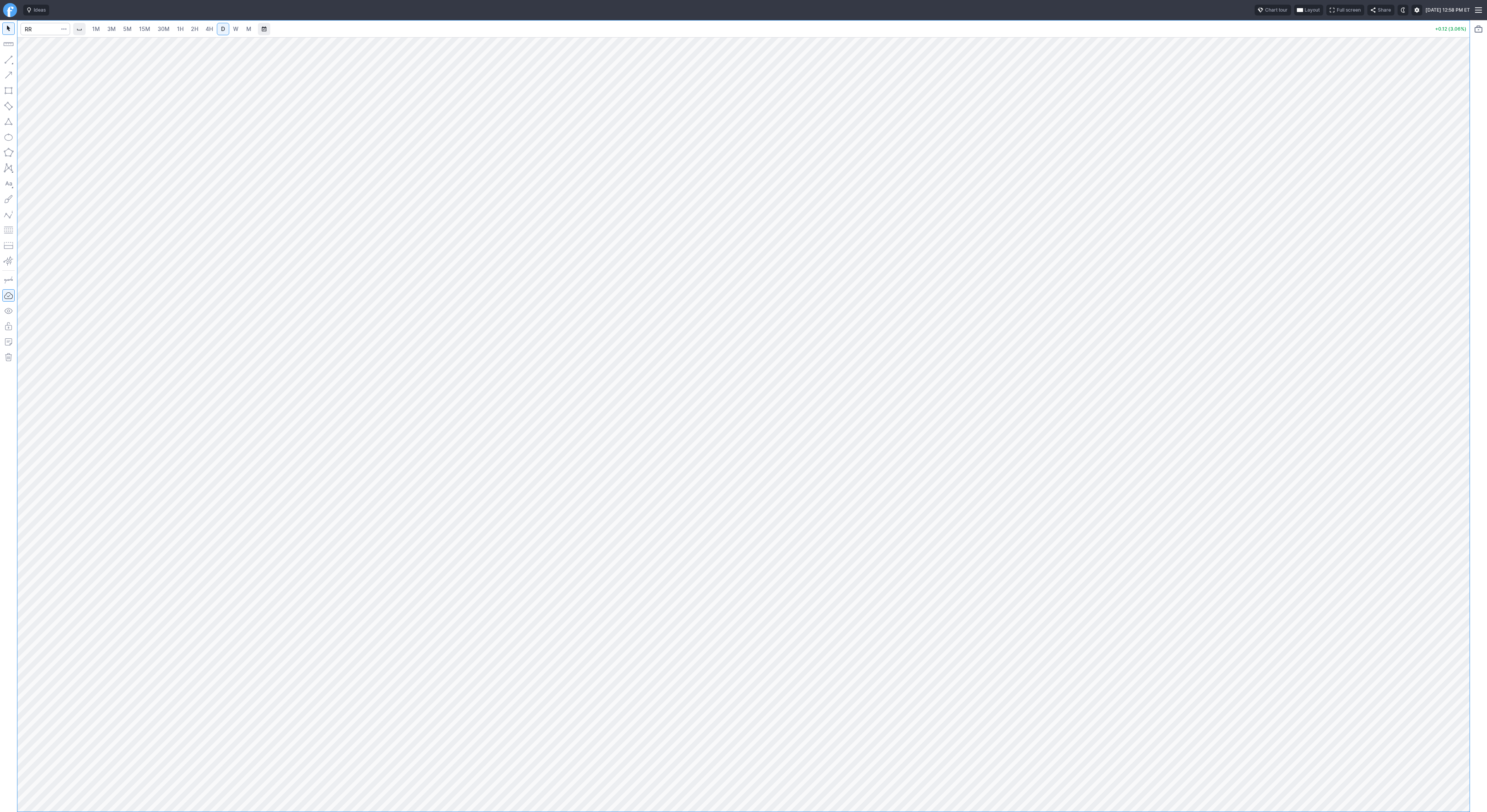
click at [123, 29] on span "5M" at bounding box center [127, 28] width 9 height 6
click at [178, 29] on span "1H" at bounding box center [180, 28] width 6 height 6
click at [199, 31] on link "2H" at bounding box center [195, 29] width 14 height 12
click at [217, 29] on link "D" at bounding box center [223, 29] width 12 height 12
click at [41, 63] on span "Line" at bounding box center [45, 61] width 31 height 8
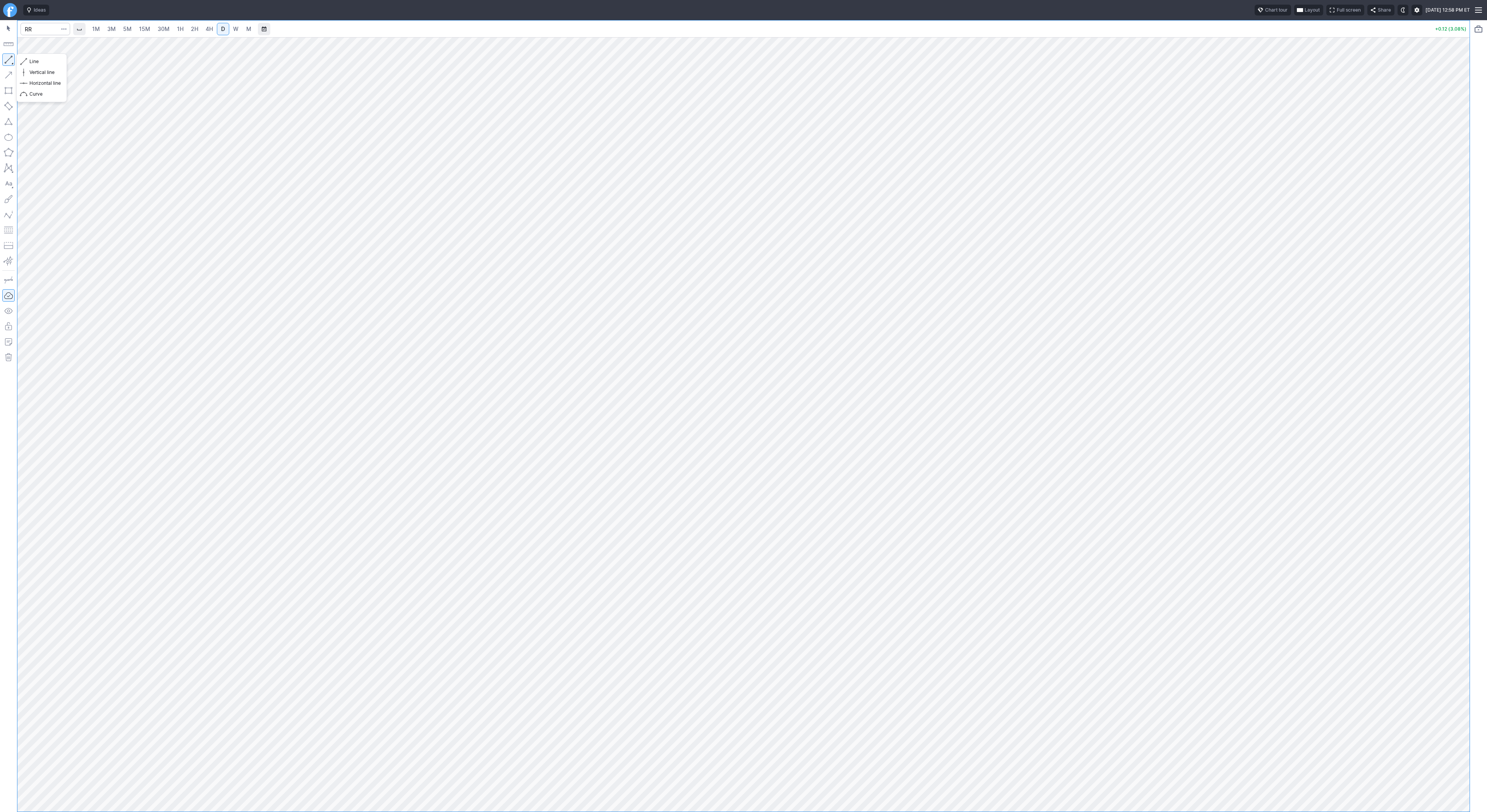
click at [13, 63] on button "button" at bounding box center [8, 59] width 12 height 12
click at [10, 56] on button "button" at bounding box center [8, 59] width 12 height 12
click at [32, 31] on input "Search" at bounding box center [46, 29] width 50 height 12
type input "qs"
click at [81, 46] on span "QuantumScape Corp" at bounding box center [75, 46] width 45 height 6
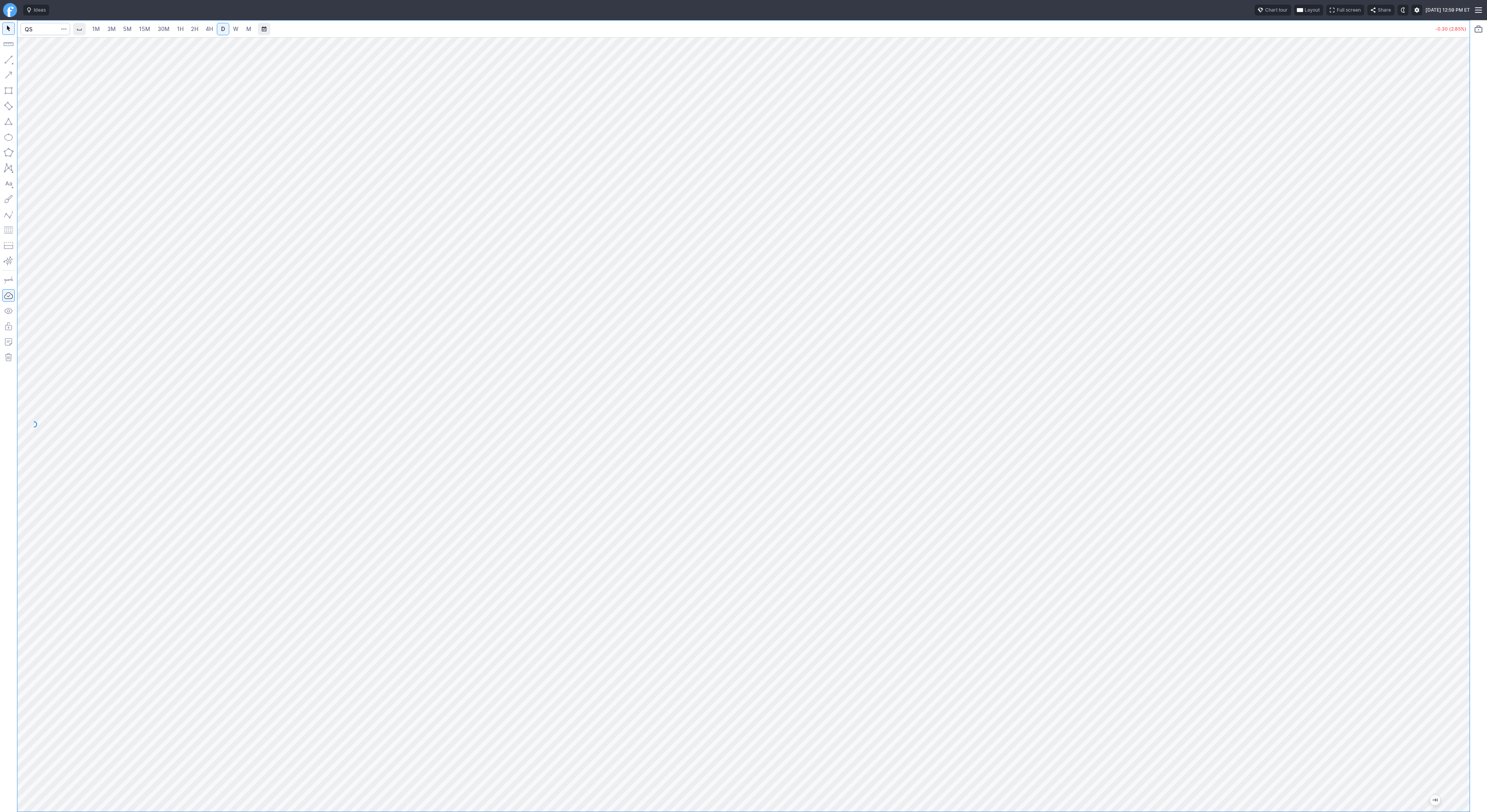
click at [1454, 503] on div at bounding box center [1462, 422] width 16 height 755
click at [38, 31] on input "Search" at bounding box center [46, 29] width 50 height 12
type input "bmnr"
click at [177, 29] on span "1H" at bounding box center [180, 28] width 6 height 6
click at [160, 29] on span "30M" at bounding box center [163, 28] width 12 height 6
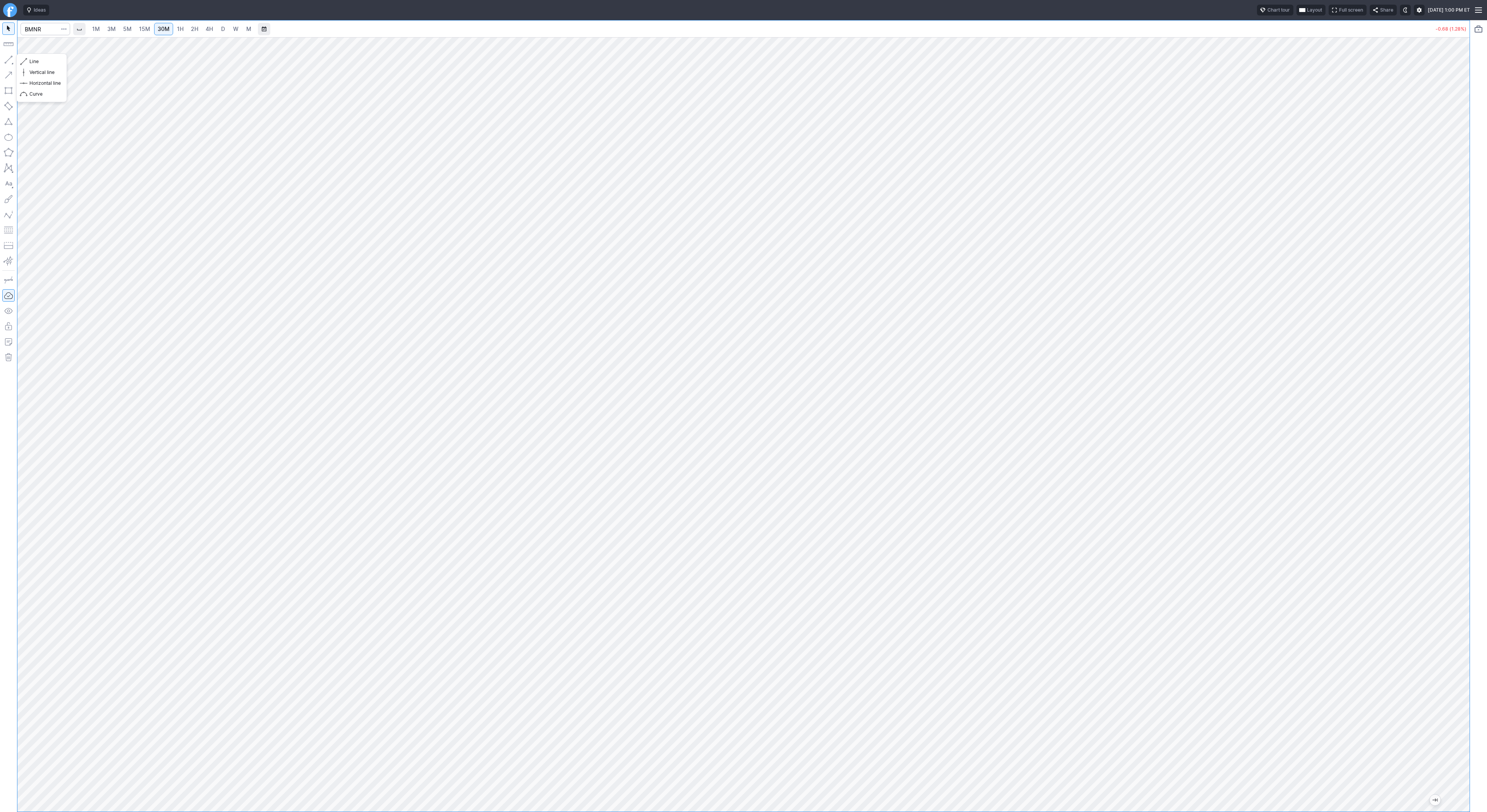
click at [9, 59] on button "button" at bounding box center [8, 59] width 12 height 12
click at [128, 32] on span "5M" at bounding box center [127, 29] width 9 height 8
click at [160, 27] on span "30M" at bounding box center [163, 28] width 12 height 6
click at [36, 33] on input "Search" at bounding box center [46, 29] width 50 height 12
type input "rr"
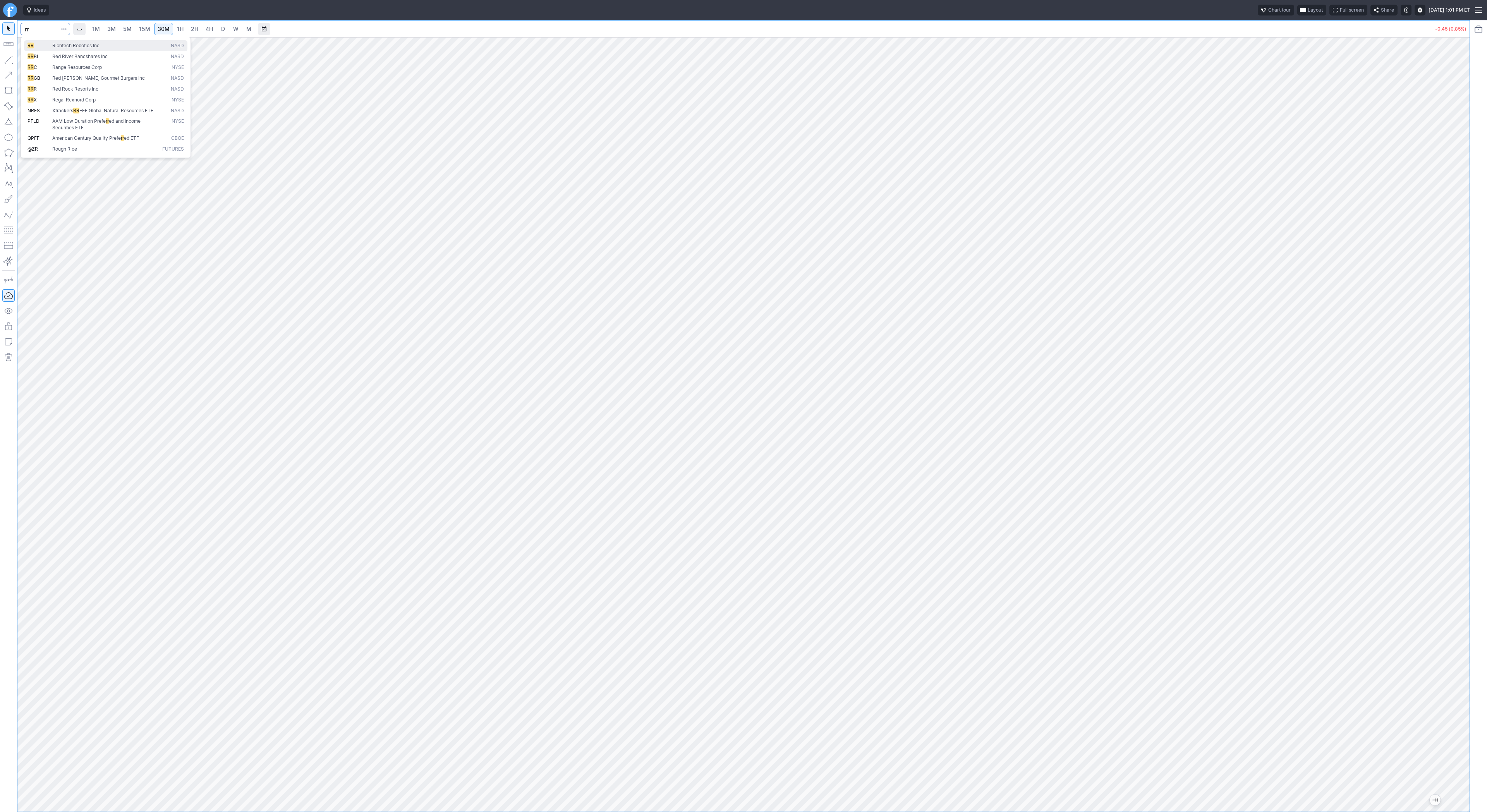
click at [65, 48] on span "Richtech Robotics Inc" at bounding box center [76, 46] width 47 height 6
click at [11, 59] on button "button" at bounding box center [8, 59] width 12 height 12
click at [221, 30] on span "D" at bounding box center [223, 29] width 5 height 8
click at [43, 30] on input "Search" at bounding box center [46, 29] width 50 height 12
type input "bmnr"
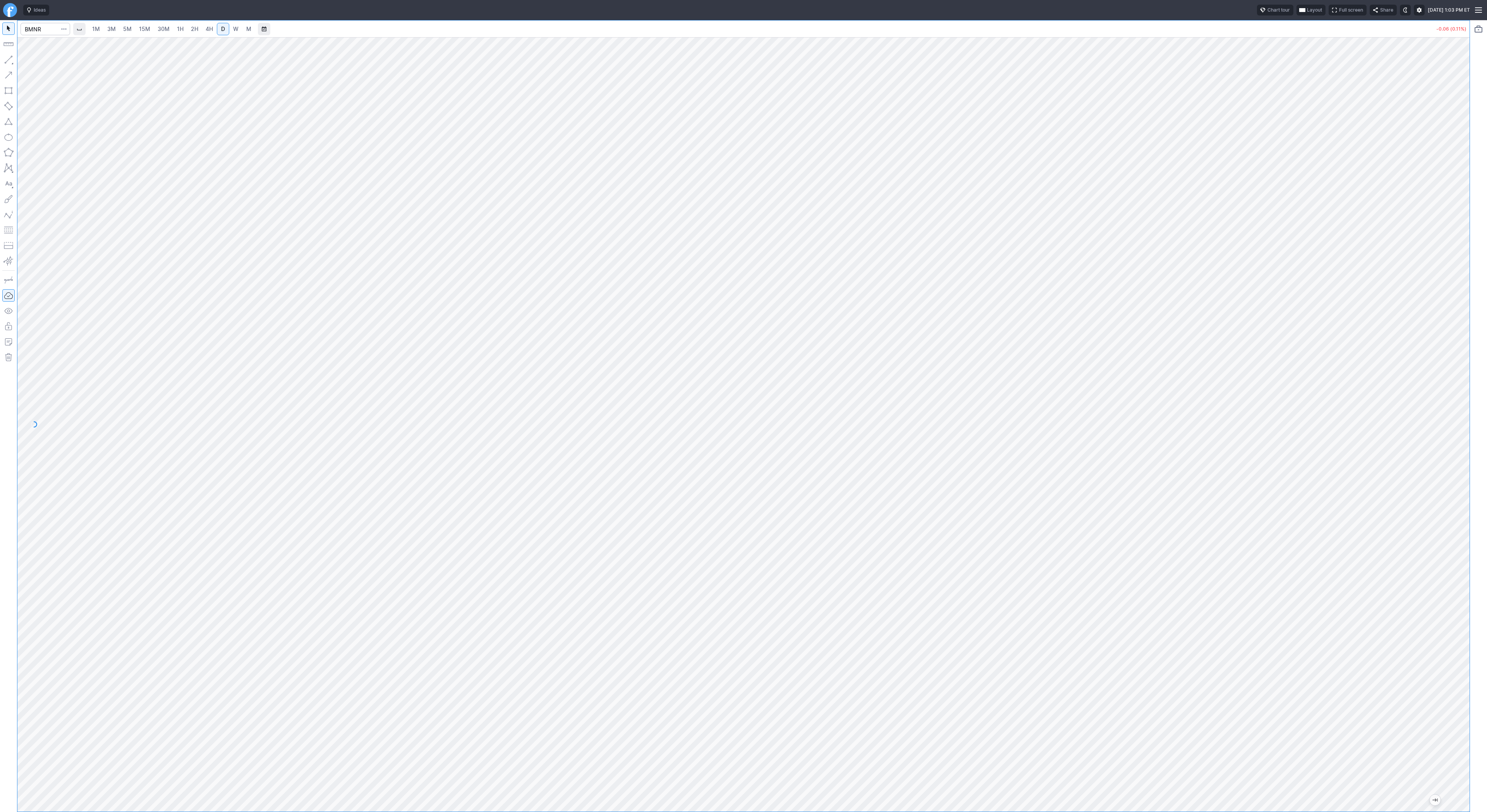
click at [116, 30] on link "3M" at bounding box center [111, 29] width 16 height 12
click at [136, 30] on link "15M" at bounding box center [145, 29] width 18 height 12
click at [37, 59] on span "Line" at bounding box center [45, 61] width 31 height 8
click at [104, 27] on link "3M" at bounding box center [111, 29] width 16 height 12
click at [191, 28] on span "2H" at bounding box center [195, 28] width 8 height 6
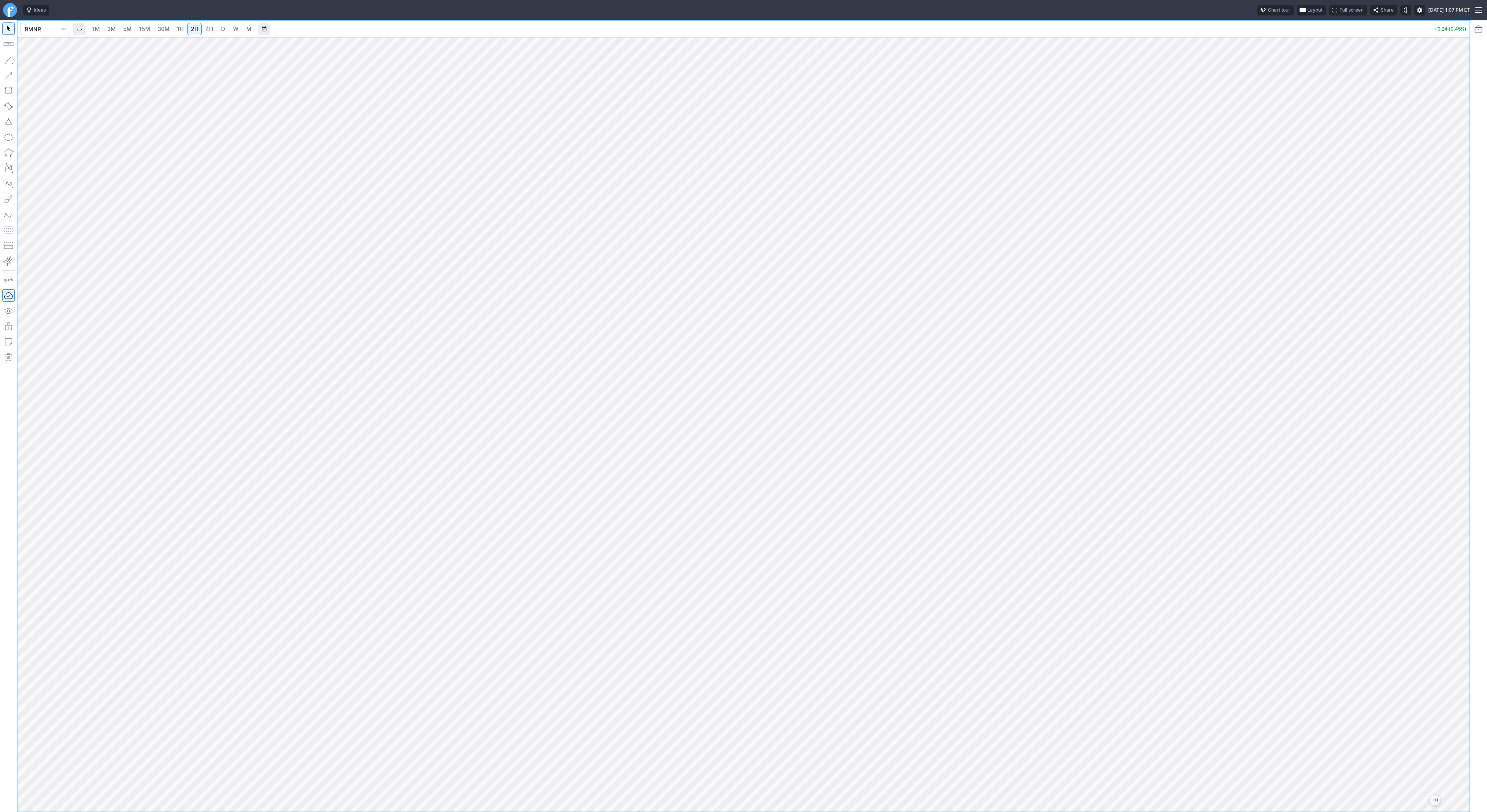
click at [114, 30] on span "3M" at bounding box center [111, 28] width 9 height 6
click at [33, 30] on input "Search" at bounding box center [46, 29] width 50 height 12
type input "eth"
click at [62, 142] on span "ereum / USD" at bounding box center [73, 143] width 28 height 6
click at [209, 31] on span "4H" at bounding box center [209, 28] width 8 height 6
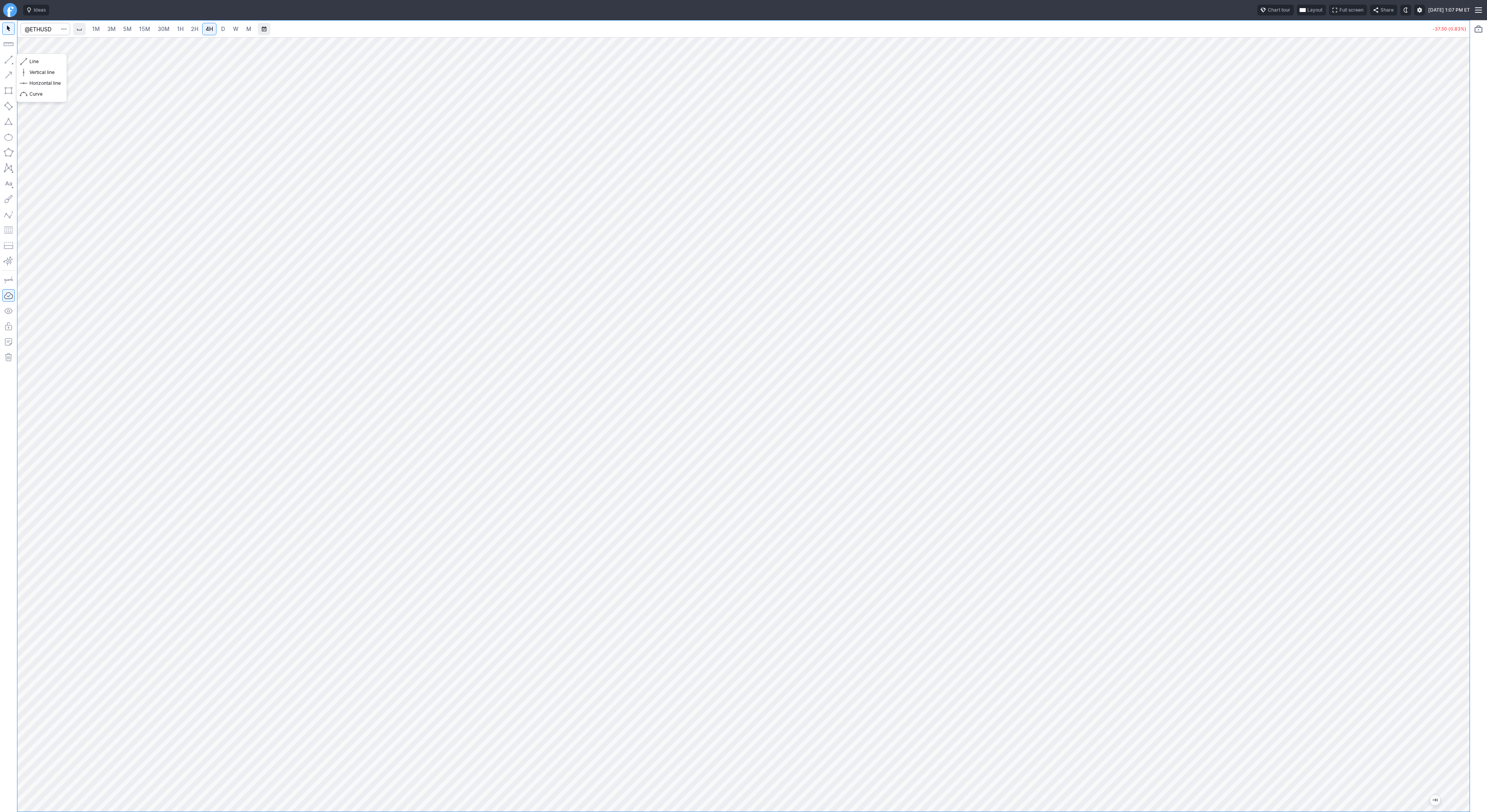
click at [6, 59] on button "button" at bounding box center [8, 59] width 12 height 12
click at [226, 28] on link "D" at bounding box center [223, 29] width 12 height 12
click at [107, 28] on span "3M" at bounding box center [111, 28] width 9 height 6
click at [36, 31] on input "Search" at bounding box center [46, 29] width 50 height 12
type input "bmnr"
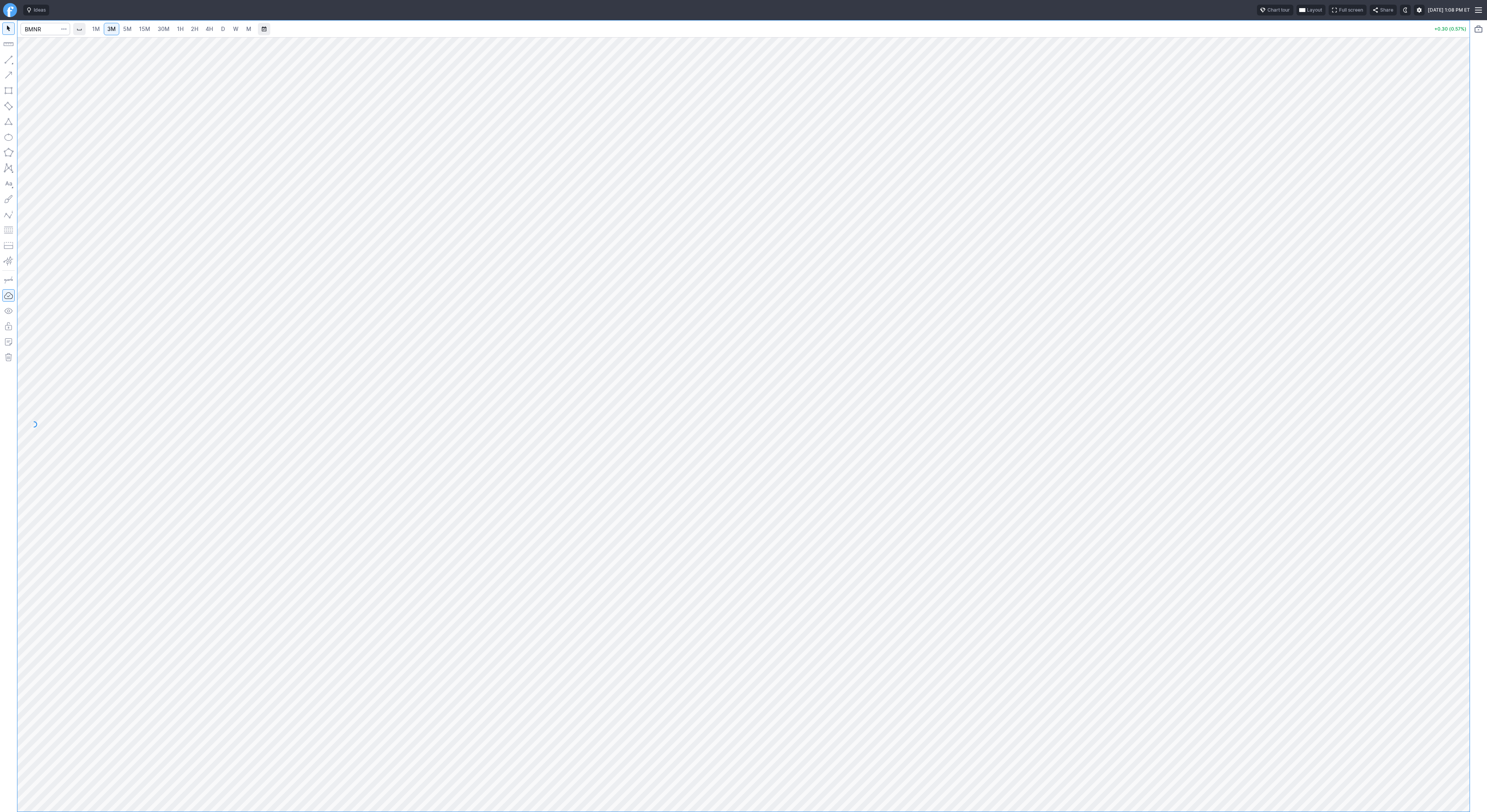
click at [174, 30] on link "1H" at bounding box center [180, 29] width 13 height 12
click at [38, 24] on input "Search" at bounding box center [46, 29] width 50 height 12
type input "bbai"
click at [206, 25] on span "4H" at bounding box center [209, 28] width 8 height 6
click at [9, 58] on button "button" at bounding box center [8, 59] width 12 height 12
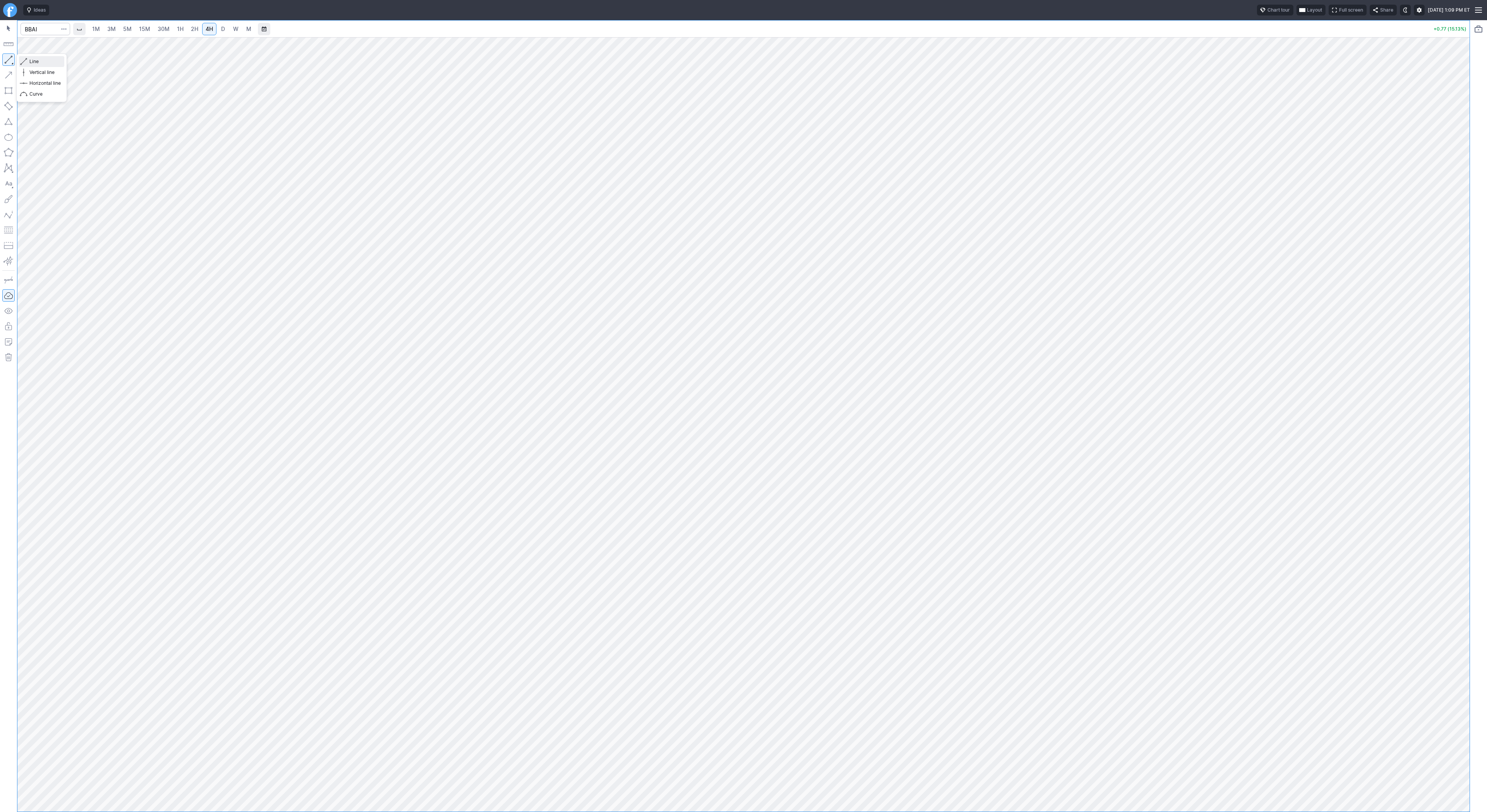
click at [44, 63] on span "Line" at bounding box center [45, 61] width 31 height 8
click at [5, 56] on button "button" at bounding box center [8, 59] width 12 height 12
drag, startPoint x: 9, startPoint y: 61, endPoint x: 9, endPoint y: 65, distance: 4.0
click at [9, 61] on button "button" at bounding box center [8, 59] width 12 height 12
click at [33, 29] on input "Search" at bounding box center [46, 29] width 50 height 12
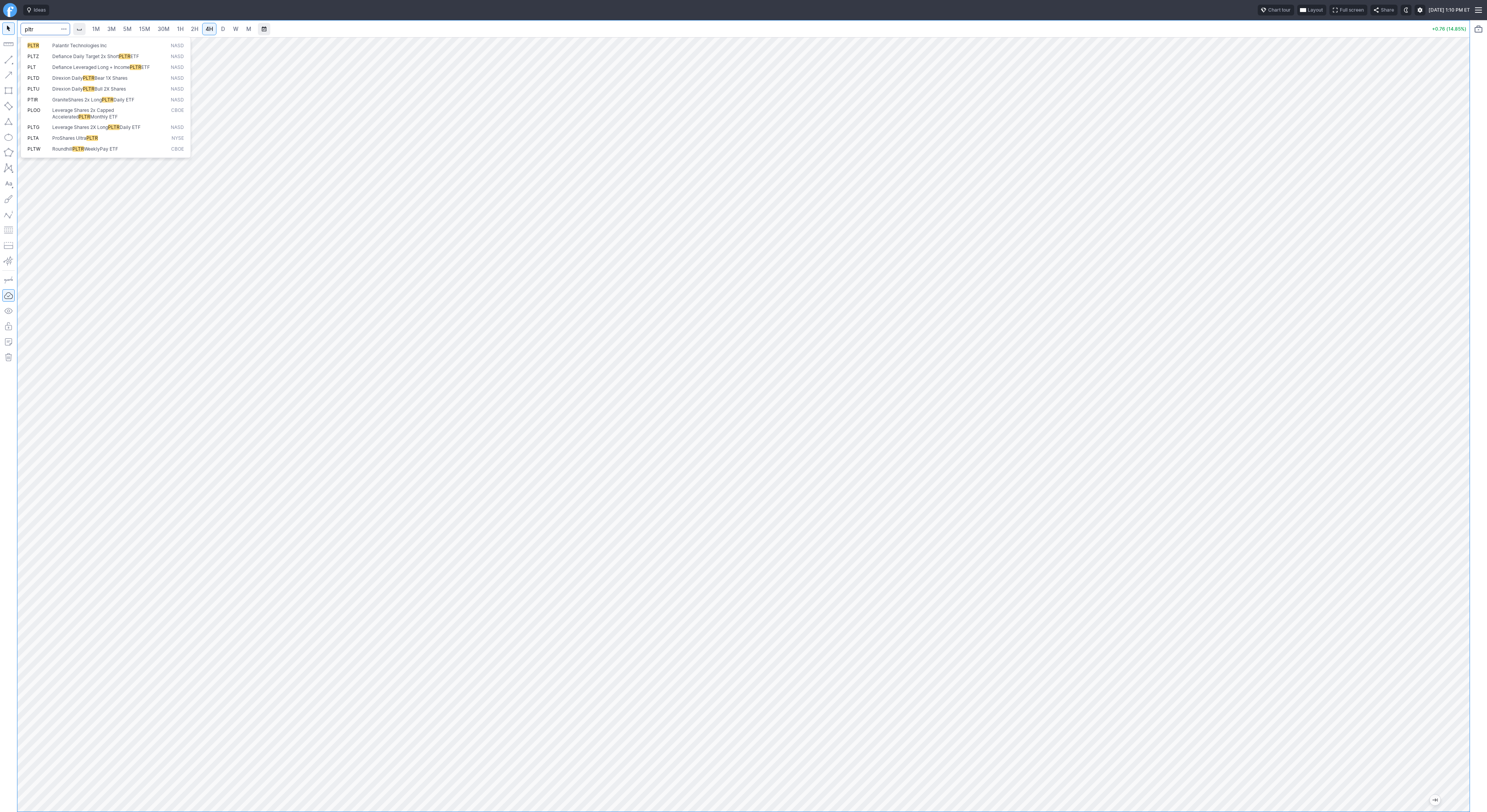
type input "pltr"
click at [33, 28] on input "Search" at bounding box center [46, 29] width 50 height 12
type input "eth"
click at [87, 144] on span "ereum / USD" at bounding box center [73, 143] width 28 height 6
click at [3, 55] on button "button" at bounding box center [8, 59] width 12 height 12
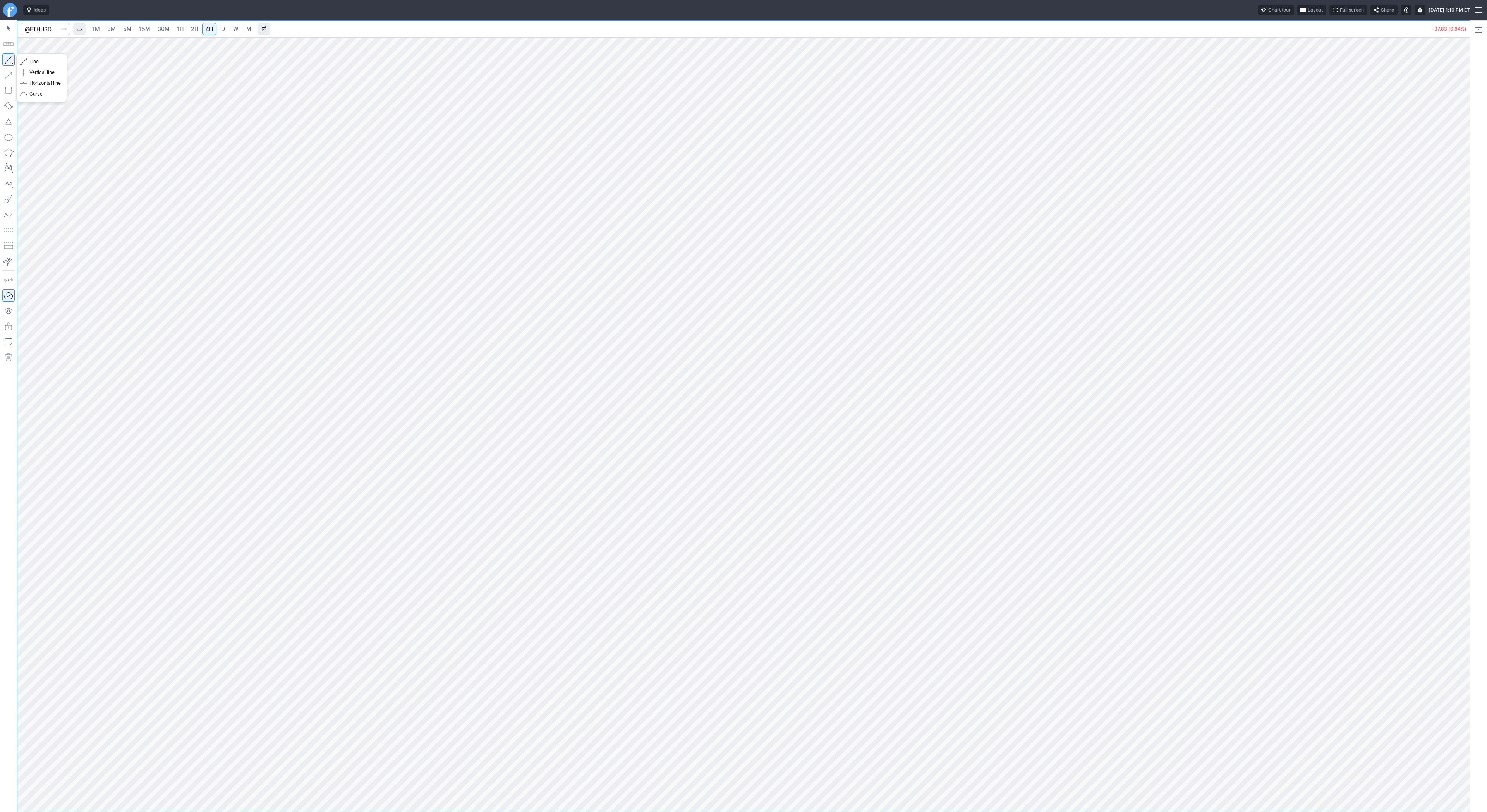
click at [5, 59] on button "button" at bounding box center [8, 59] width 12 height 12
drag, startPoint x: 9, startPoint y: 56, endPoint x: 18, endPoint y: 85, distance: 30.4
click at [9, 58] on button "button" at bounding box center [8, 59] width 12 height 12
click at [46, 30] on input "Search" at bounding box center [46, 29] width 50 height 12
type input "bmnr"
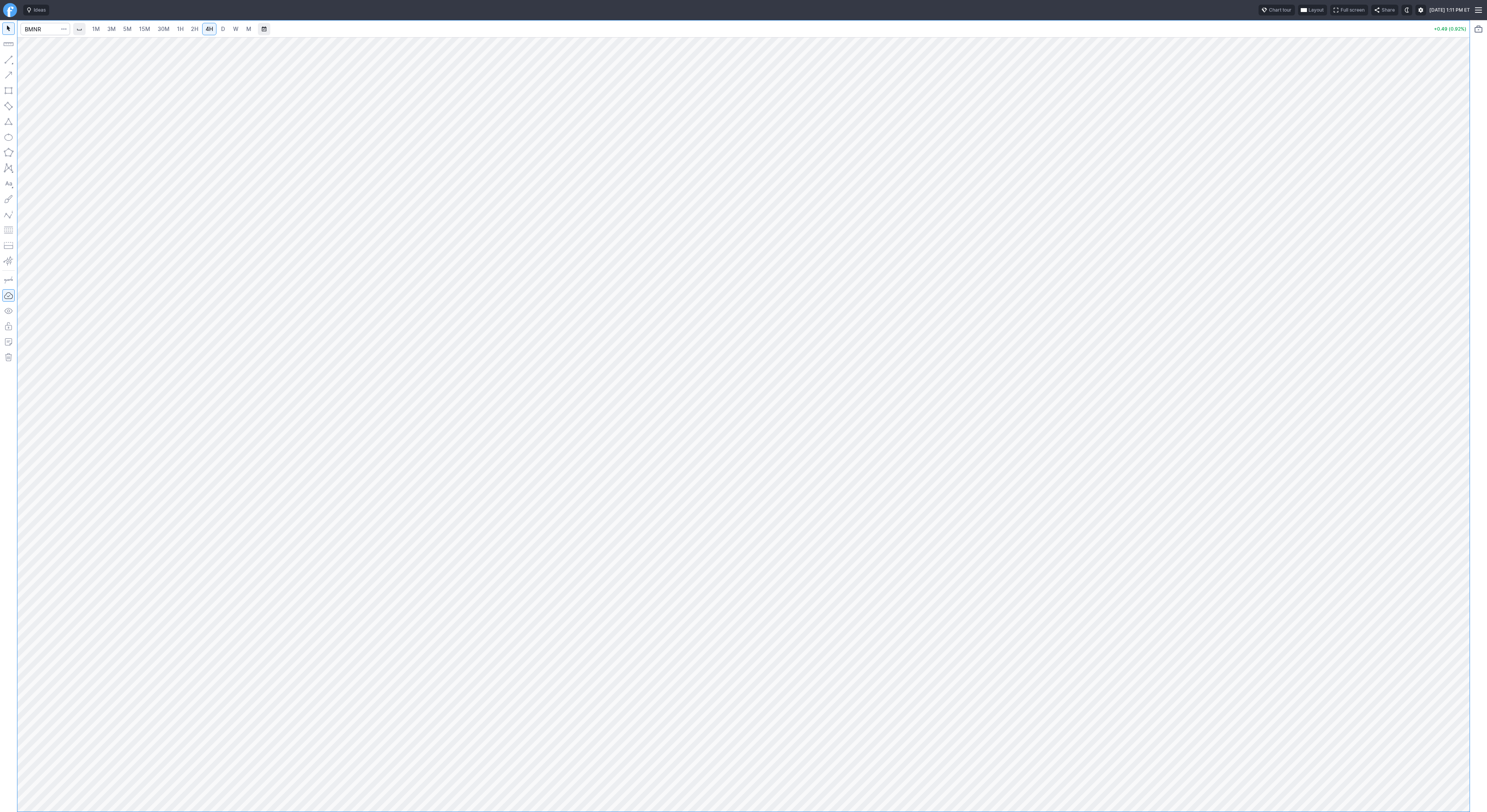
click at [129, 30] on span "5M" at bounding box center [127, 28] width 9 height 6
click at [165, 31] on span "30M" at bounding box center [163, 28] width 12 height 6
click at [128, 25] on span "5M" at bounding box center [127, 28] width 9 height 6
click at [147, 28] on span "15M" at bounding box center [144, 28] width 11 height 6
click at [6, 58] on button "button" at bounding box center [8, 59] width 12 height 12
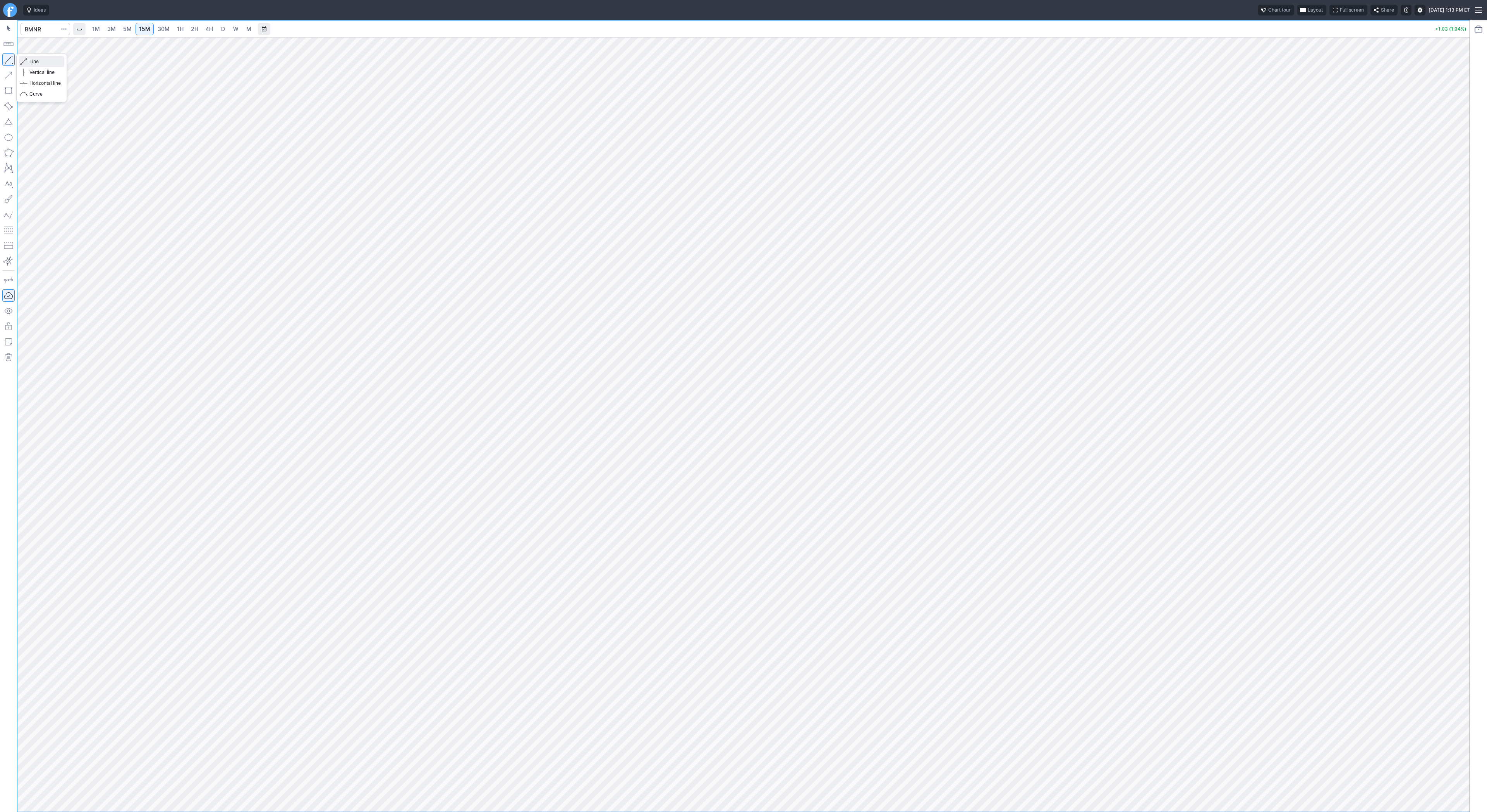
click at [32, 58] on span "Line" at bounding box center [45, 61] width 31 height 8
click at [44, 29] on input "Search" at bounding box center [46, 29] width 50 height 12
type input "eth"
click at [84, 143] on span "ereum / USD" at bounding box center [73, 143] width 28 height 6
click at [204, 30] on link "4H" at bounding box center [209, 29] width 14 height 12
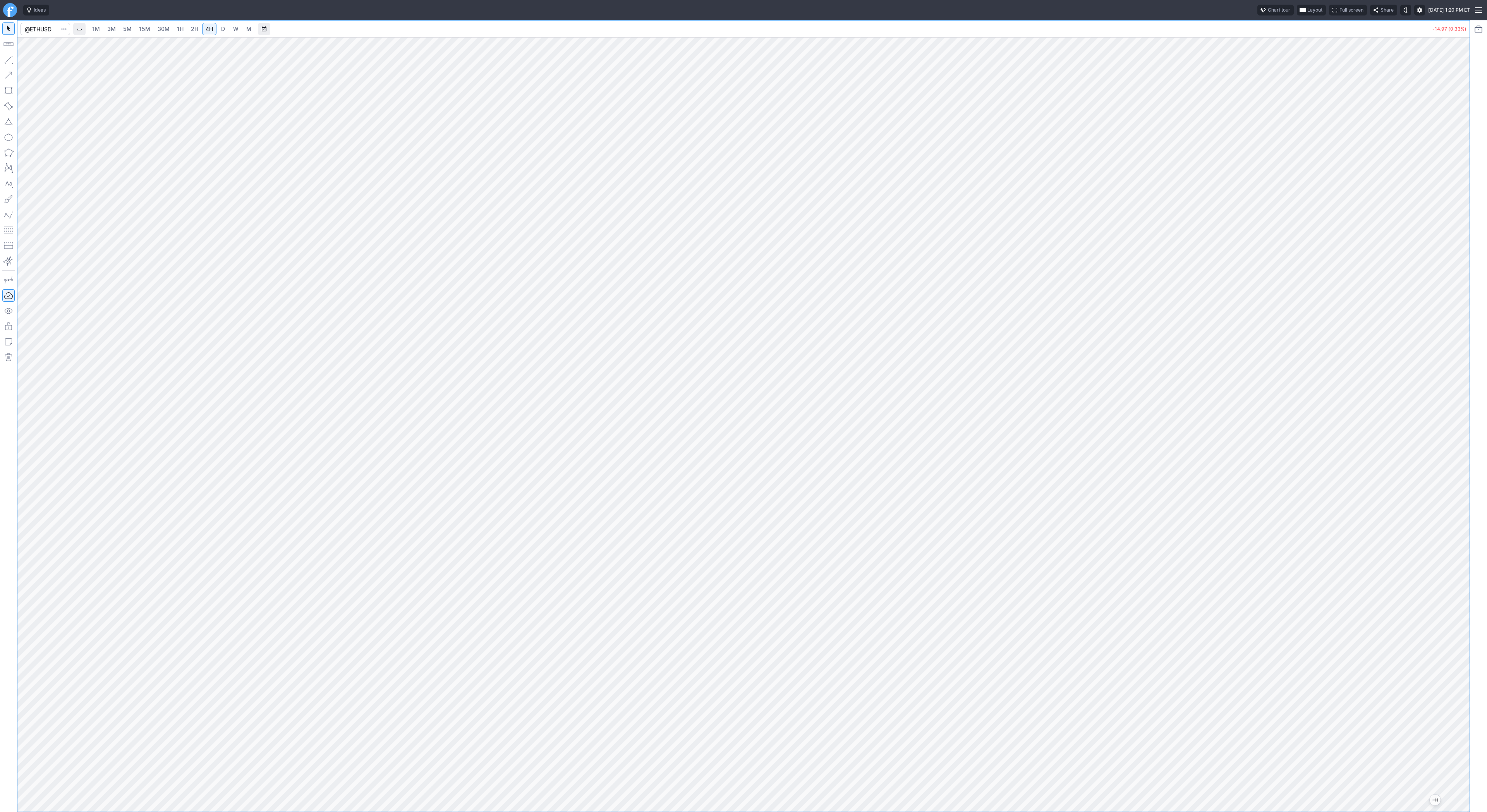
click at [233, 31] on span "W" at bounding box center [236, 28] width 5 height 6
click at [119, 32] on link "5M" at bounding box center [127, 29] width 16 height 12
click at [177, 27] on span "1H" at bounding box center [180, 28] width 6 height 6
click at [192, 32] on span "2H" at bounding box center [195, 28] width 8 height 6
click at [33, 61] on span "Line" at bounding box center [45, 61] width 31 height 8
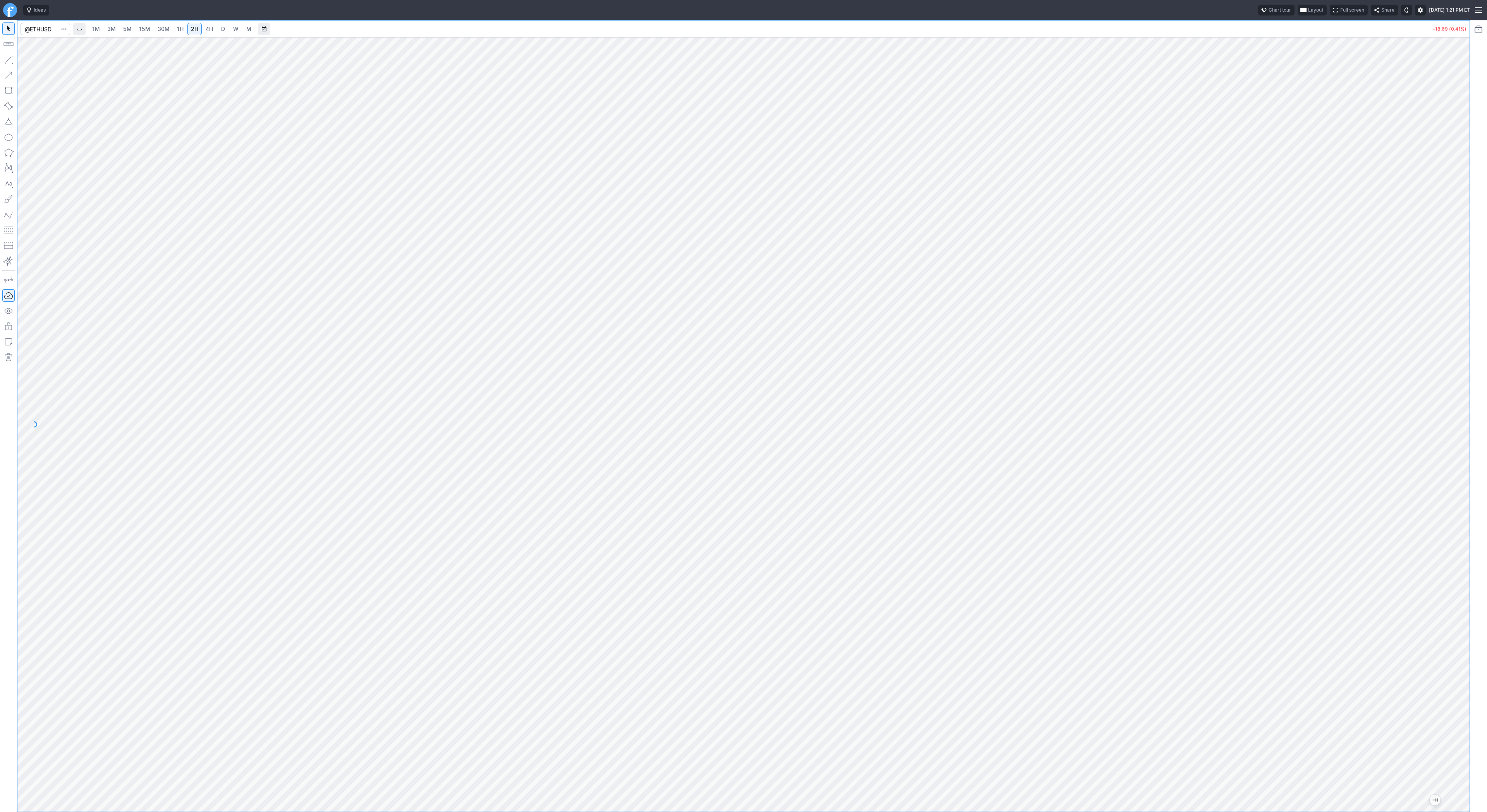
click at [115, 30] on span "3M" at bounding box center [111, 28] width 9 height 6
click at [208, 28] on span "4H" at bounding box center [209, 28] width 8 height 6
click at [46, 33] on input "Search" at bounding box center [46, 29] width 50 height 12
type input "bmnr"
click at [48, 50] on button "BMNR BitMine Immersion Technologies Inc AMEX" at bounding box center [106, 46] width 163 height 11
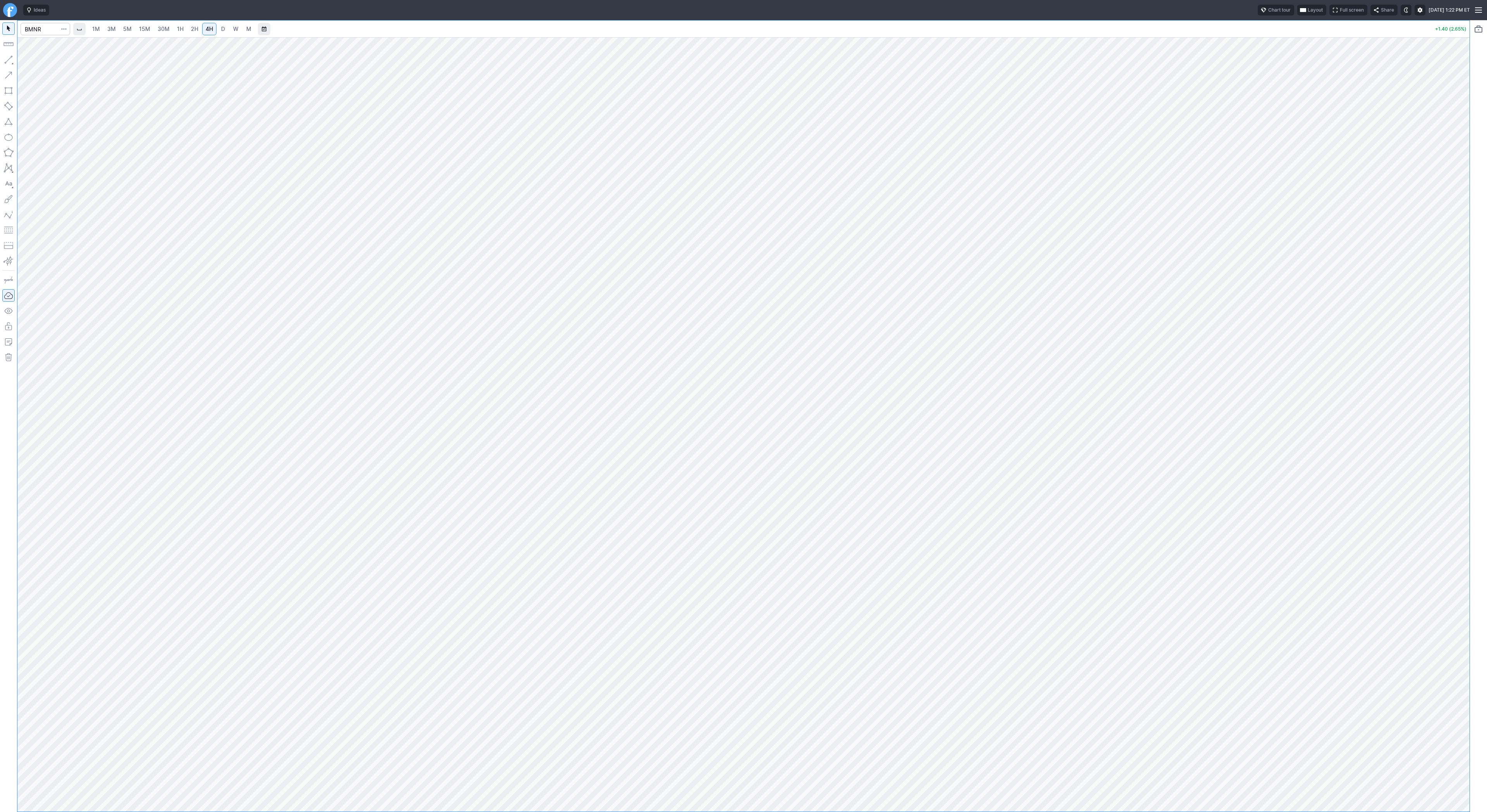
click at [111, 28] on span "3M" at bounding box center [111, 28] width 9 height 6
click at [193, 28] on span "2H" at bounding box center [195, 28] width 8 height 6
click at [174, 30] on link "1H" at bounding box center [180, 29] width 13 height 12
click at [116, 24] on link "3M" at bounding box center [111, 29] width 16 height 12
click at [191, 32] on span "2H" at bounding box center [195, 28] width 8 height 6
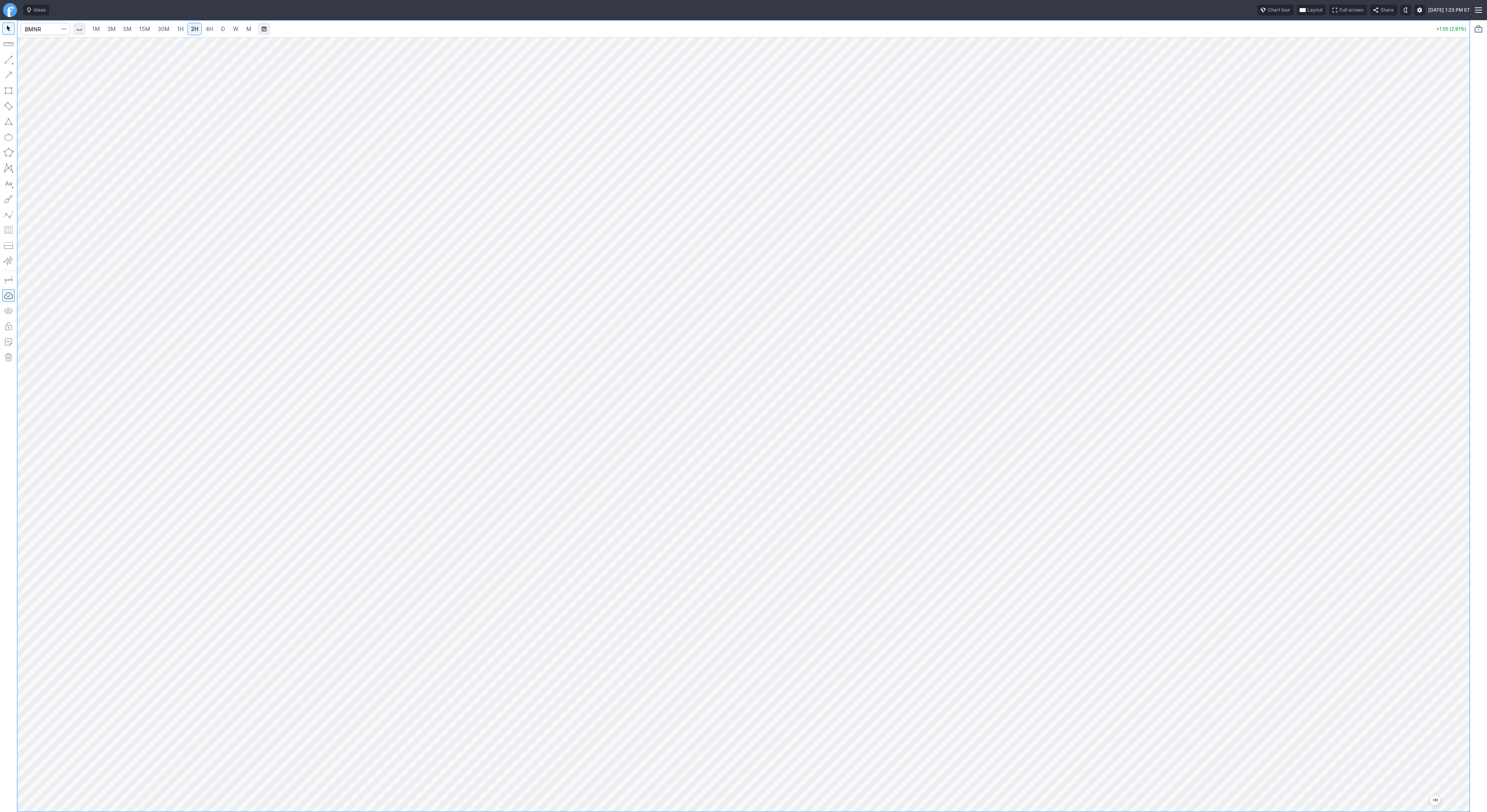
click at [218, 29] on link "D" at bounding box center [223, 29] width 12 height 12
click at [104, 28] on link "3M" at bounding box center [111, 29] width 16 height 12
click at [50, 29] on input "Search" at bounding box center [46, 29] width 50 height 12
type input "@es"
click at [65, 48] on span "S&P 500" at bounding box center [106, 46] width 110 height 6
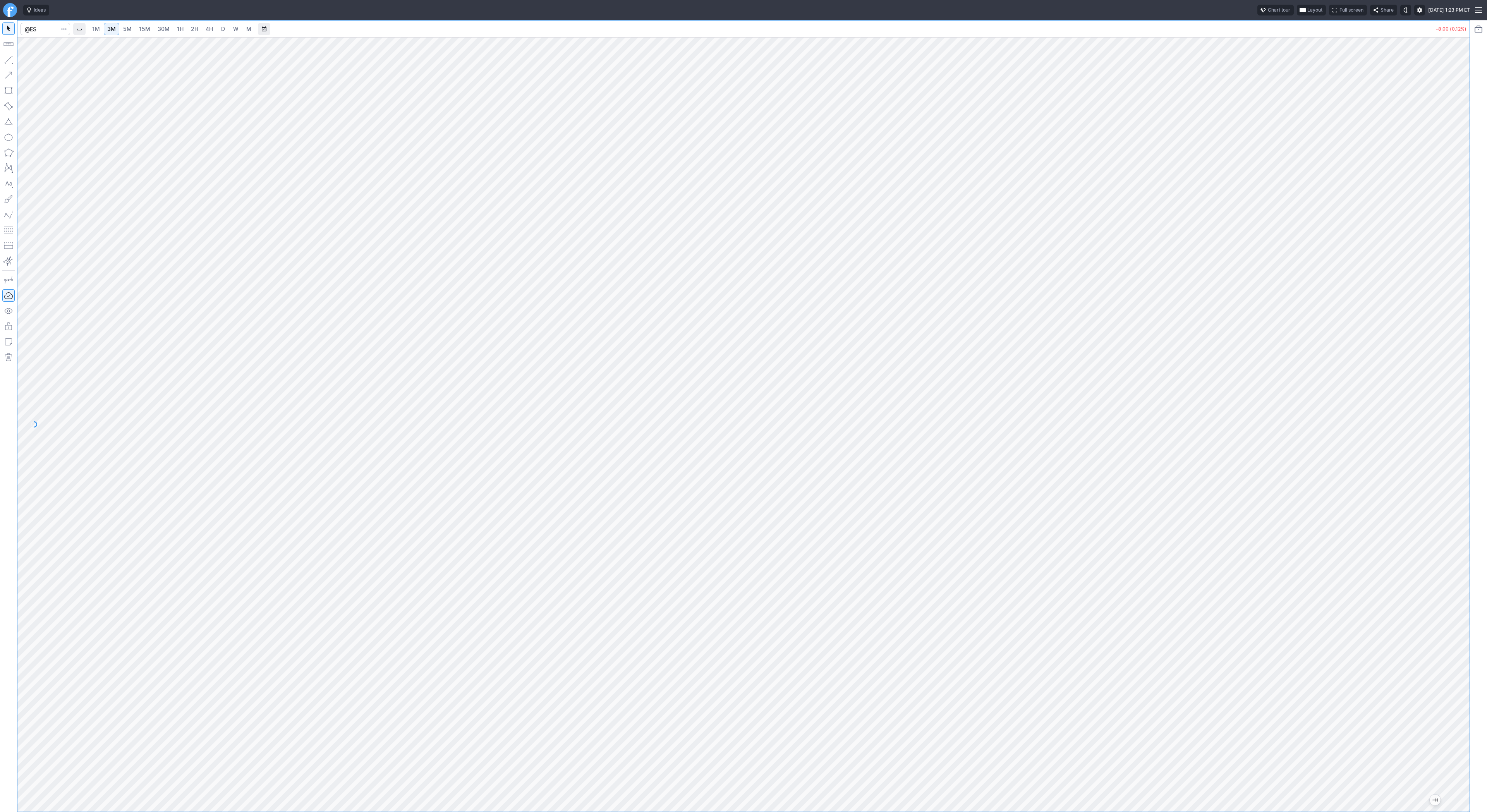
click at [207, 25] on span "4H" at bounding box center [209, 28] width 8 height 6
click at [221, 28] on span "D" at bounding box center [223, 28] width 4 height 6
click at [111, 29] on span "3M" at bounding box center [111, 28] width 9 height 6
click at [191, 28] on span "2H" at bounding box center [195, 28] width 8 height 6
click at [6, 58] on button "button" at bounding box center [8, 59] width 12 height 12
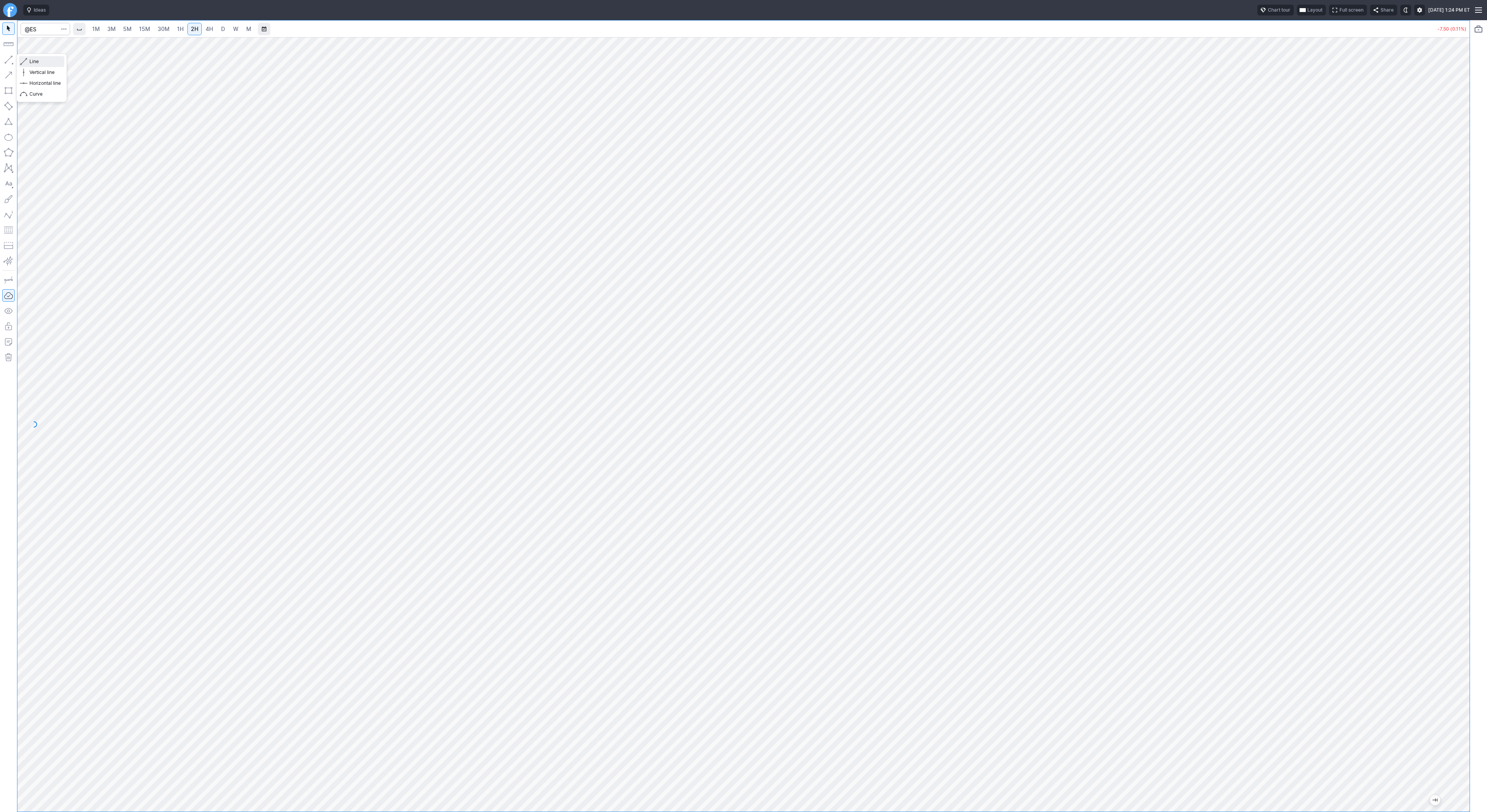
click at [44, 63] on span "Line" at bounding box center [45, 61] width 31 height 8
click at [36, 63] on span "Line" at bounding box center [45, 61] width 31 height 8
click at [164, 29] on span "30M" at bounding box center [163, 28] width 12 height 6
click at [9, 58] on button "button" at bounding box center [8, 59] width 12 height 12
click at [36, 27] on input "Search" at bounding box center [46, 29] width 50 height 12
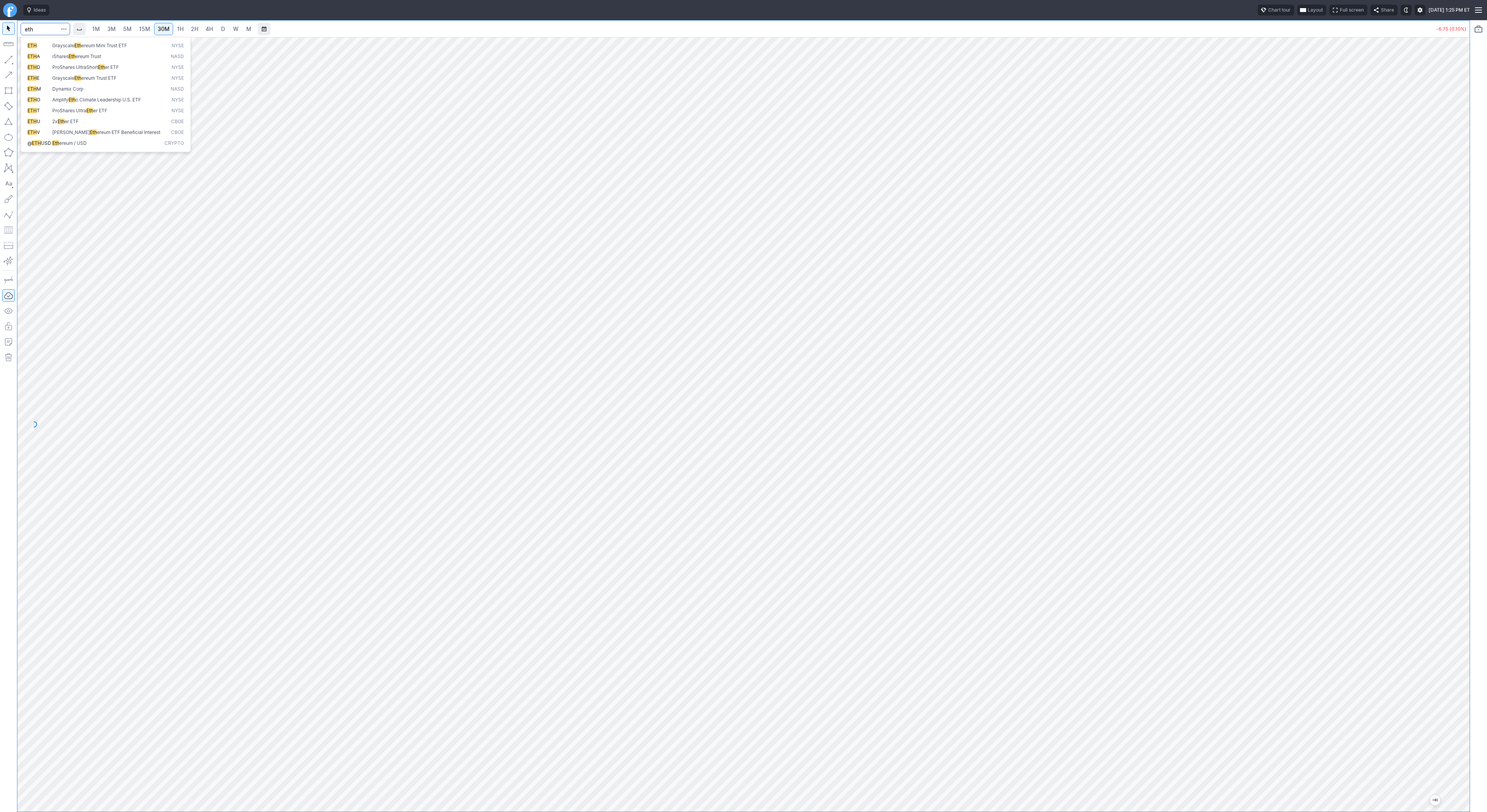
type input "eth"
click at [72, 144] on span "ereum / USD" at bounding box center [73, 143] width 28 height 6
click at [9, 61] on button "button" at bounding box center [8, 59] width 12 height 12
click at [113, 32] on span "3M" at bounding box center [111, 28] width 9 height 6
click at [38, 24] on input "Search" at bounding box center [46, 29] width 50 height 12
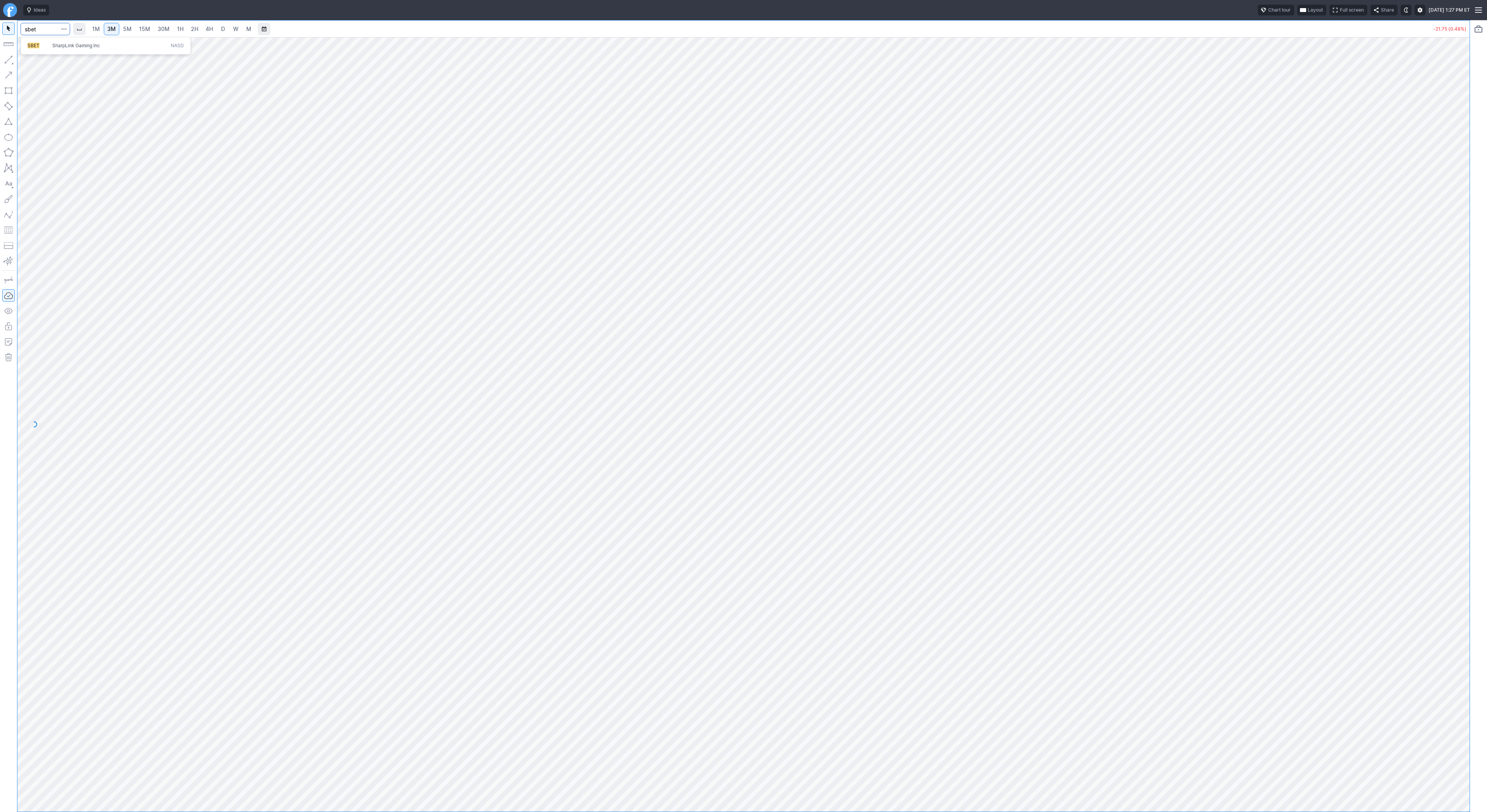
type input "sbet"
click at [183, 25] on link "1H" at bounding box center [180, 29] width 13 height 12
click at [39, 63] on span "Line" at bounding box center [45, 61] width 31 height 8
click at [47, 25] on input "Search" at bounding box center [46, 29] width 50 height 12
type input "tsls"
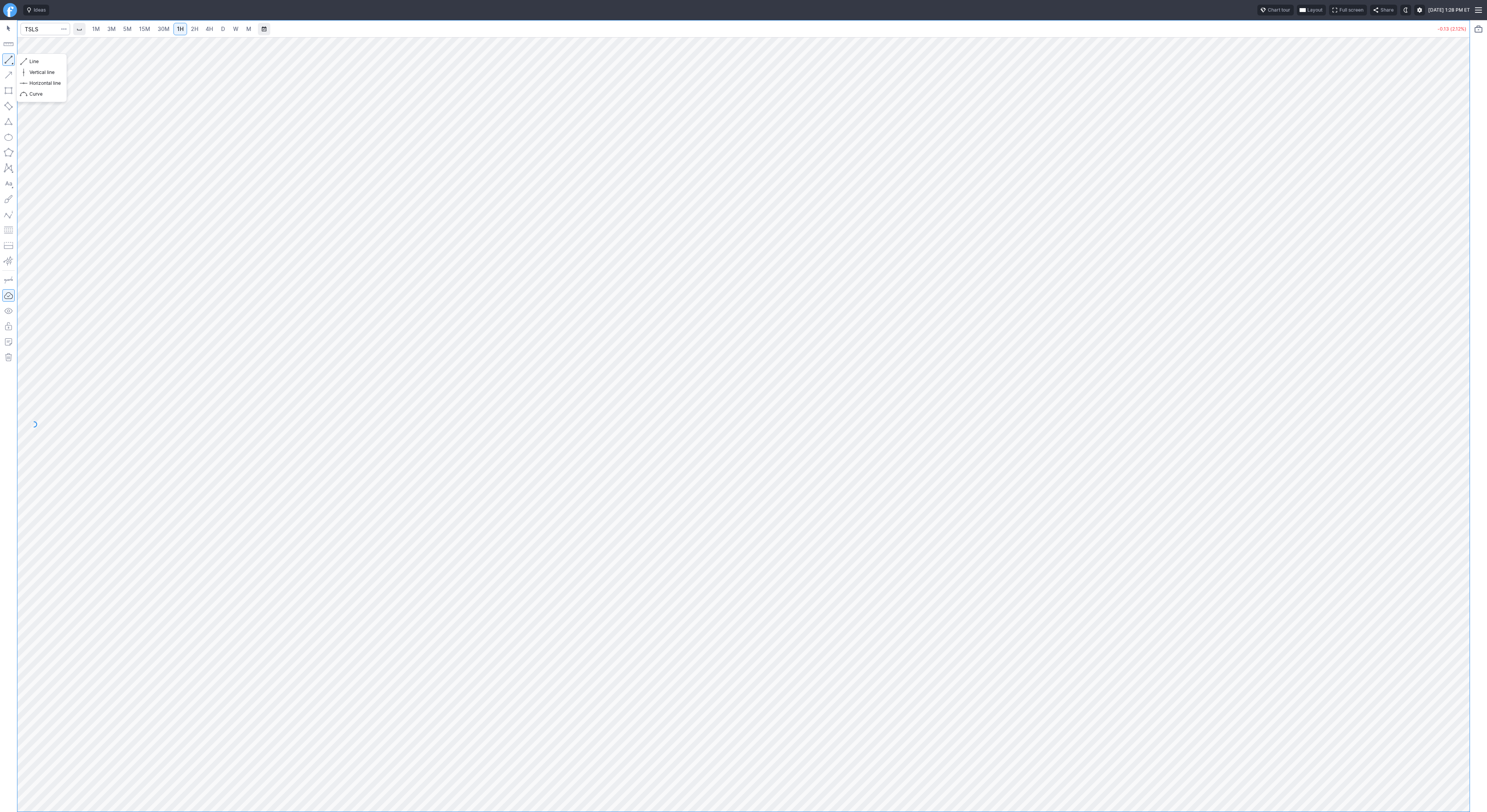
click at [12, 63] on button "button" at bounding box center [8, 59] width 12 height 12
click at [5, 57] on button "button" at bounding box center [8, 59] width 12 height 12
click at [41, 32] on input "Search" at bounding box center [46, 29] width 50 height 12
type input "tslq"
click at [125, 30] on span "5M" at bounding box center [127, 28] width 9 height 6
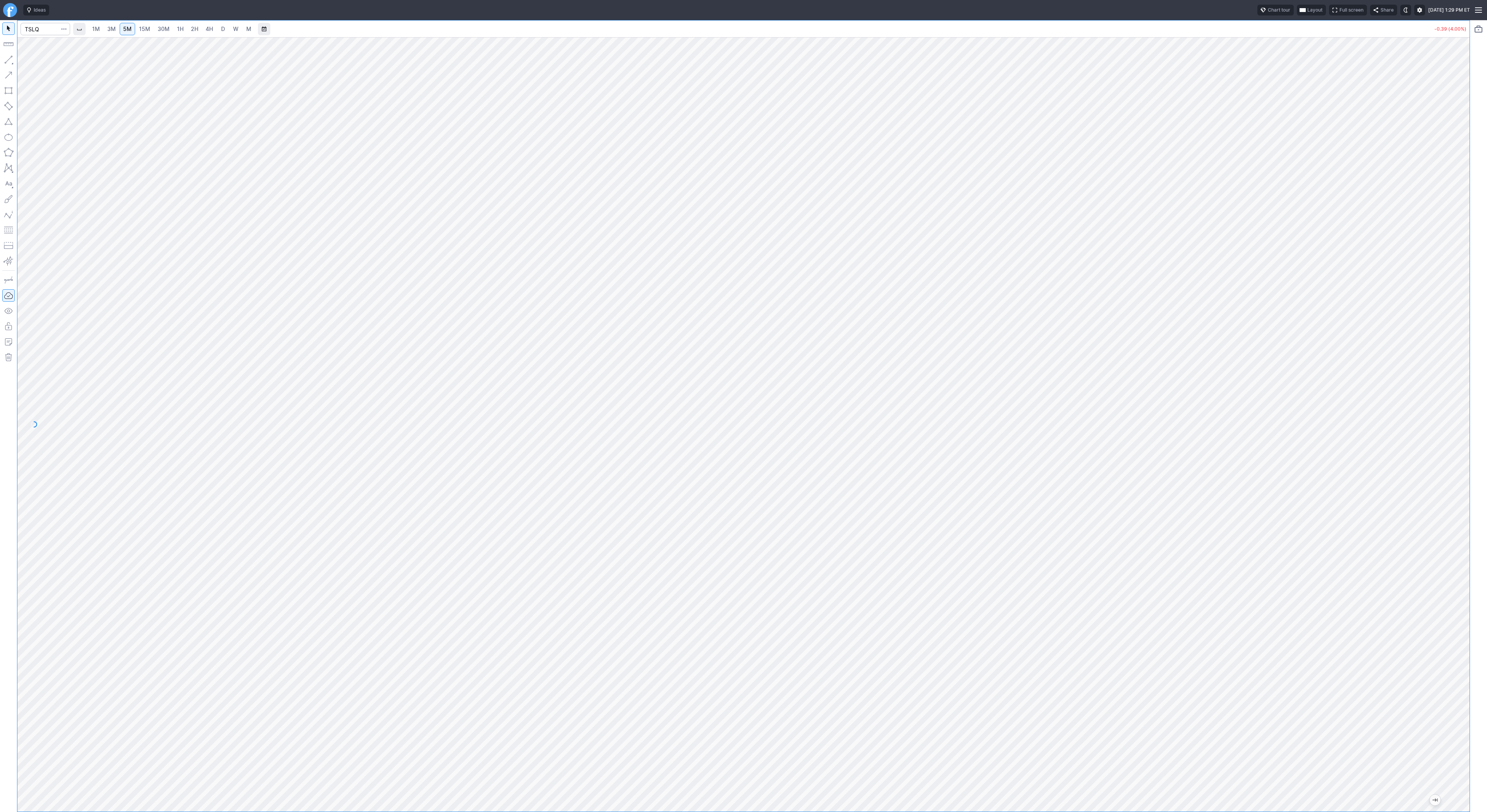
click at [146, 28] on span "15M" at bounding box center [144, 28] width 11 height 6
click at [5, 61] on button "button" at bounding box center [8, 59] width 12 height 12
drag, startPoint x: 6, startPoint y: 58, endPoint x: 25, endPoint y: 80, distance: 29.1
click at [6, 60] on button "button" at bounding box center [8, 59] width 12 height 12
click at [31, 61] on span "Line" at bounding box center [45, 61] width 31 height 8
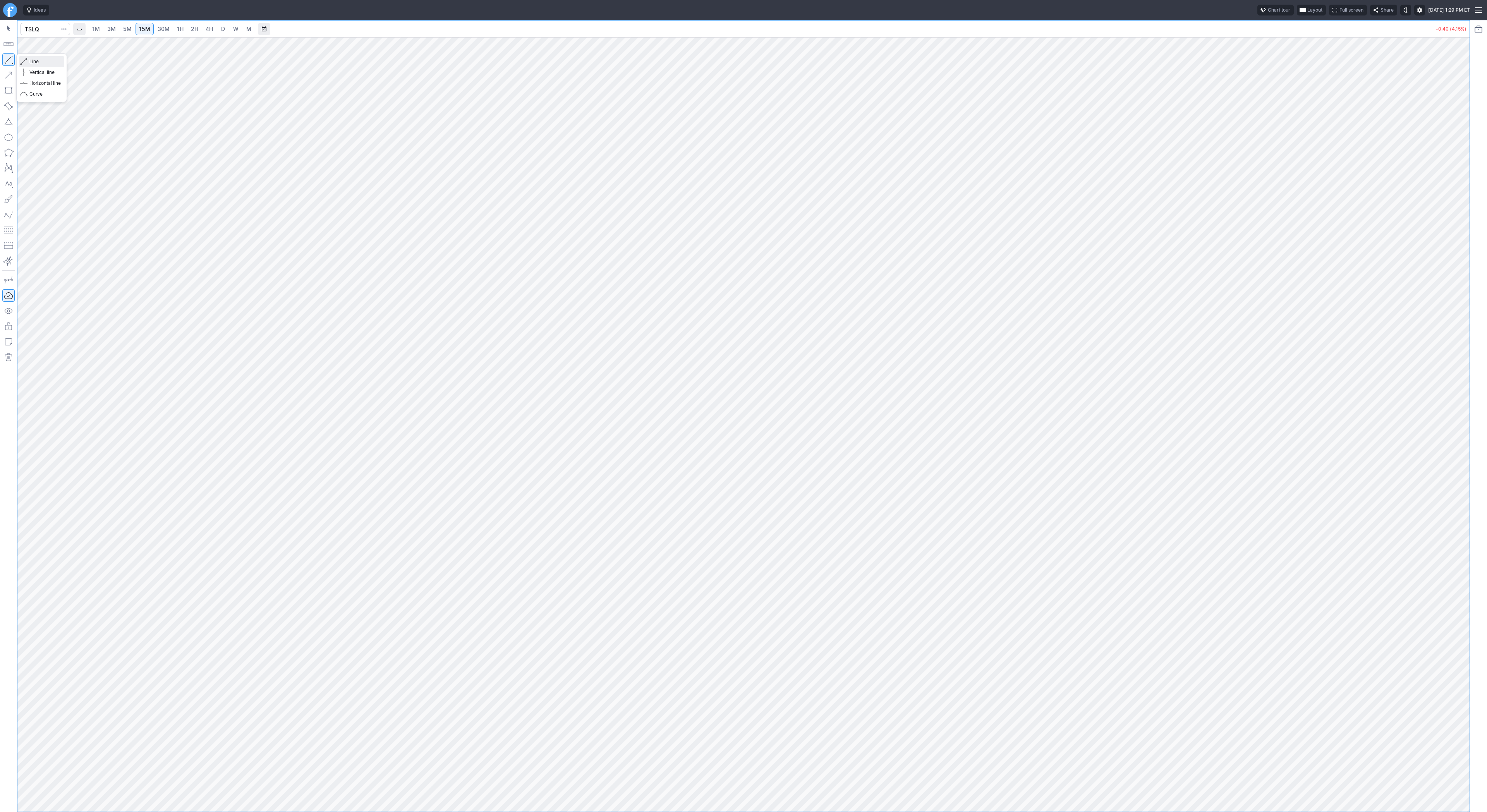
click at [31, 62] on span "Line" at bounding box center [45, 61] width 31 height 8
click at [44, 31] on input "Search" at bounding box center [46, 29] width 50 height 12
type input "bmnr"
click at [116, 28] on link "3M" at bounding box center [111, 29] width 16 height 12
click at [123, 27] on span "5M" at bounding box center [127, 28] width 9 height 6
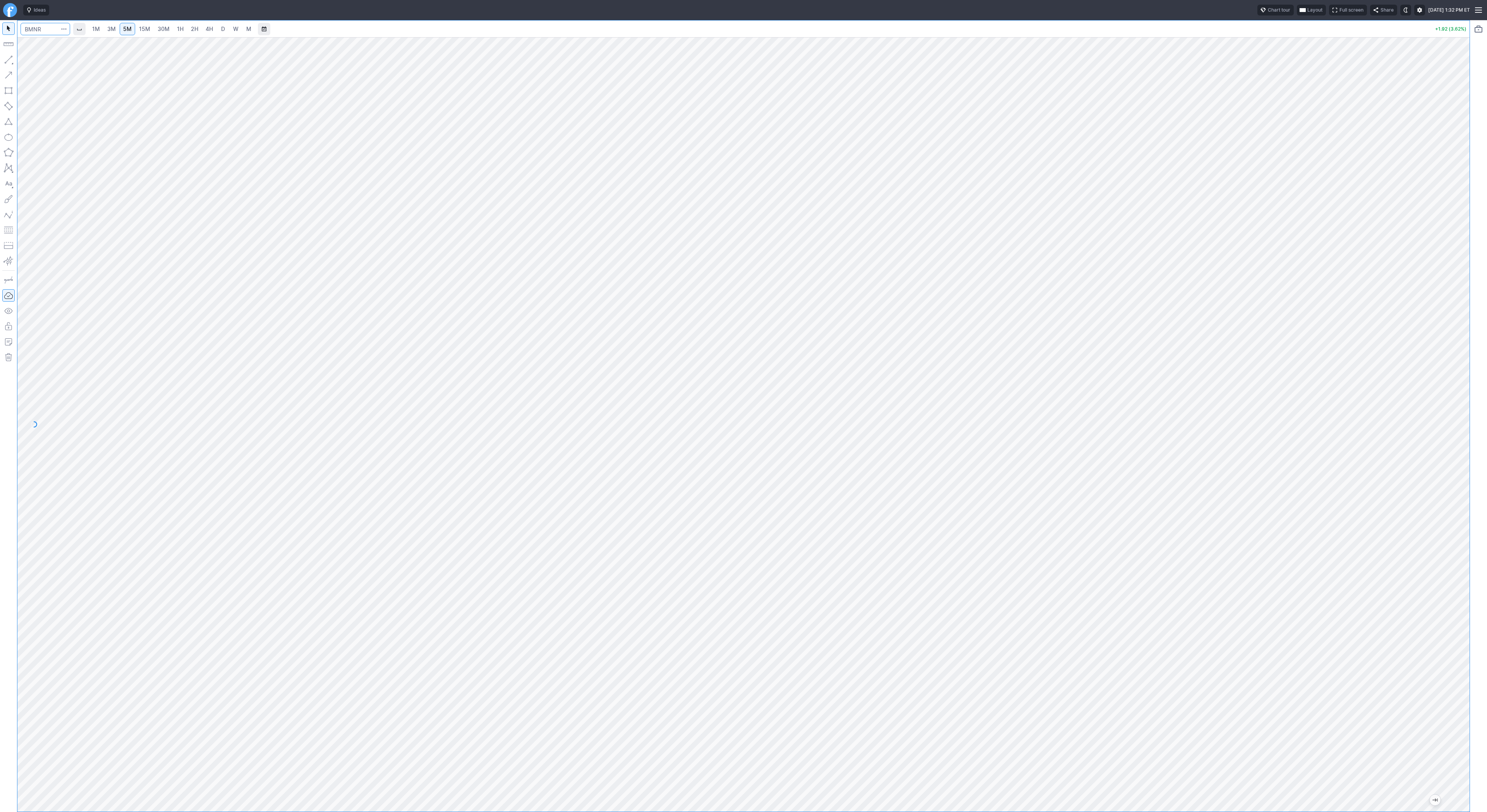
click at [42, 27] on input "Search" at bounding box center [46, 29] width 50 height 12
type input "tslq"
click at [9, 54] on button "button" at bounding box center [8, 59] width 12 height 12
click at [9, 58] on button "button" at bounding box center [8, 59] width 12 height 12
click at [32, 31] on input "Search" at bounding box center [46, 29] width 50 height 12
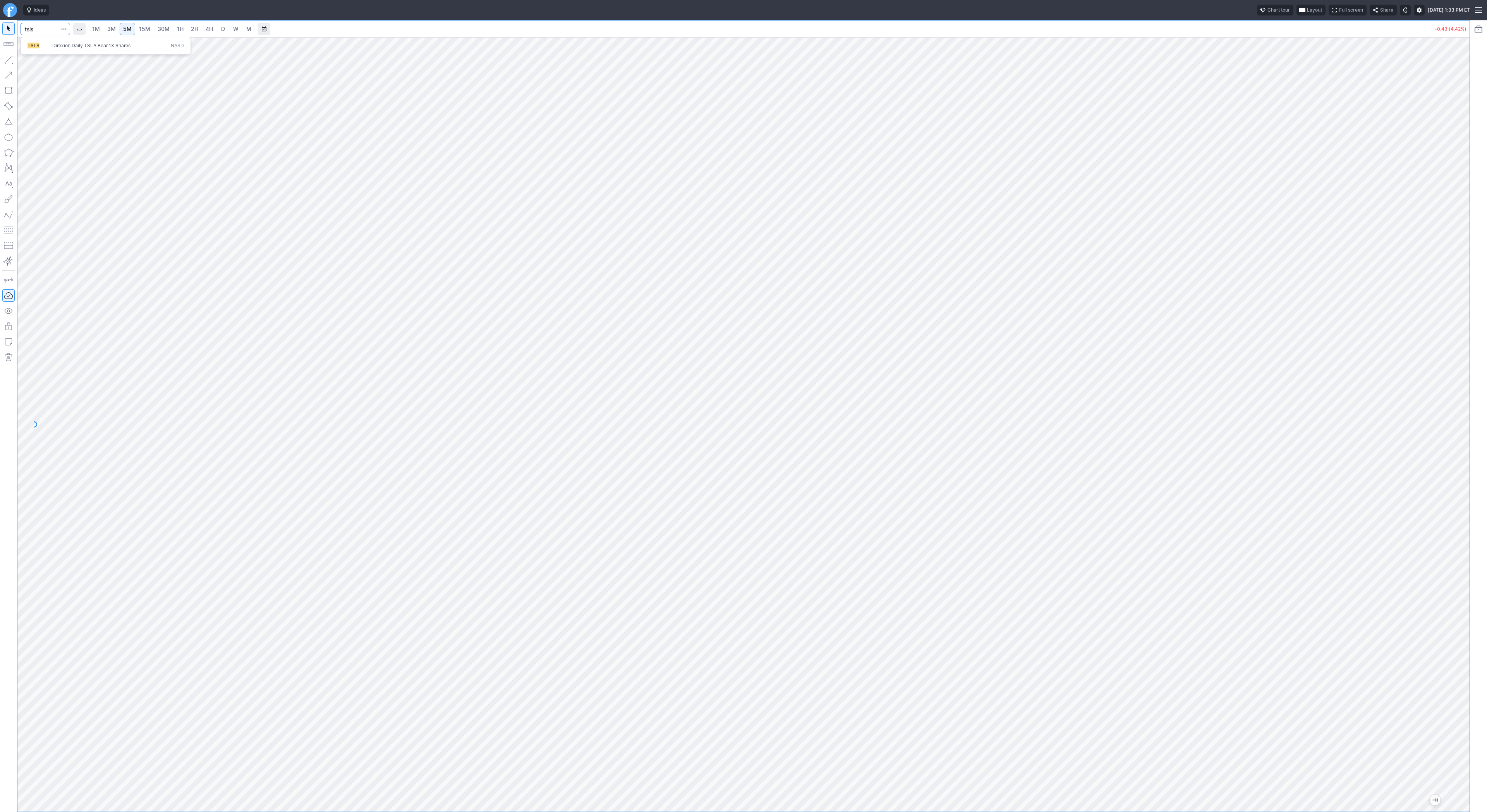
type input "tsls"
click at [4, 59] on button "button" at bounding box center [8, 59] width 12 height 12
click at [7, 59] on button "button" at bounding box center [8, 59] width 12 height 12
click at [33, 63] on span "Line" at bounding box center [45, 61] width 31 height 8
click at [8, 63] on button "button" at bounding box center [8, 59] width 12 height 12
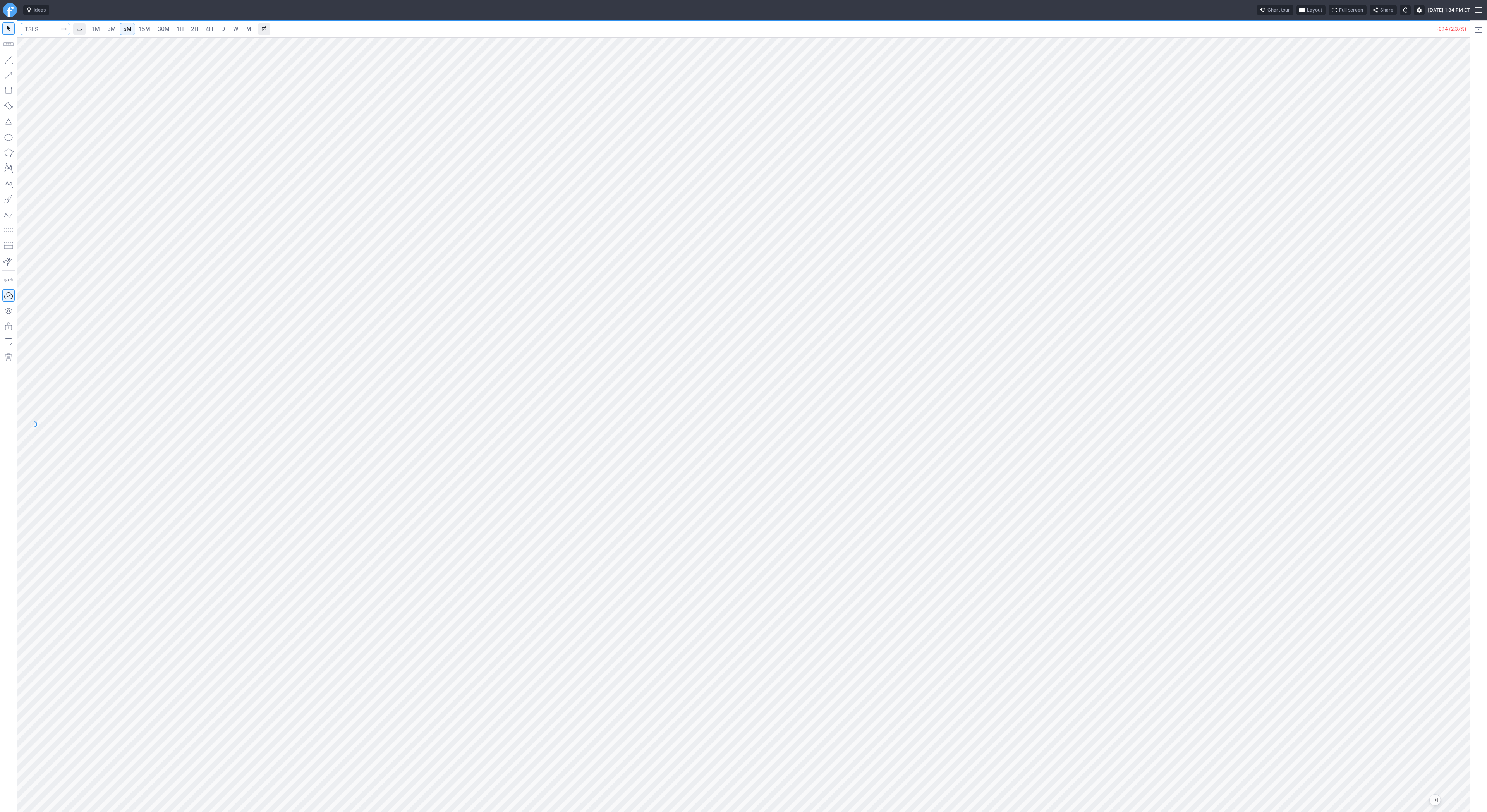
click at [54, 31] on input "Search" at bounding box center [46, 29] width 50 height 12
type input "m"
type input "bmnr"
click at [193, 27] on span "2H" at bounding box center [195, 28] width 8 height 6
click at [51, 30] on input "Search" at bounding box center [46, 29] width 50 height 12
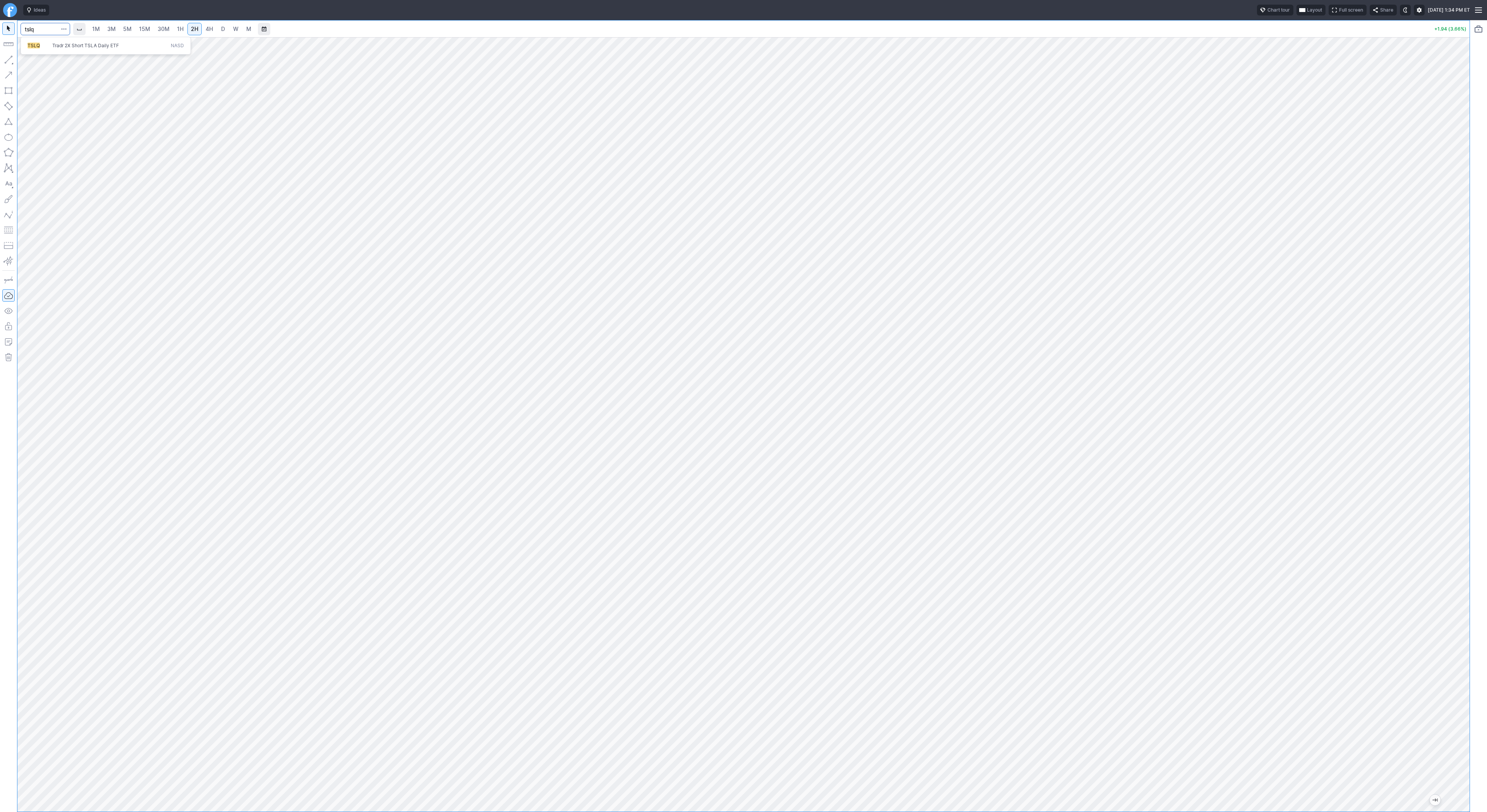
type input "tslq"
click at [113, 30] on span "3M" at bounding box center [111, 28] width 9 height 6
click at [39, 32] on input "Search" at bounding box center [46, 29] width 50 height 12
type input "nvds"
click at [213, 28] on link "4H" at bounding box center [209, 29] width 14 height 12
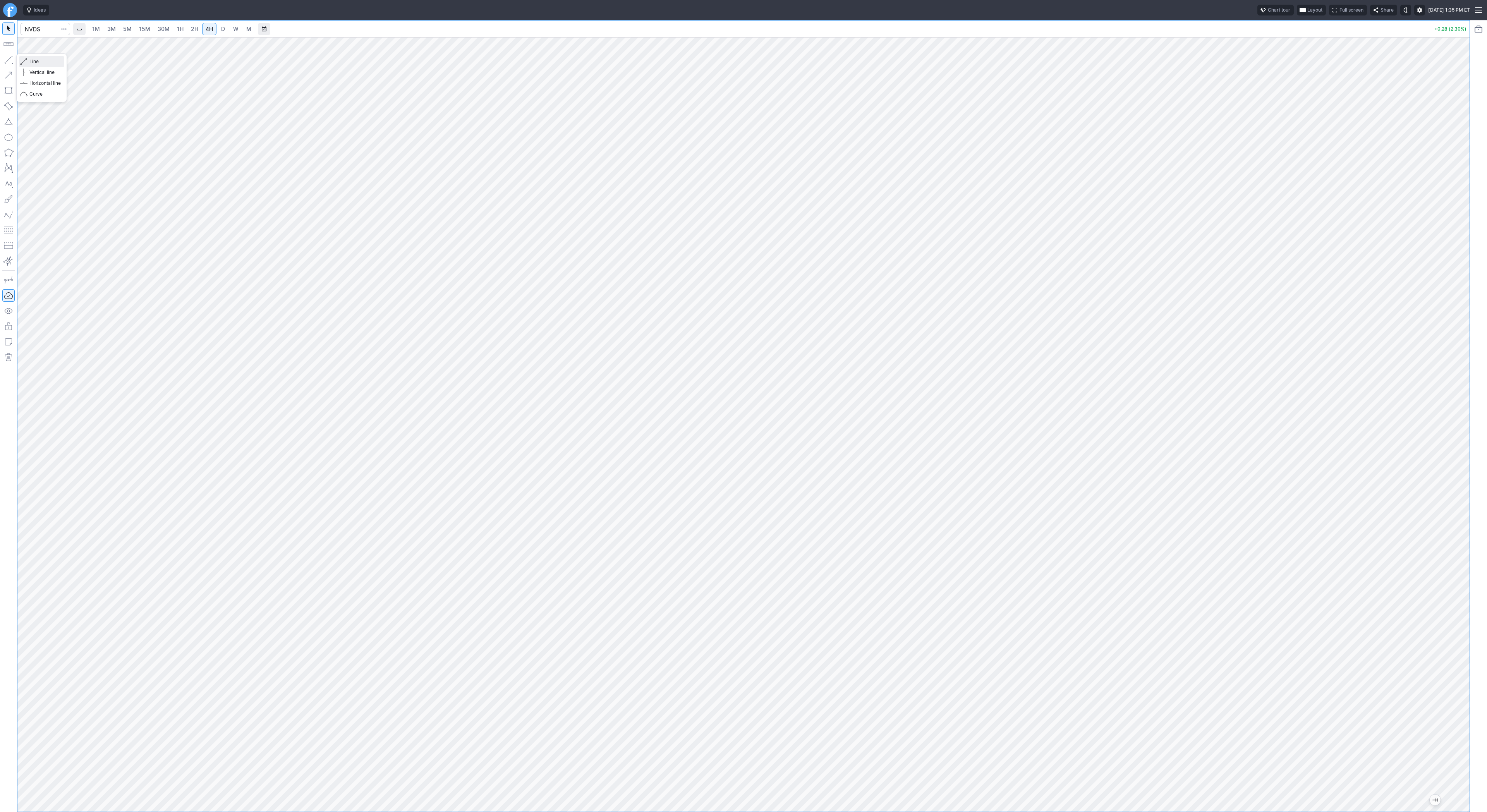
click at [26, 63] on span "button" at bounding box center [25, 61] width 5 height 11
click at [48, 30] on input "Search" at bounding box center [46, 29] width 50 height 12
type input "tslq"
click at [66, 48] on span "Tradr 2X Short TSLA Daily ETF" at bounding box center [85, 46] width 66 height 6
click at [107, 29] on span "3M" at bounding box center [111, 28] width 9 height 6
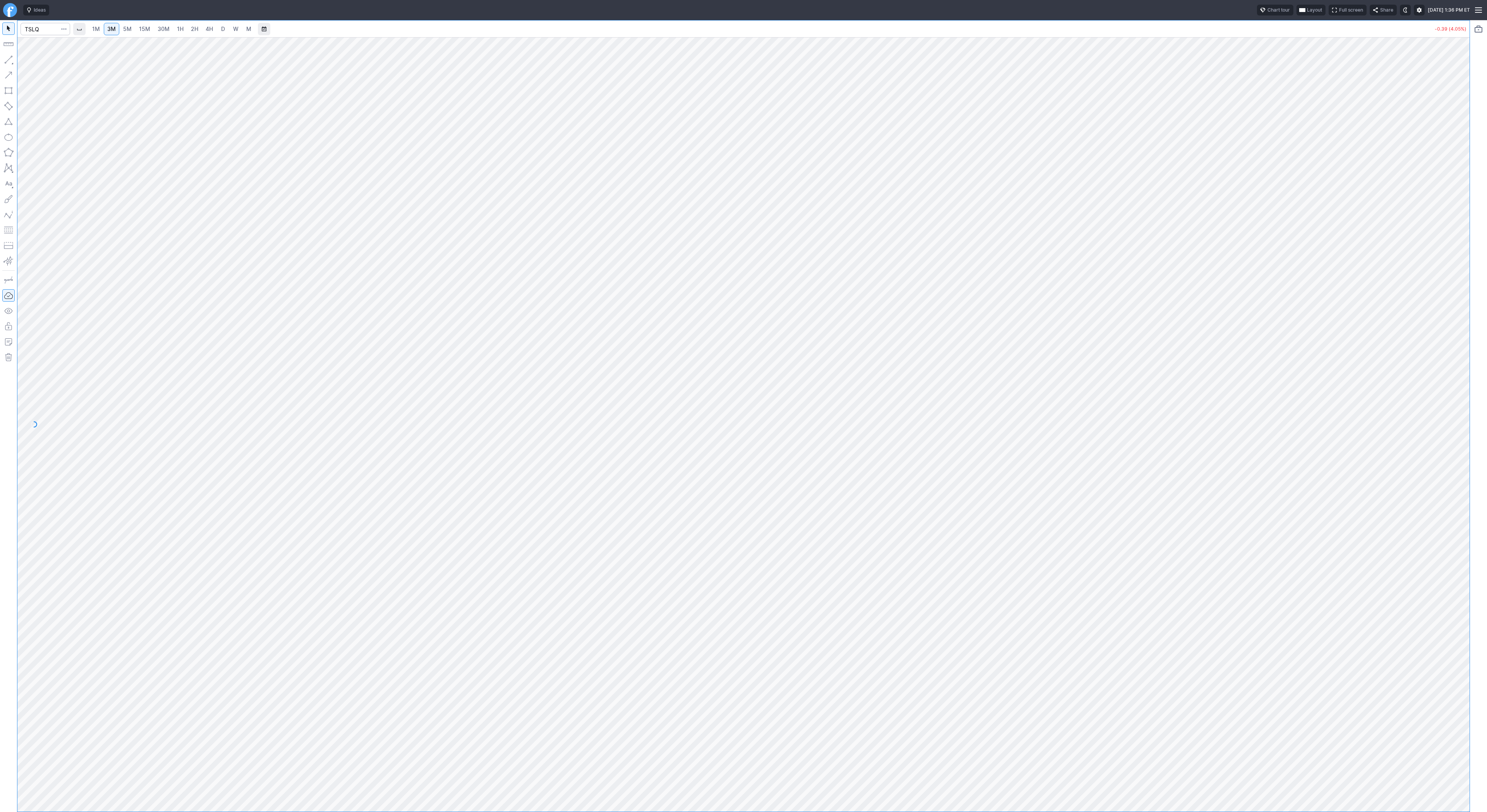
click at [156, 32] on link "30M" at bounding box center [163, 29] width 19 height 12
click at [197, 32] on link "2H" at bounding box center [195, 29] width 14 height 12
click at [42, 29] on input "Search" at bounding box center [46, 29] width 50 height 12
click at [43, 24] on input "Search" at bounding box center [46, 29] width 50 height 12
type input "labd"
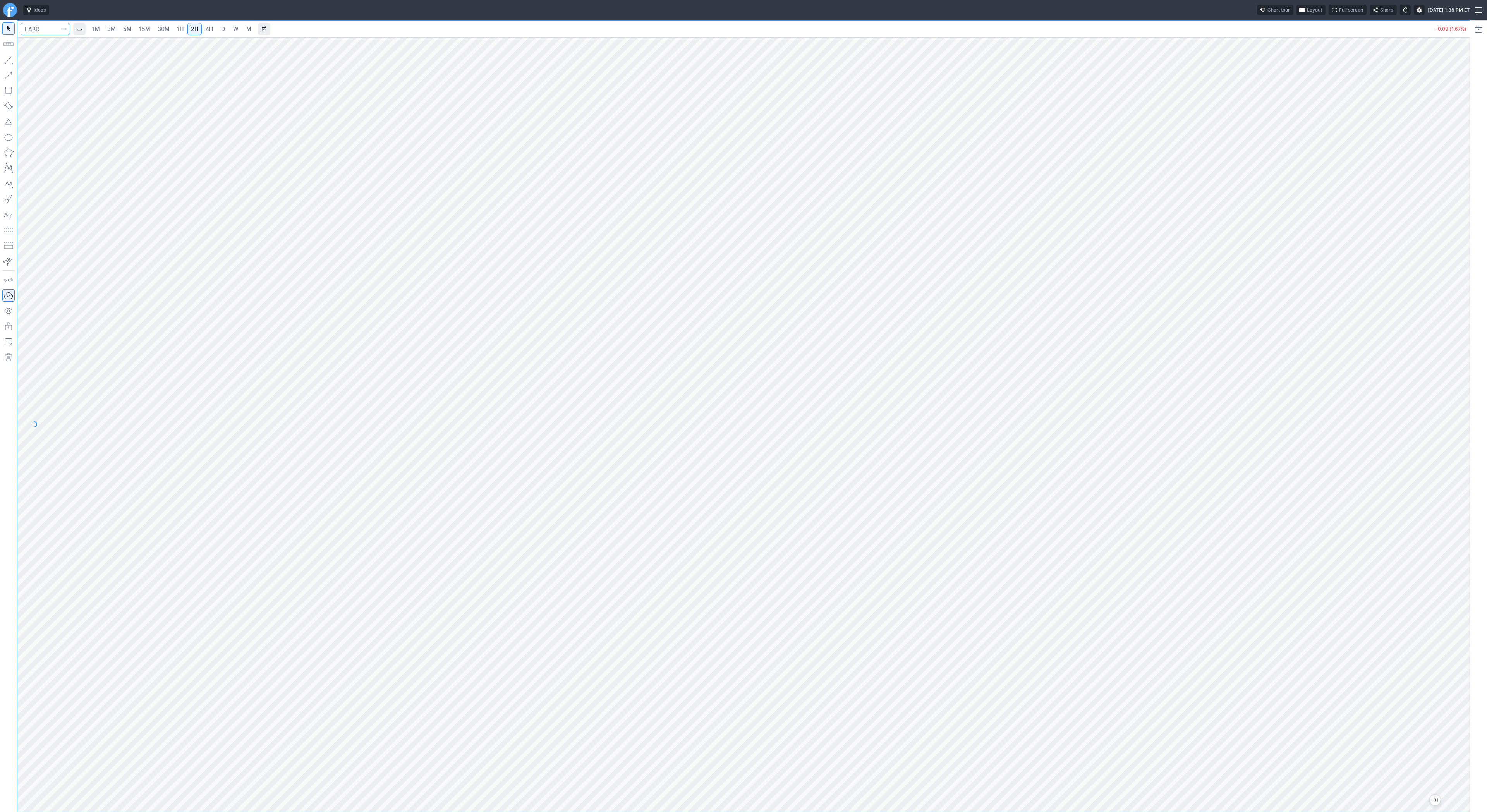
click at [40, 33] on input "Search" at bounding box center [46, 29] width 50 height 12
type input "biti"
click at [39, 62] on span "Line" at bounding box center [45, 61] width 31 height 8
click at [9, 61] on button "button" at bounding box center [8, 59] width 12 height 12
click at [8, 63] on button "button" at bounding box center [8, 59] width 12 height 12
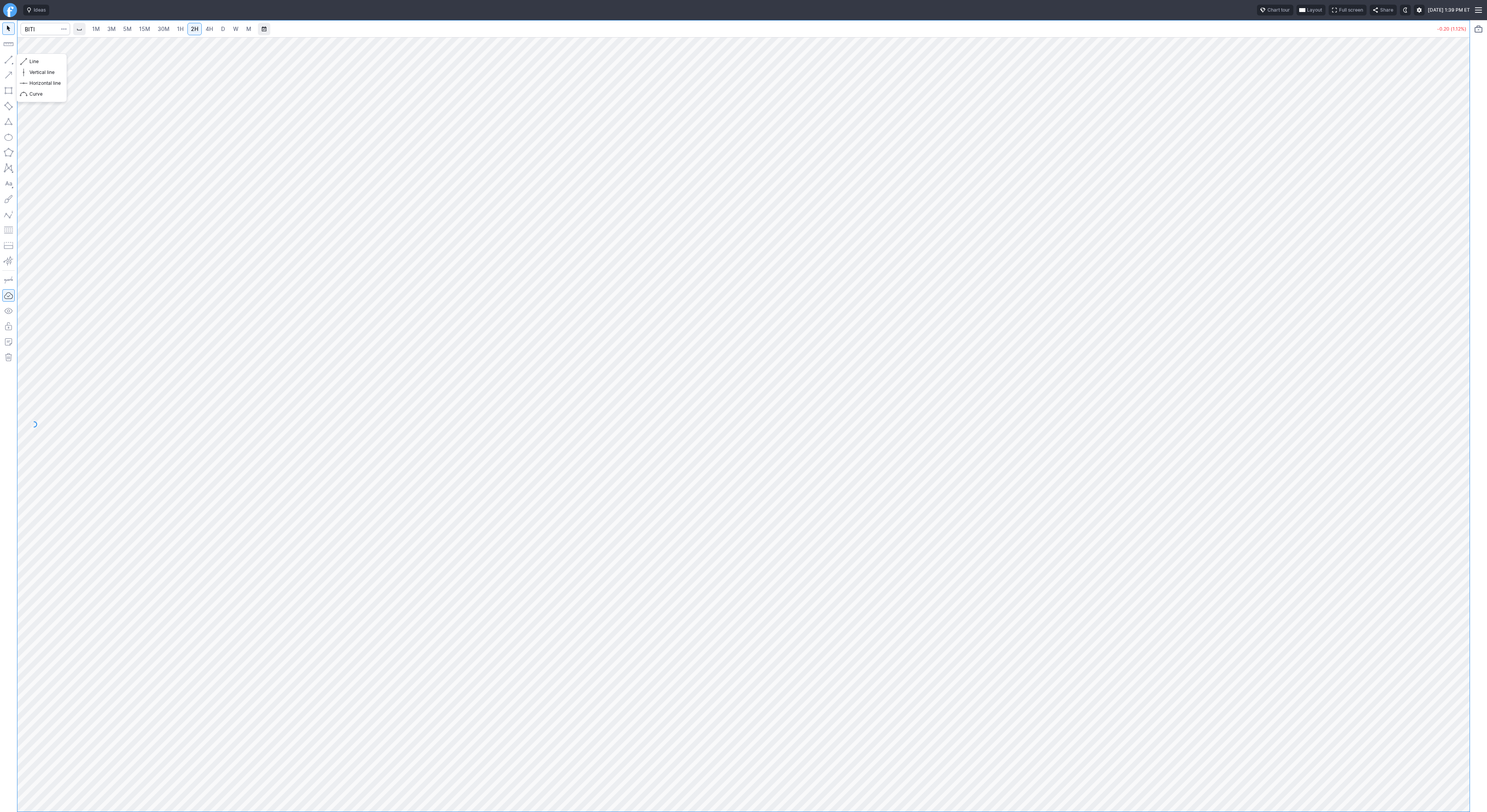
click at [9, 63] on button "button" at bounding box center [8, 59] width 12 height 12
click at [33, 26] on input "Search" at bounding box center [46, 29] width 50 height 12
type input "crnc"
click at [11, 61] on button "button" at bounding box center [8, 59] width 12 height 12
click at [211, 26] on span "4H" at bounding box center [209, 28] width 8 height 6
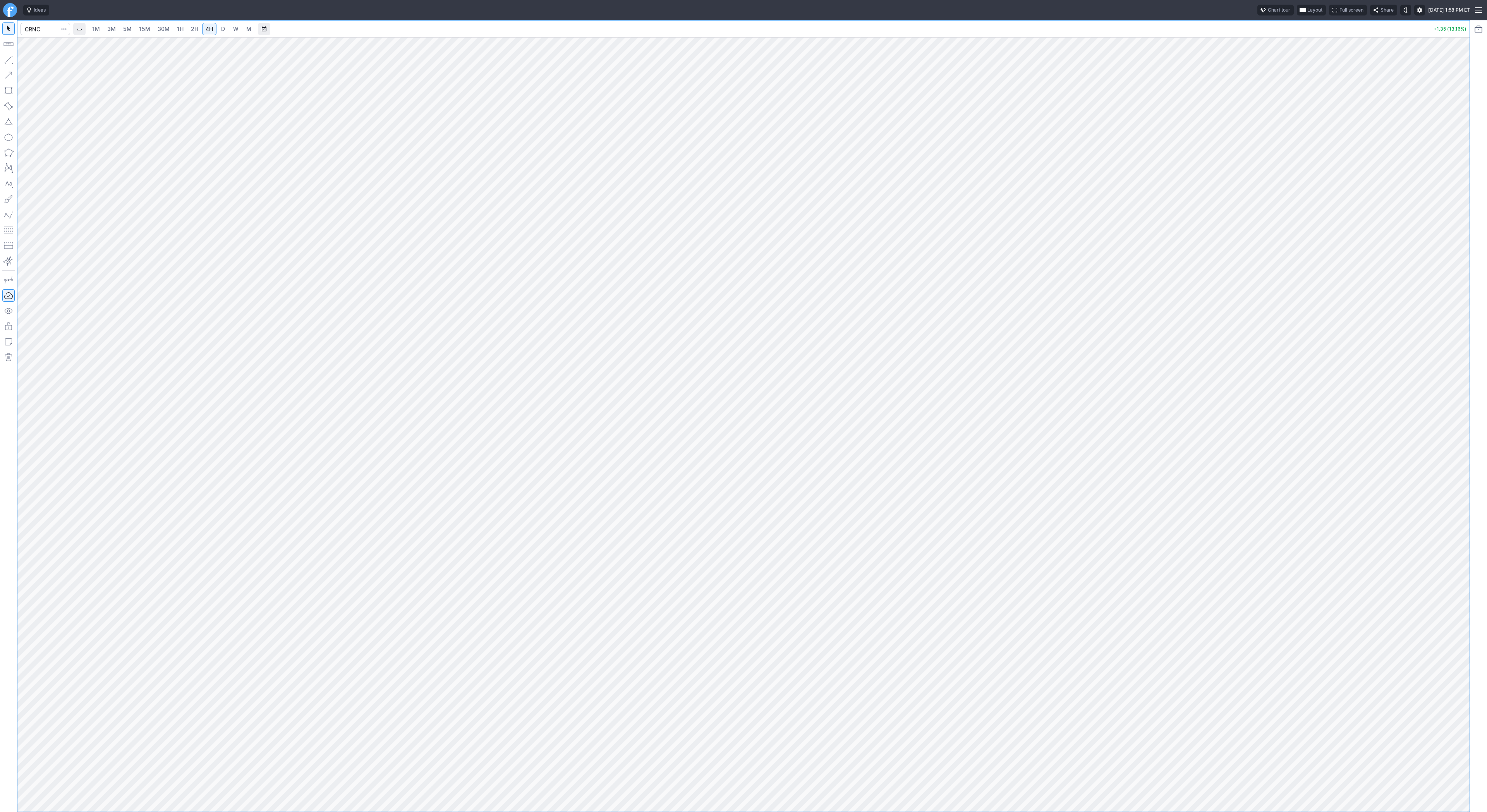
click at [227, 31] on link "D" at bounding box center [223, 29] width 12 height 12
click at [107, 29] on span "3M" at bounding box center [111, 28] width 9 height 6
click at [175, 28] on link "1H" at bounding box center [180, 29] width 13 height 12
click at [192, 27] on span "2H" at bounding box center [195, 28] width 8 height 6
click at [34, 63] on span "Line" at bounding box center [45, 61] width 31 height 8
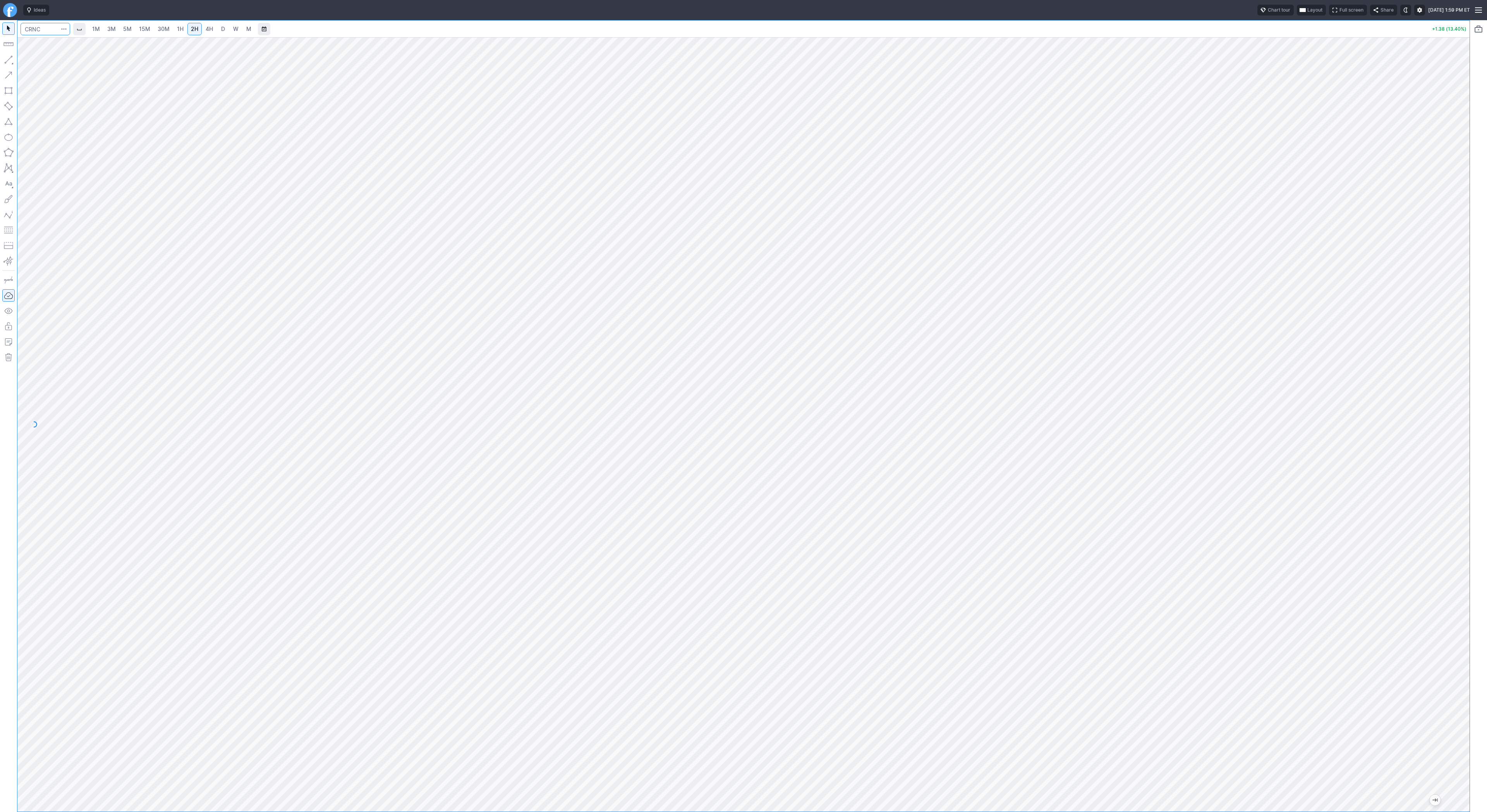
click at [48, 30] on input "Search" at bounding box center [46, 29] width 50 height 12
type input "qs"
click at [52, 48] on span "QuantumScape Corp" at bounding box center [110, 46] width 118 height 6
click at [3, 59] on button "button" at bounding box center [8, 59] width 12 height 12
click at [159, 27] on span "30M" at bounding box center [163, 28] width 12 height 6
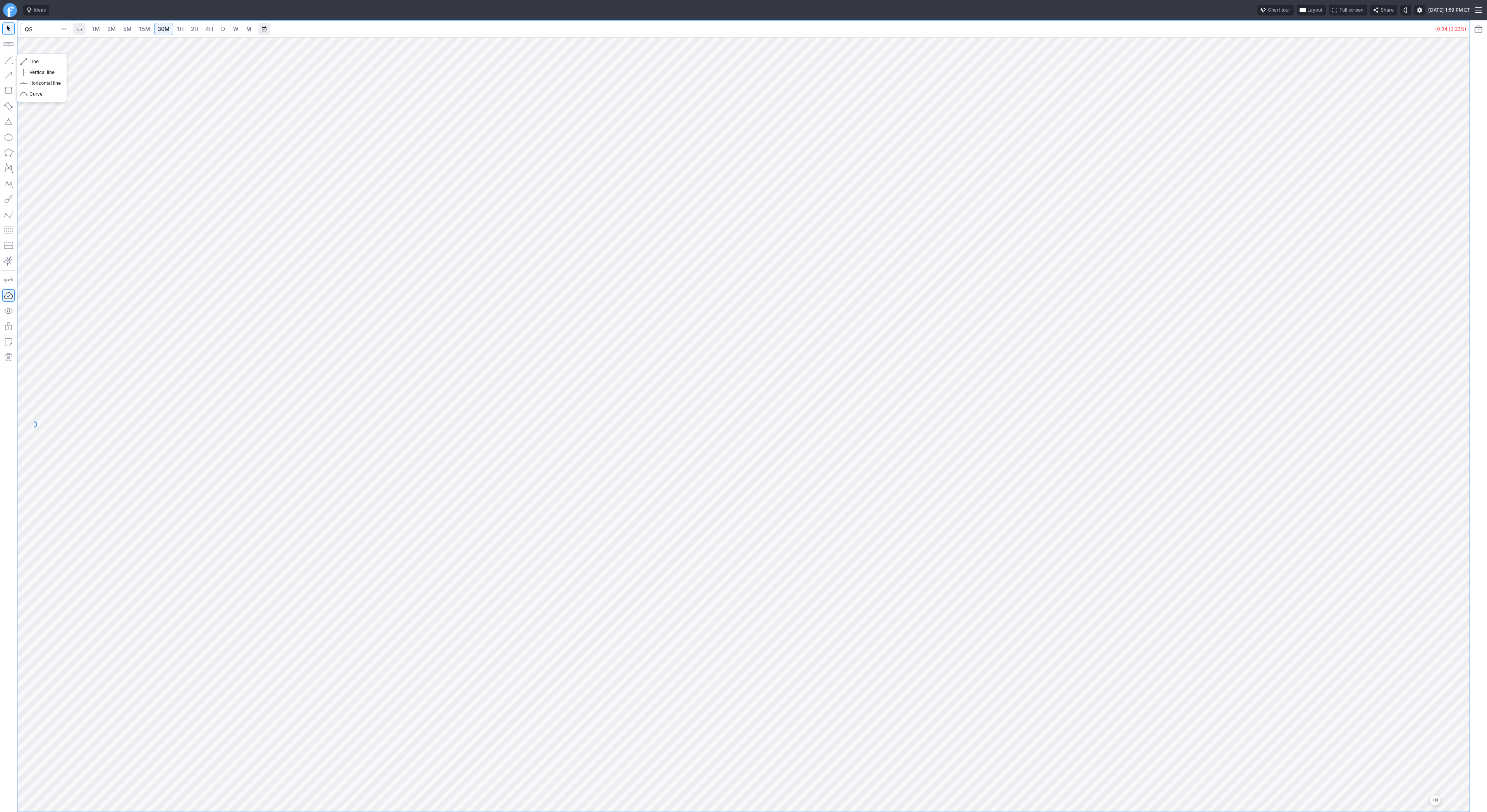
click at [9, 61] on button "button" at bounding box center [8, 59] width 12 height 12
click at [8, 74] on button "button" at bounding box center [8, 74] width 12 height 12
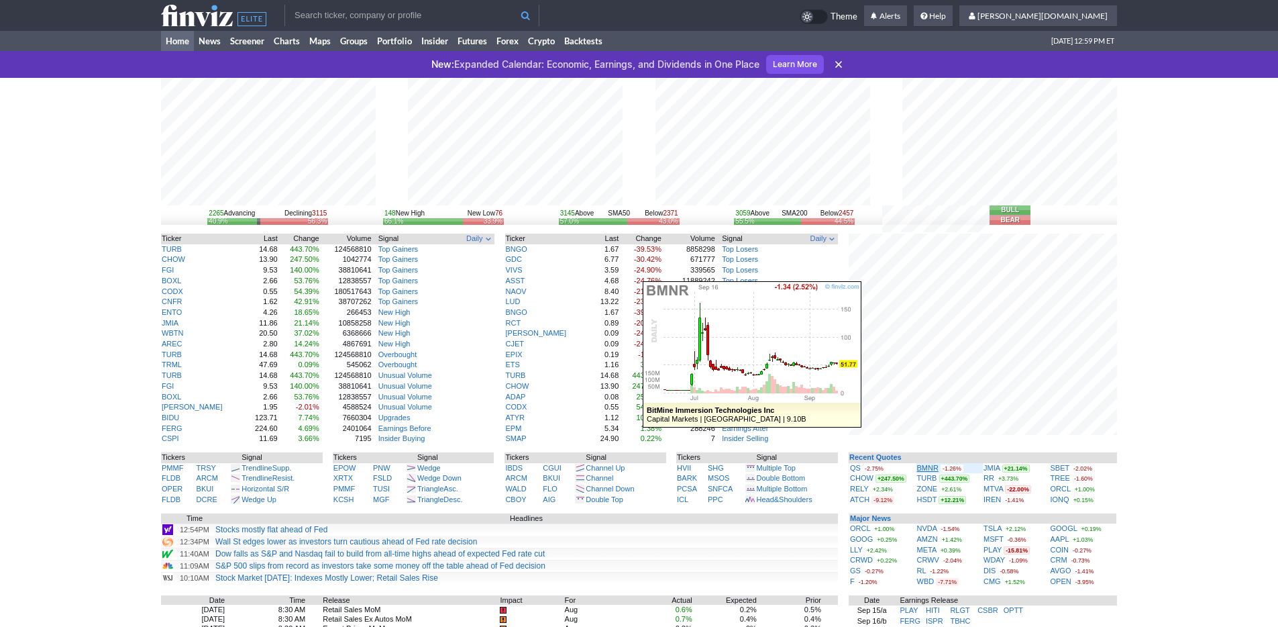
click at [930, 466] on link "BMNR" at bounding box center [927, 468] width 21 height 8
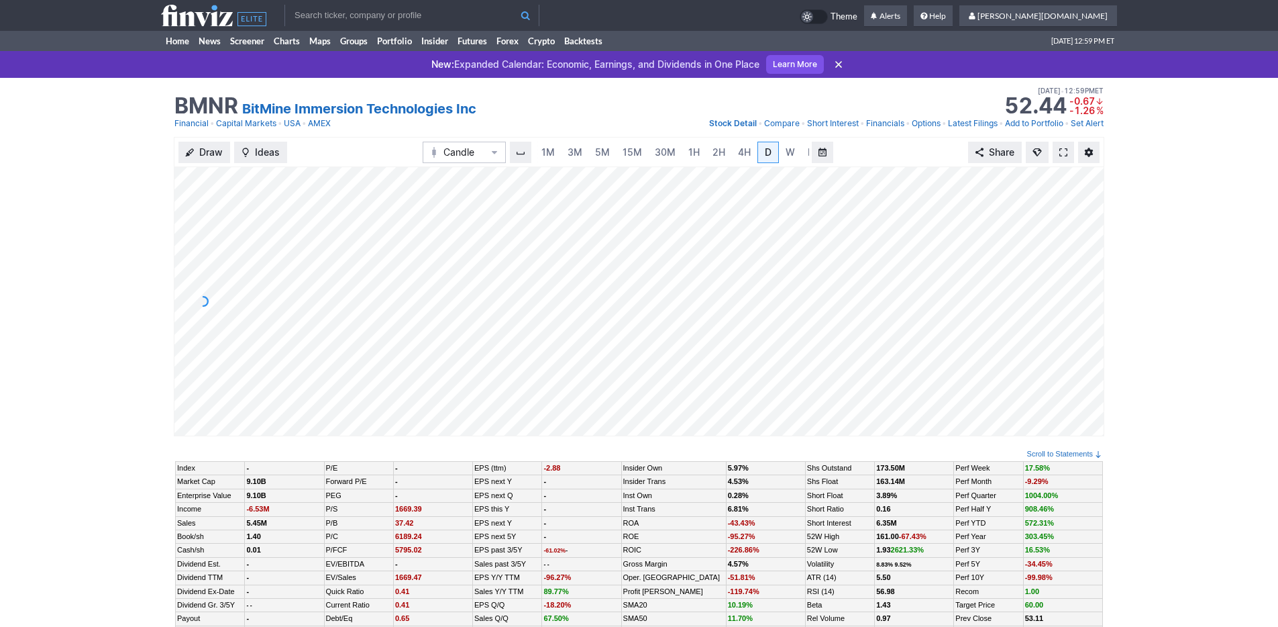
scroll to position [0, 13]
click at [563, 156] on span "3M" at bounding box center [561, 151] width 15 height 11
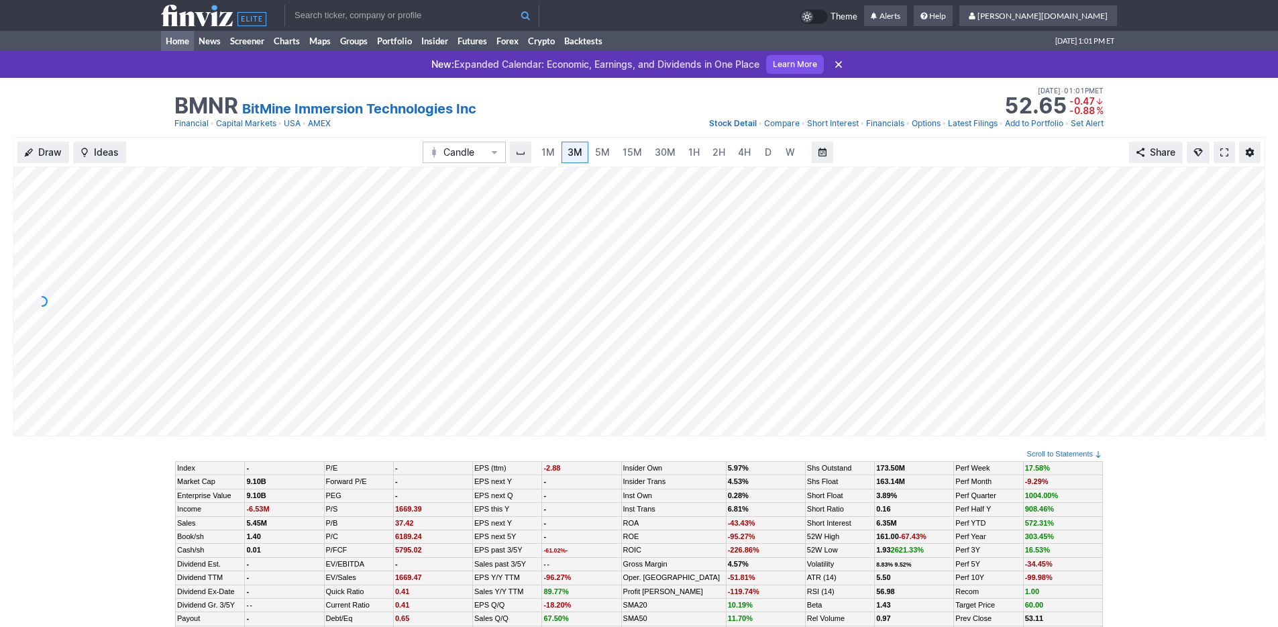
click at [173, 36] on link "Home" at bounding box center [177, 41] width 33 height 20
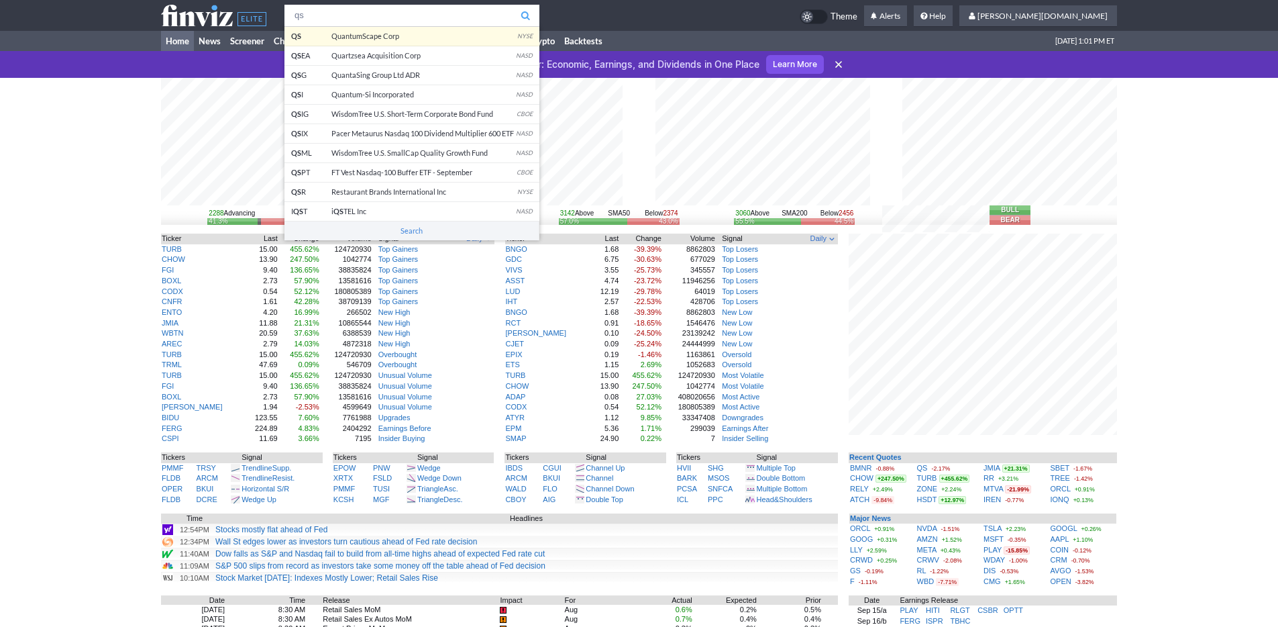
type input "qs"
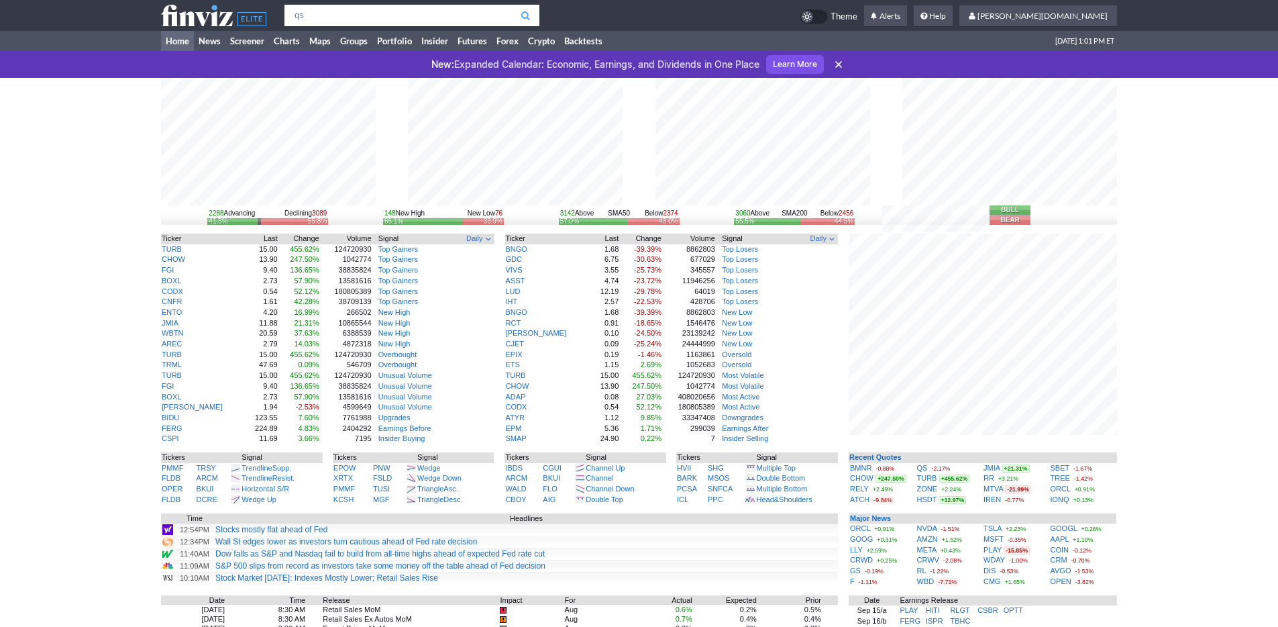
click at [404, 35] on body "qs QS QuantumScape Corp NYSE QS EA Quartzsea Acquisition Corp NASD QS G QuantaS…" at bounding box center [639, 458] width 1278 height 917
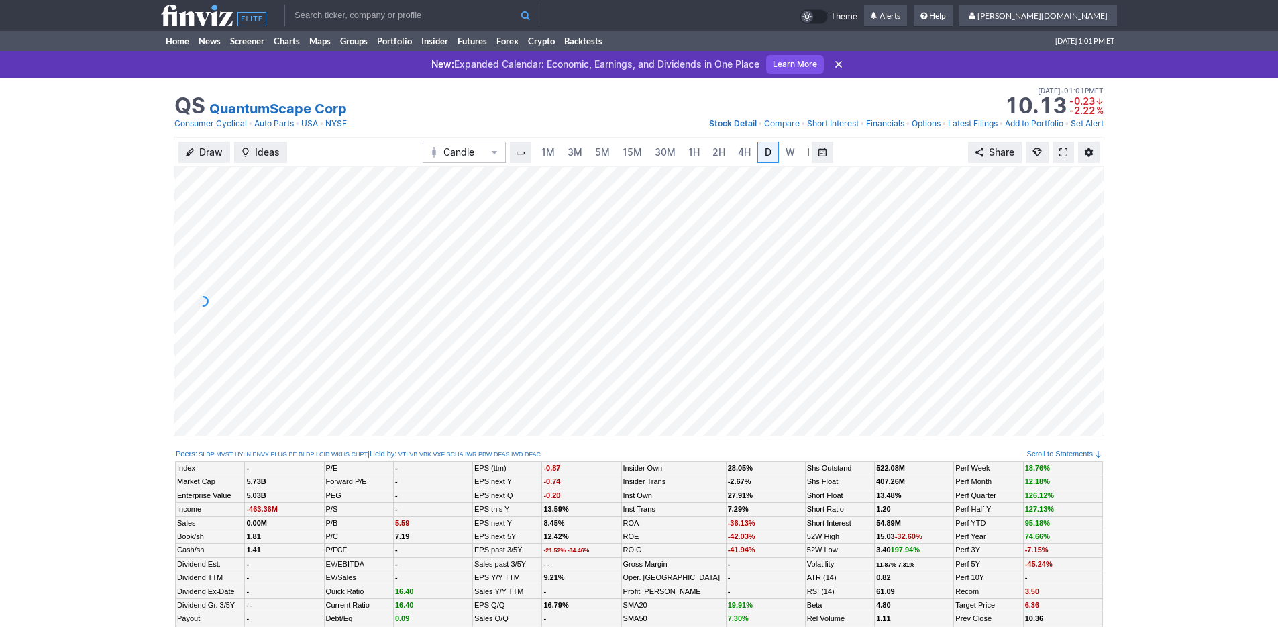
scroll to position [0, 13]
click at [561, 153] on span "3M" at bounding box center [561, 151] width 15 height 11
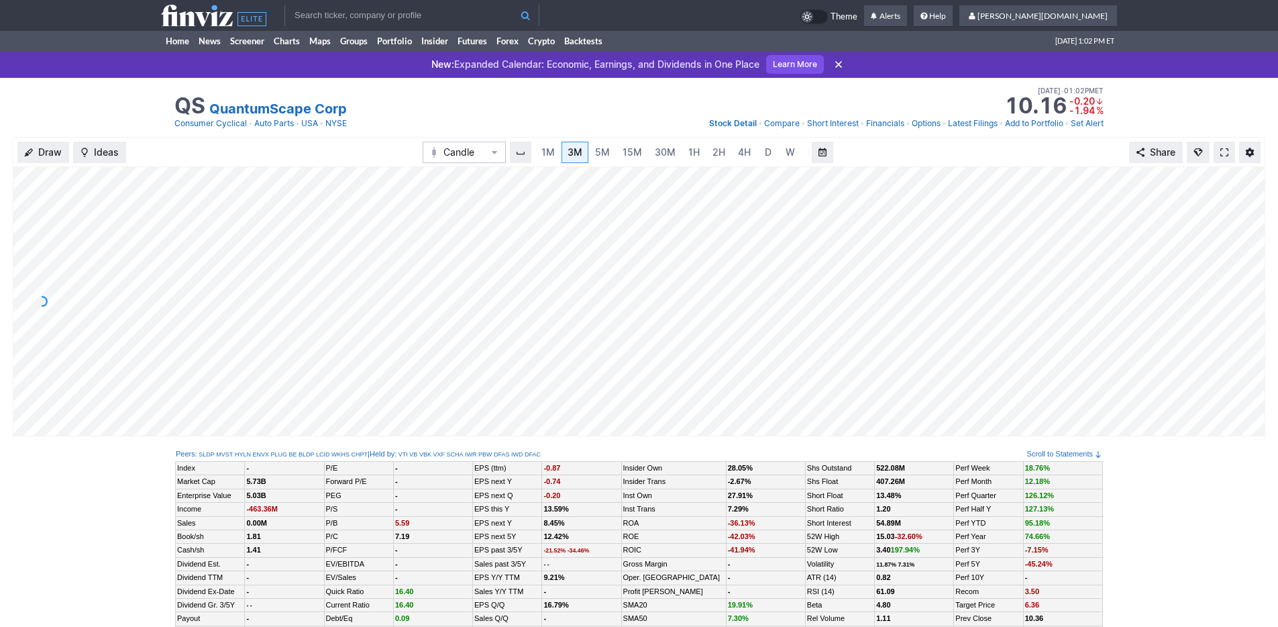
drag, startPoint x: 133, startPoint y: 101, endPoint x: 146, endPoint y: 91, distance: 15.7
click at [134, 101] on div "QS QuantumScape Corp Last Close Sep 16 • 01:01PM ET 10.13 Dollar change -0.23 P…" at bounding box center [639, 107] width 1278 height 59
click at [170, 42] on link "Home" at bounding box center [177, 41] width 33 height 20
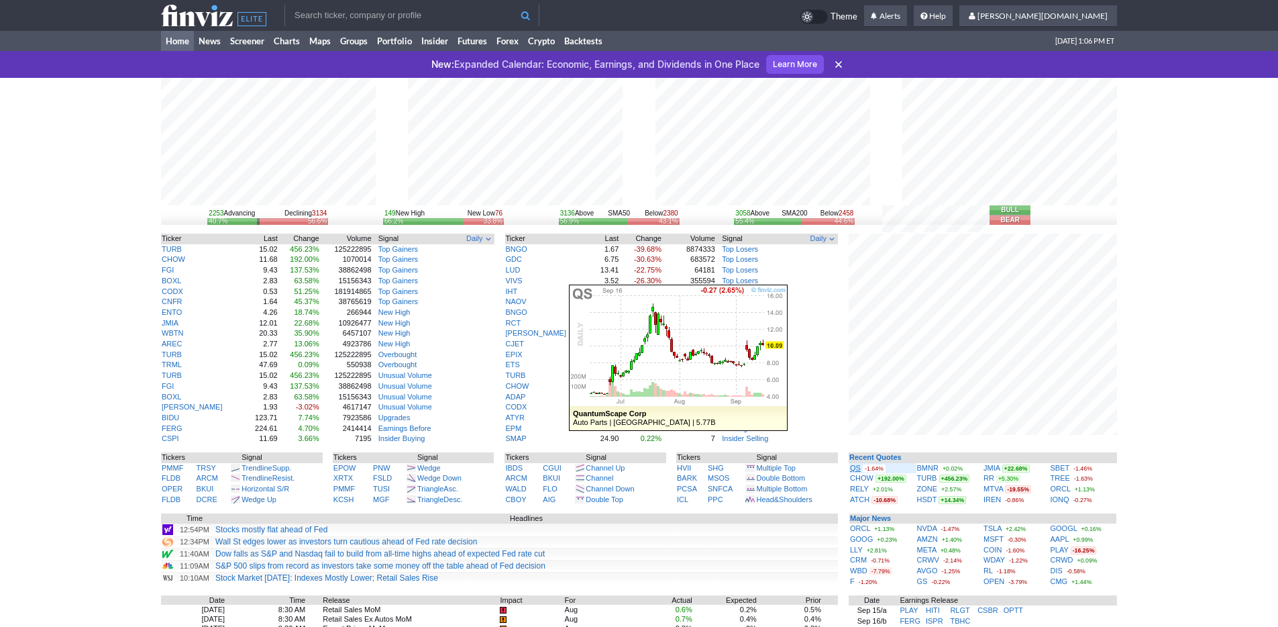
click at [857, 469] on link "QS" at bounding box center [855, 468] width 11 height 8
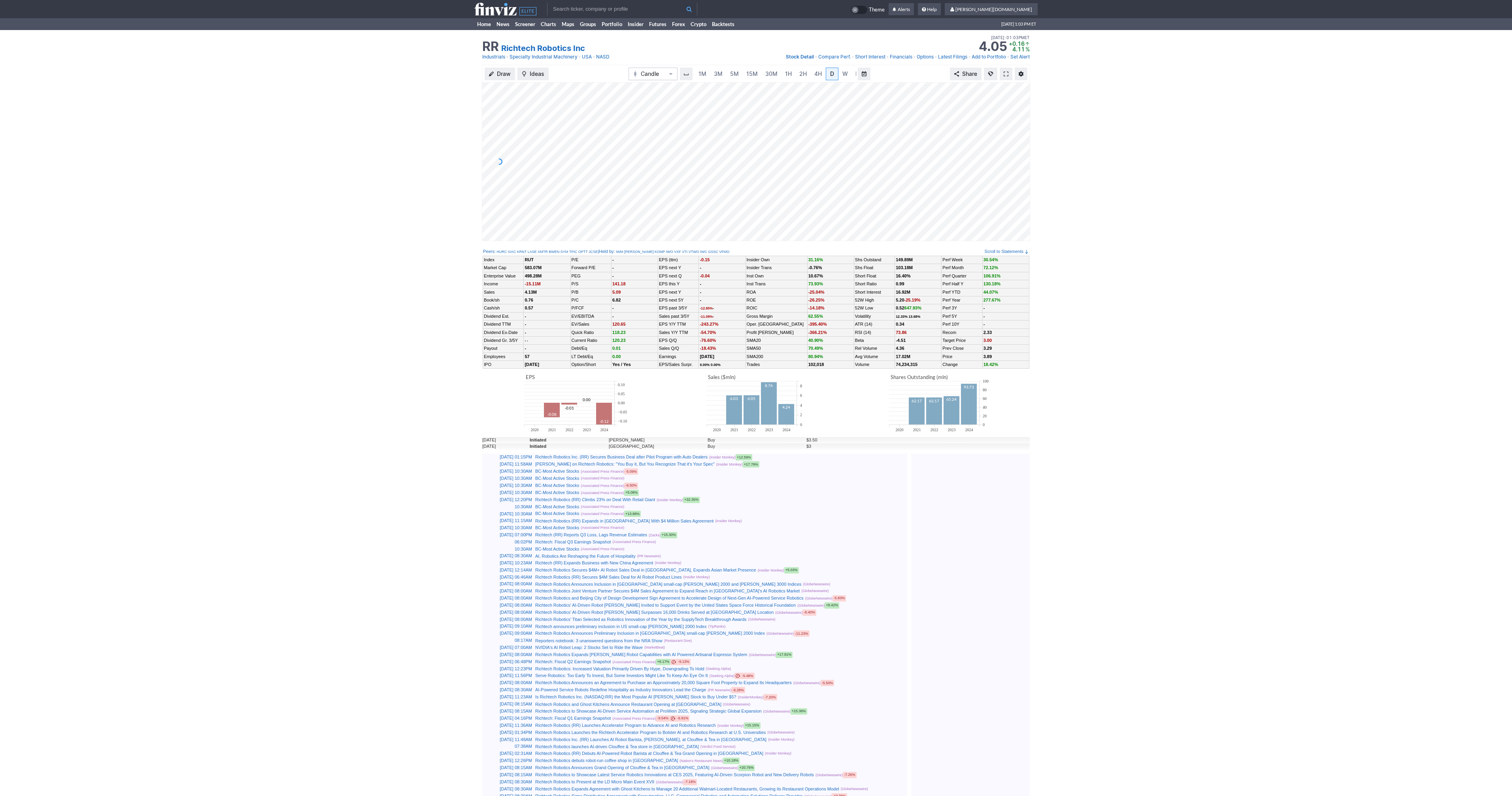
scroll to position [0, 8]
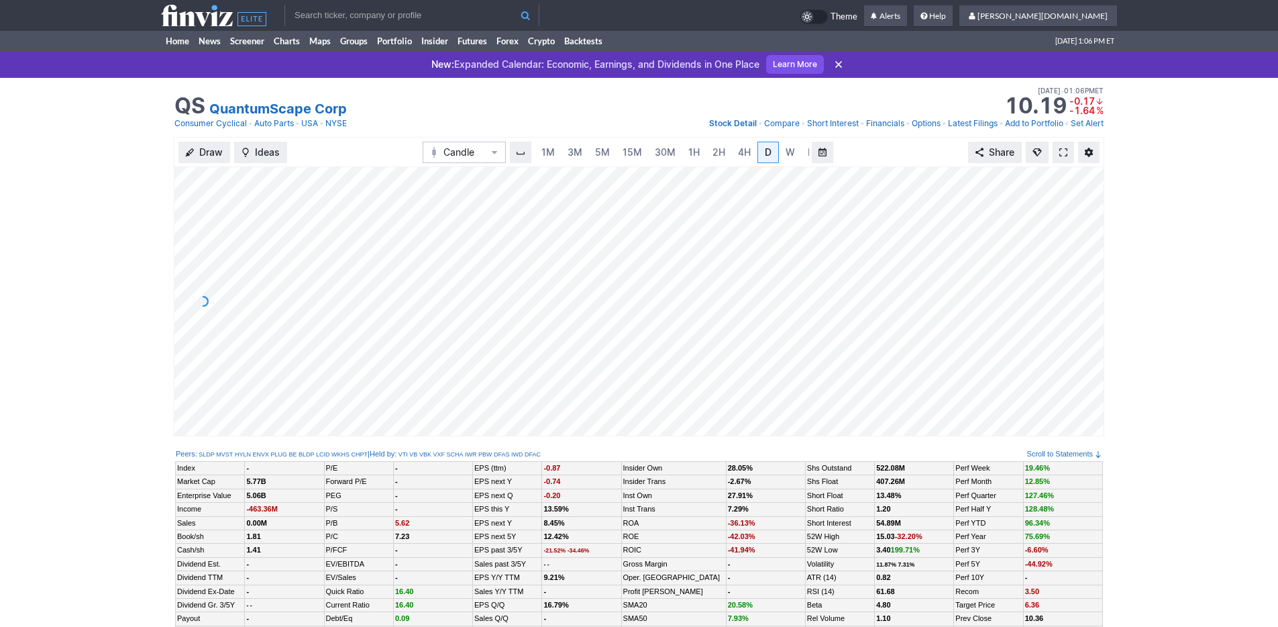
scroll to position [0, 13]
click at [566, 158] on span "3M" at bounding box center [561, 151] width 15 height 11
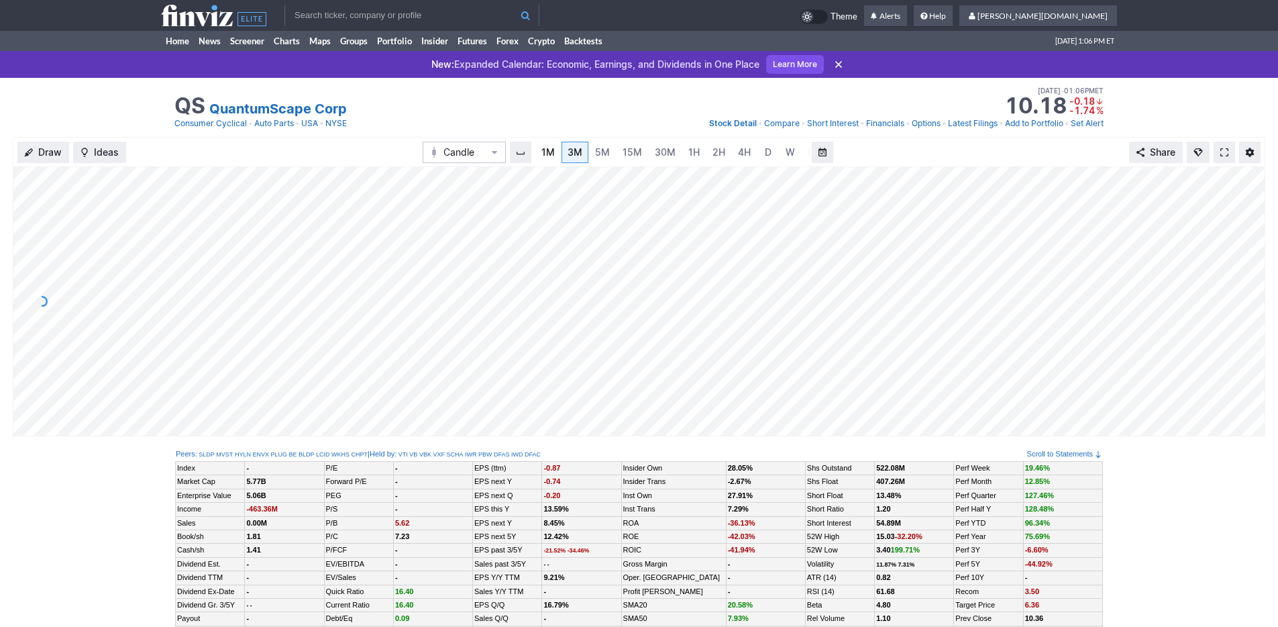
click at [550, 153] on span "1M" at bounding box center [547, 151] width 13 height 11
click at [183, 43] on link "Home" at bounding box center [177, 41] width 33 height 20
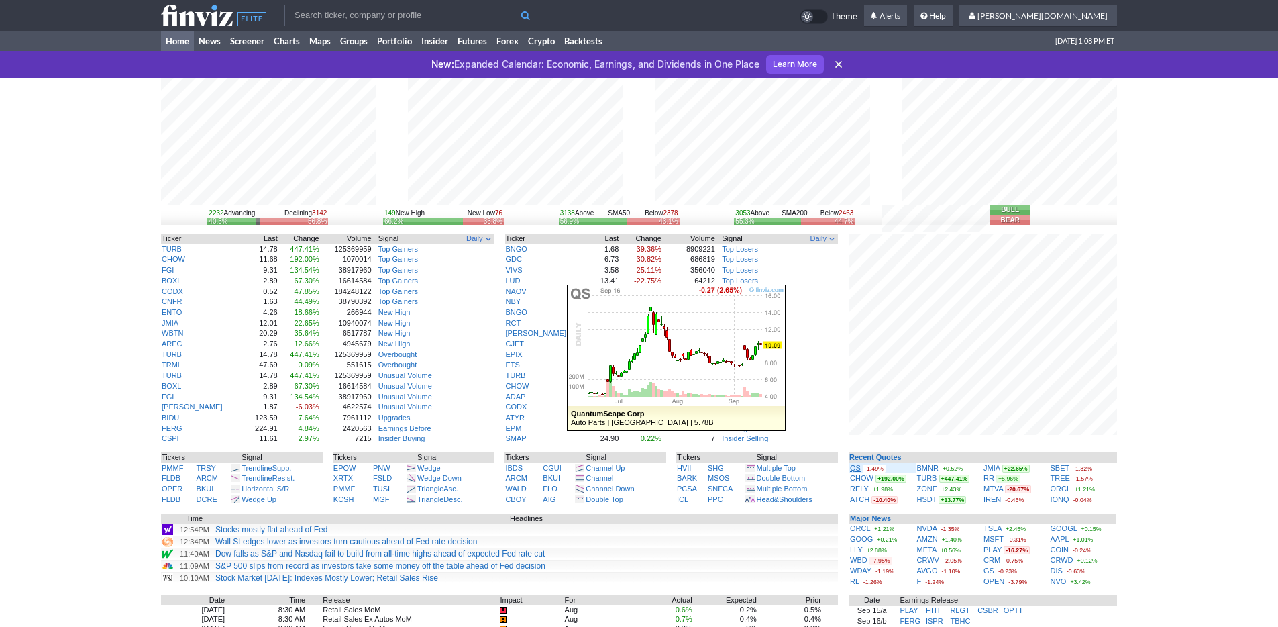
click at [855, 469] on link "QS" at bounding box center [855, 468] width 11 height 8
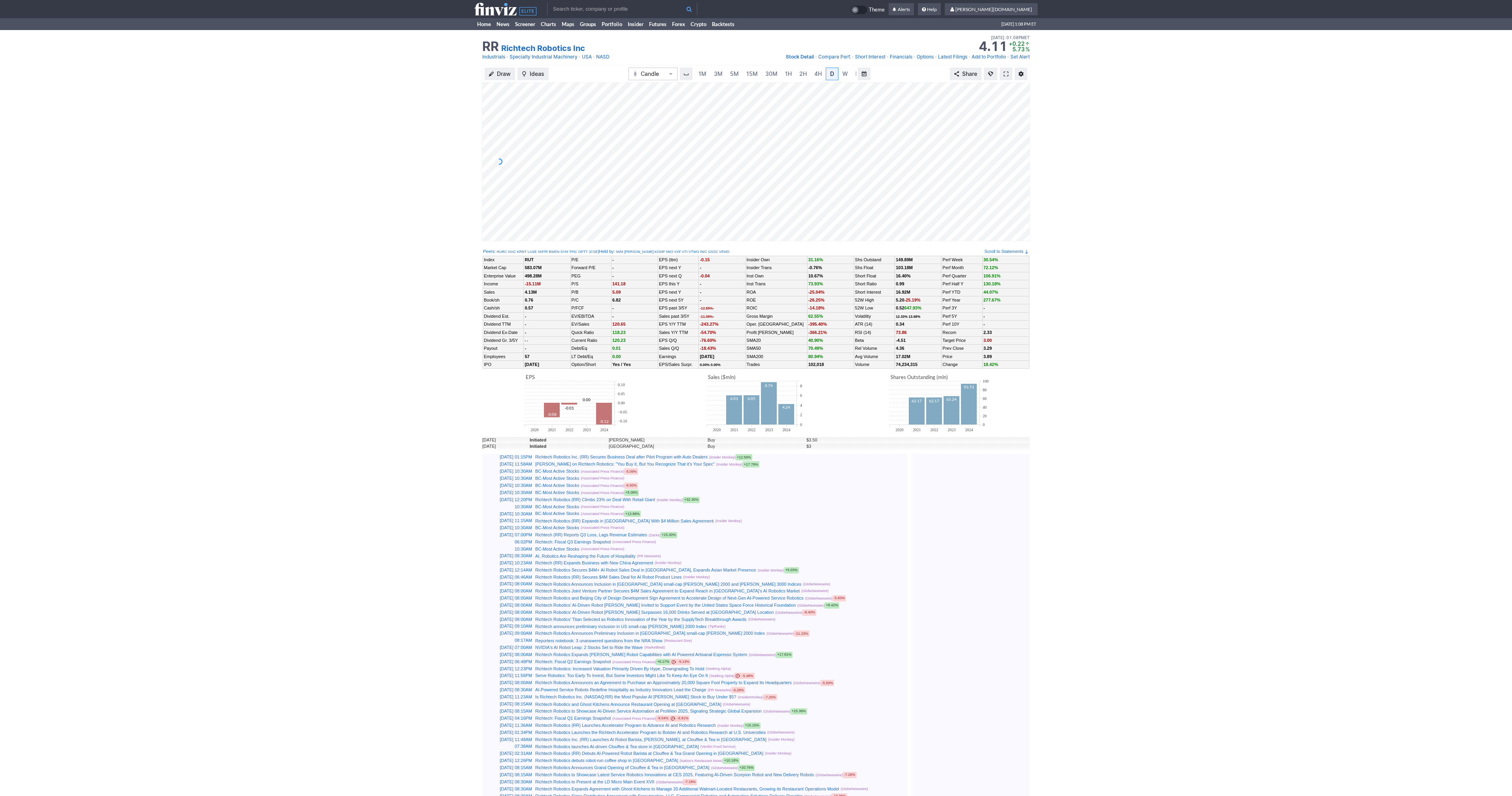
scroll to position [0, 8]
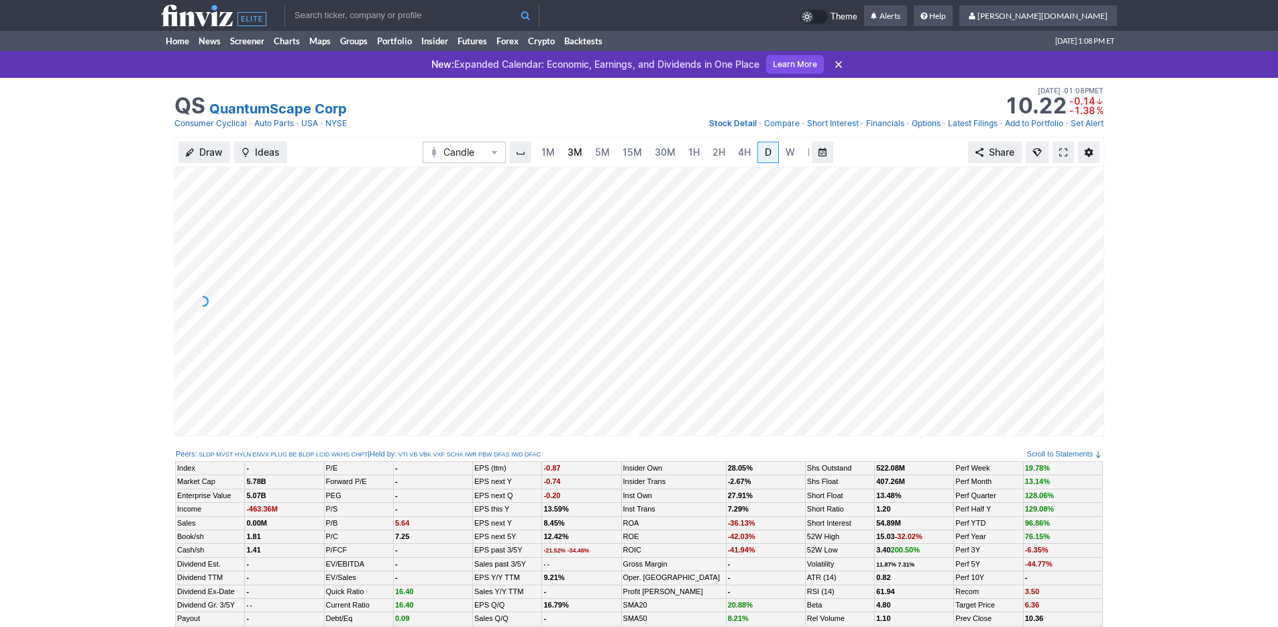
scroll to position [0, 13]
click at [560, 154] on span "3M" at bounding box center [561, 151] width 15 height 11
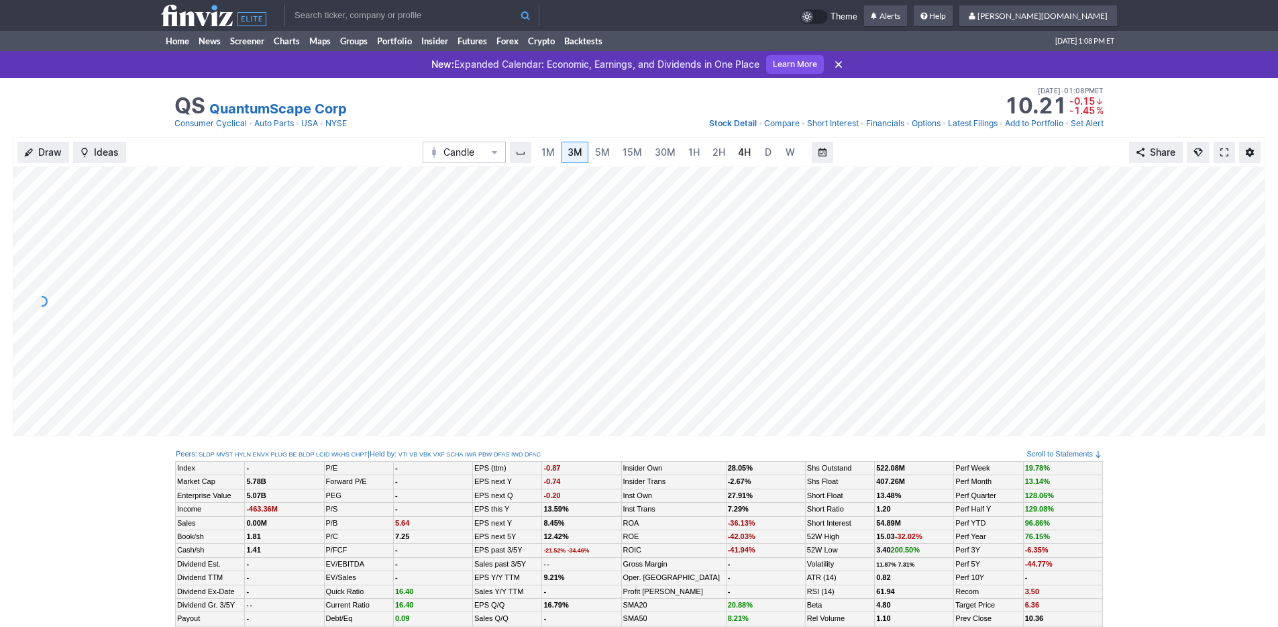
click at [739, 154] on span "4H" at bounding box center [744, 151] width 13 height 11
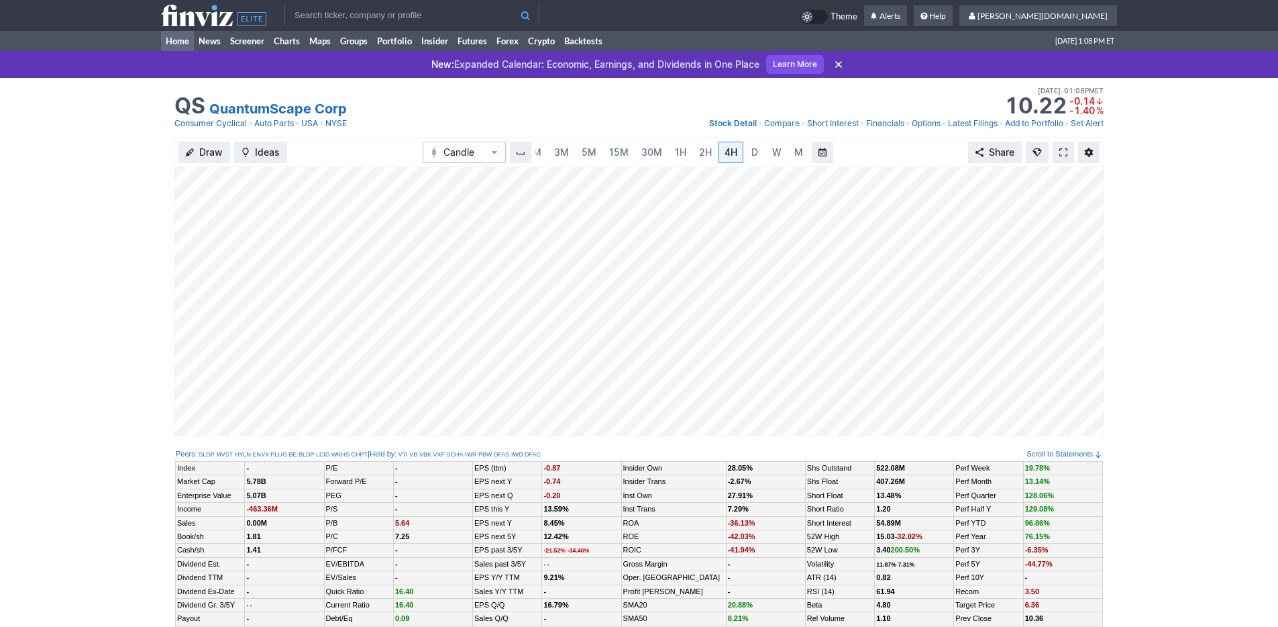
click at [167, 44] on link "Home" at bounding box center [177, 41] width 33 height 20
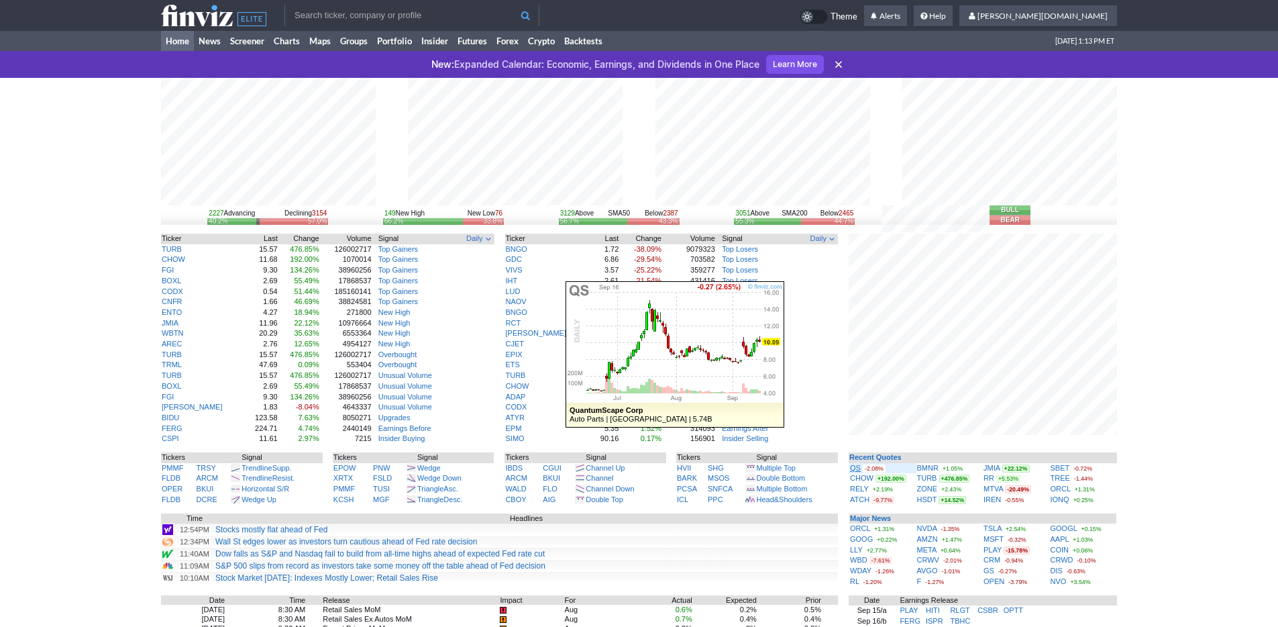
click at [853, 466] on link "QS" at bounding box center [855, 468] width 11 height 8
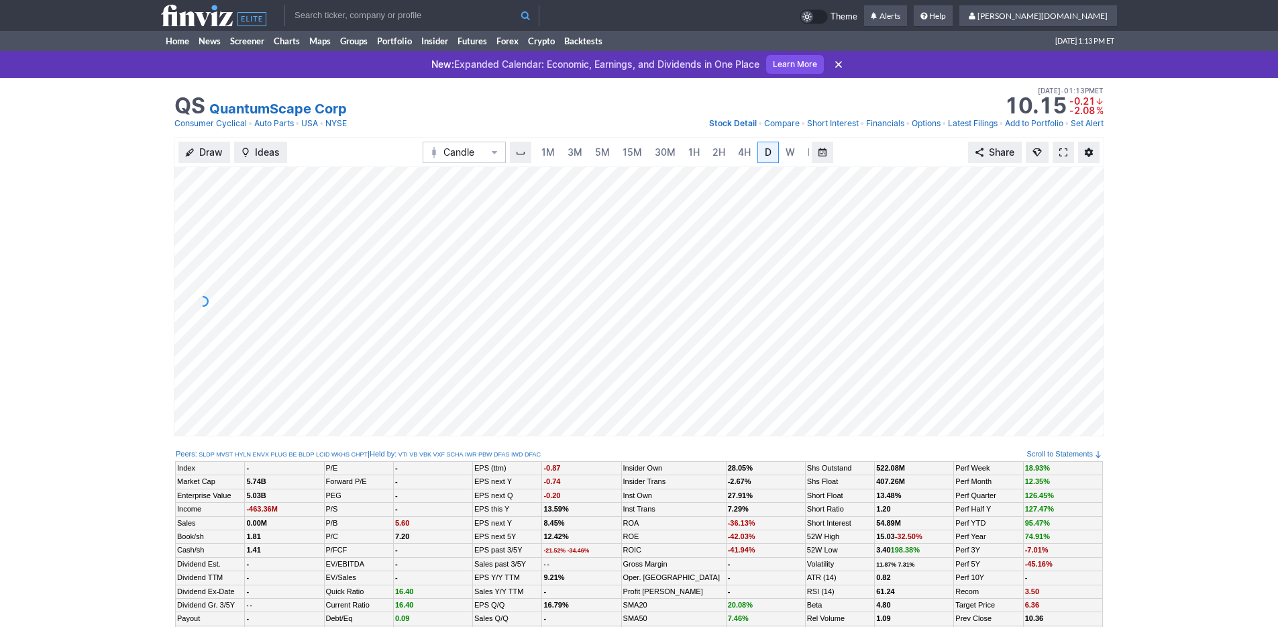
scroll to position [0, 13]
click at [560, 157] on span "3M" at bounding box center [561, 151] width 15 height 11
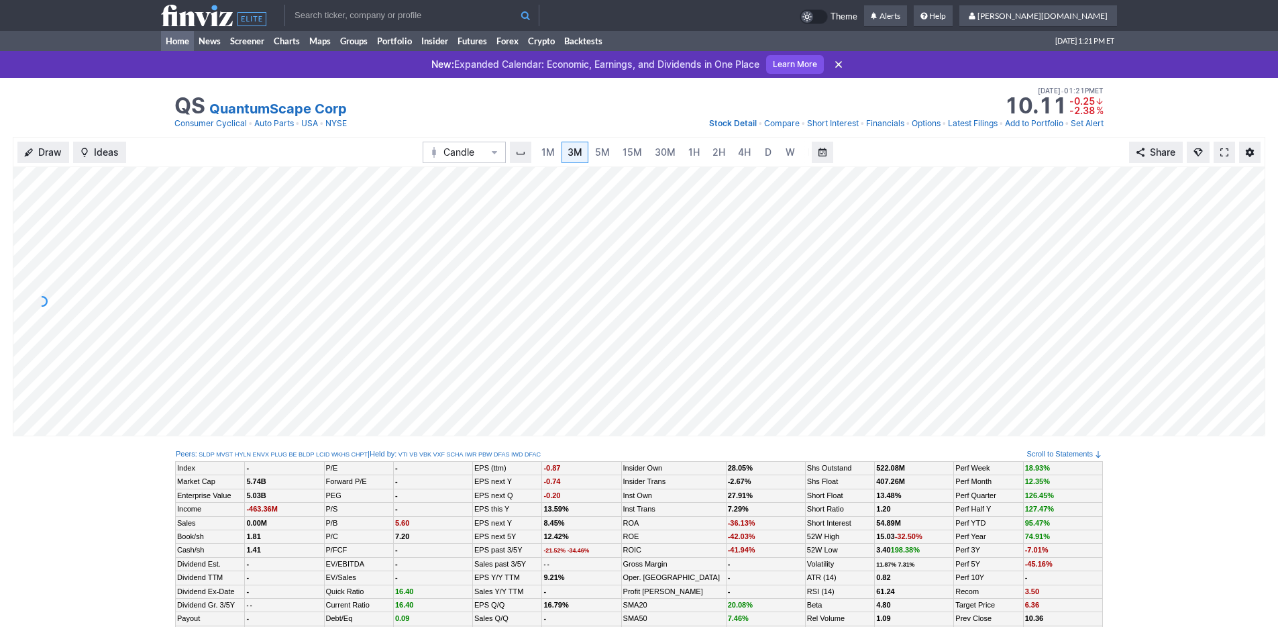
click at [178, 38] on link "Home" at bounding box center [177, 41] width 33 height 20
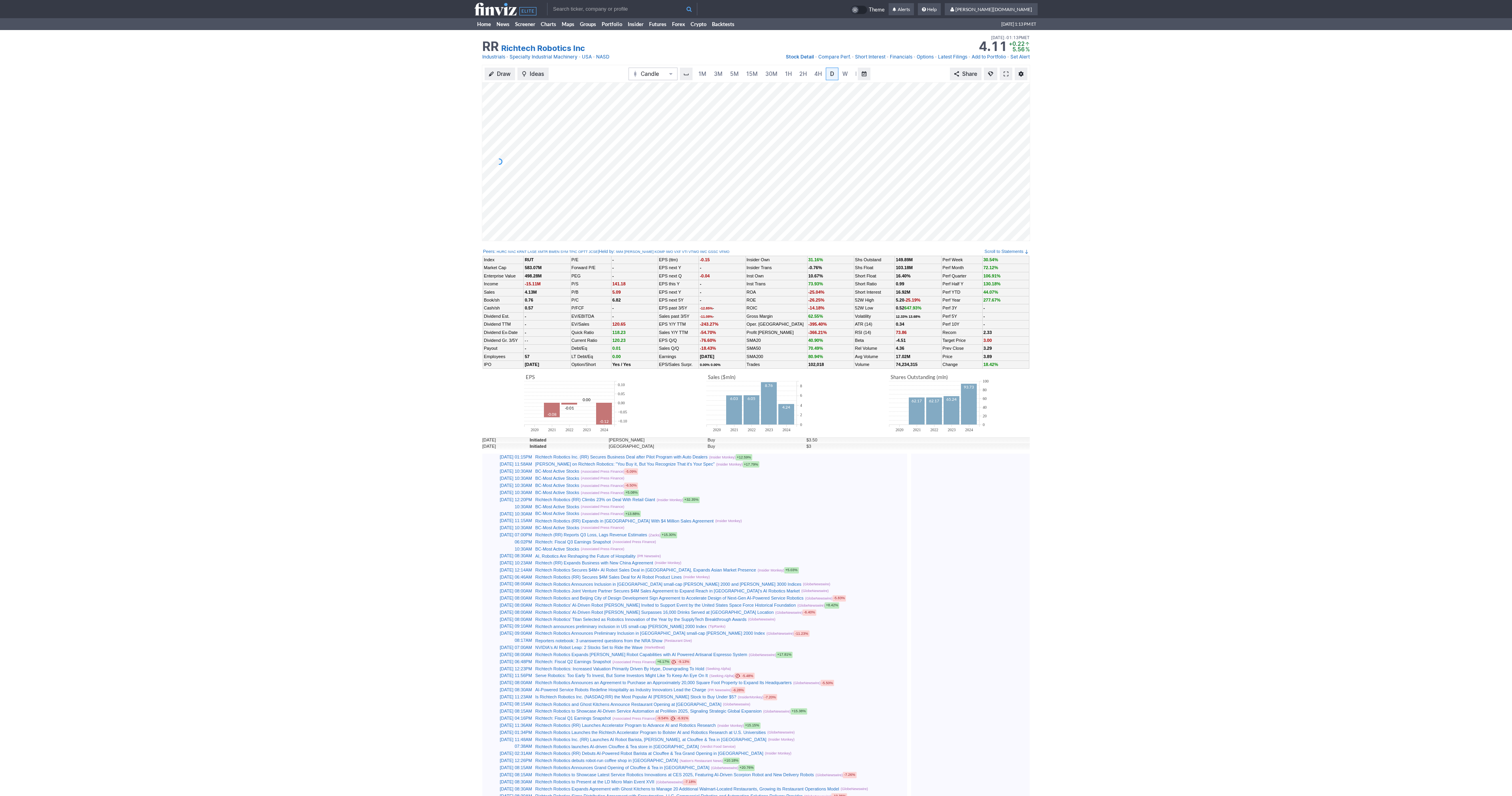
scroll to position [0, 8]
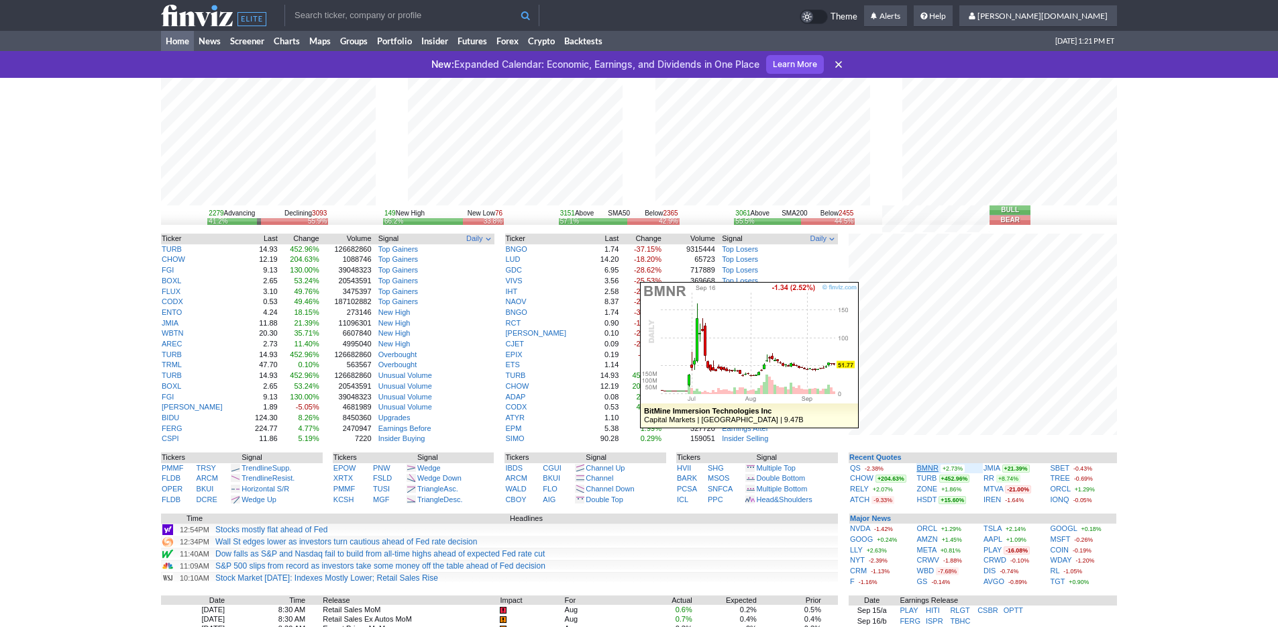
click at [928, 466] on link "BMNR" at bounding box center [927, 468] width 21 height 8
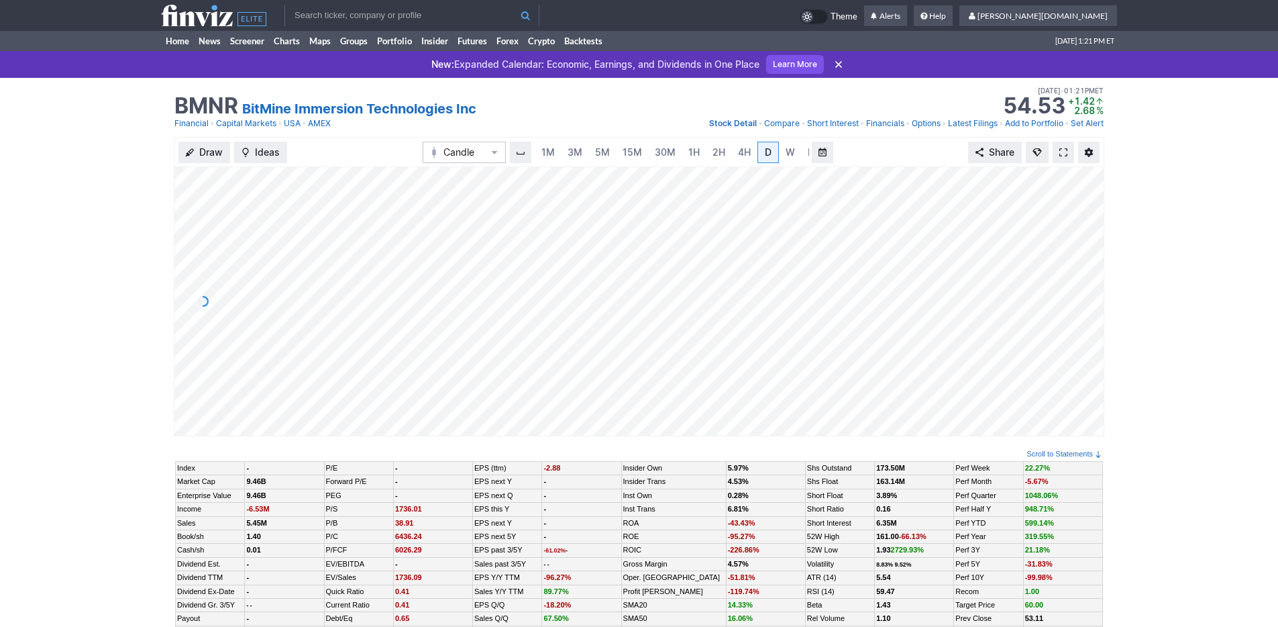
scroll to position [0, 13]
click at [554, 152] on span "3M" at bounding box center [561, 151] width 15 height 11
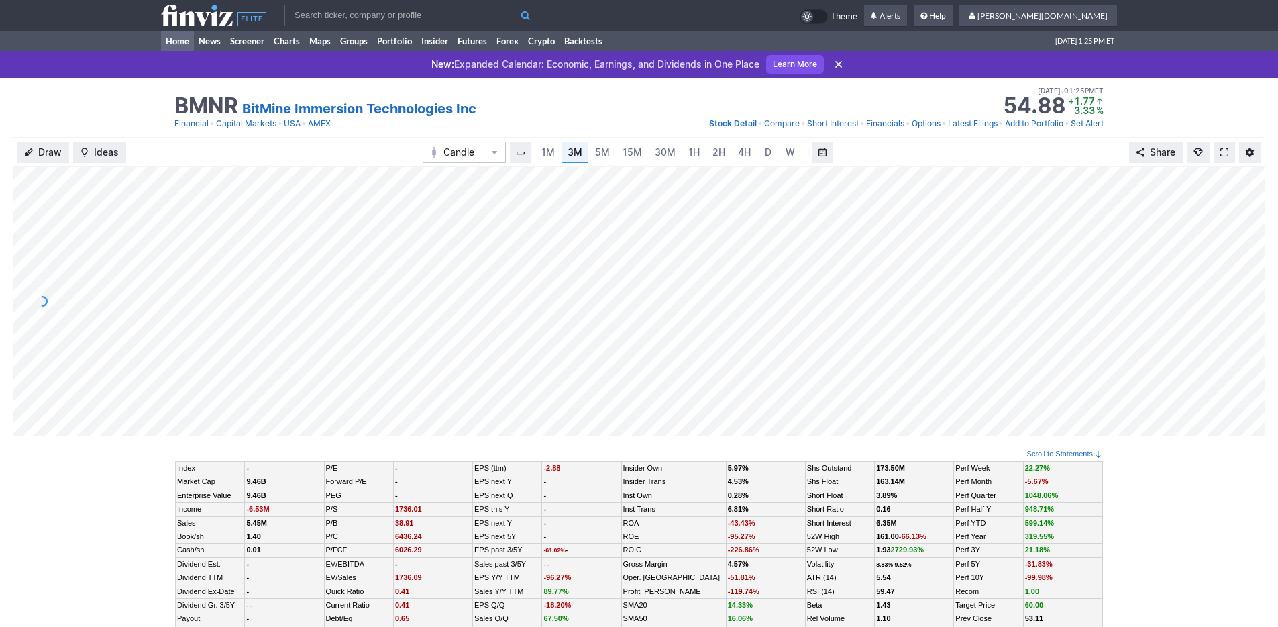
click at [163, 41] on link "Home" at bounding box center [177, 41] width 33 height 20
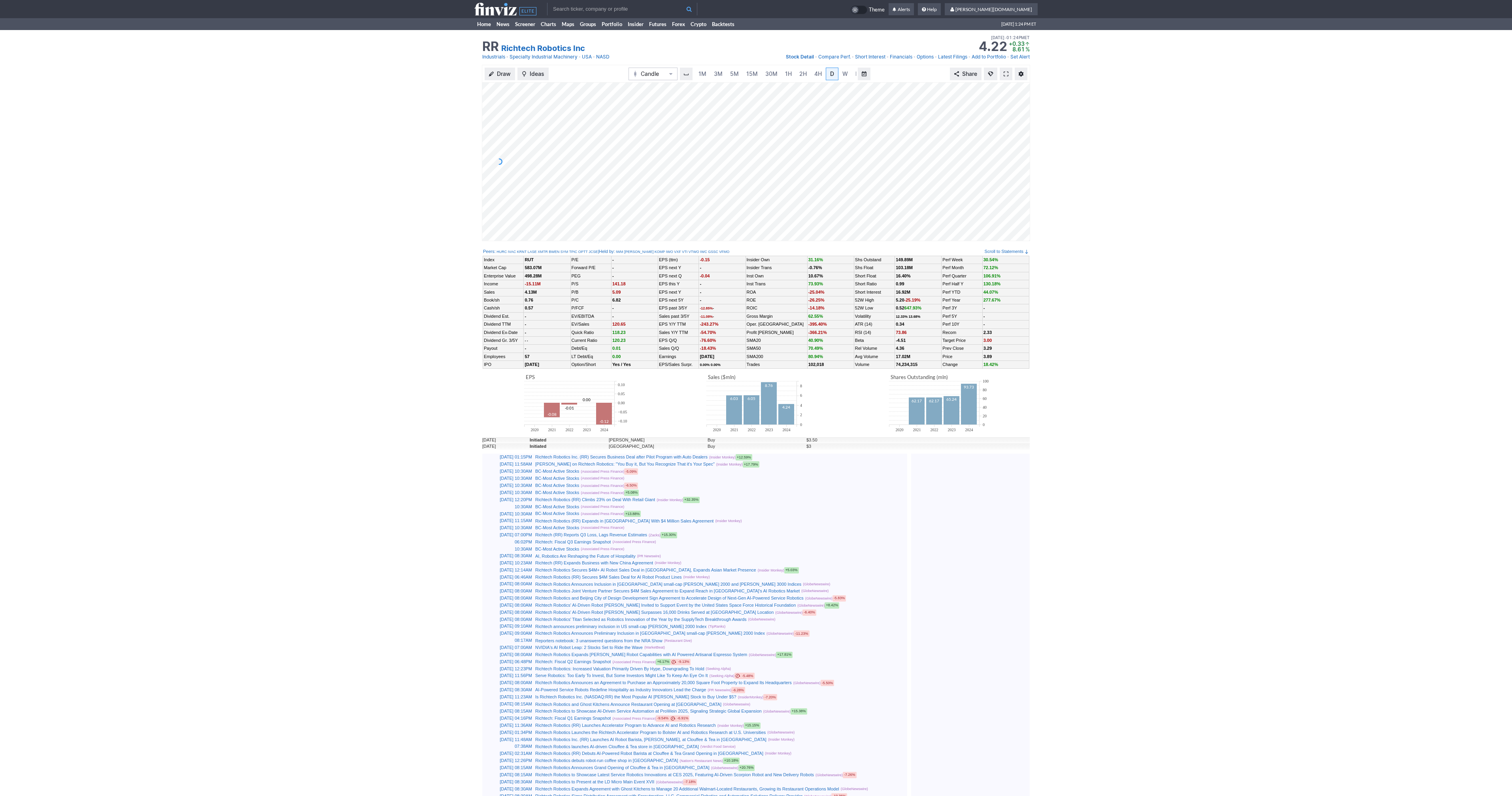
scroll to position [0, 8]
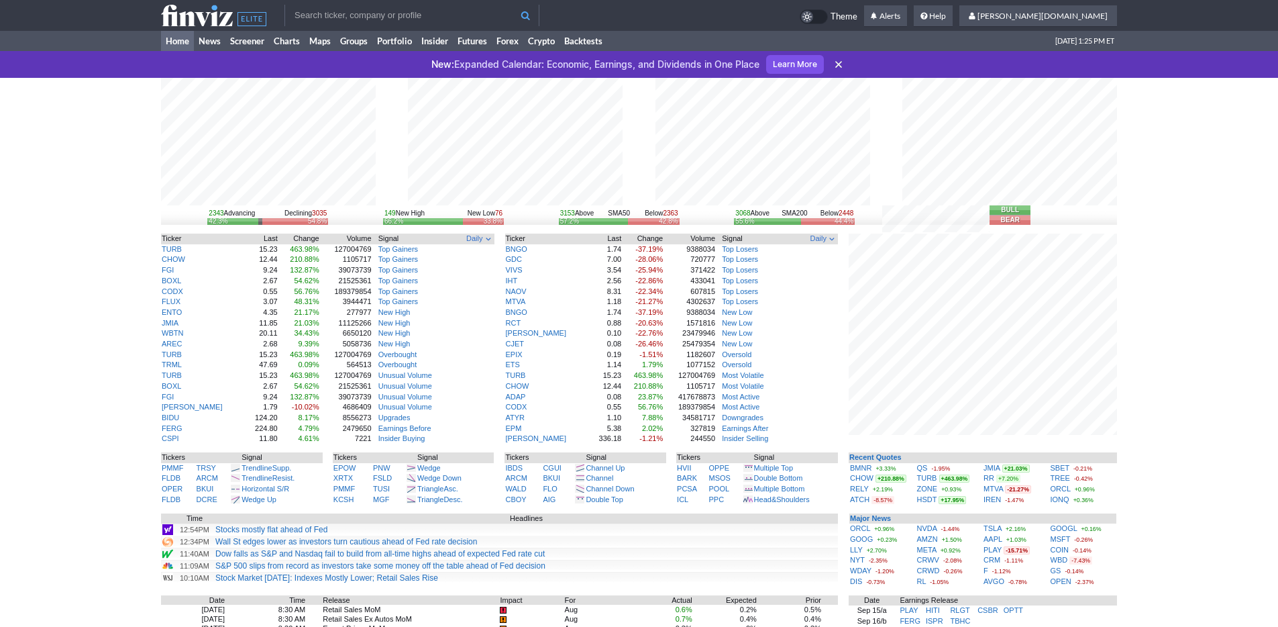
click at [1188, 453] on div "2343 Advancing Declining 3035 42.3% 54.8% 149 New High New Low 76 66.2% 33.8% 3…" at bounding box center [639, 466] width 1278 height 777
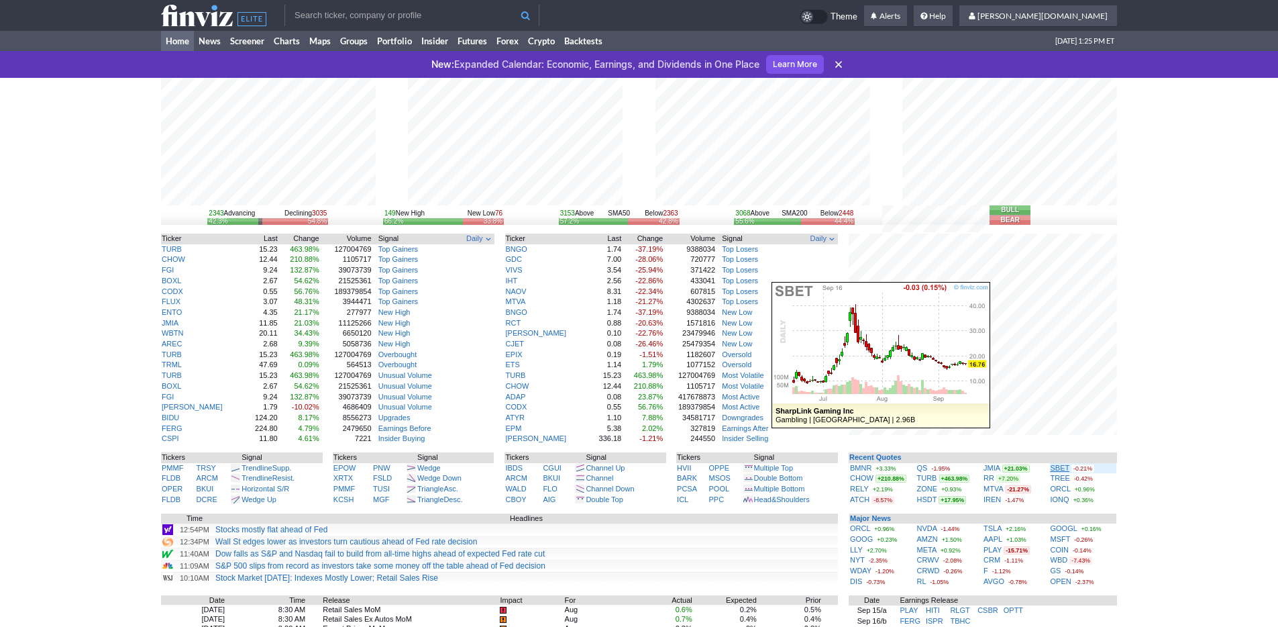
click at [1059, 466] on link "SBET" at bounding box center [1060, 468] width 19 height 8
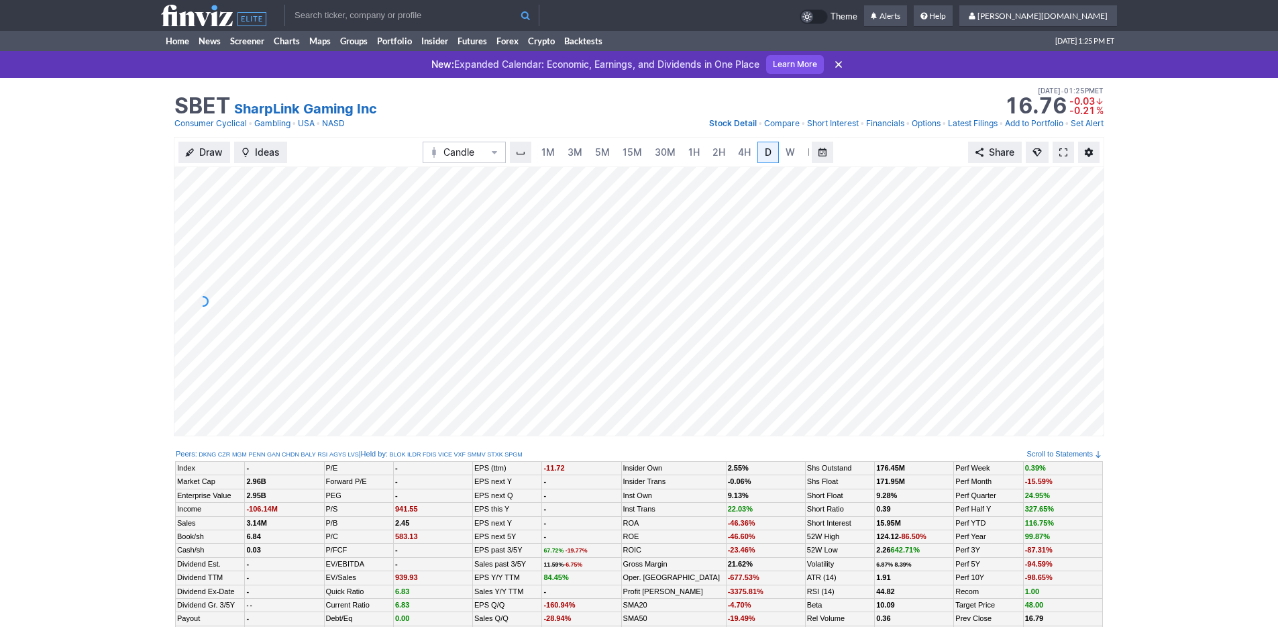
scroll to position [0, 13]
click at [559, 153] on span "3M" at bounding box center [561, 151] width 15 height 11
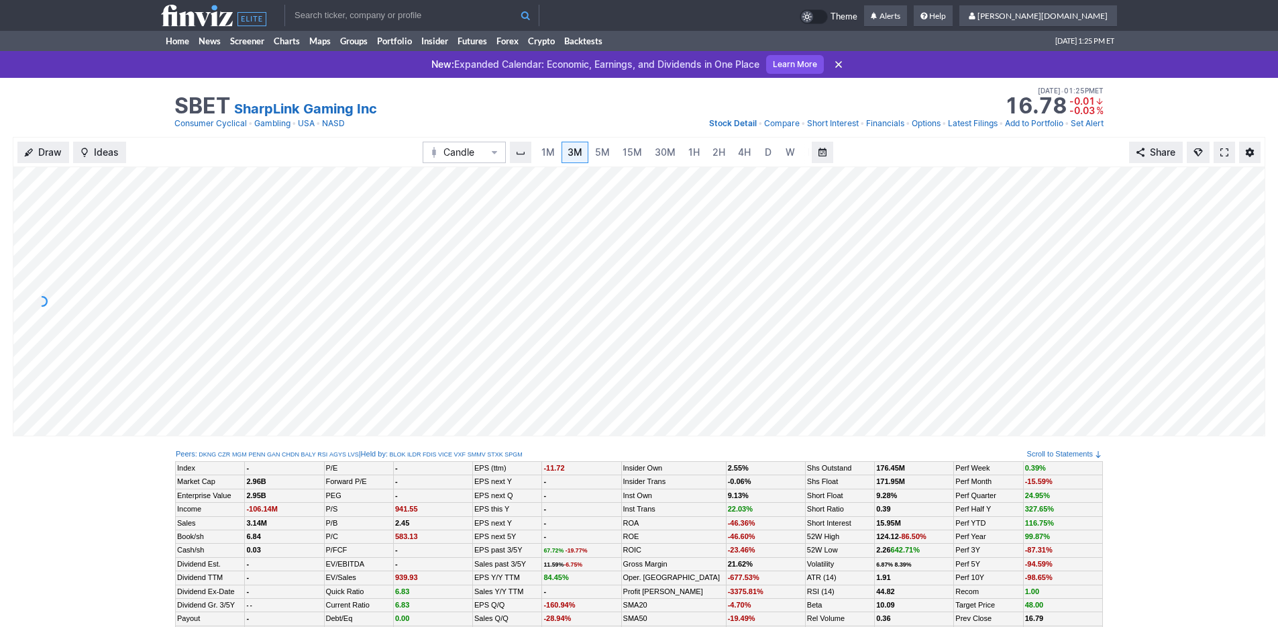
scroll to position [192, 0]
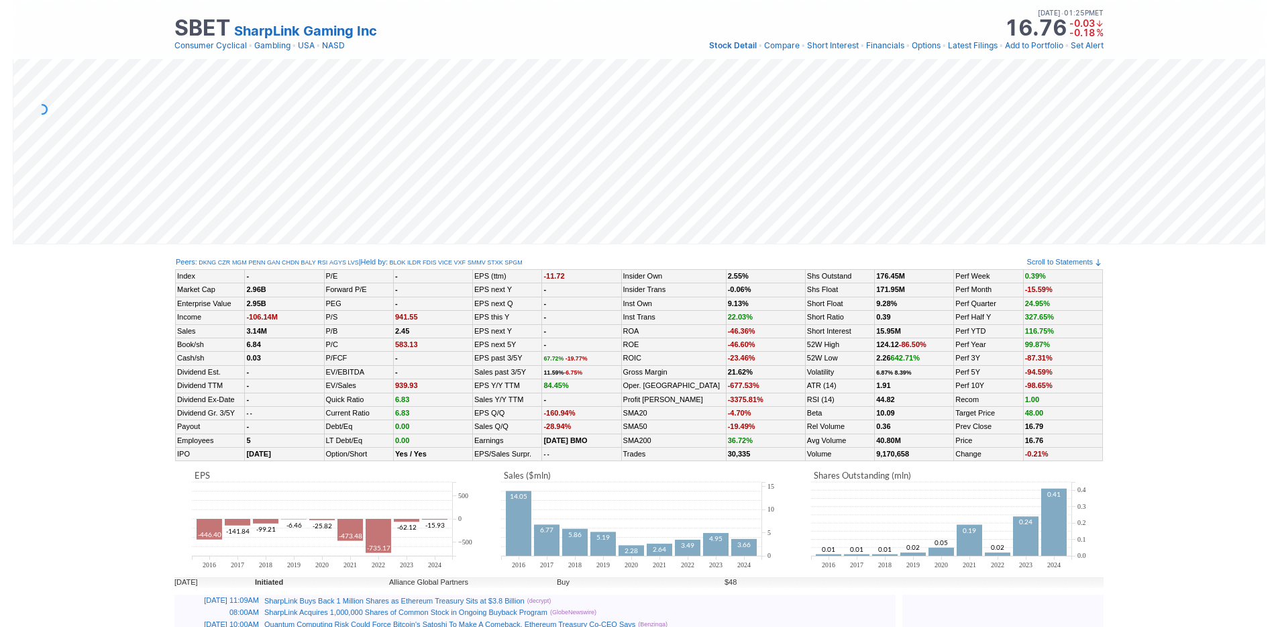
scroll to position [0, 13]
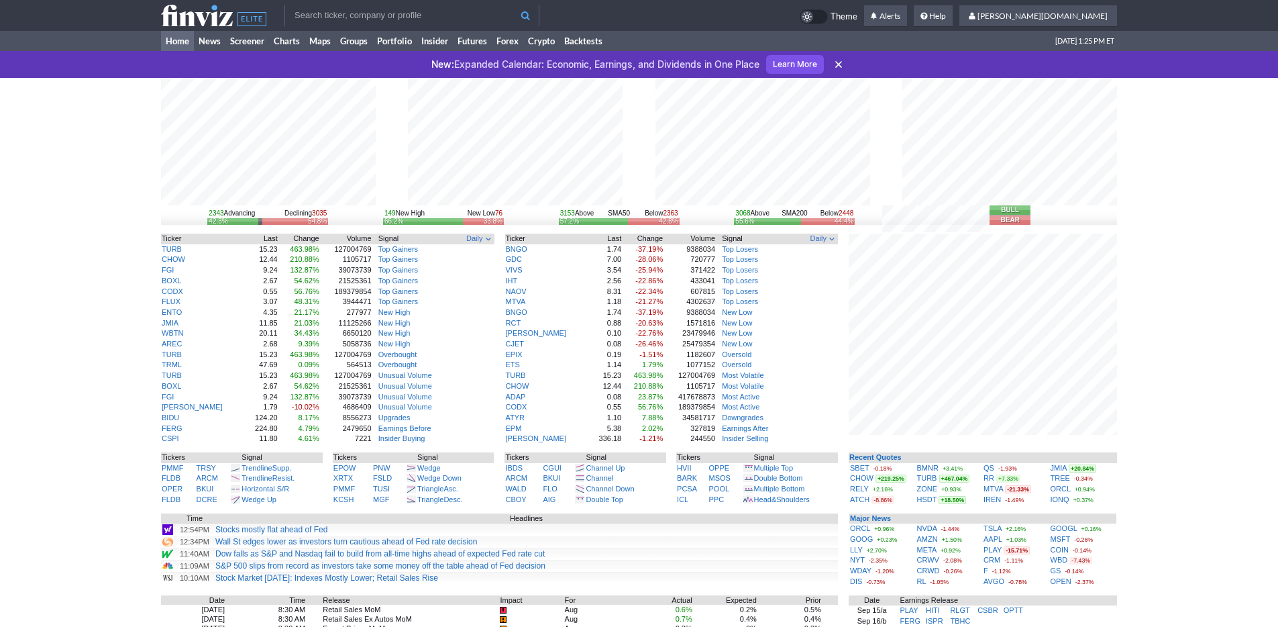
click at [1140, 447] on div "2343 Advancing Declining 3035 42.3% 54.8% 149 New High New Low 76 66.2% 33.8% 3…" at bounding box center [639, 466] width 1278 height 777
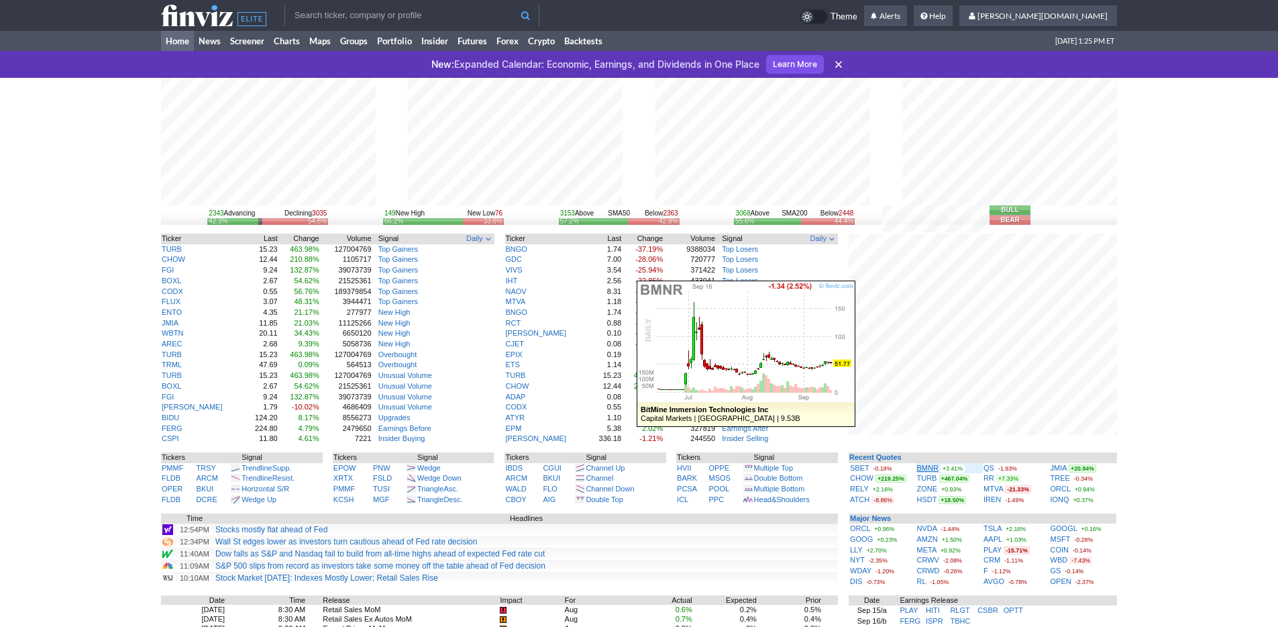
click at [924, 465] on link "BMNR" at bounding box center [927, 468] width 21 height 8
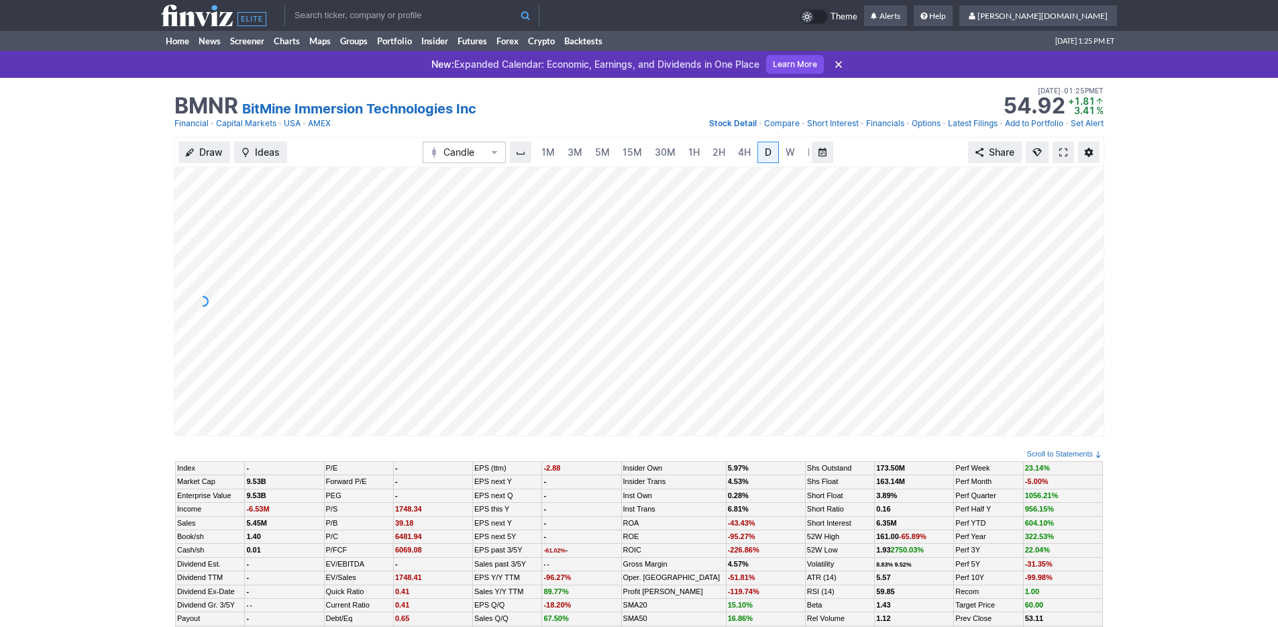
scroll to position [0, 13]
click at [557, 150] on span "3M" at bounding box center [561, 151] width 15 height 11
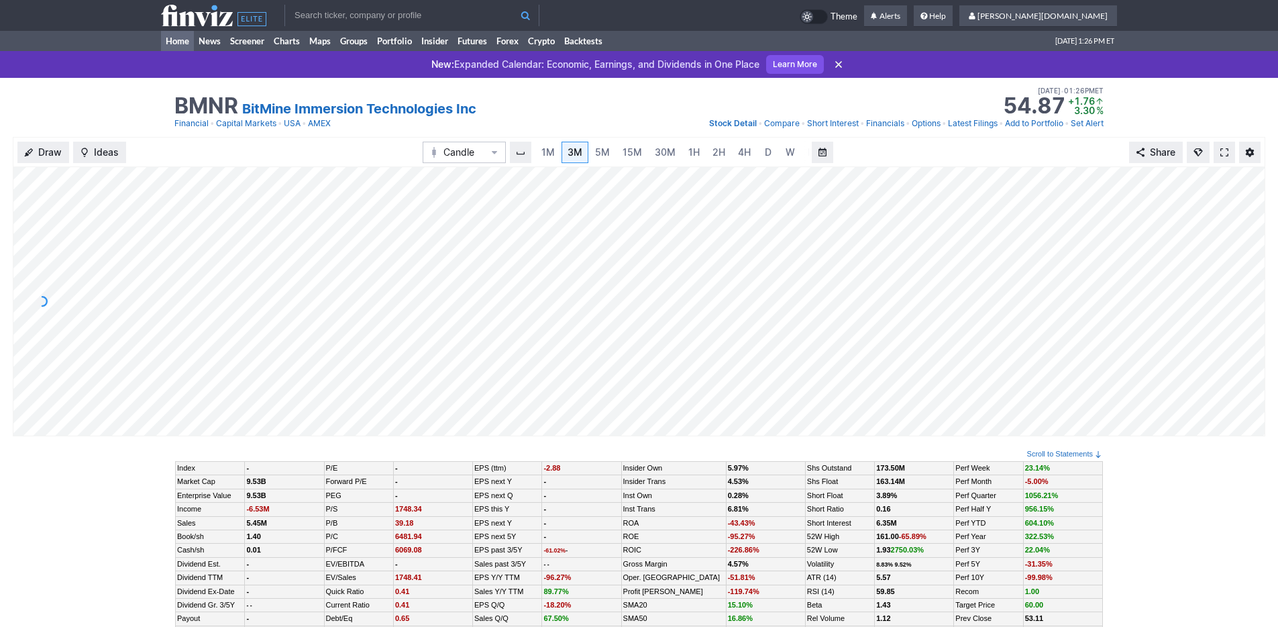
click at [176, 42] on link "Home" at bounding box center [177, 41] width 33 height 20
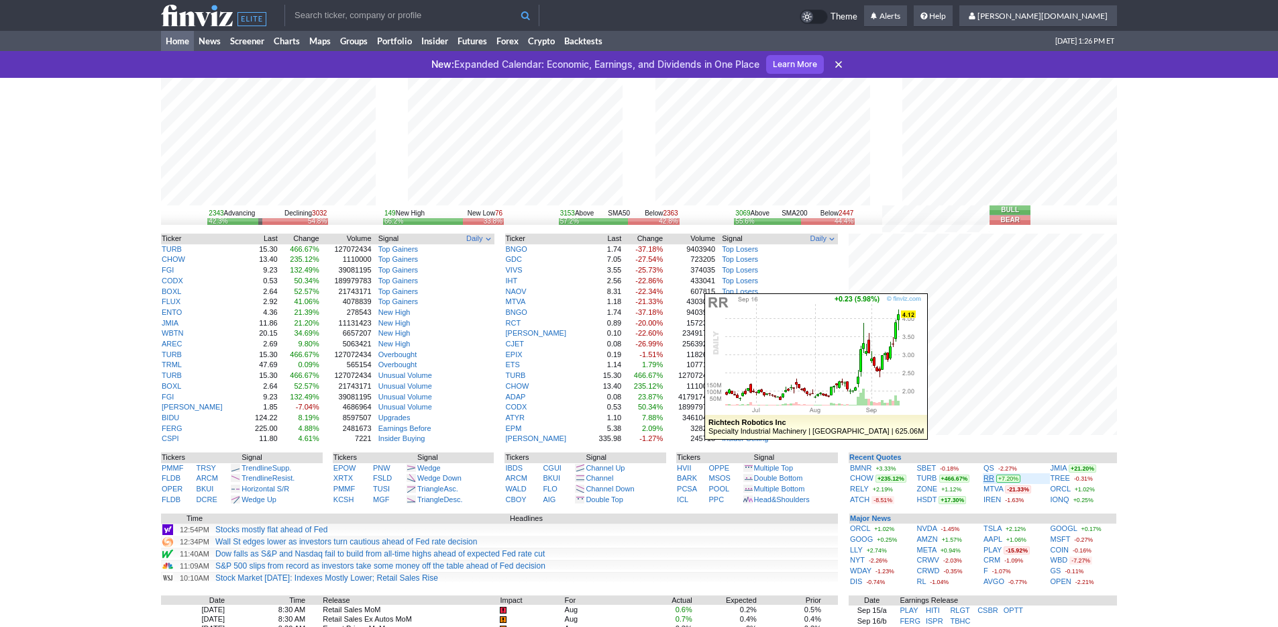
click at [992, 478] on link "RR" at bounding box center [988, 478] width 11 height 8
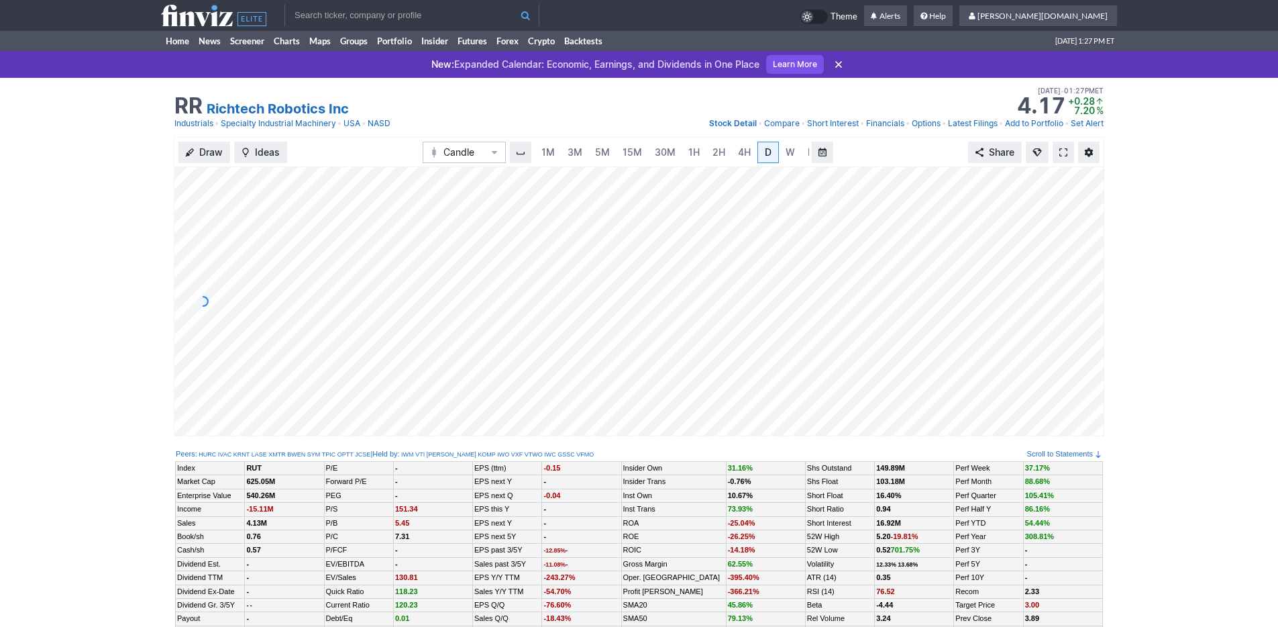
scroll to position [0, 13]
click at [578, 149] on link "5M" at bounding box center [589, 152] width 27 height 21
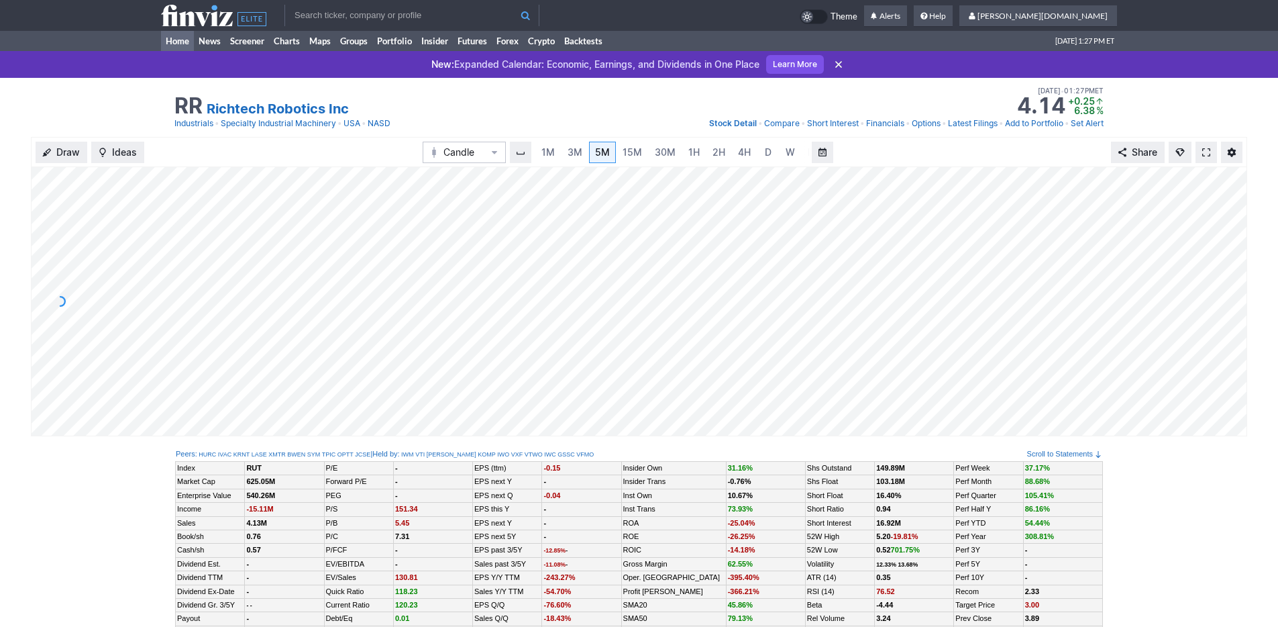
click at [168, 44] on link "Home" at bounding box center [177, 41] width 33 height 20
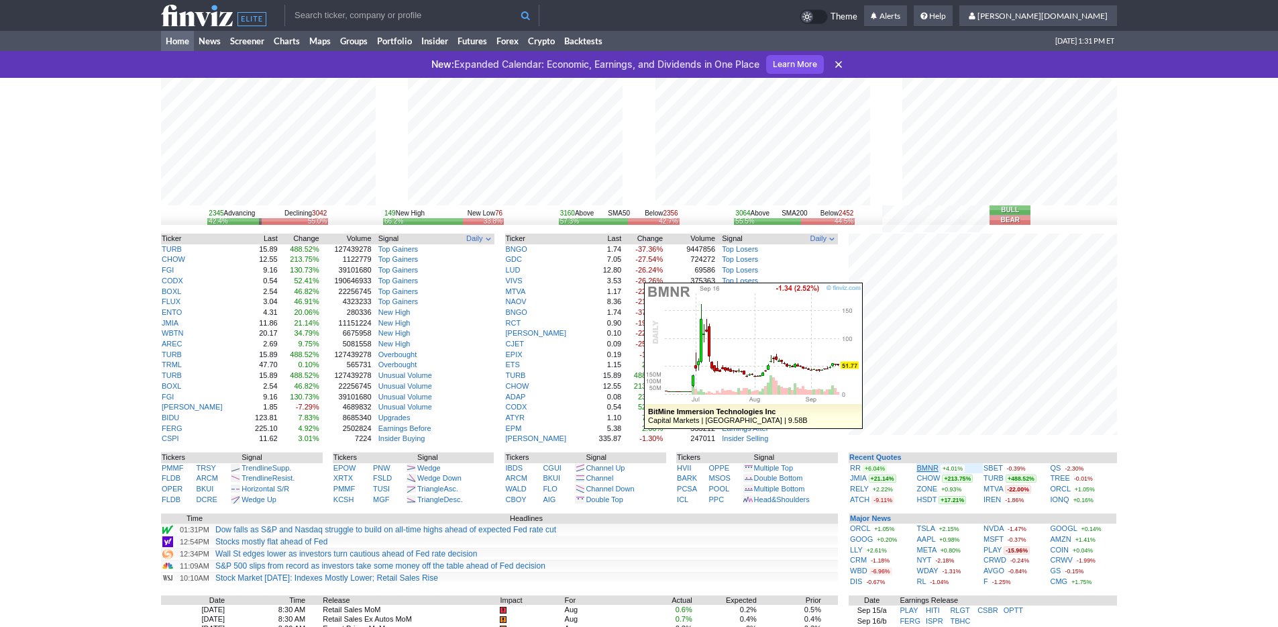
click at [932, 467] on link "BMNR" at bounding box center [927, 468] width 21 height 8
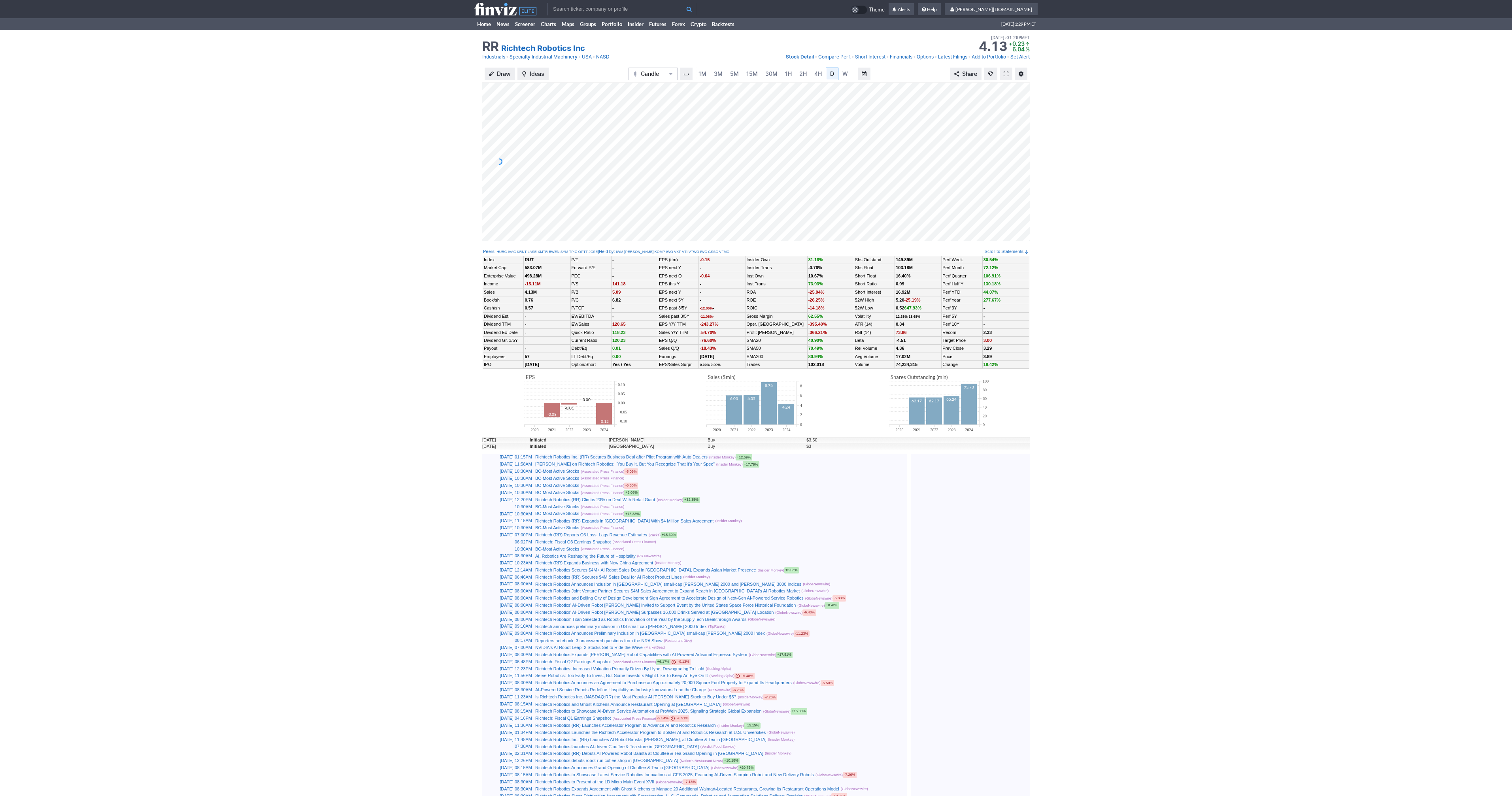
scroll to position [0, 8]
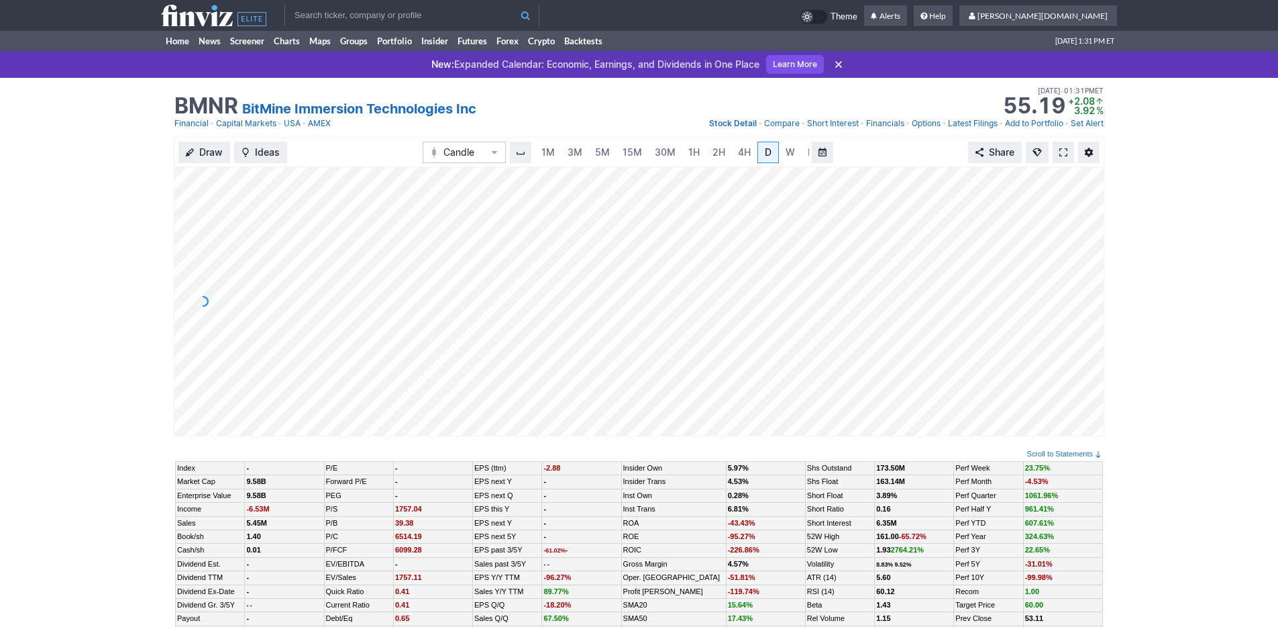
scroll to position [0, 13]
click at [559, 150] on span "3M" at bounding box center [561, 151] width 15 height 11
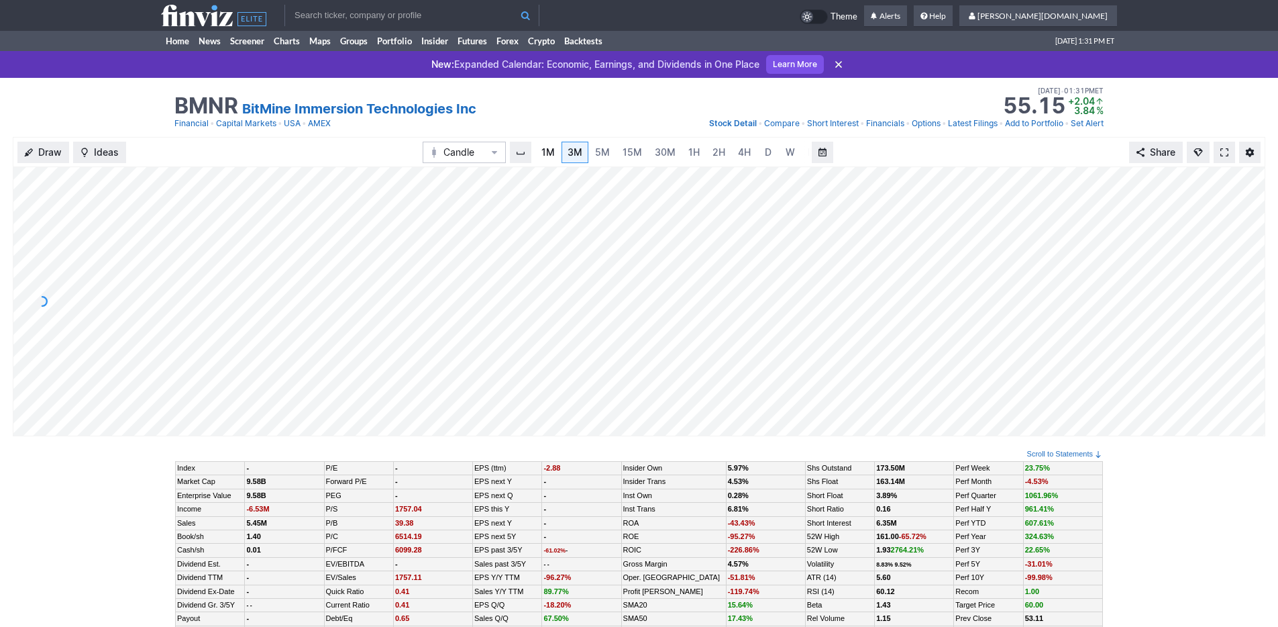
click at [553, 156] on link "1M" at bounding box center [547, 152] width 25 height 21
click at [578, 154] on span "3M" at bounding box center [575, 151] width 15 height 11
click at [176, 38] on link "Home" at bounding box center [177, 41] width 33 height 20
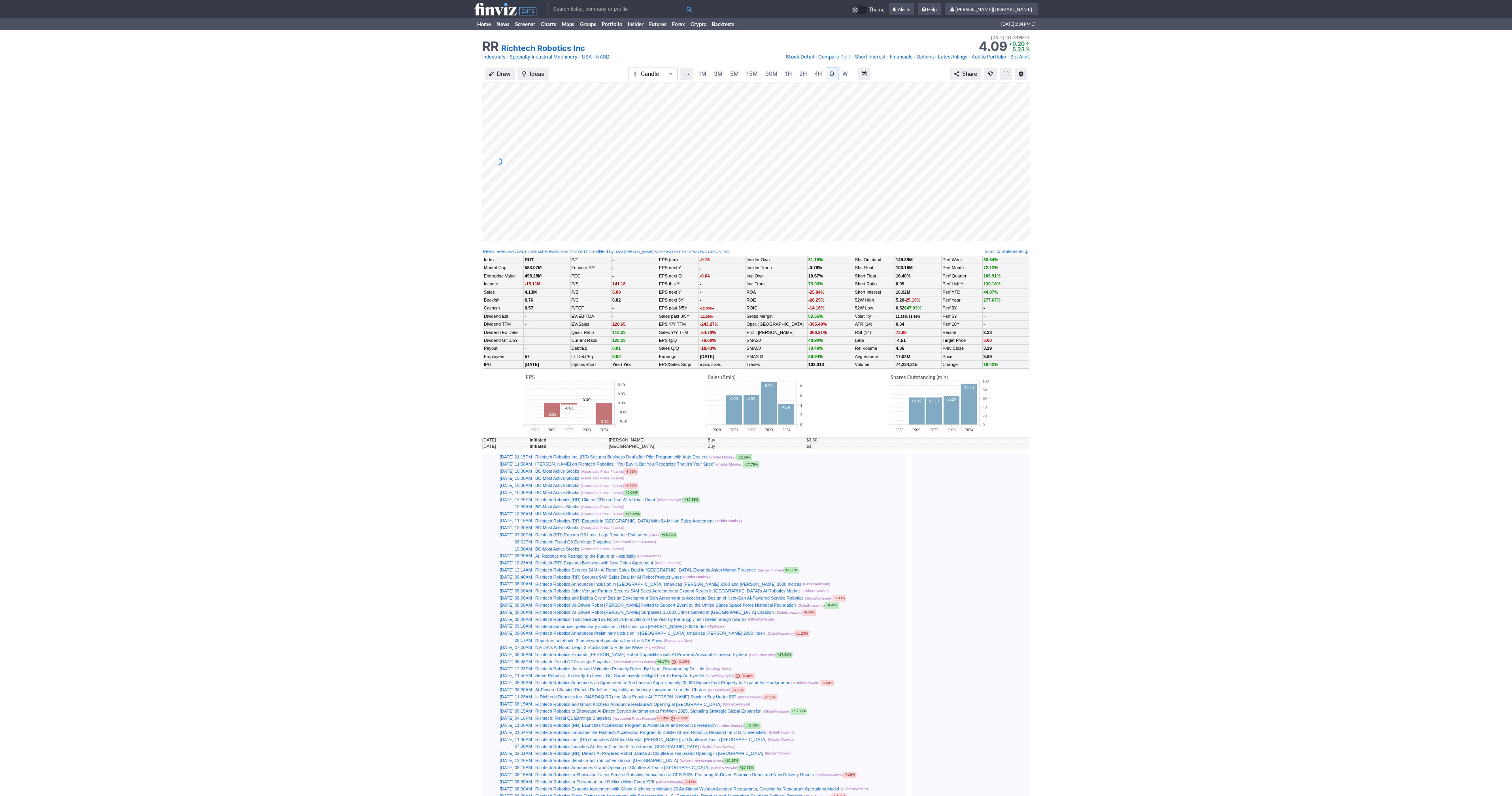
scroll to position [0, 8]
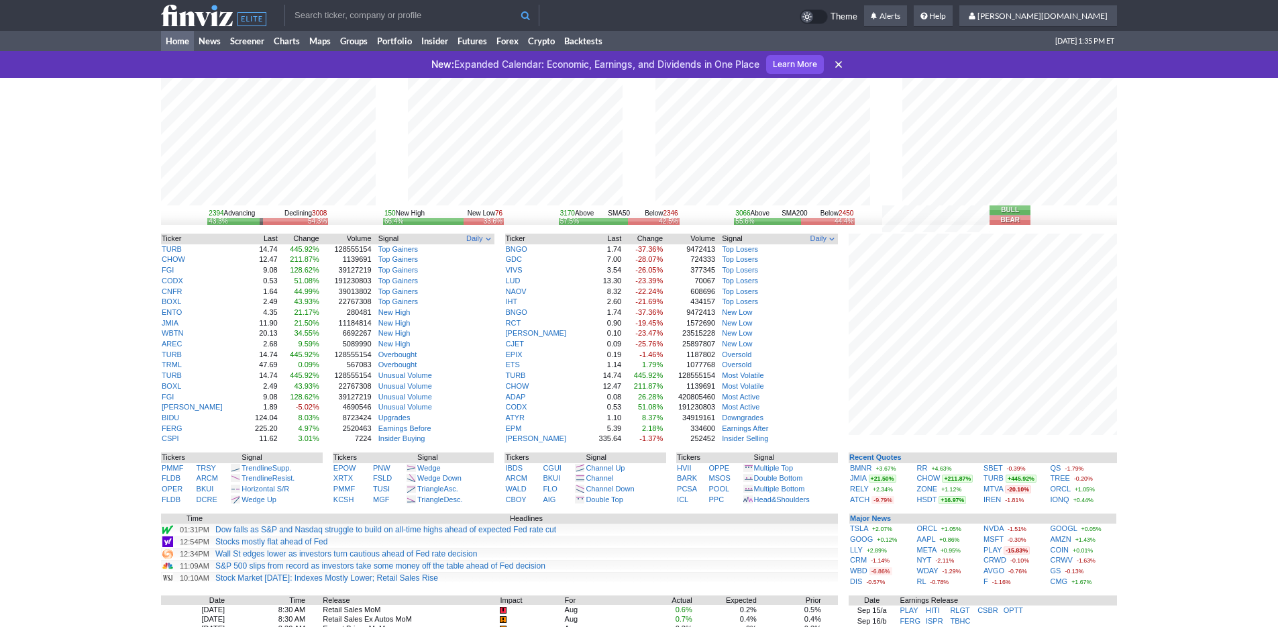
click at [133, 78] on div "2394 Advancing Declining 3008 43.3% 54.3% 150 New High New Low 76 66.4% 33.6% 3…" at bounding box center [639, 466] width 1278 height 777
click at [1141, 478] on div "2399 Advancing Declining 2992 43.3% 54.1% 150 New High New Low 76 66.4% 33.6% 3…" at bounding box center [639, 466] width 1278 height 777
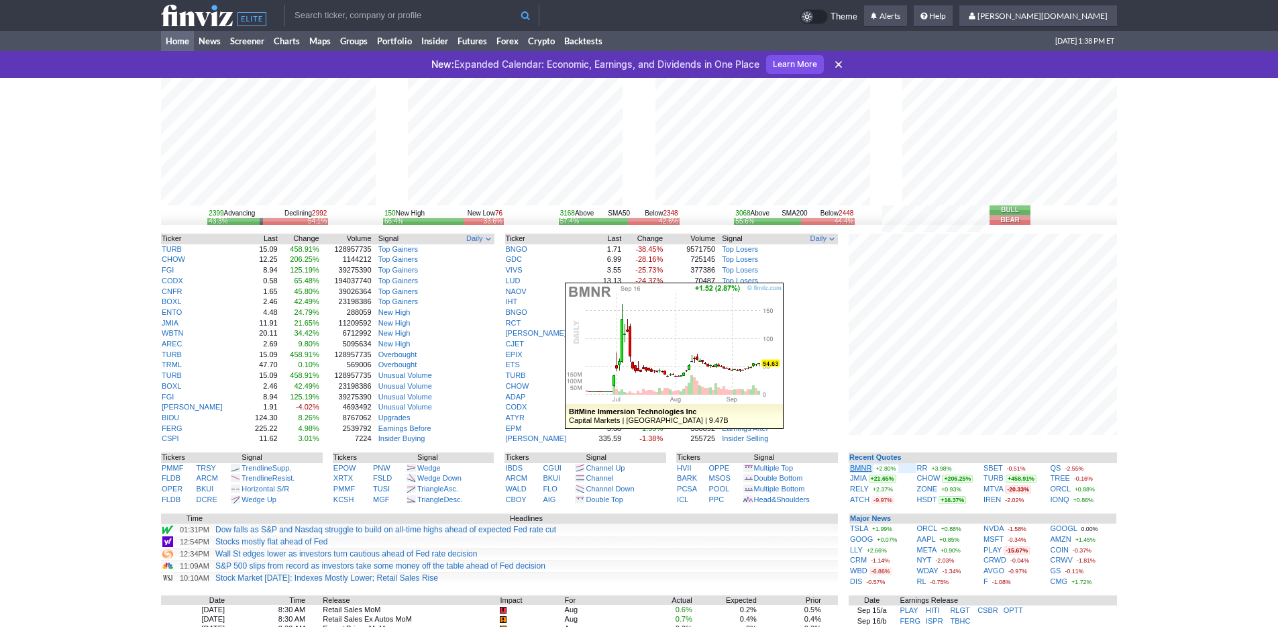
click at [853, 467] on link "BMNR" at bounding box center [860, 468] width 21 height 8
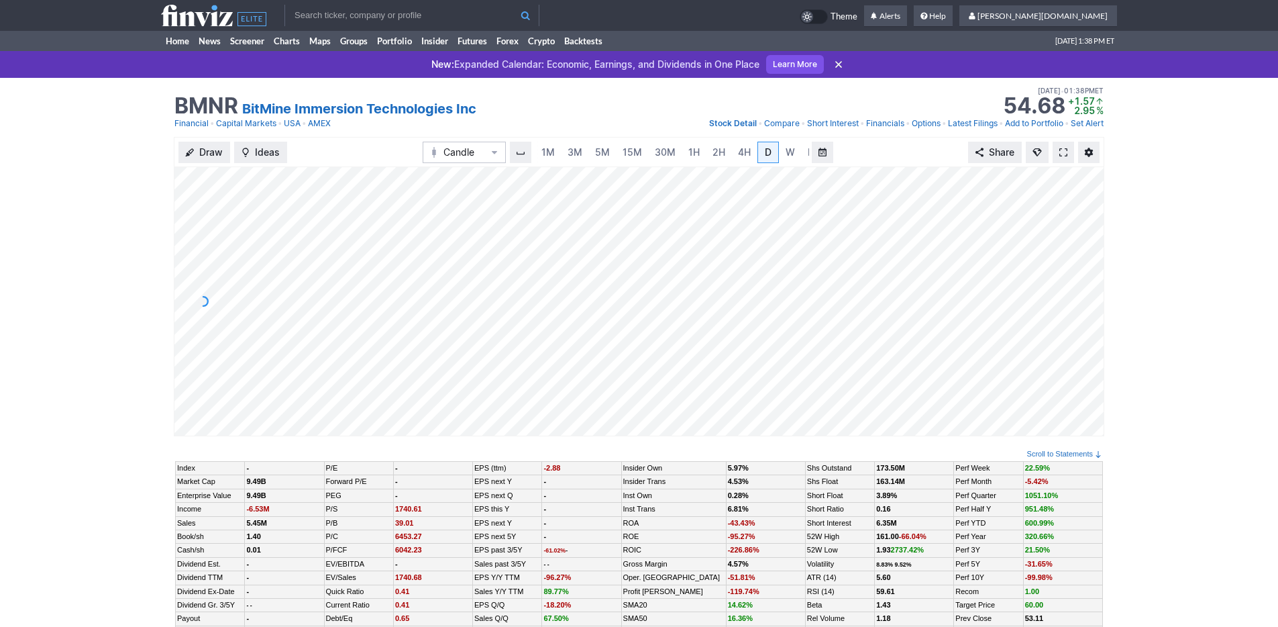
scroll to position [0, 13]
click at [559, 146] on span "3M" at bounding box center [561, 151] width 15 height 11
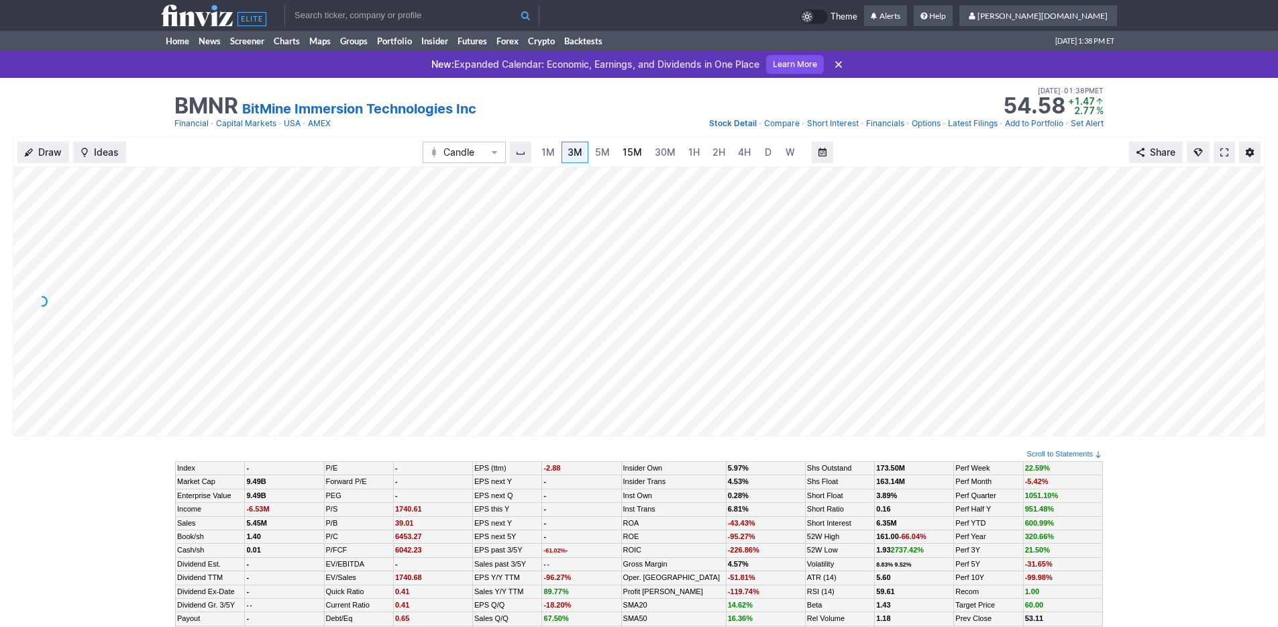
click at [623, 151] on span "15M" at bounding box center [632, 151] width 19 height 11
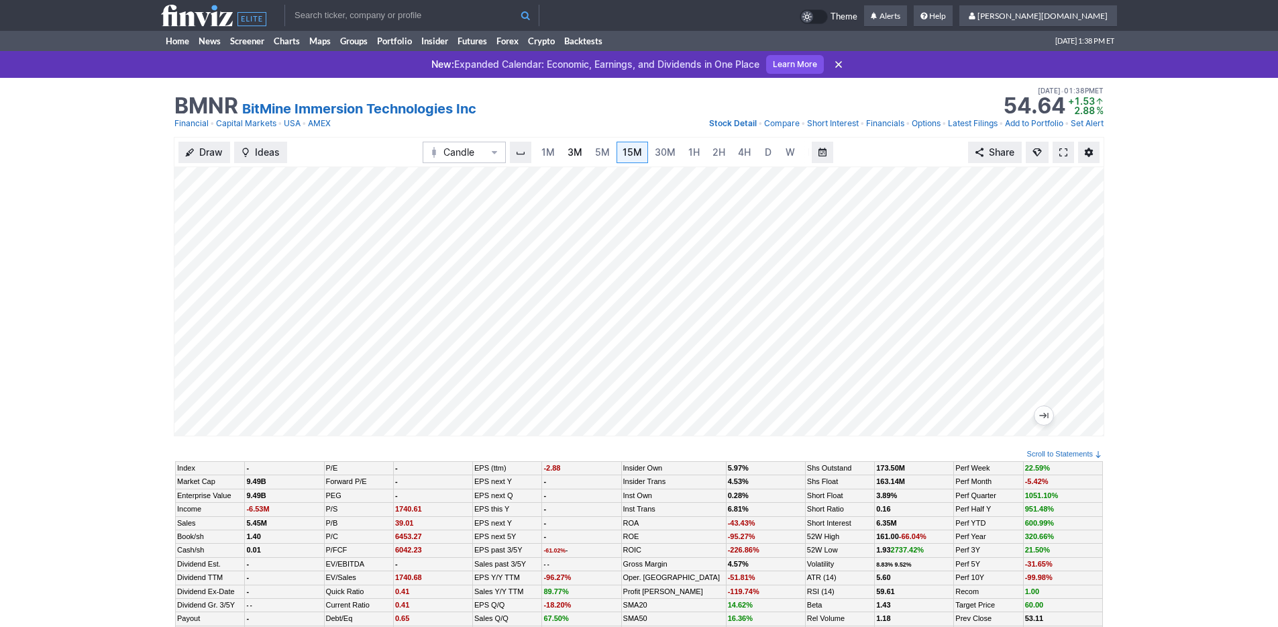
click at [573, 156] on span "3M" at bounding box center [575, 151] width 15 height 11
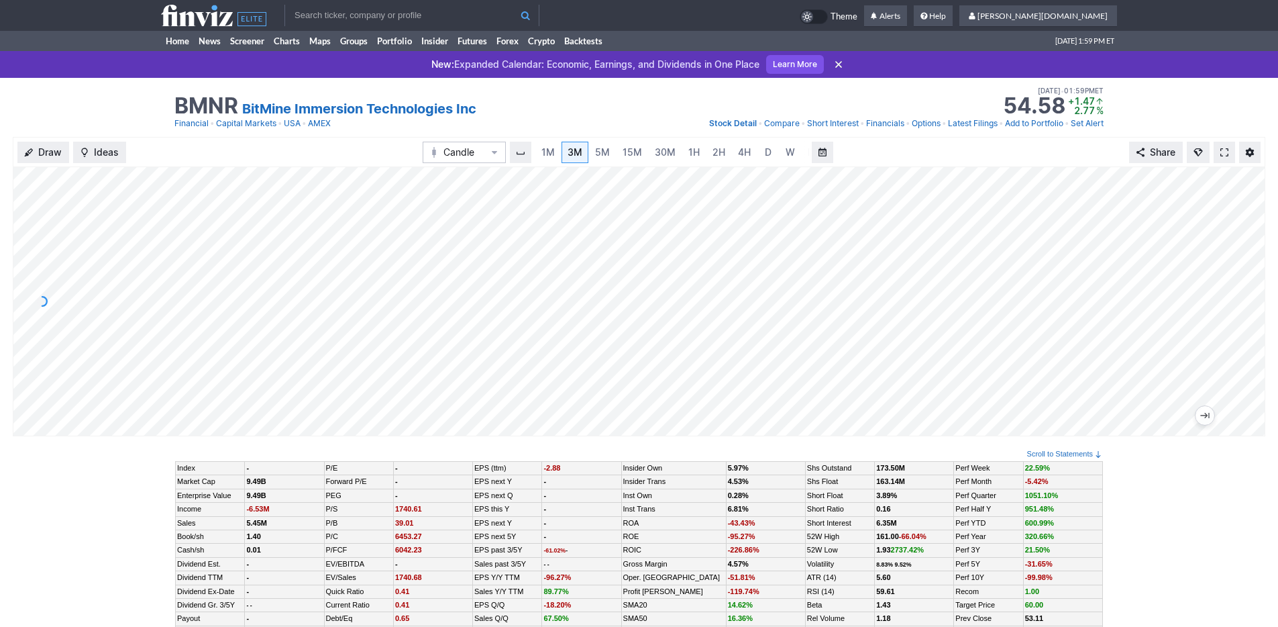
click at [160, 49] on td "Home News Screener Charts Maps Groups Portfolio Insider Futures Forex Crypto Ba…" at bounding box center [639, 41] width 1278 height 20
click at [170, 43] on link "Home" at bounding box center [177, 41] width 33 height 20
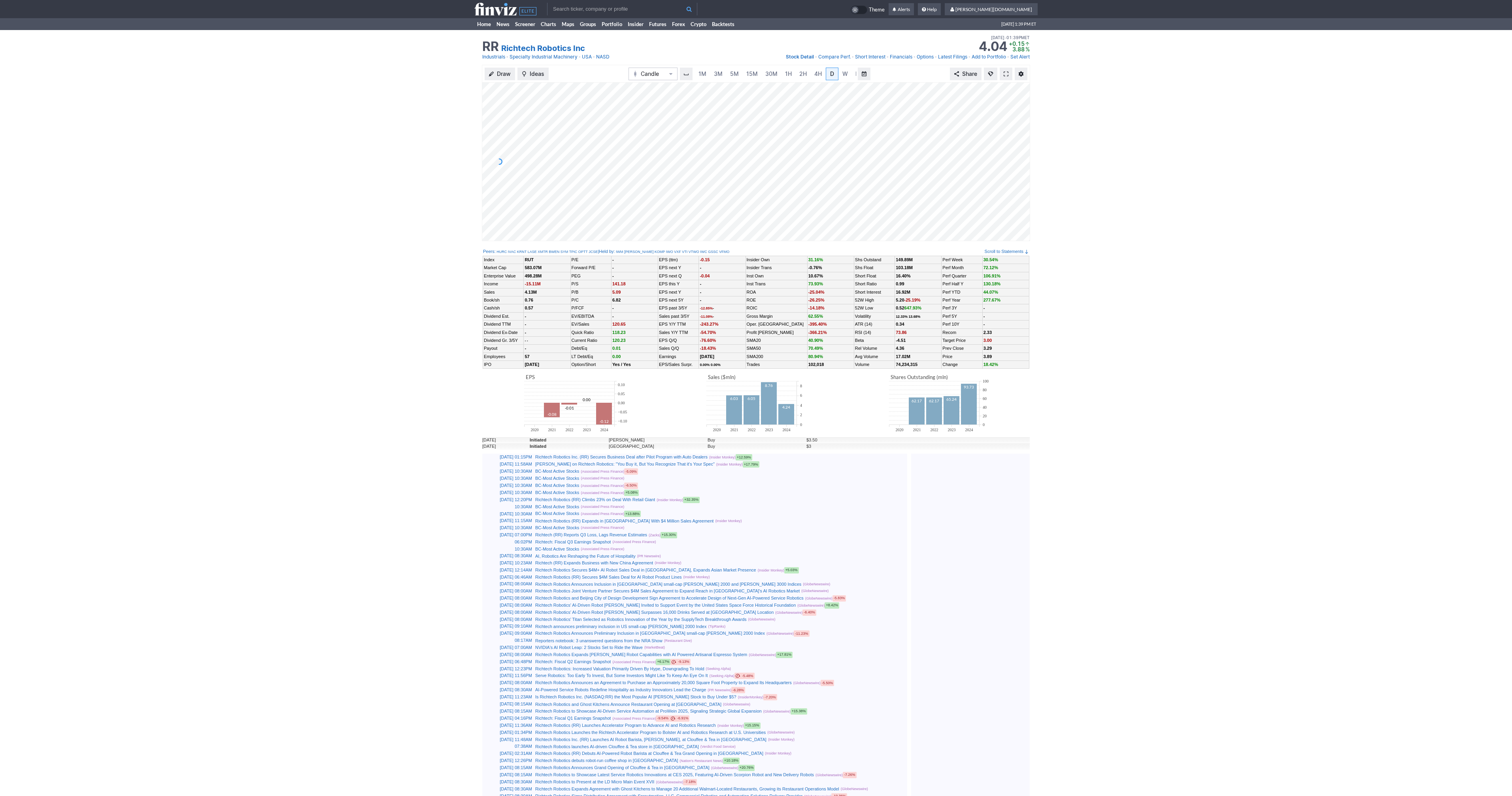
scroll to position [0, 8]
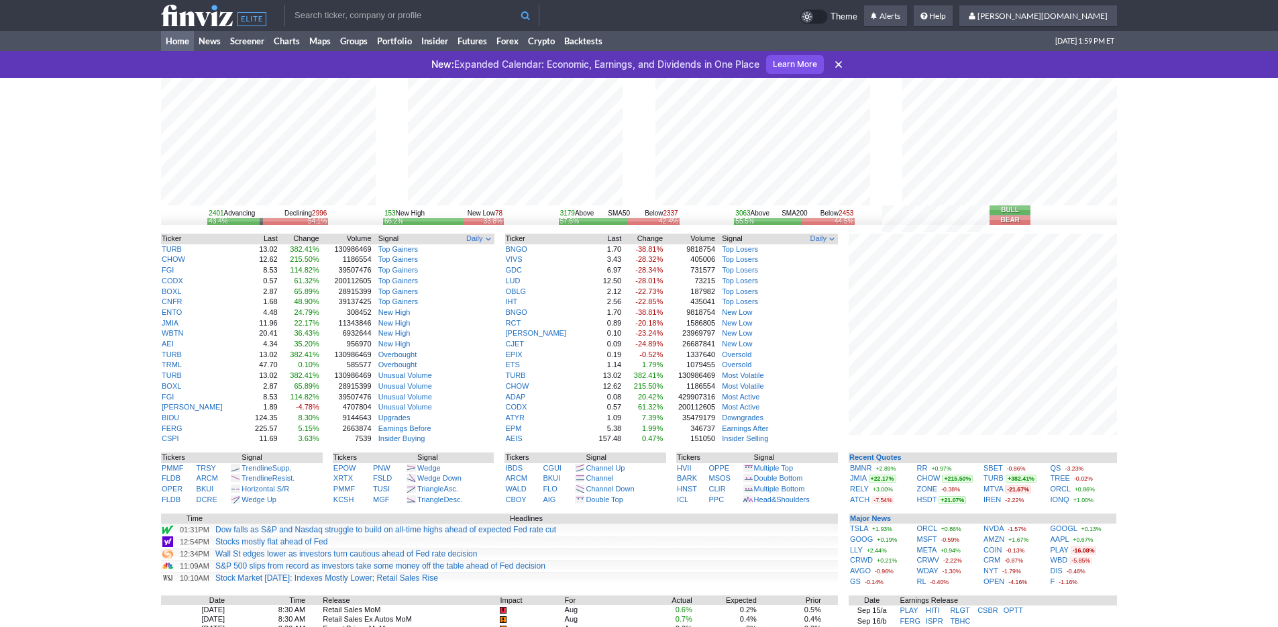
click at [380, 14] on input "text" at bounding box center [411, 15] width 255 height 21
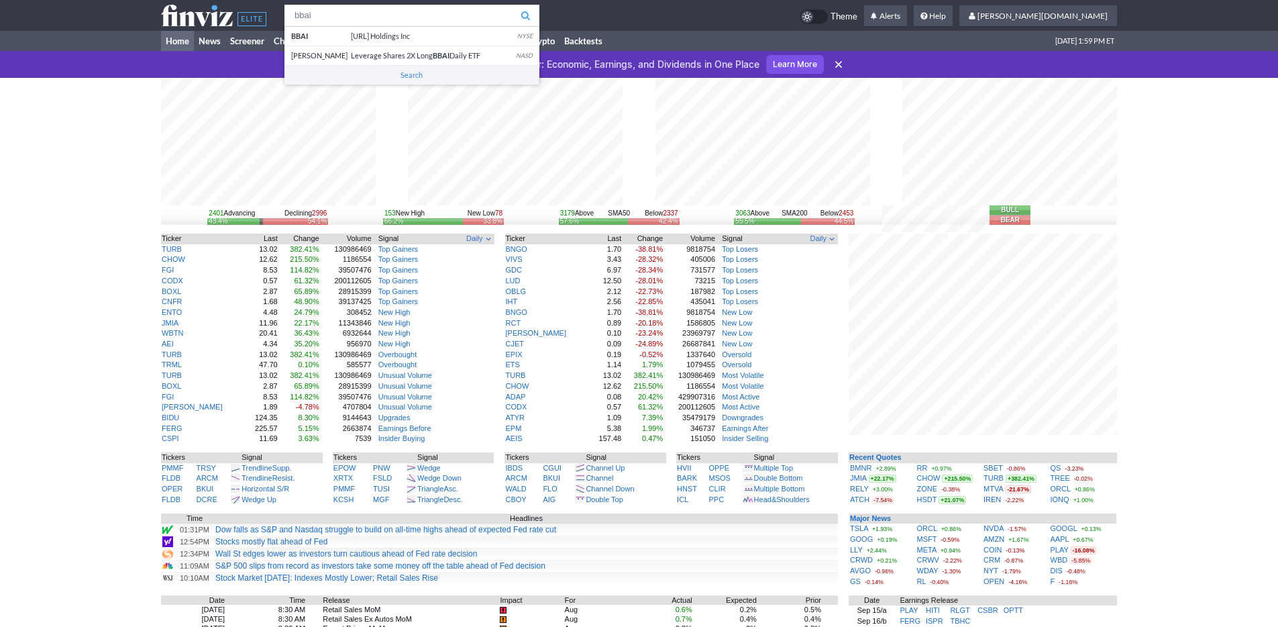
type input "bbai"
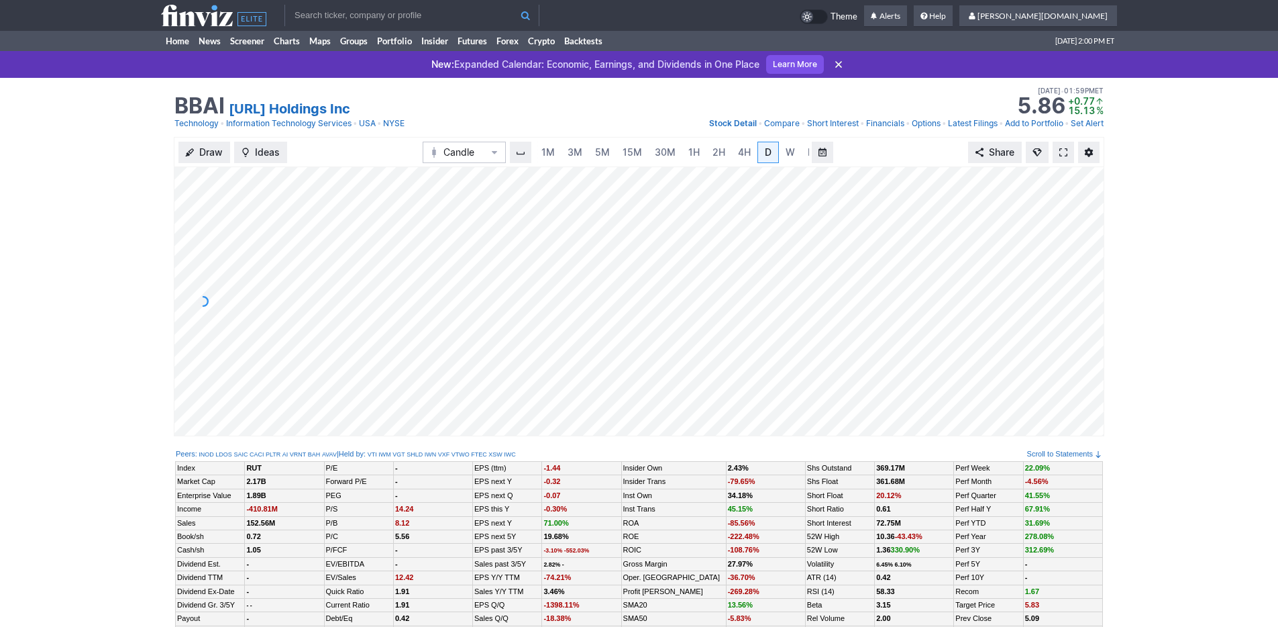
scroll to position [0, 13]
click at [568, 154] on link "3M" at bounding box center [561, 152] width 27 height 21
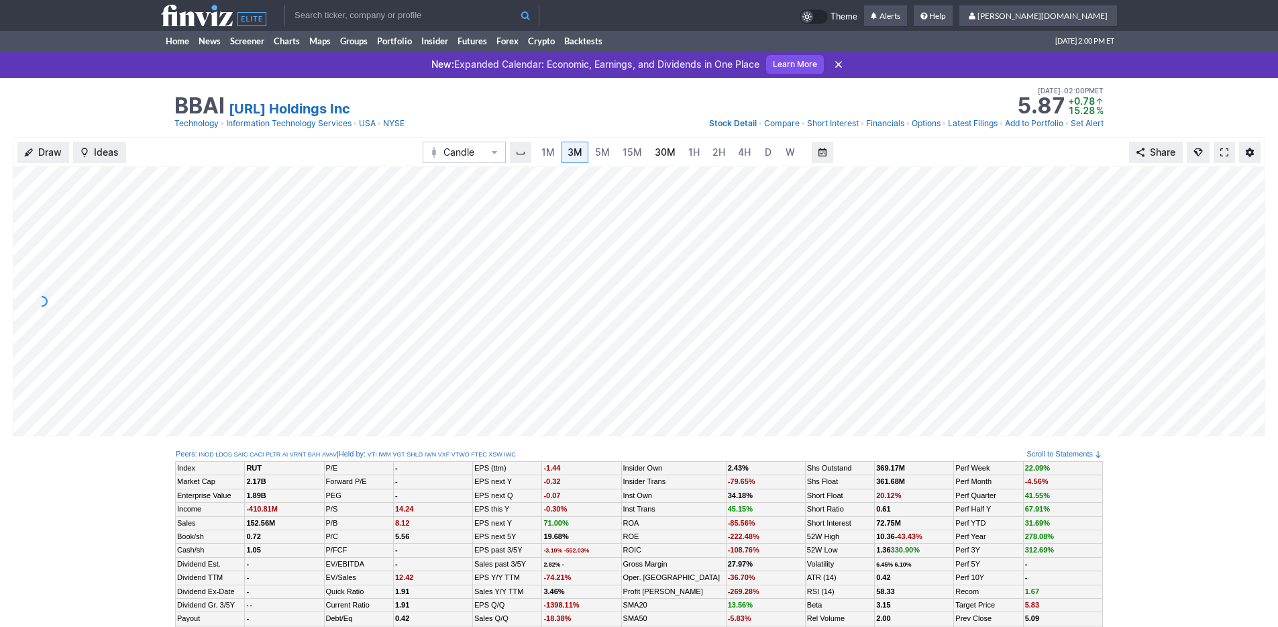
click at [668, 150] on span "30M" at bounding box center [665, 151] width 21 height 11
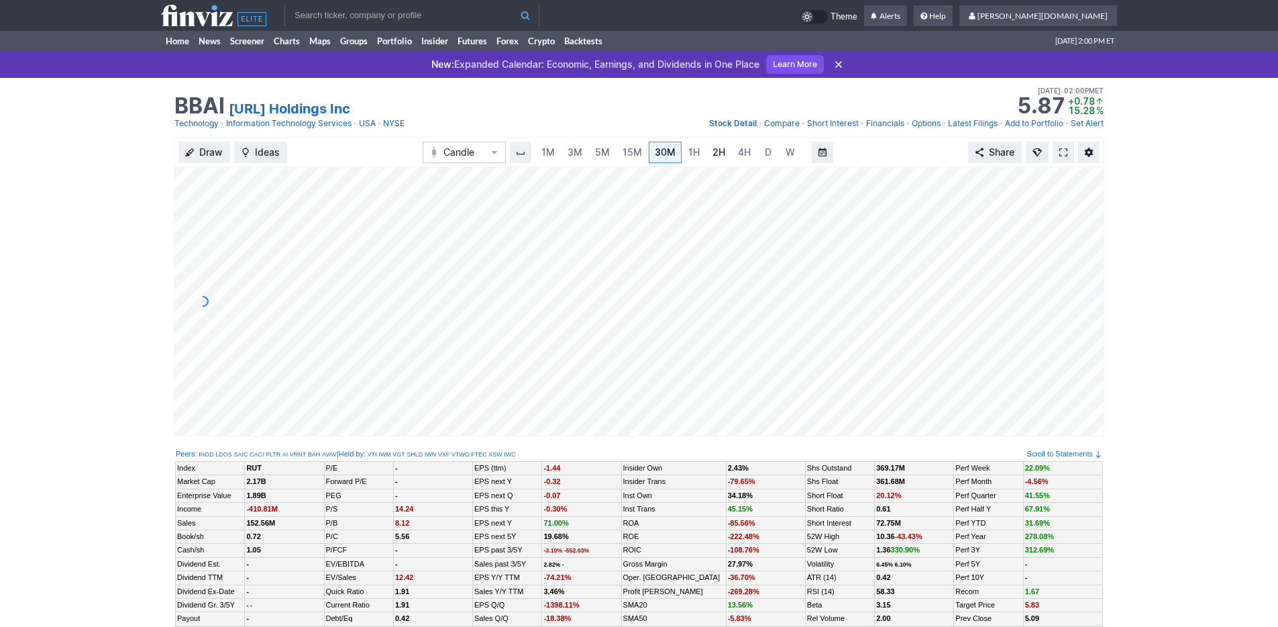
click at [706, 147] on link "2H" at bounding box center [718, 152] width 25 height 21
